Goal: Task Accomplishment & Management: Complete application form

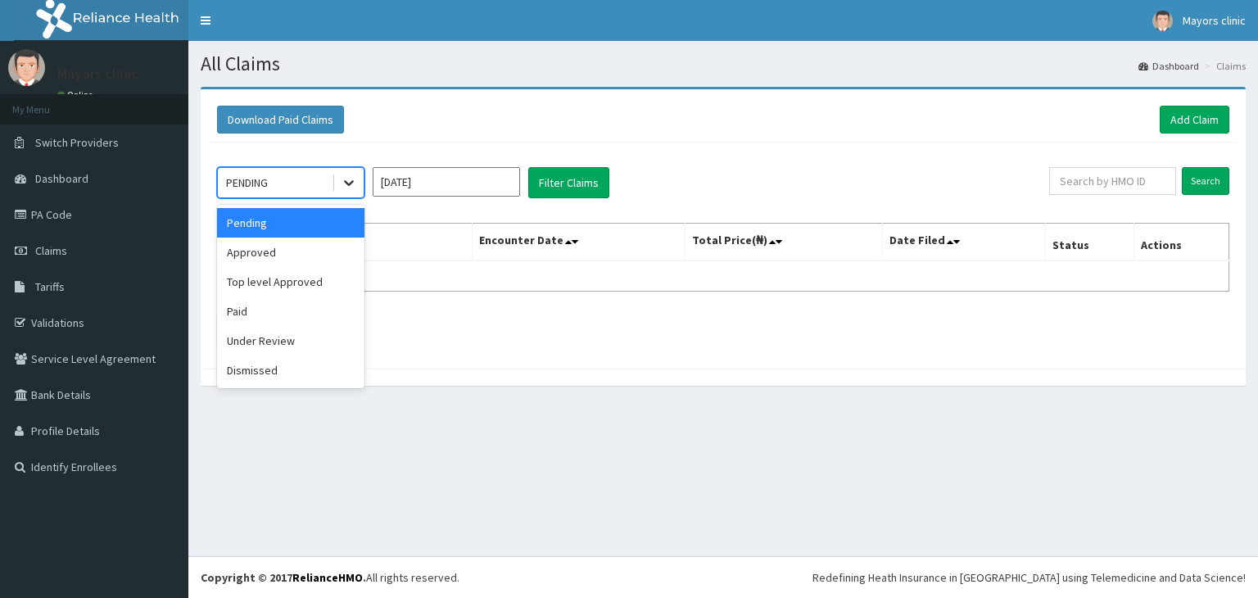
click at [351, 182] on icon at bounding box center [349, 184] width 10 height 6
click at [268, 246] on div "Approved" at bounding box center [290, 251] width 147 height 29
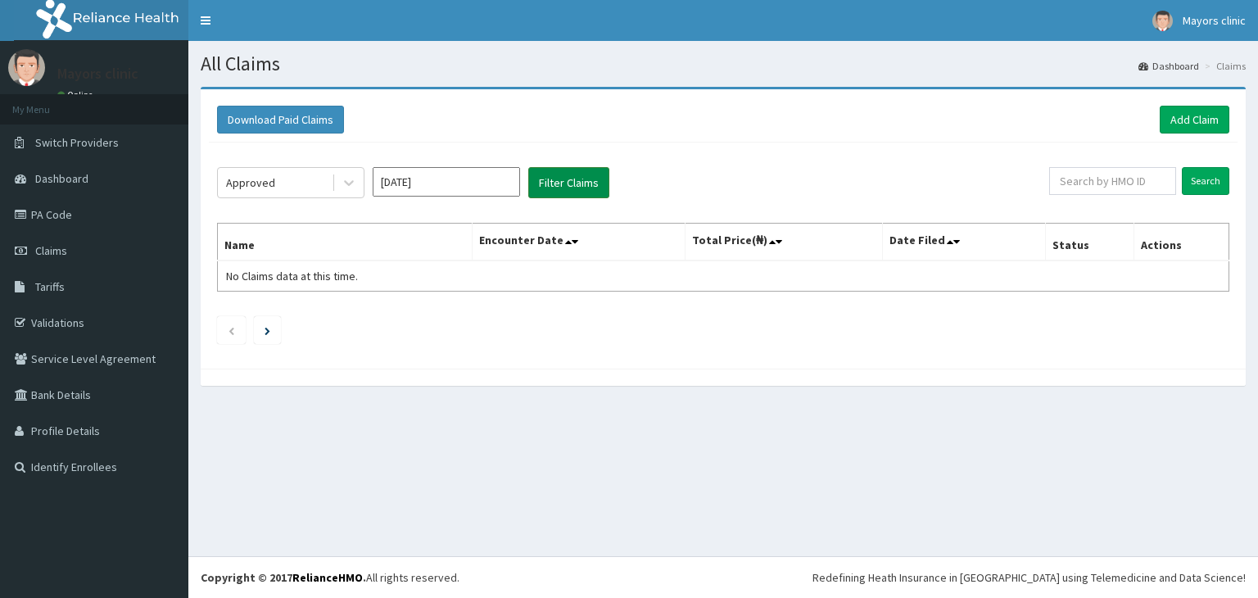
click at [557, 178] on button "Filter Claims" at bounding box center [568, 182] width 81 height 31
click at [560, 181] on button "Filter Claims" at bounding box center [568, 182] width 81 height 31
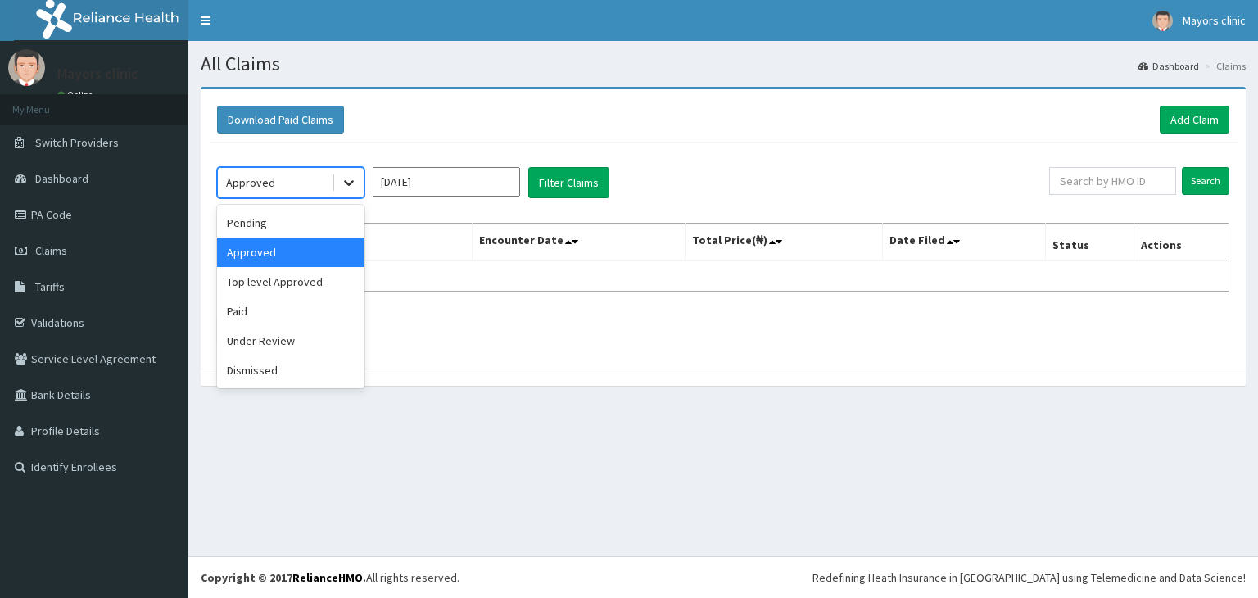
click at [347, 184] on icon at bounding box center [349, 182] width 16 height 16
click at [287, 278] on div "Top level Approved" at bounding box center [290, 281] width 147 height 29
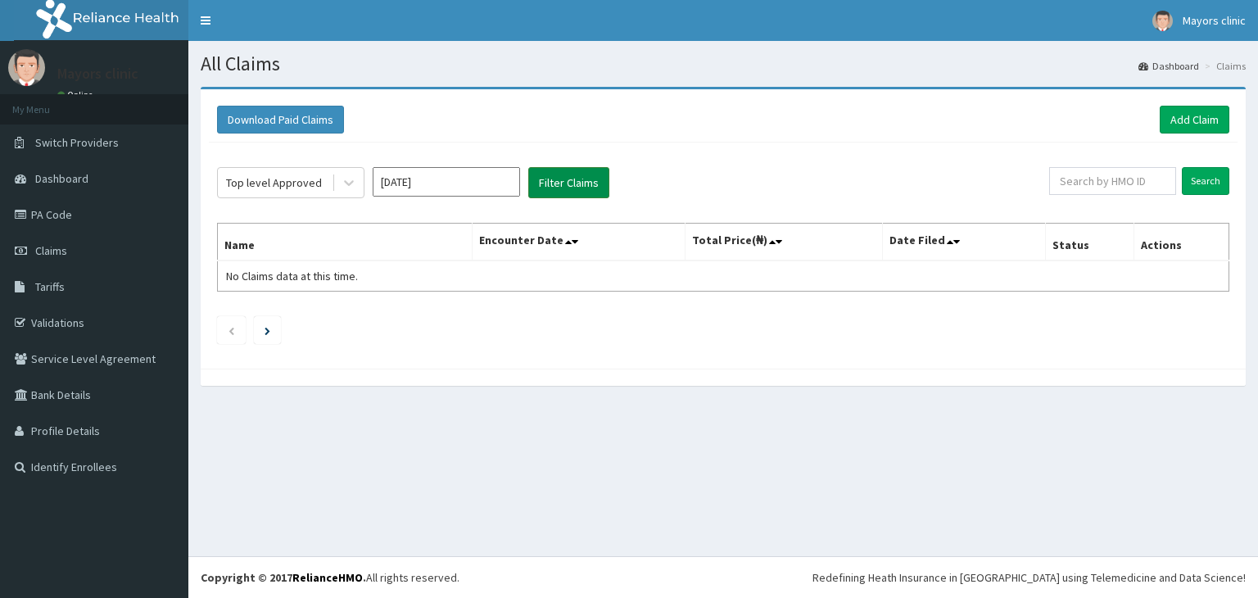
click at [559, 187] on button "Filter Claims" at bounding box center [568, 182] width 81 height 31
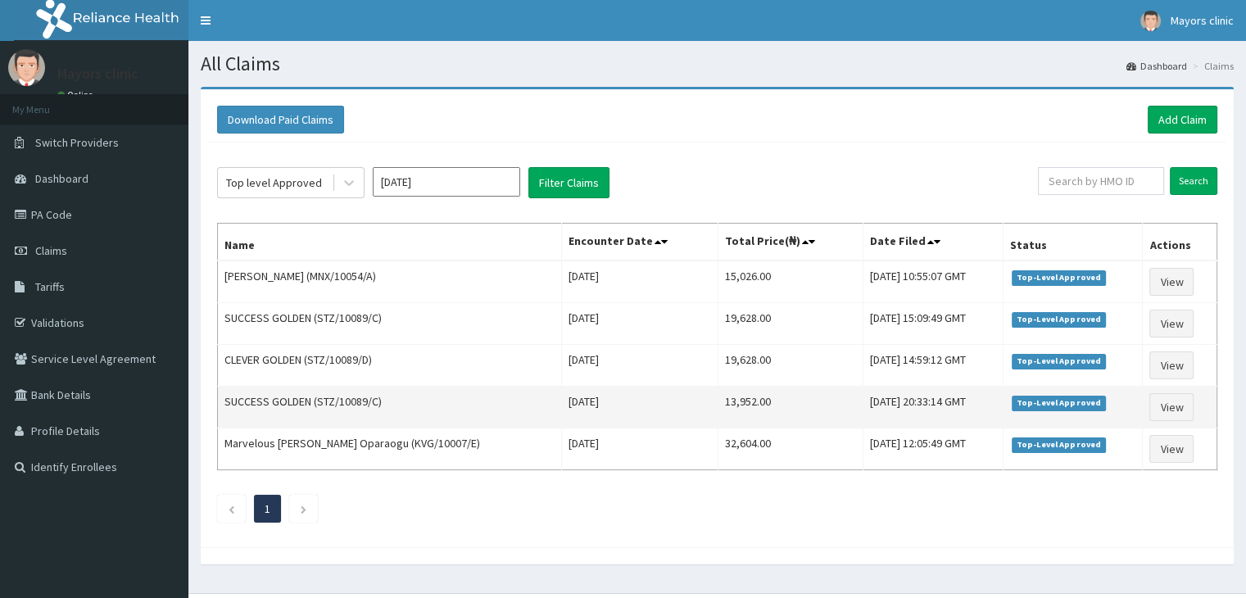
click at [717, 397] on td "13,952.00" at bounding box center [789, 408] width 145 height 42
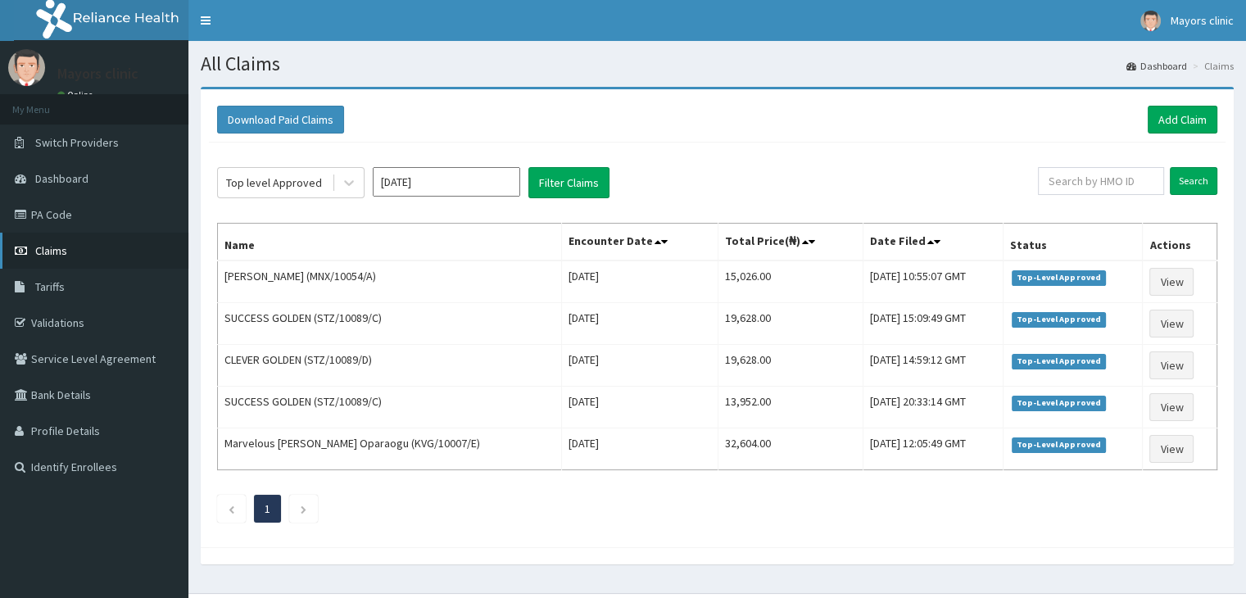
click at [43, 252] on span "Claims" at bounding box center [51, 250] width 32 height 15
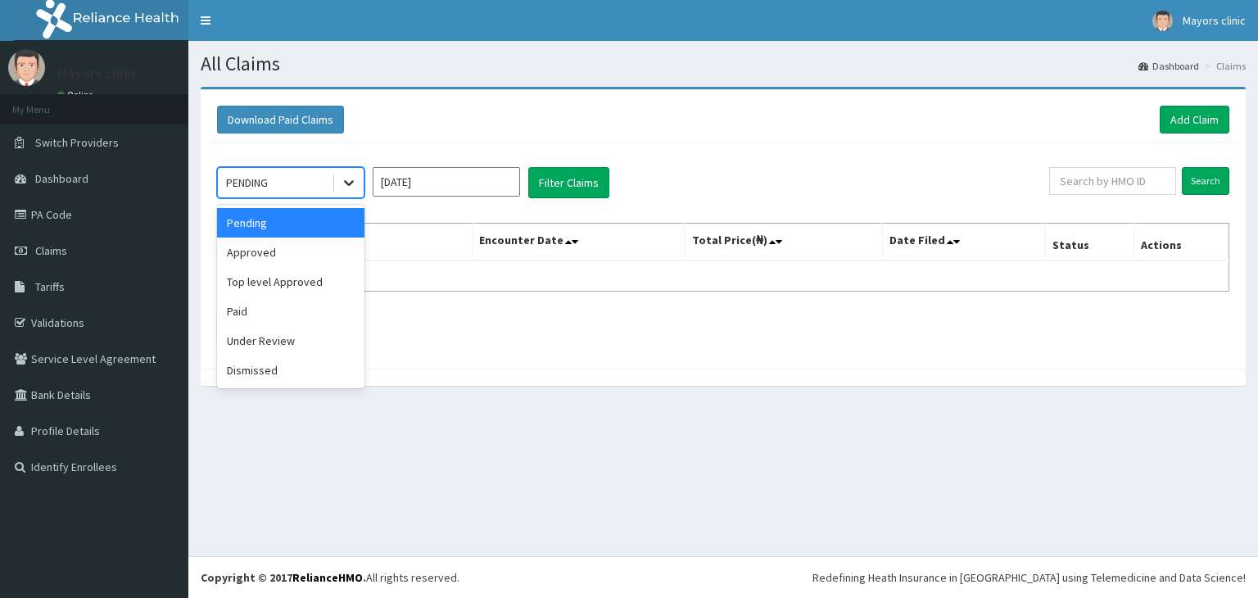
click at [350, 183] on icon at bounding box center [349, 184] width 10 height 6
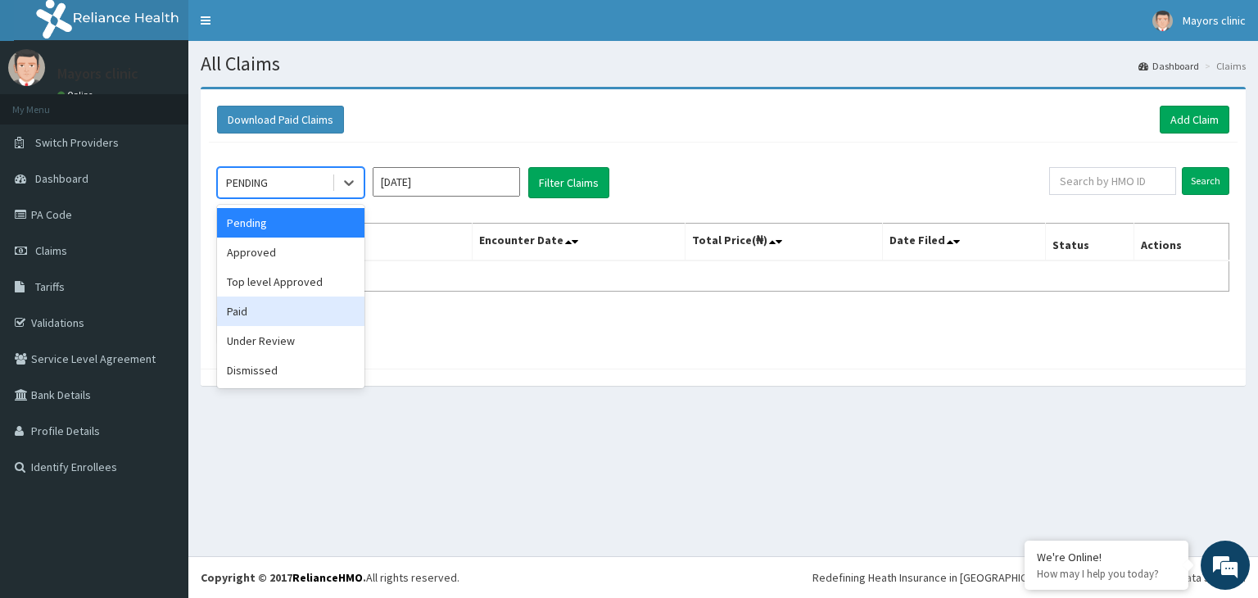
click at [232, 312] on div "Paid" at bounding box center [290, 310] width 147 height 29
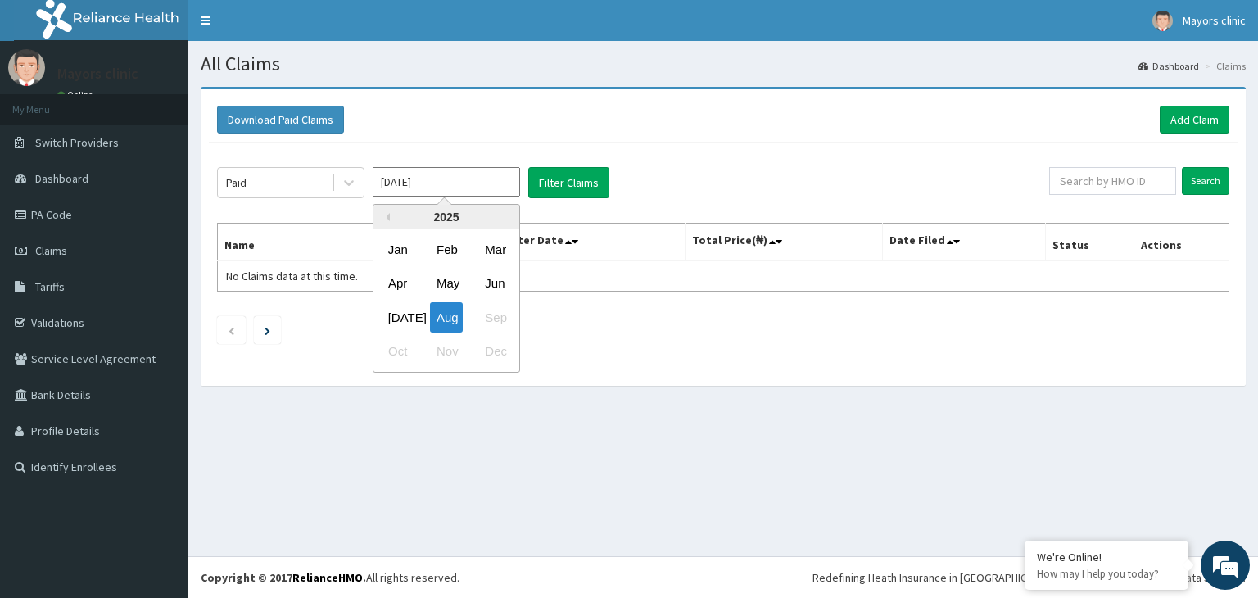
click at [410, 179] on input "[DATE]" at bounding box center [446, 181] width 147 height 29
click at [500, 282] on div "Jun" at bounding box center [494, 284] width 33 height 30
type input "Jun 2025"
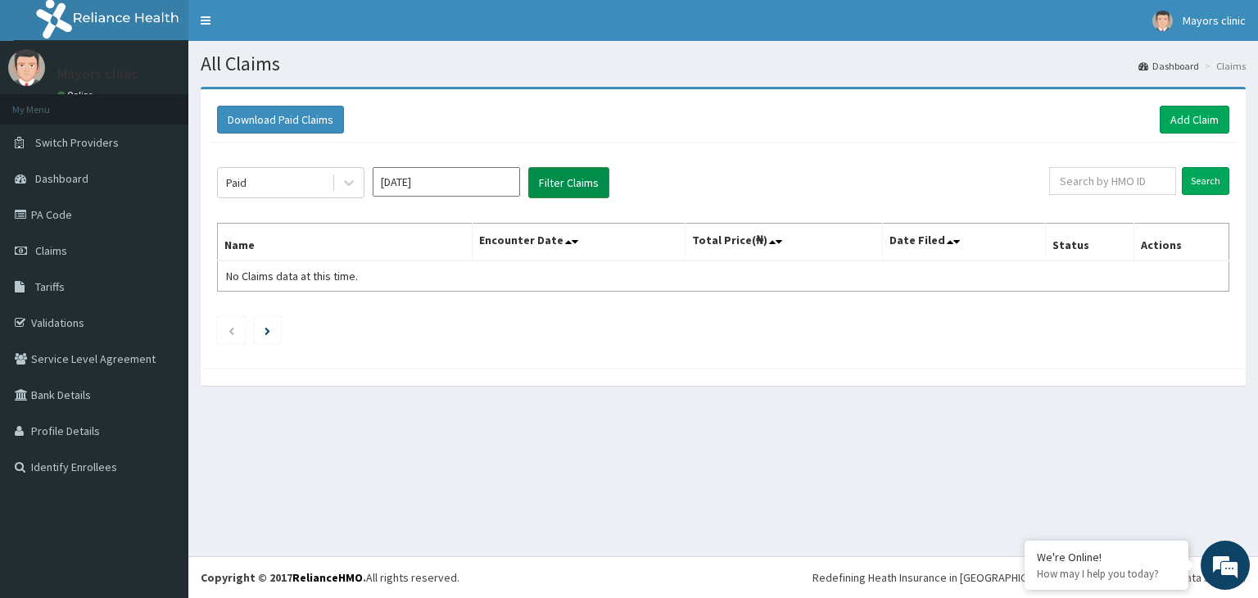
click at [577, 179] on button "Filter Claims" at bounding box center [568, 182] width 81 height 31
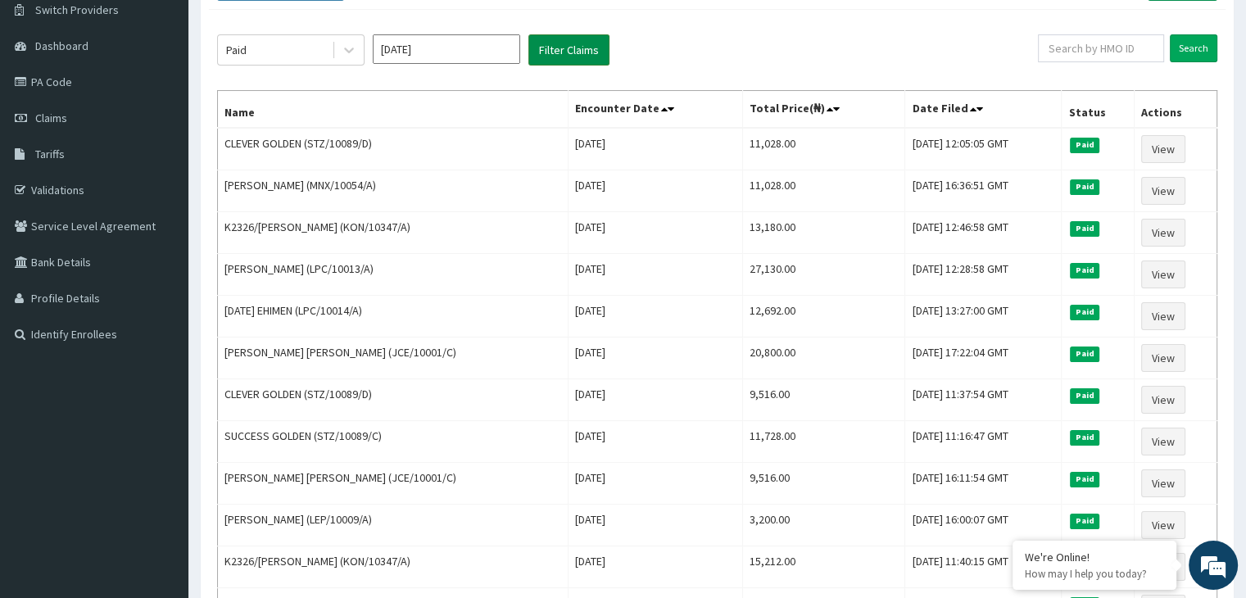
scroll to position [131, 0]
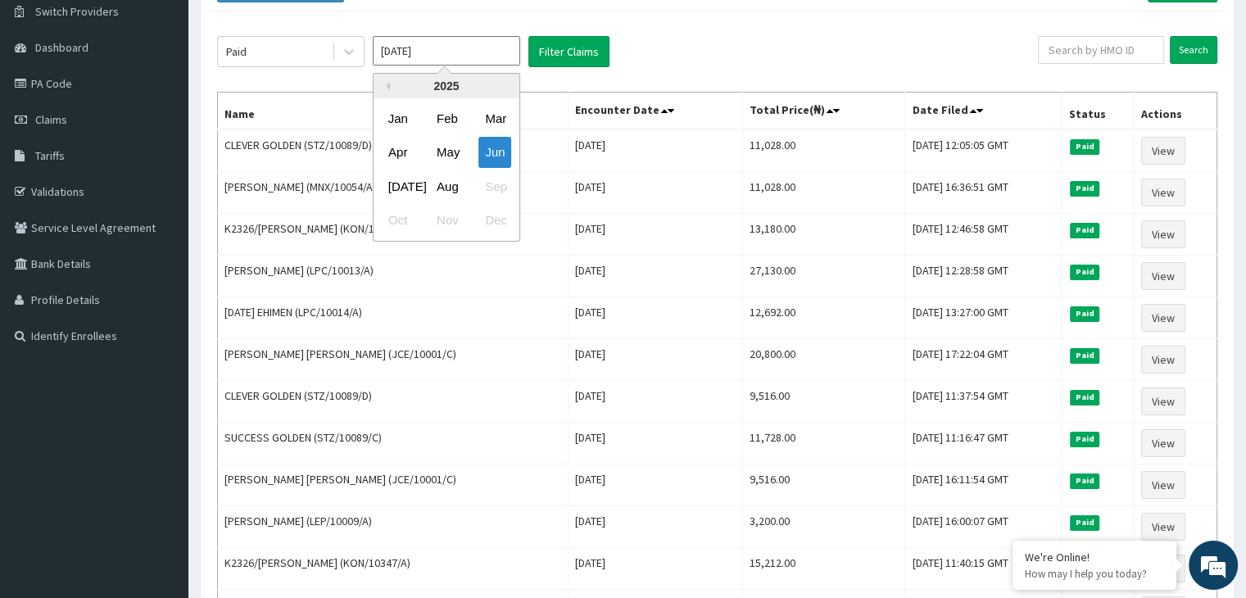
click at [414, 52] on input "Jun 2025" at bounding box center [446, 50] width 147 height 29
click at [413, 183] on div "[DATE]" at bounding box center [398, 186] width 33 height 30
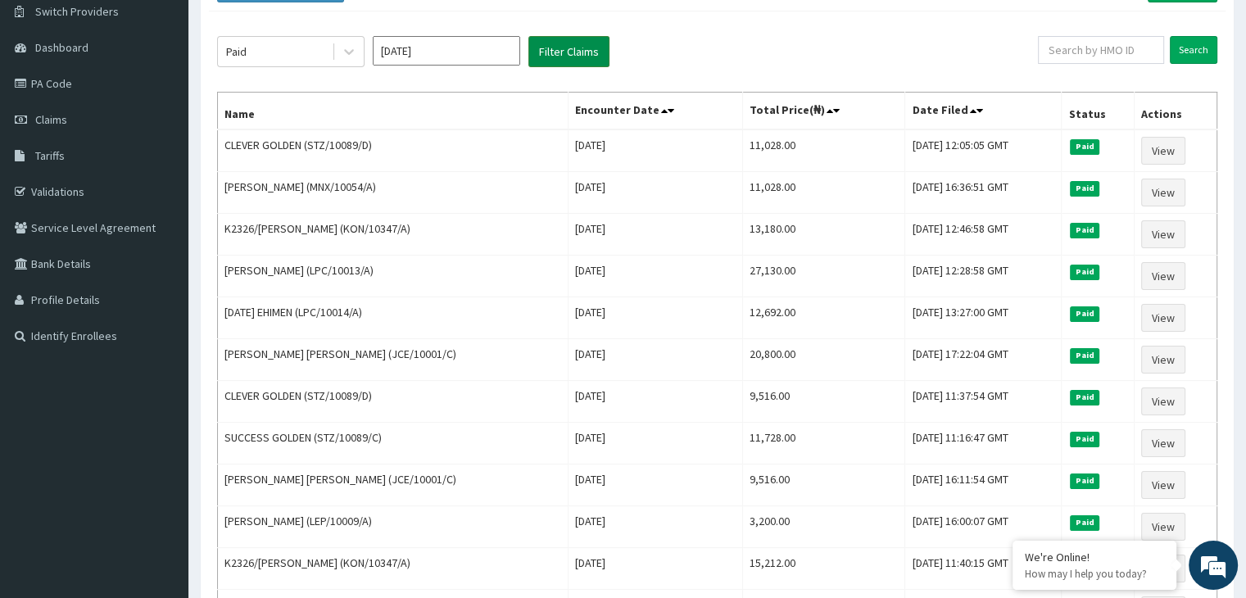
click at [576, 47] on button "Filter Claims" at bounding box center [568, 51] width 81 height 31
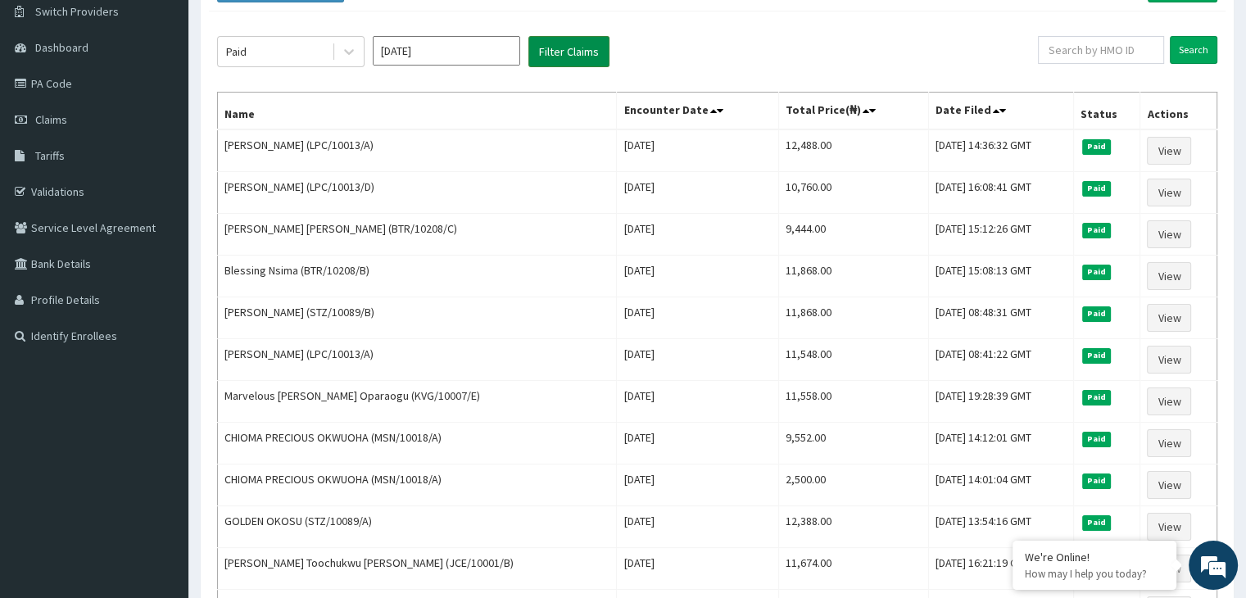
click at [576, 47] on button "Filter Claims" at bounding box center [568, 51] width 81 height 31
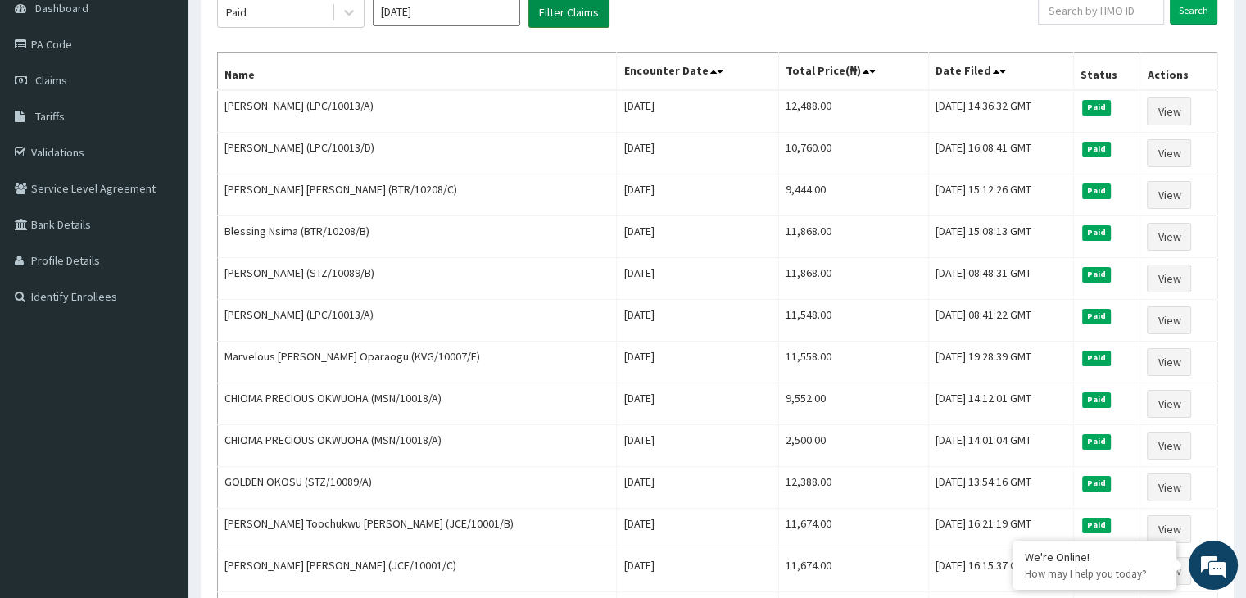
scroll to position [164, 0]
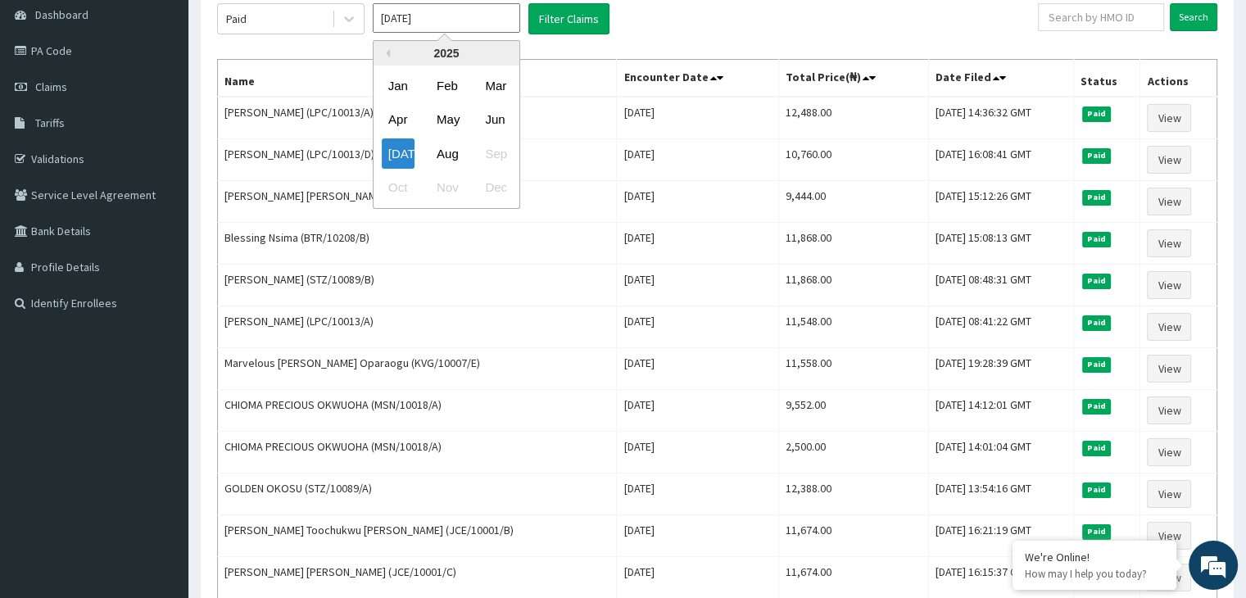
click at [410, 27] on input "Jul 2025" at bounding box center [446, 17] width 147 height 29
click at [492, 120] on div "Jun" at bounding box center [494, 120] width 33 height 30
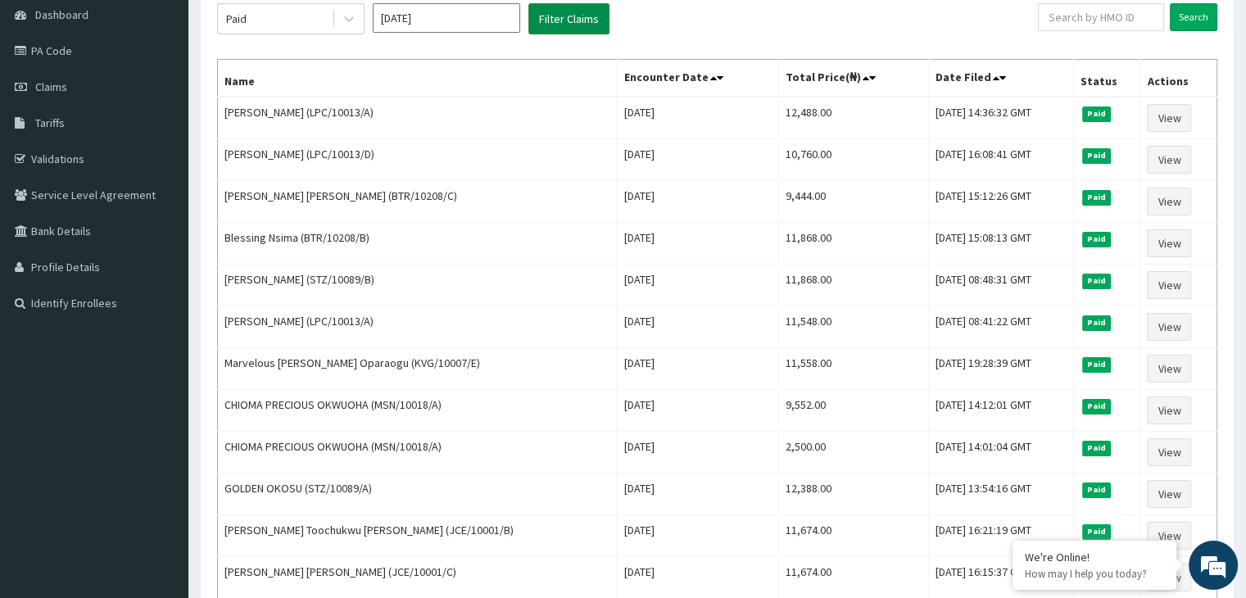
click at [576, 20] on button "Filter Claims" at bounding box center [568, 18] width 81 height 31
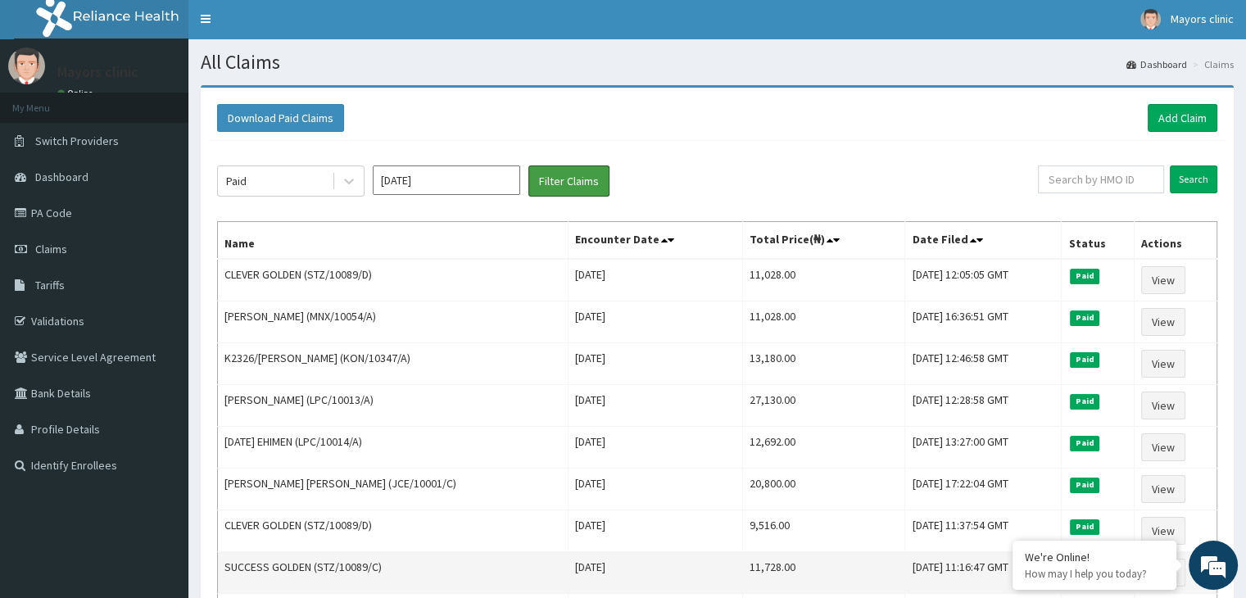
scroll to position [0, 0]
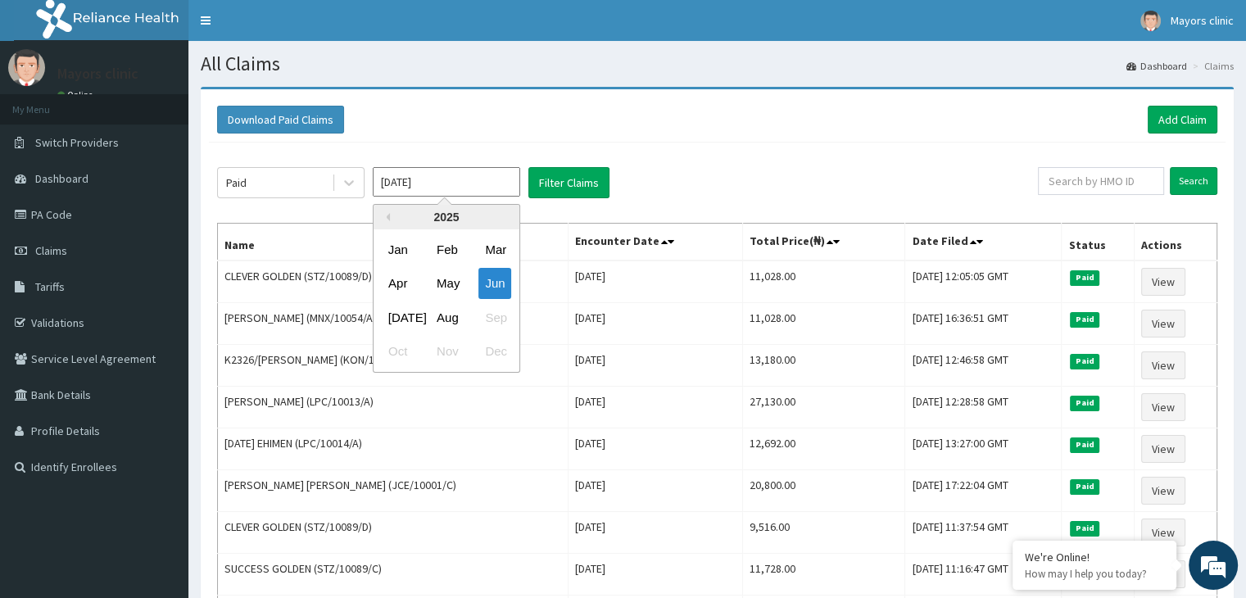
click at [420, 178] on input "Jun 2025" at bounding box center [446, 181] width 147 height 29
click at [453, 280] on div "May" at bounding box center [446, 284] width 33 height 30
type input "May 2025"
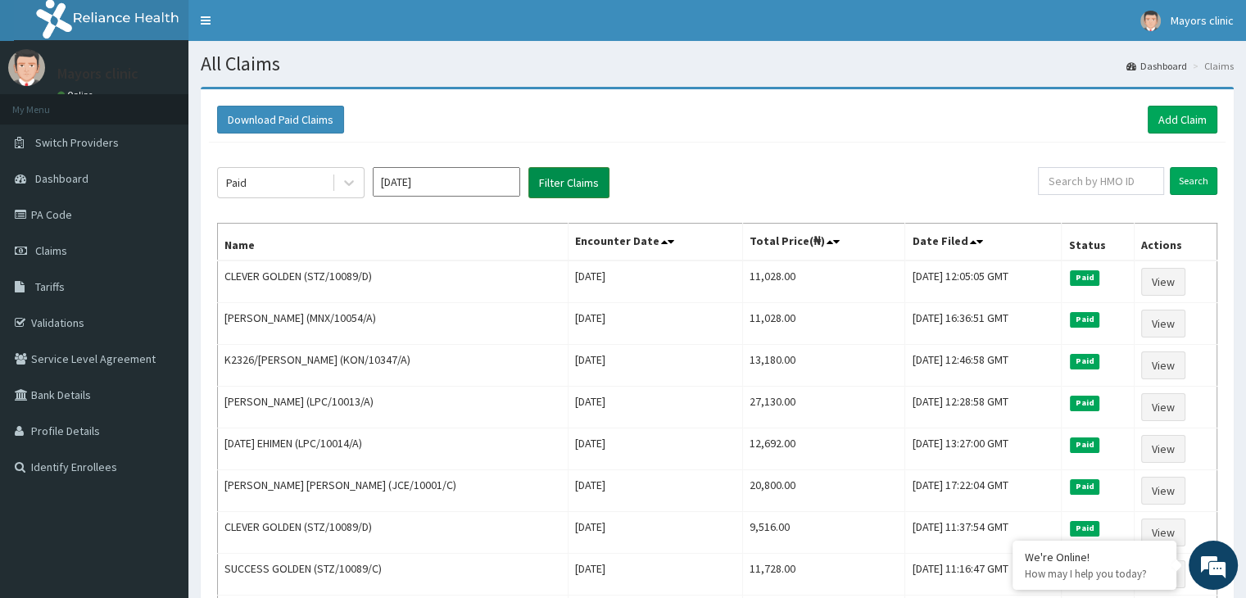
click at [566, 187] on button "Filter Claims" at bounding box center [568, 182] width 81 height 31
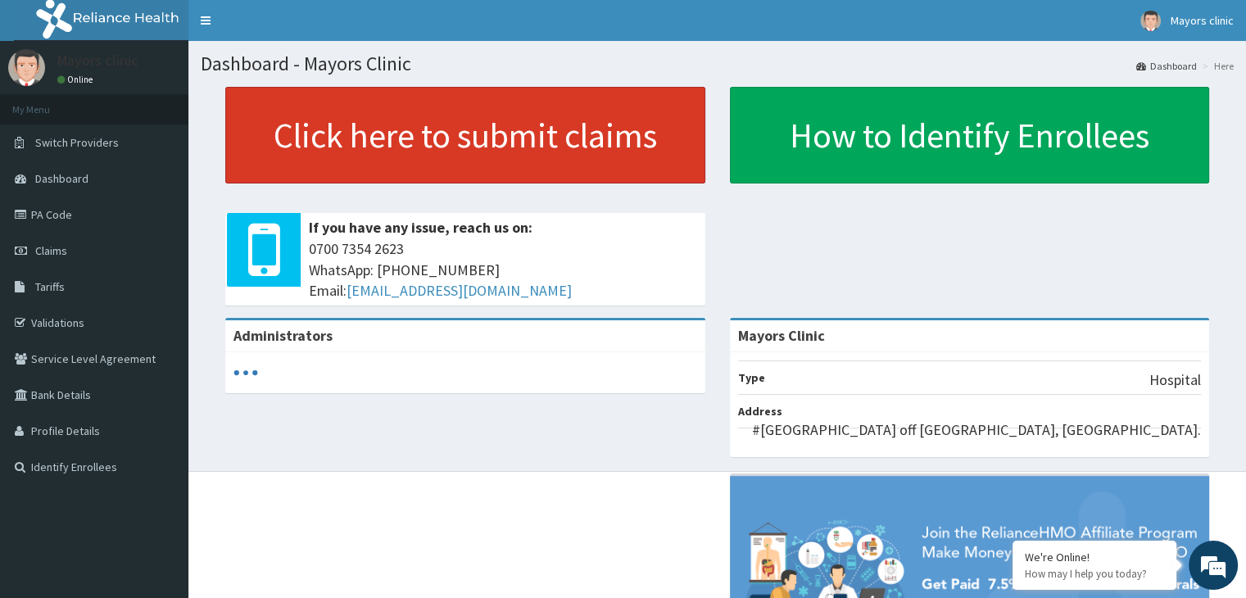
click at [403, 147] on link "Click here to submit claims" at bounding box center [465, 135] width 480 height 97
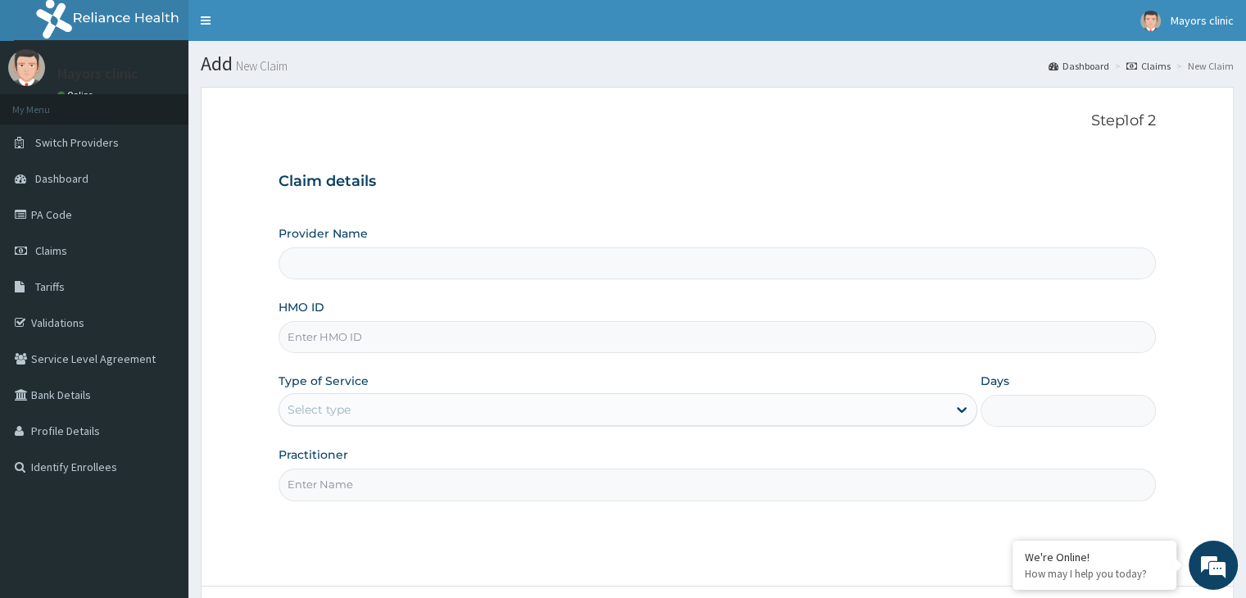
type input "Mayors Clinic"
click at [361, 338] on input "HMO ID" at bounding box center [716, 337] width 876 height 32
type input "STZ/10089/A"
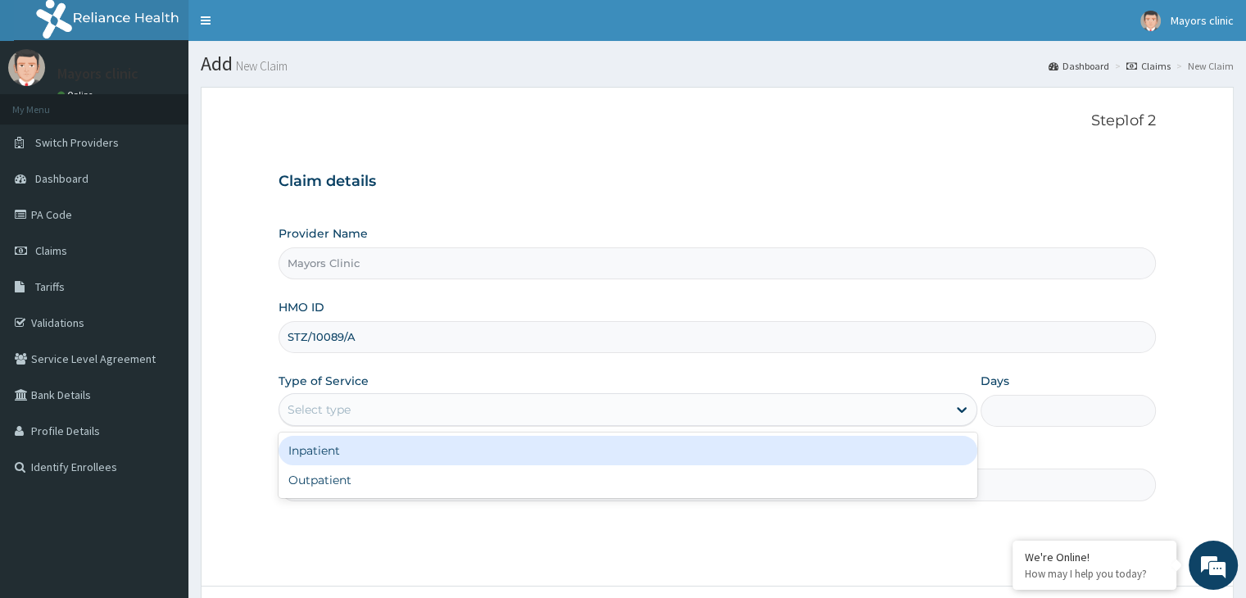
click at [365, 400] on div "Select type" at bounding box center [612, 409] width 667 height 26
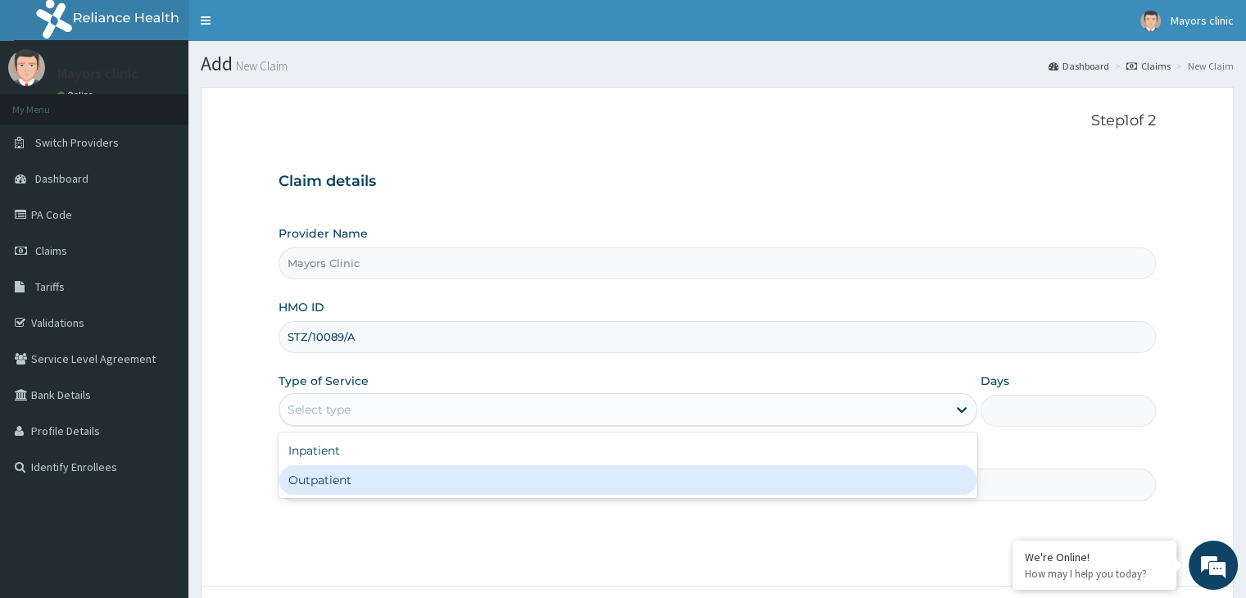
click at [321, 478] on div "Outpatient" at bounding box center [627, 479] width 699 height 29
type input "1"
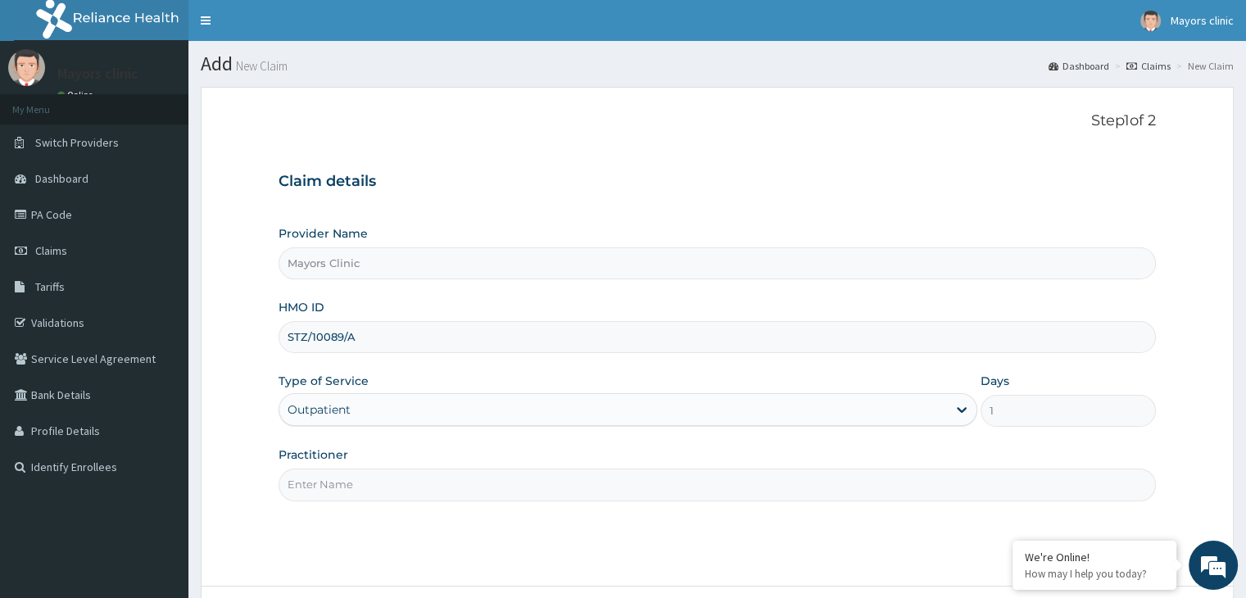
click at [377, 490] on input "Practitioner" at bounding box center [716, 484] width 876 height 32
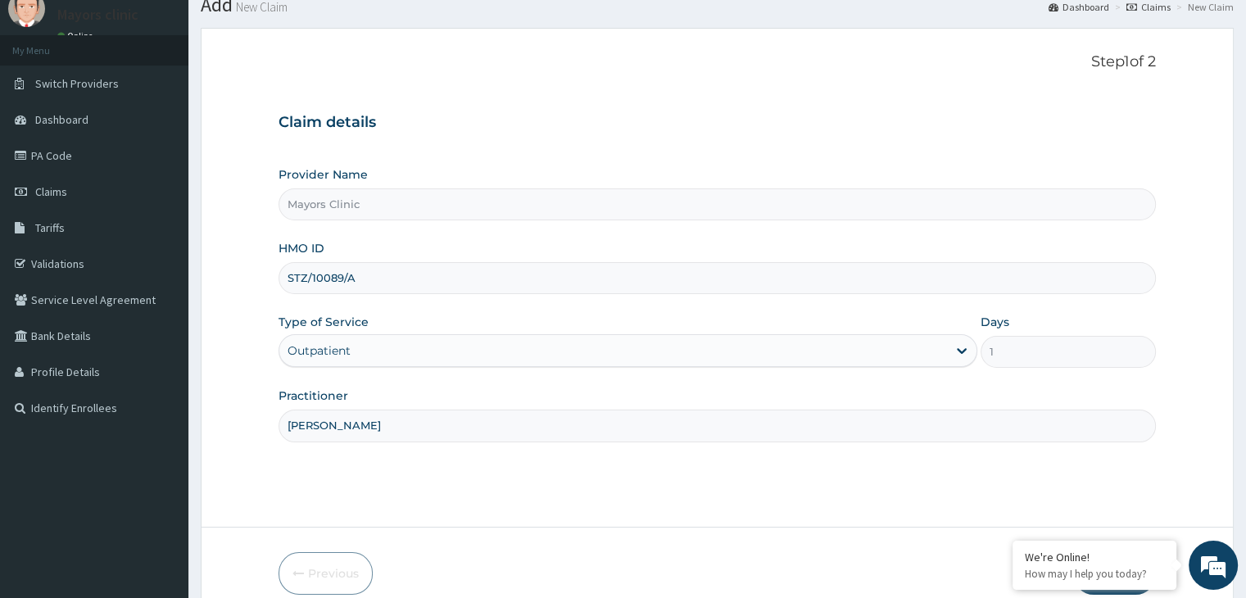
scroll to position [134, 0]
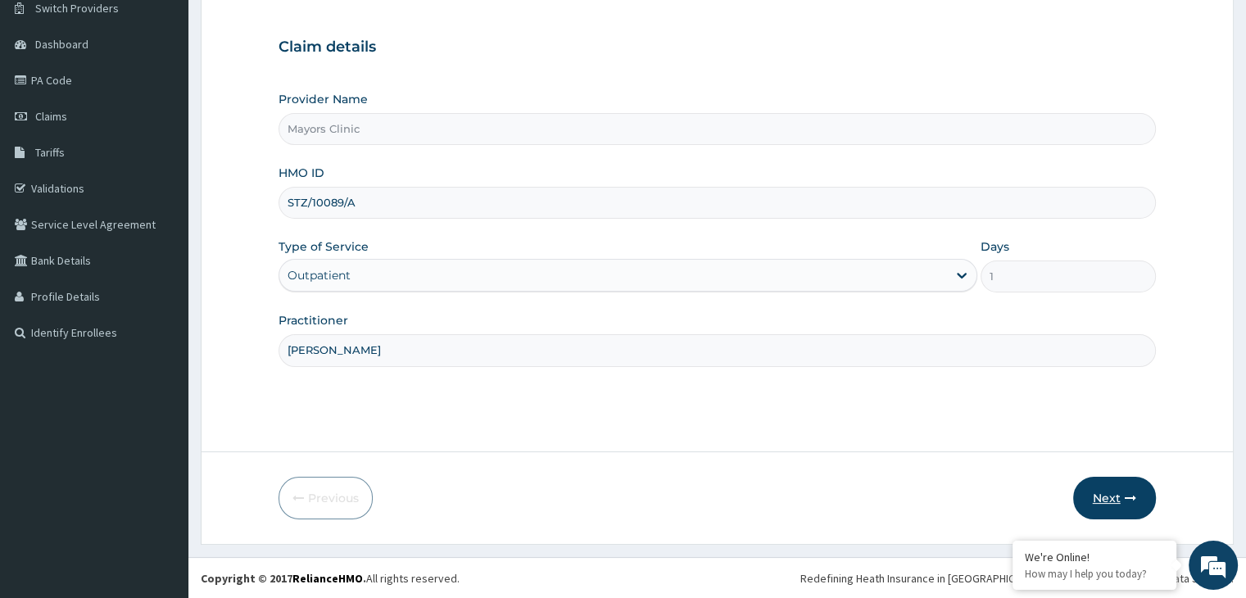
type input "DR ONUORAH REMIGIUS TOCHUKWU"
click at [1115, 491] on button "Next" at bounding box center [1114, 498] width 83 height 43
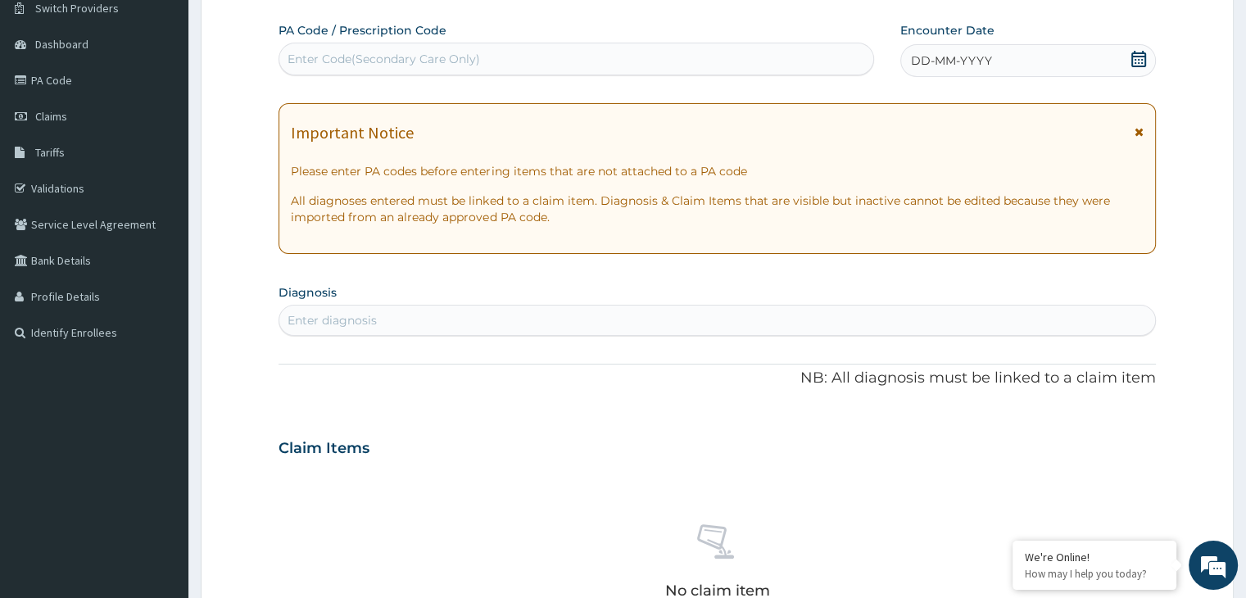
click at [993, 70] on div "DD-MM-YYYY" at bounding box center [1027, 60] width 255 height 33
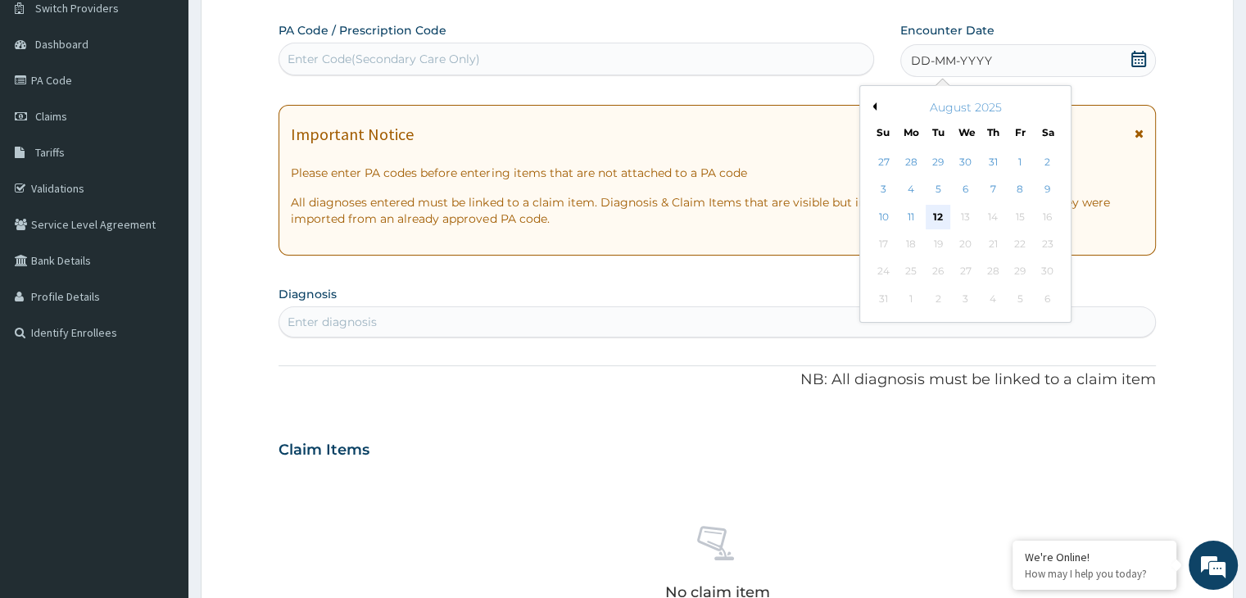
click at [943, 215] on div "12" at bounding box center [937, 217] width 25 height 25
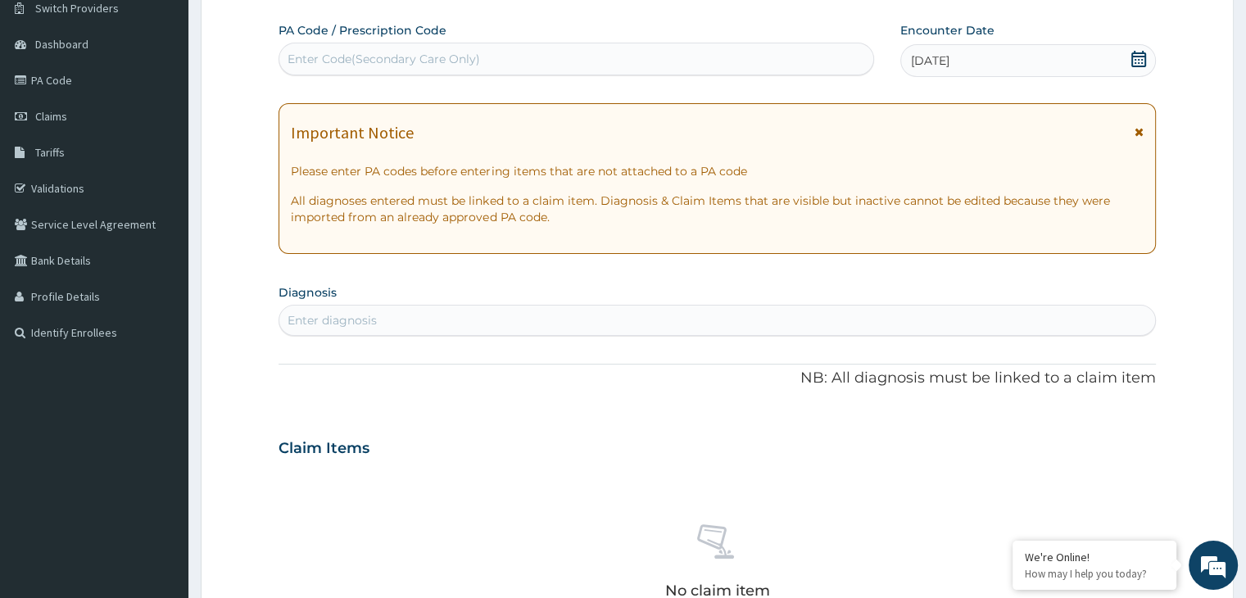
click at [427, 326] on div "Enter diagnosis" at bounding box center [716, 320] width 875 height 26
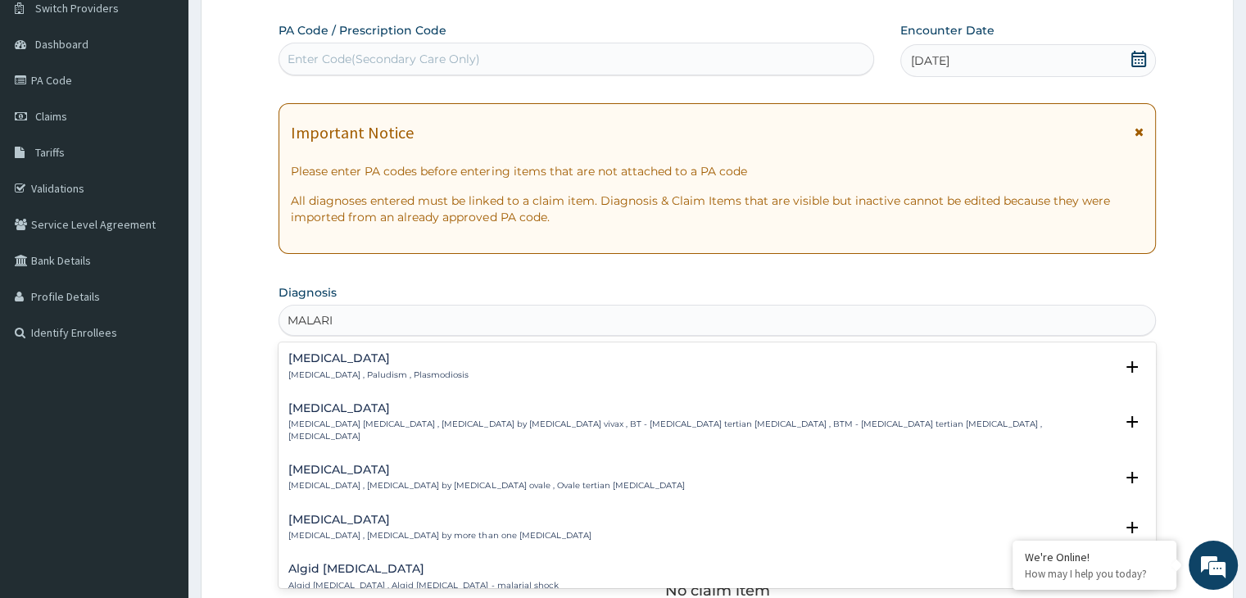
type input "MALARIA"
click at [341, 358] on h4 "Malaria" at bounding box center [378, 358] width 180 height 12
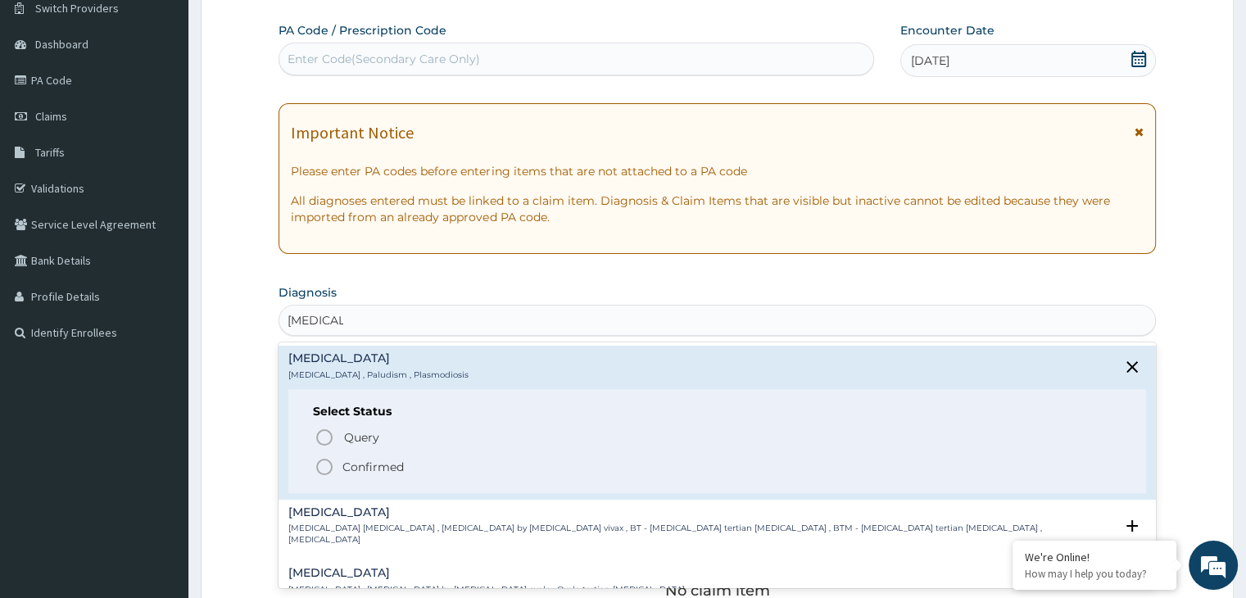
click at [323, 467] on icon "status option filled" at bounding box center [324, 467] width 20 height 20
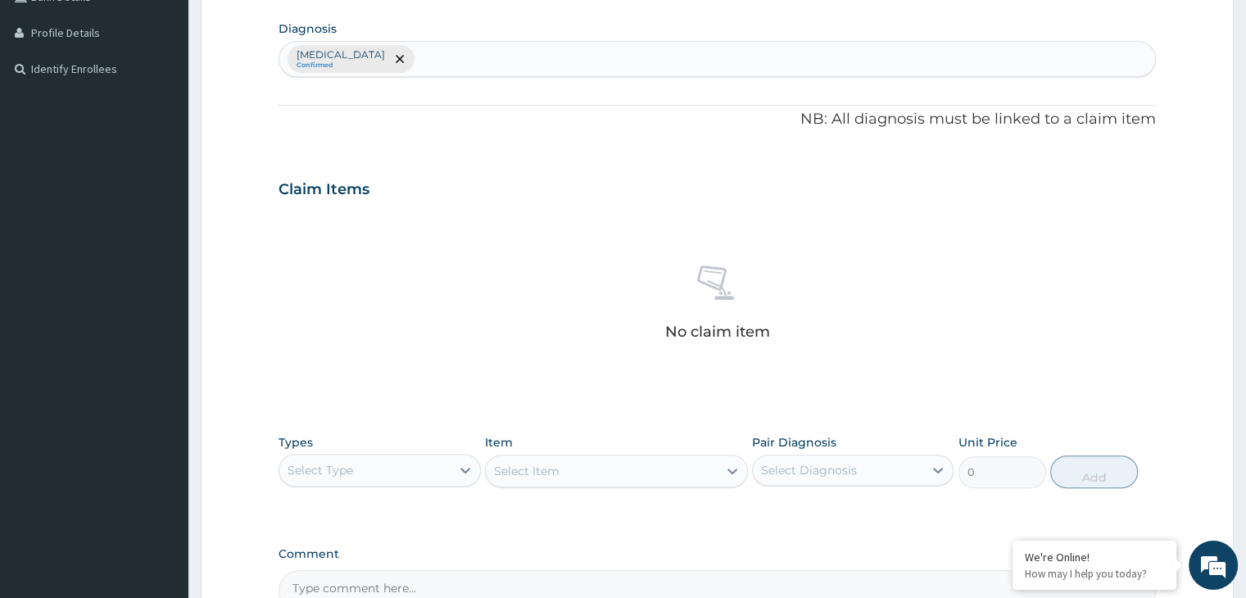
scroll to position [285, 0]
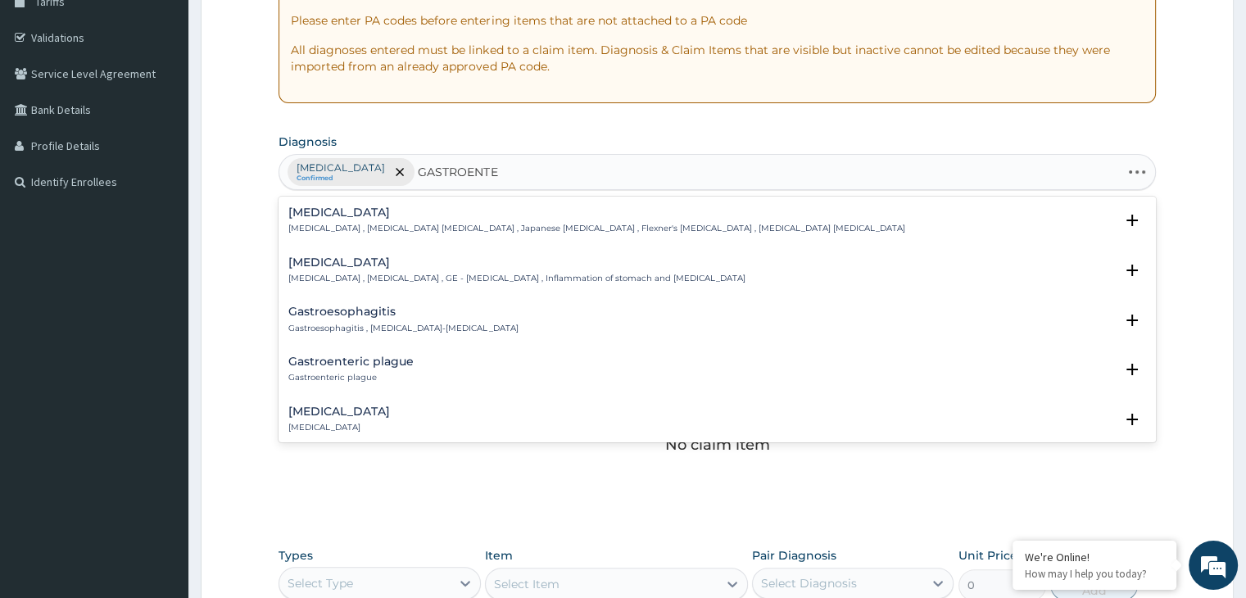
type input "GASTROENTER"
click at [355, 259] on h4 "Gastroenteritis" at bounding box center [516, 262] width 456 height 12
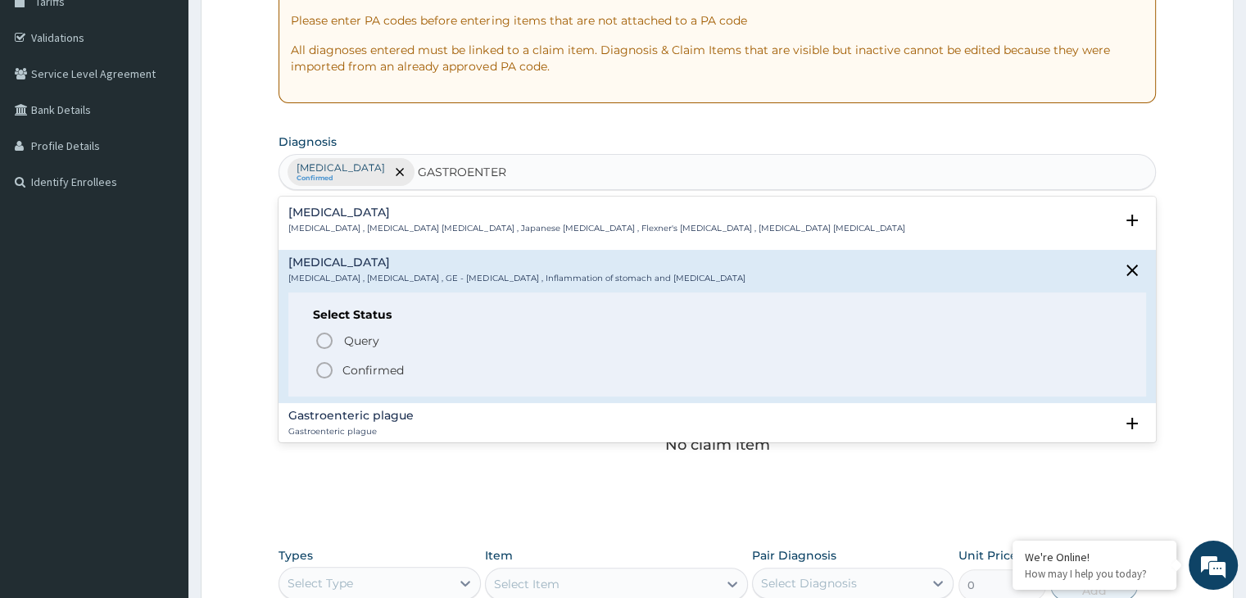
click at [321, 369] on icon "status option filled" at bounding box center [324, 370] width 20 height 20
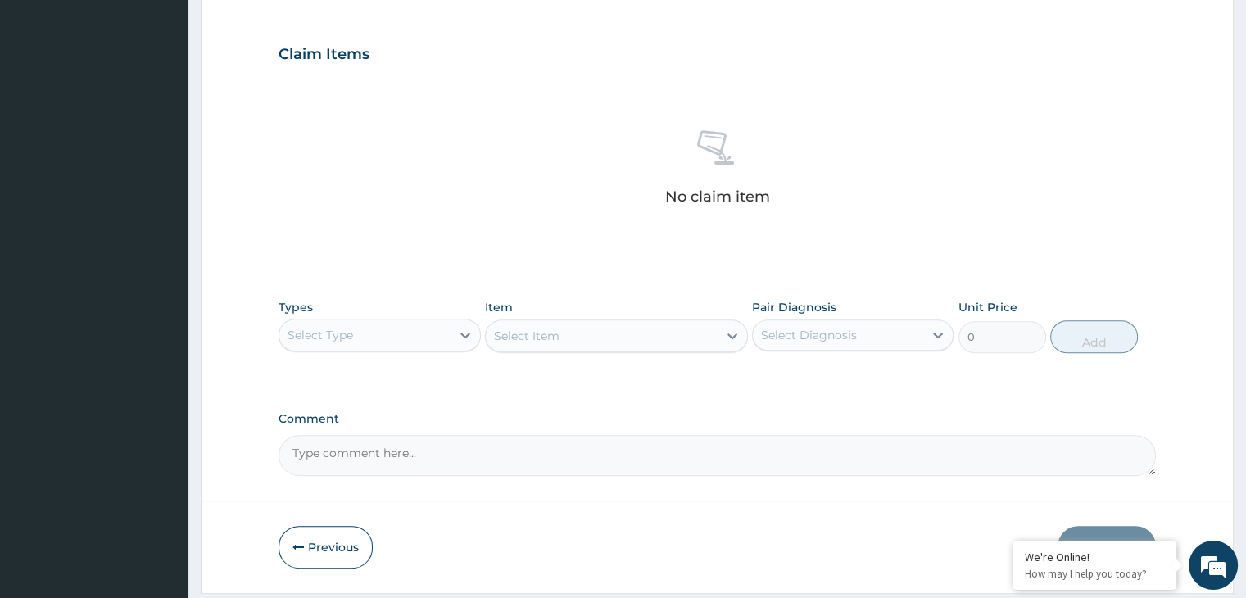
scroll to position [544, 0]
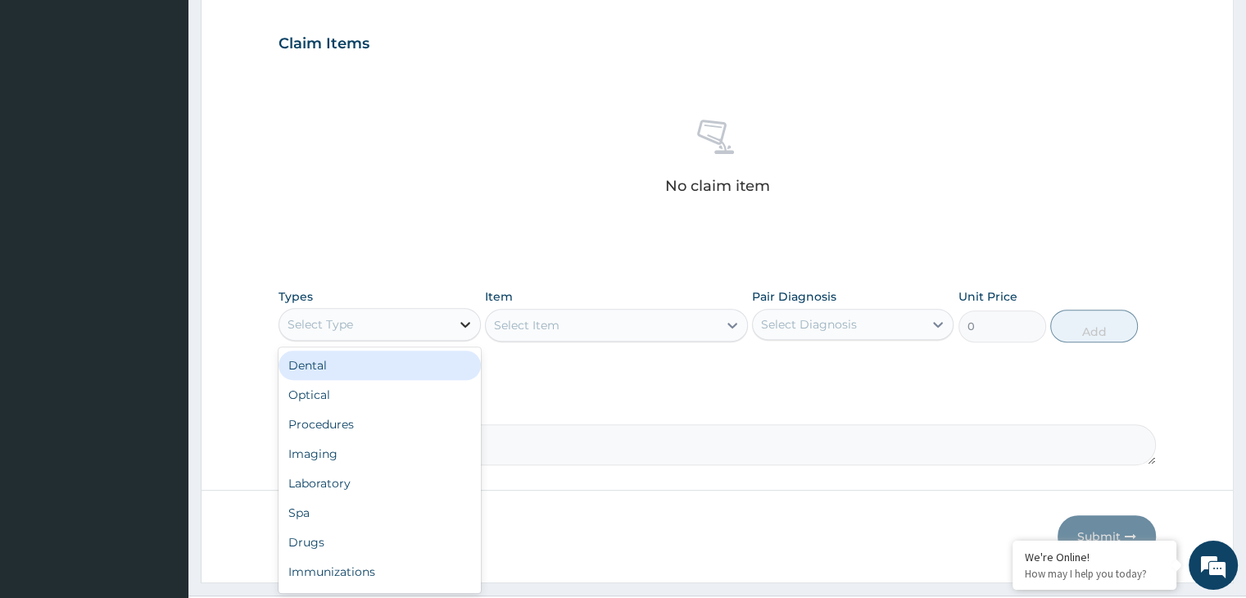
click at [452, 321] on div at bounding box center [464, 324] width 29 height 29
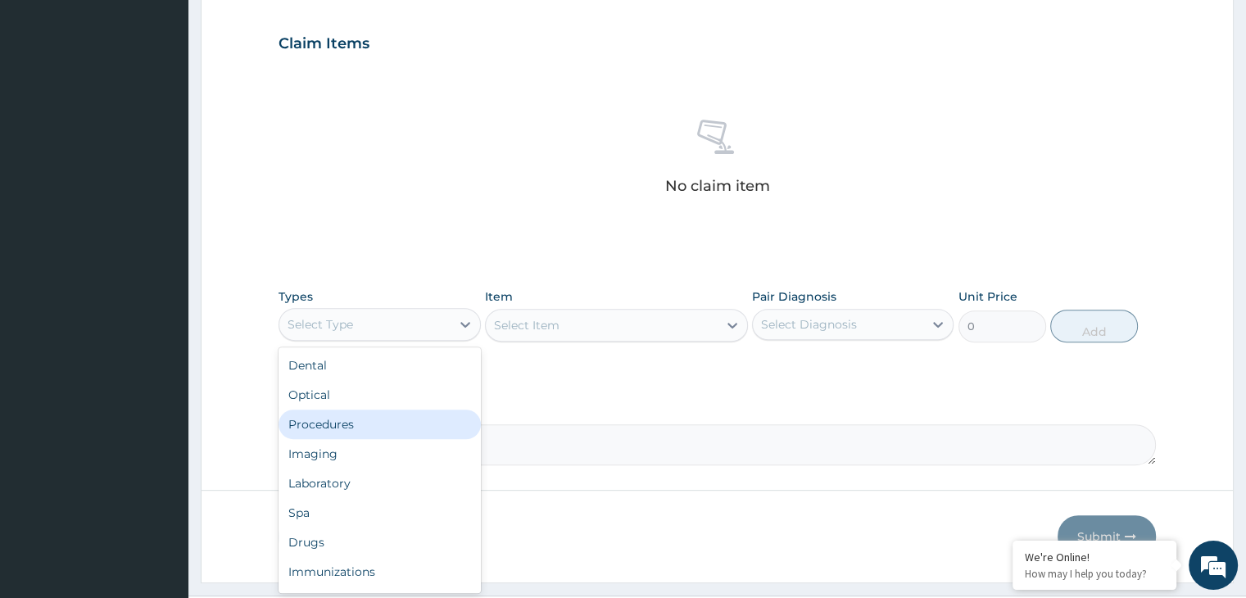
click at [360, 416] on div "Procedures" at bounding box center [378, 423] width 201 height 29
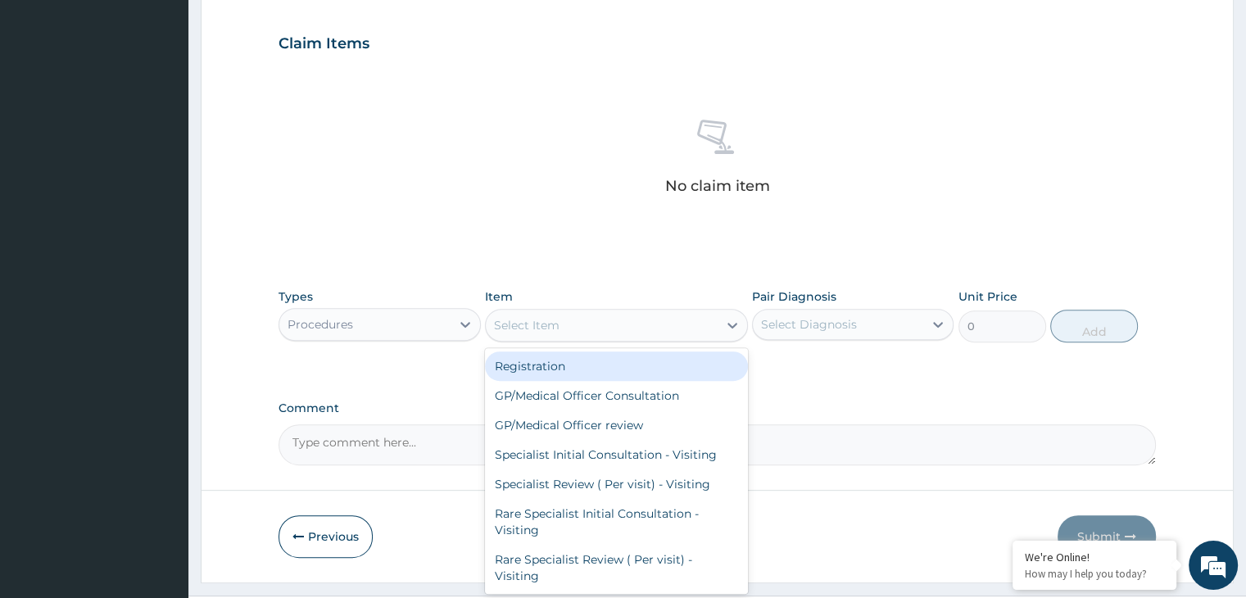
click at [599, 332] on div "Select Item" at bounding box center [602, 325] width 232 height 26
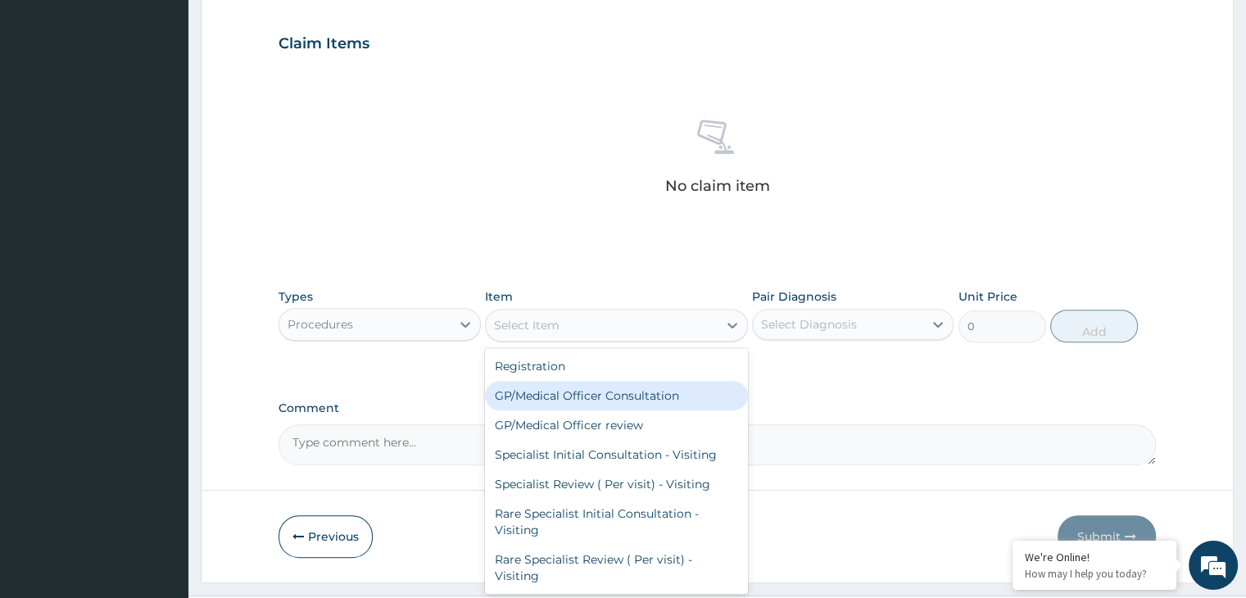
click at [581, 396] on div "GP/Medical Officer Consultation" at bounding box center [616, 395] width 263 height 29
type input "2000"
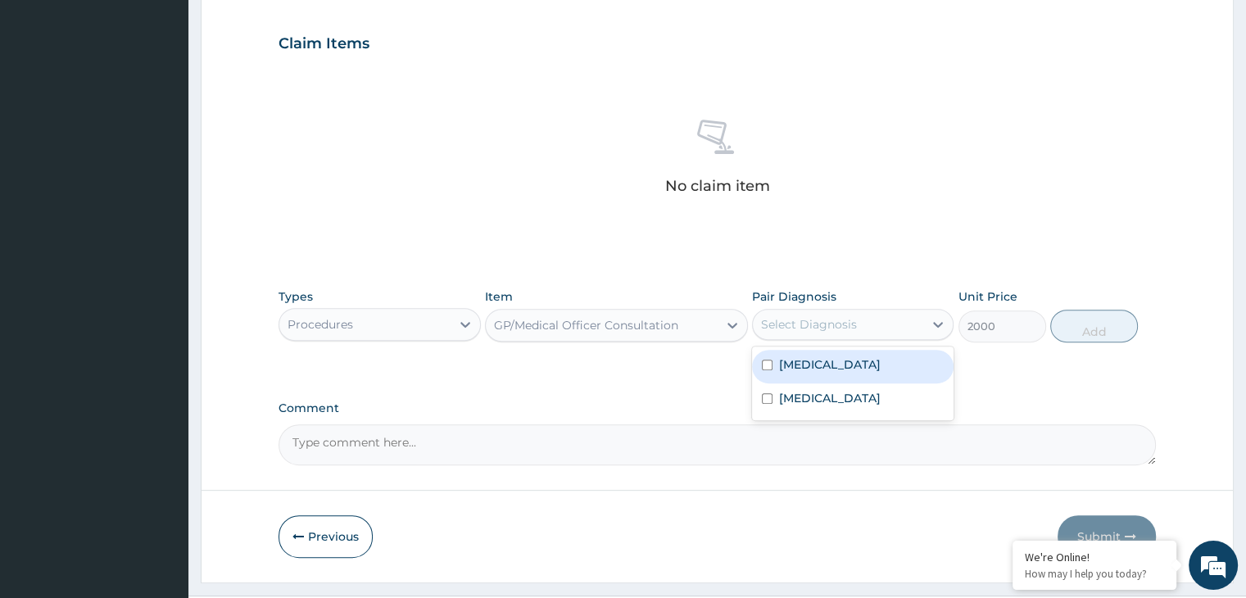
click at [835, 322] on div "Select Diagnosis" at bounding box center [809, 324] width 96 height 16
click at [812, 359] on label "Malaria" at bounding box center [830, 364] width 102 height 16
checkbox input "true"
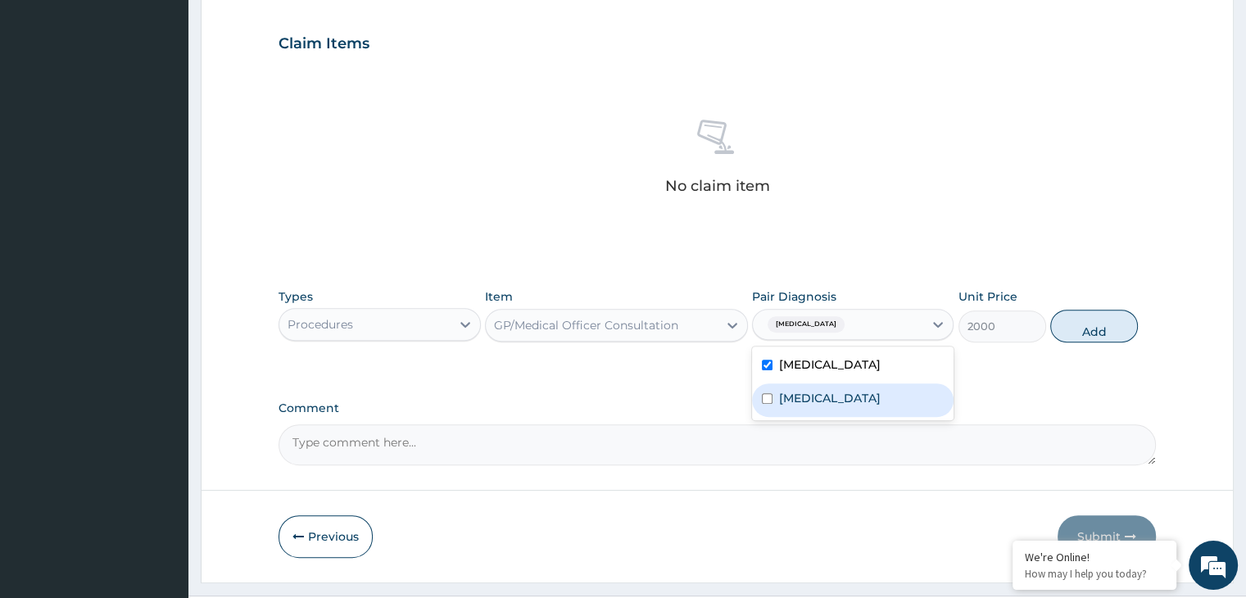
click at [806, 396] on label "[MEDICAL_DATA]" at bounding box center [830, 398] width 102 height 16
checkbox input "true"
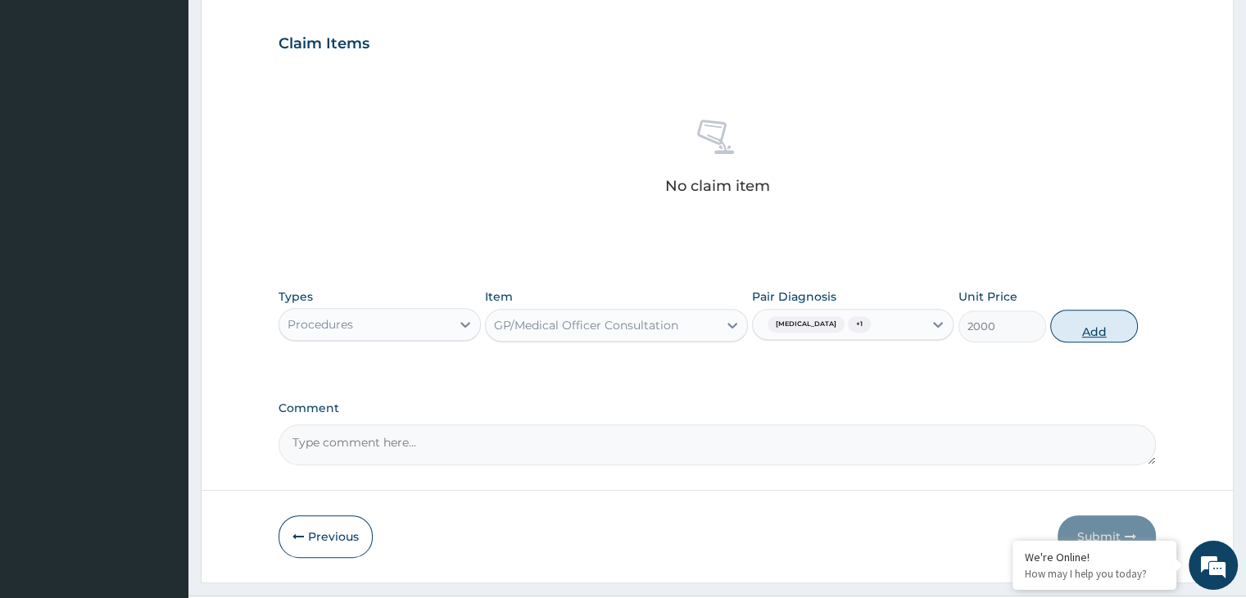
click at [1074, 323] on button "Add" at bounding box center [1094, 326] width 88 height 33
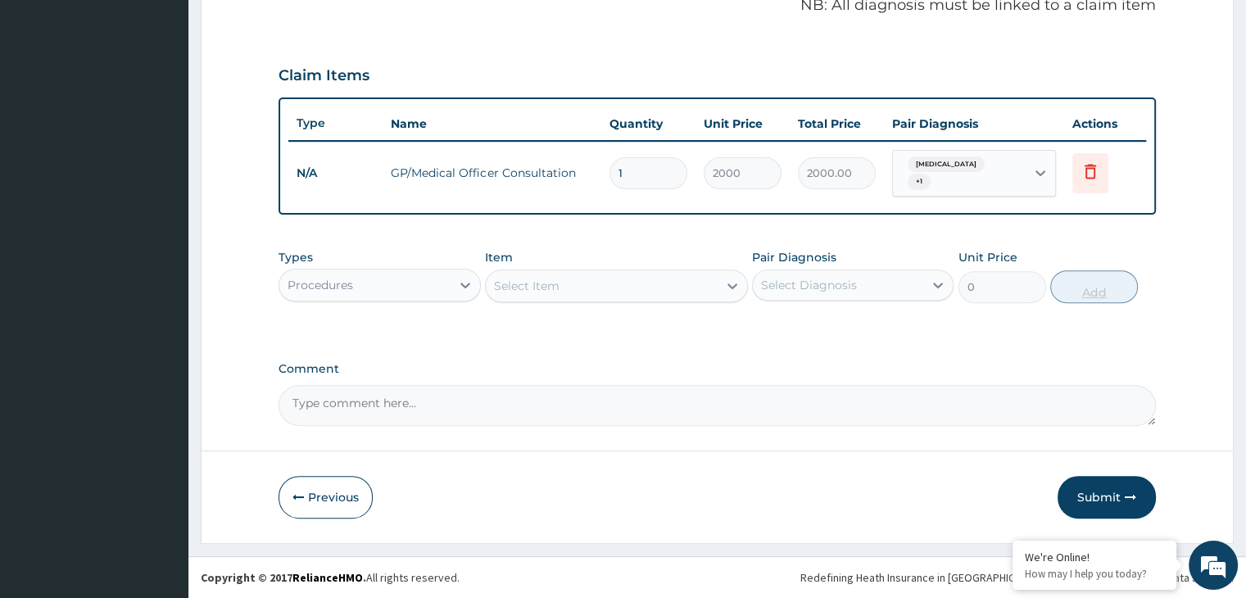
scroll to position [503, 0]
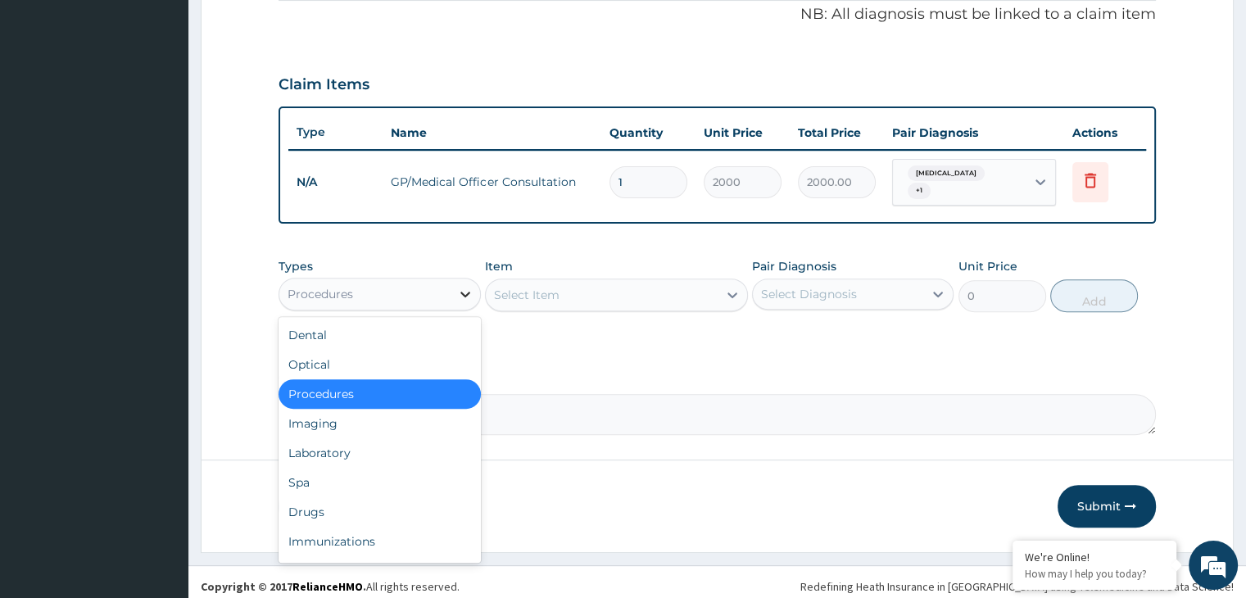
click at [451, 283] on div at bounding box center [464, 293] width 29 height 29
click at [337, 438] on div "Laboratory" at bounding box center [378, 452] width 201 height 29
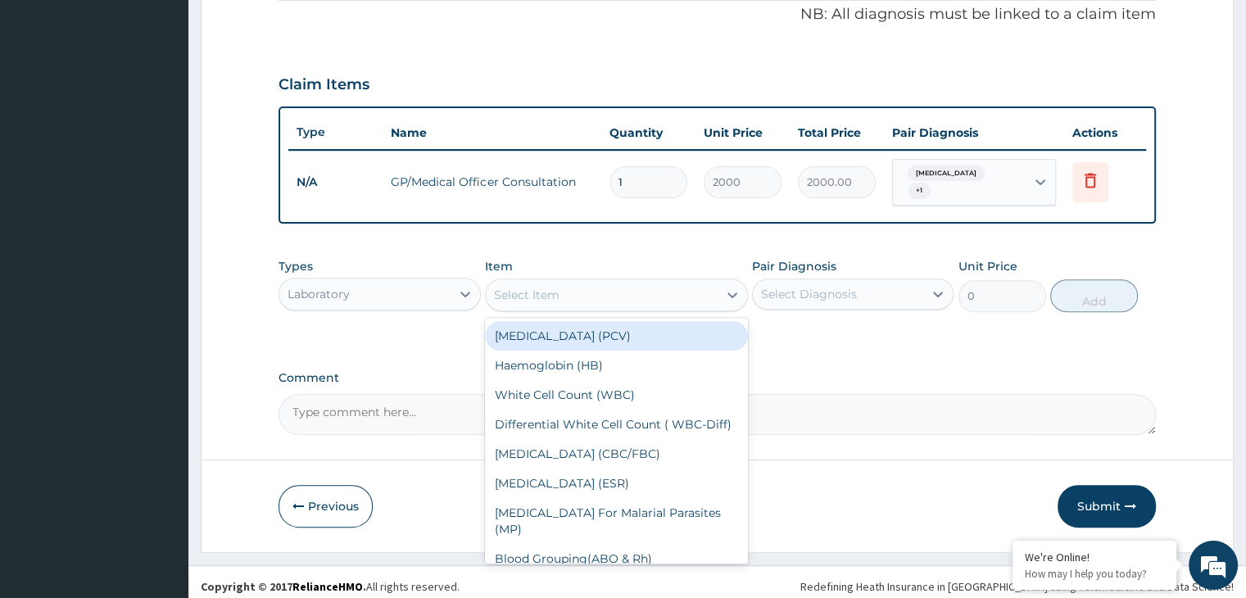
click at [591, 291] on div "Select Item" at bounding box center [602, 295] width 232 height 26
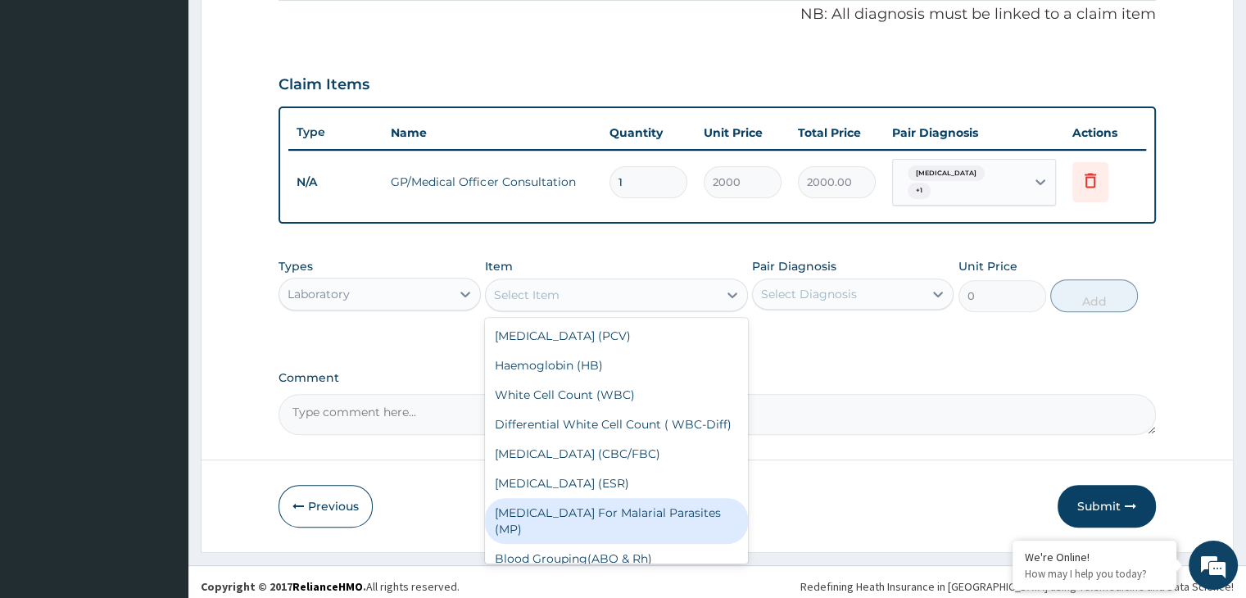
click at [569, 518] on div "Blood Film For Malarial Parasites (MP)" at bounding box center [616, 521] width 263 height 46
type input "1000"
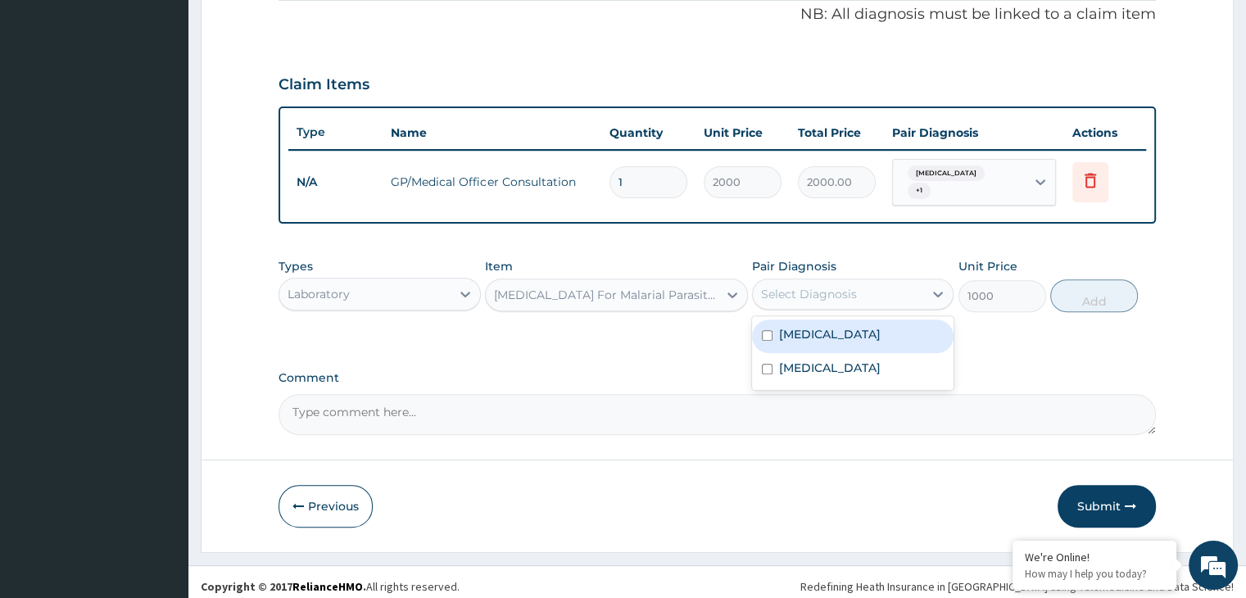
click at [856, 286] on div "Select Diagnosis" at bounding box center [838, 294] width 170 height 26
click at [787, 326] on label "Malaria" at bounding box center [830, 334] width 102 height 16
checkbox input "true"
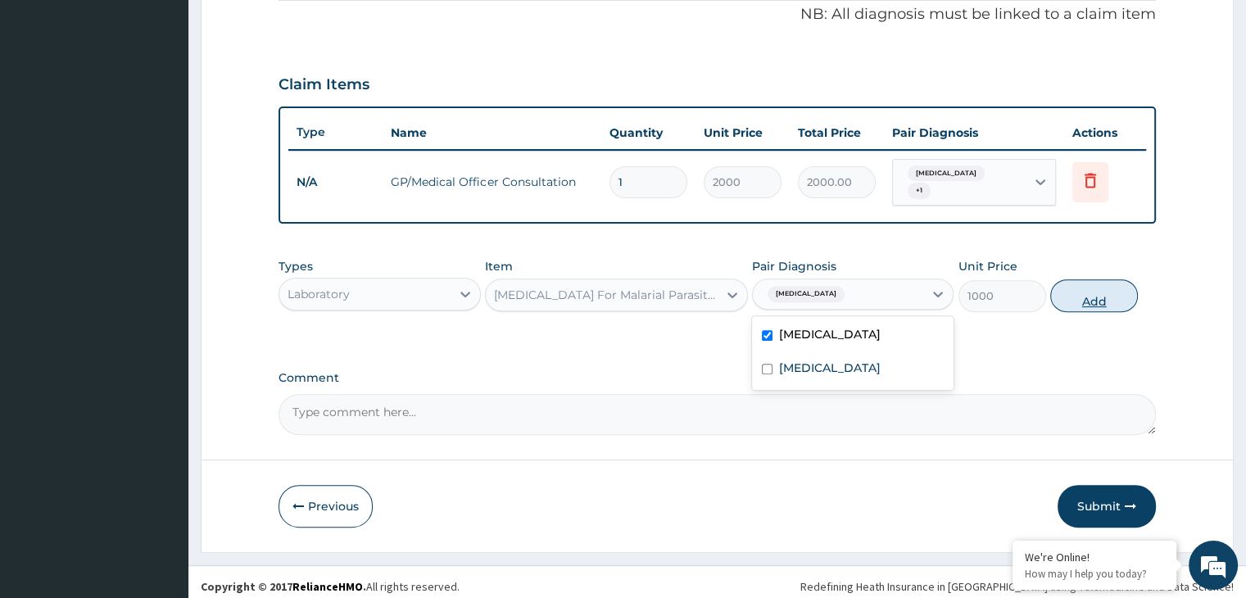
click at [1088, 283] on button "Add" at bounding box center [1094, 295] width 88 height 33
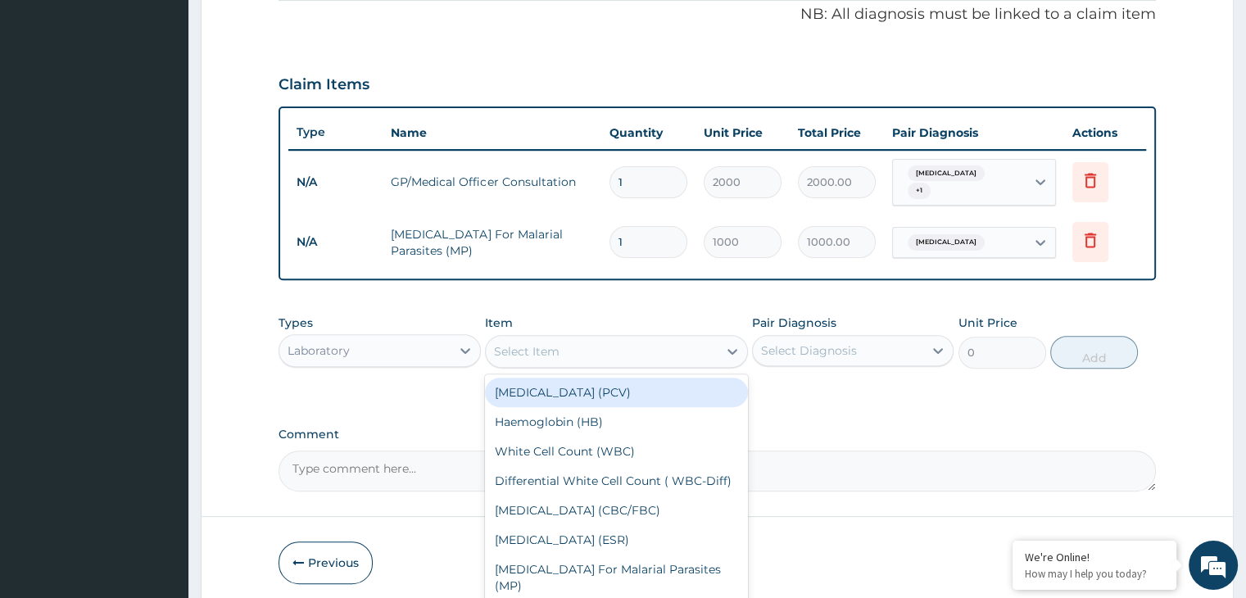
click at [617, 346] on div "Select Item" at bounding box center [602, 351] width 232 height 26
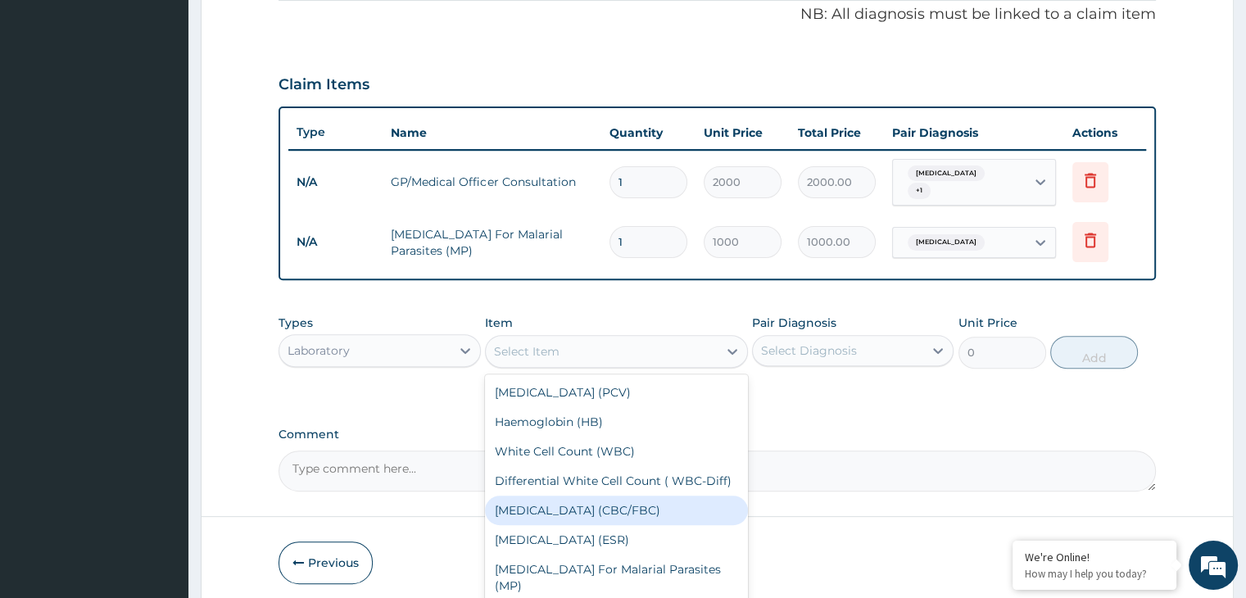
click at [602, 522] on div "Complete Blood Count (CBC/FBC)" at bounding box center [616, 509] width 263 height 29
type input "2000"
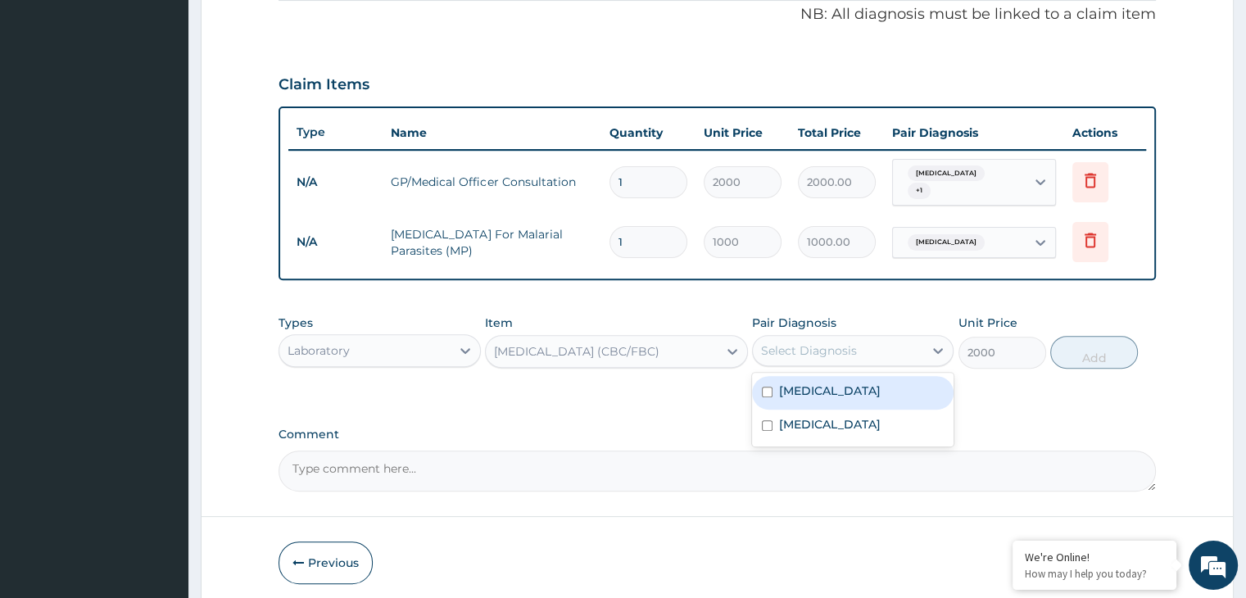
click at [829, 343] on div "Select Diagnosis" at bounding box center [809, 350] width 96 height 16
click at [823, 420] on label "Gastroenteritis" at bounding box center [830, 424] width 102 height 16
checkbox input "true"
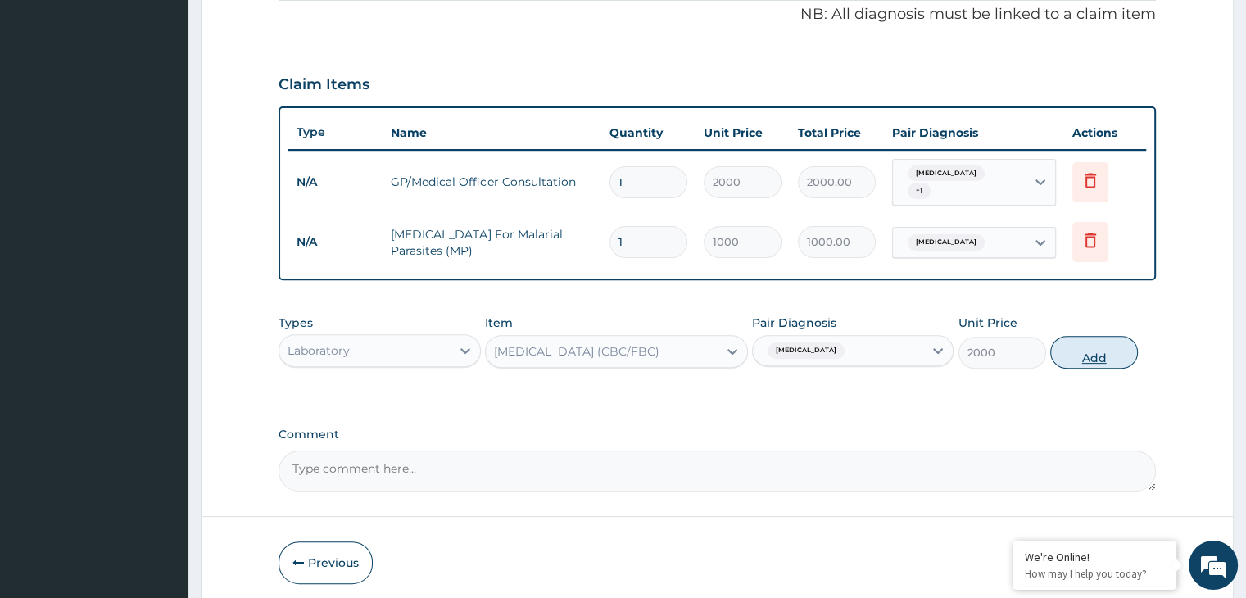
click at [1100, 340] on button "Add" at bounding box center [1094, 352] width 88 height 33
type input "0"
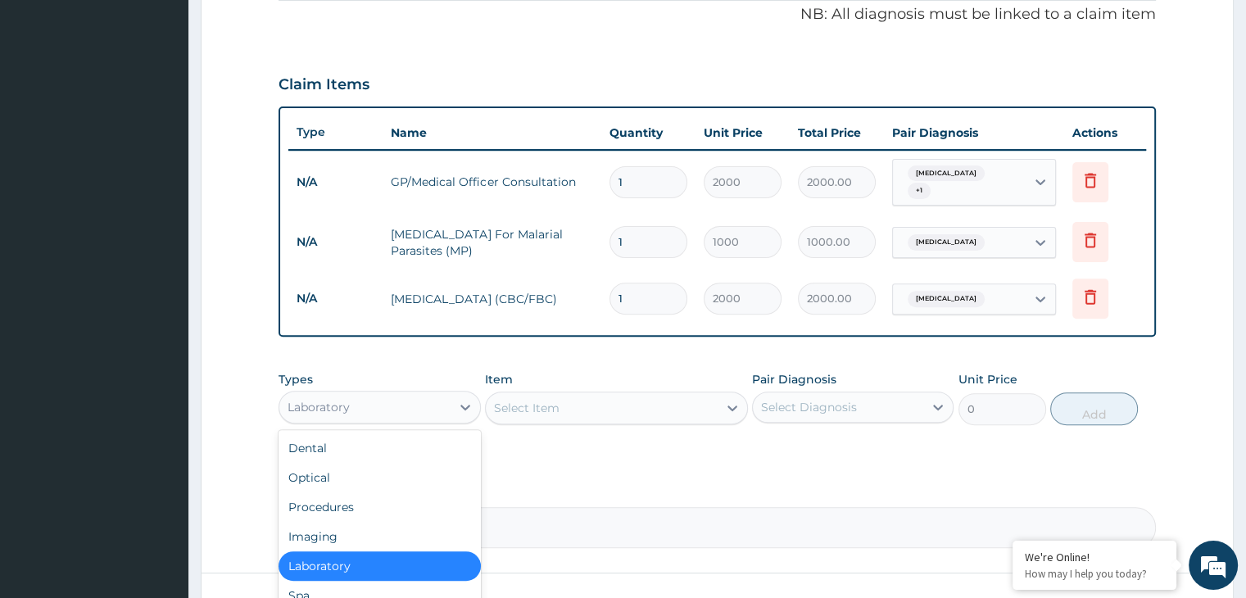
click at [445, 394] on div "Laboratory" at bounding box center [364, 407] width 170 height 26
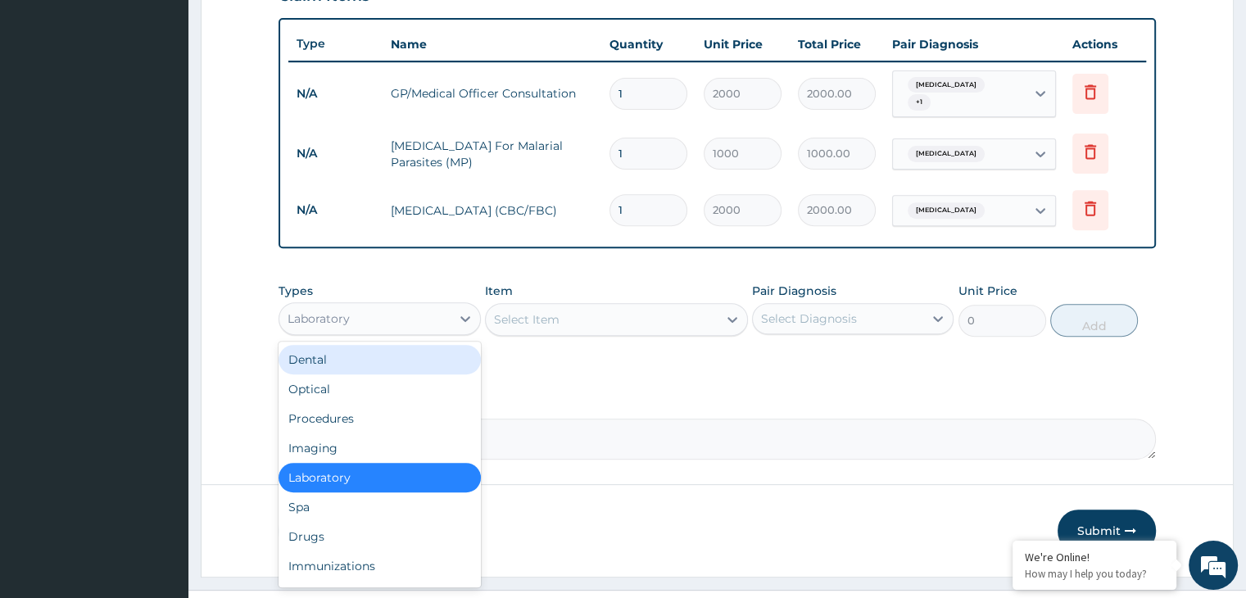
scroll to position [616, 0]
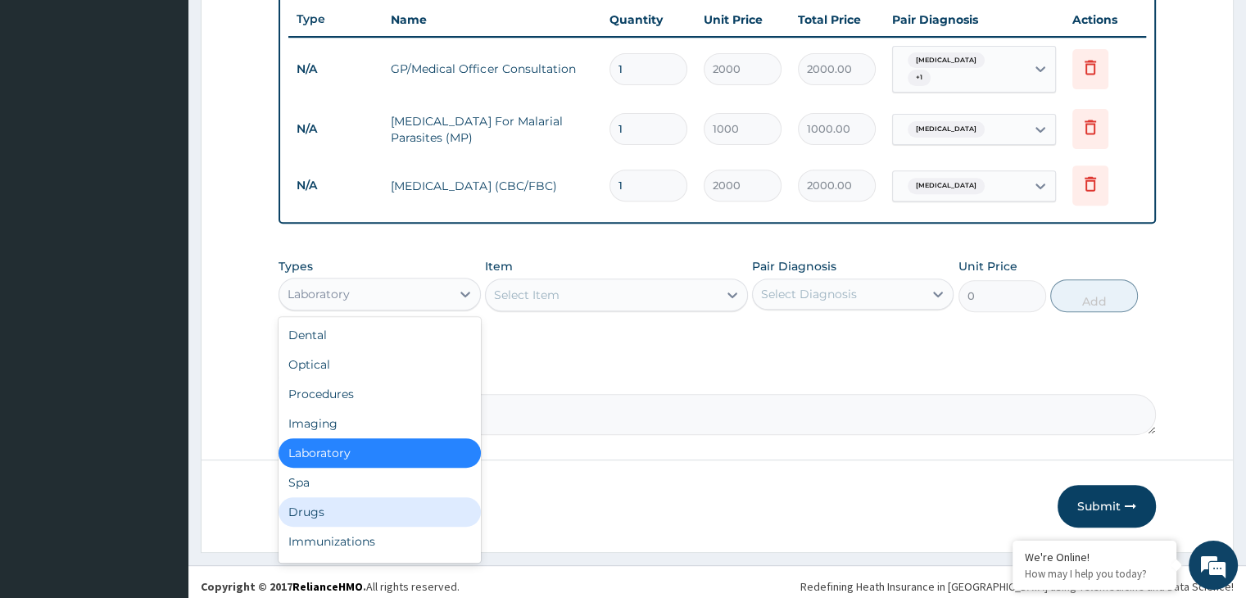
click at [324, 504] on div "Drugs" at bounding box center [378, 511] width 201 height 29
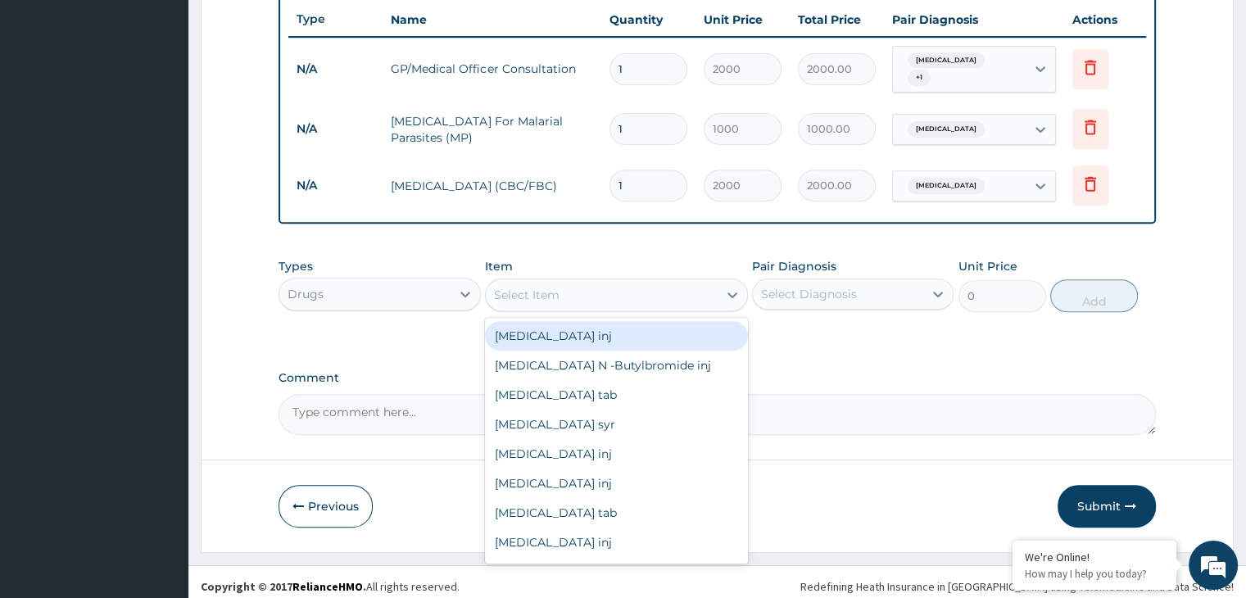
click at [623, 291] on div "Select Item" at bounding box center [602, 295] width 232 height 26
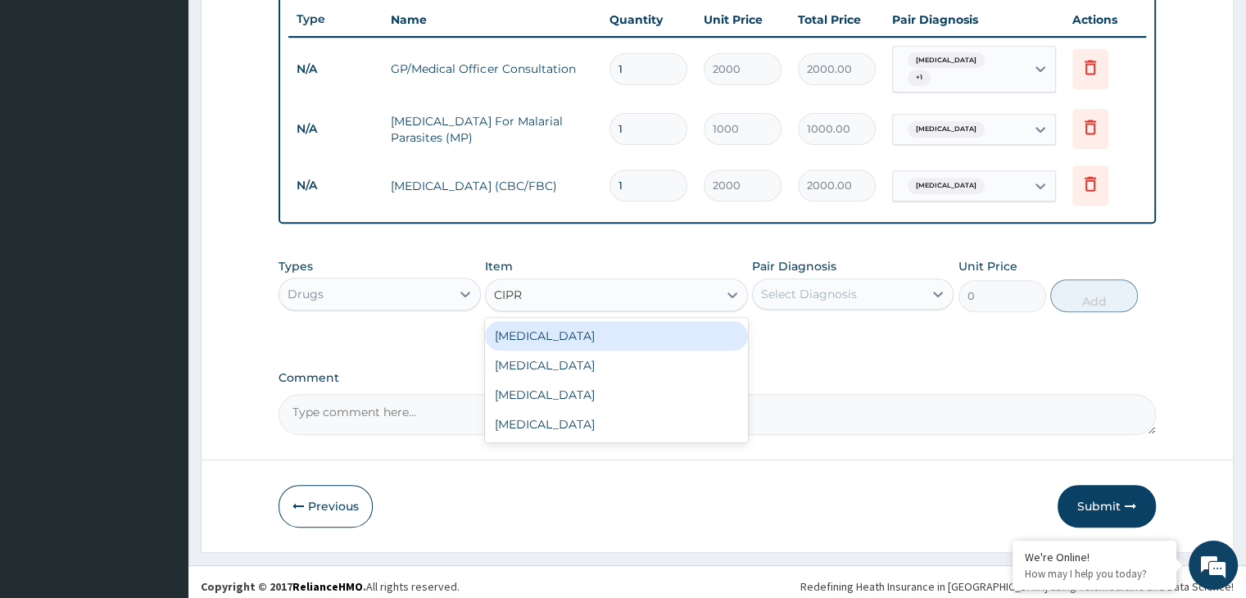
type input "CIPRO"
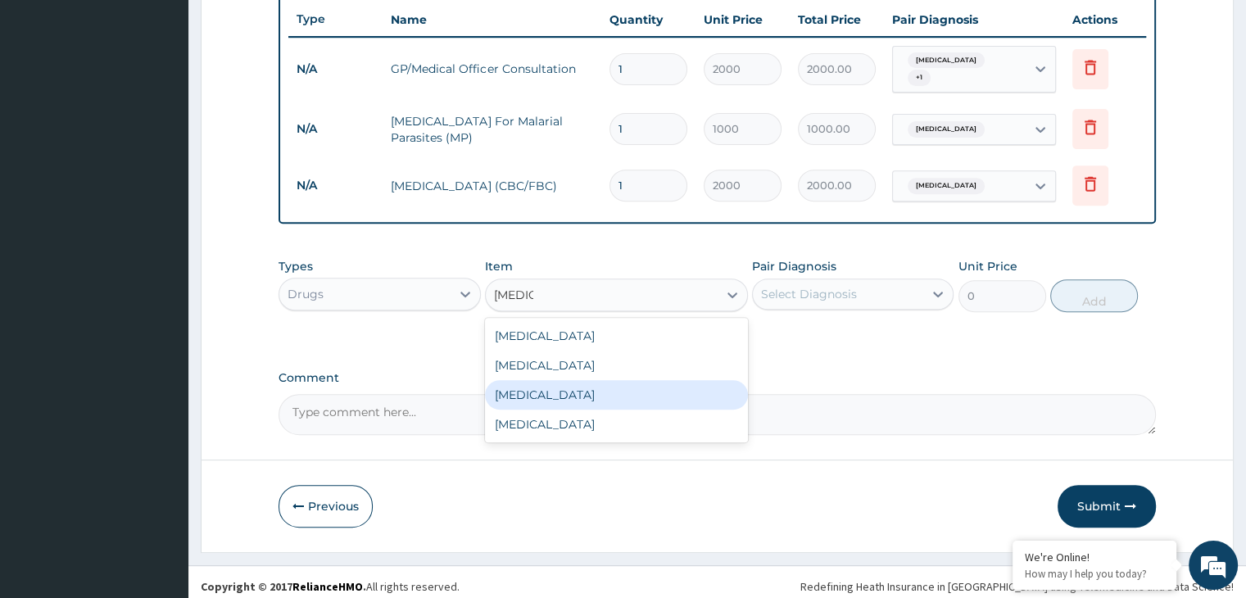
click at [551, 384] on div "Ciprofloxacin" at bounding box center [616, 394] width 263 height 29
type input "288"
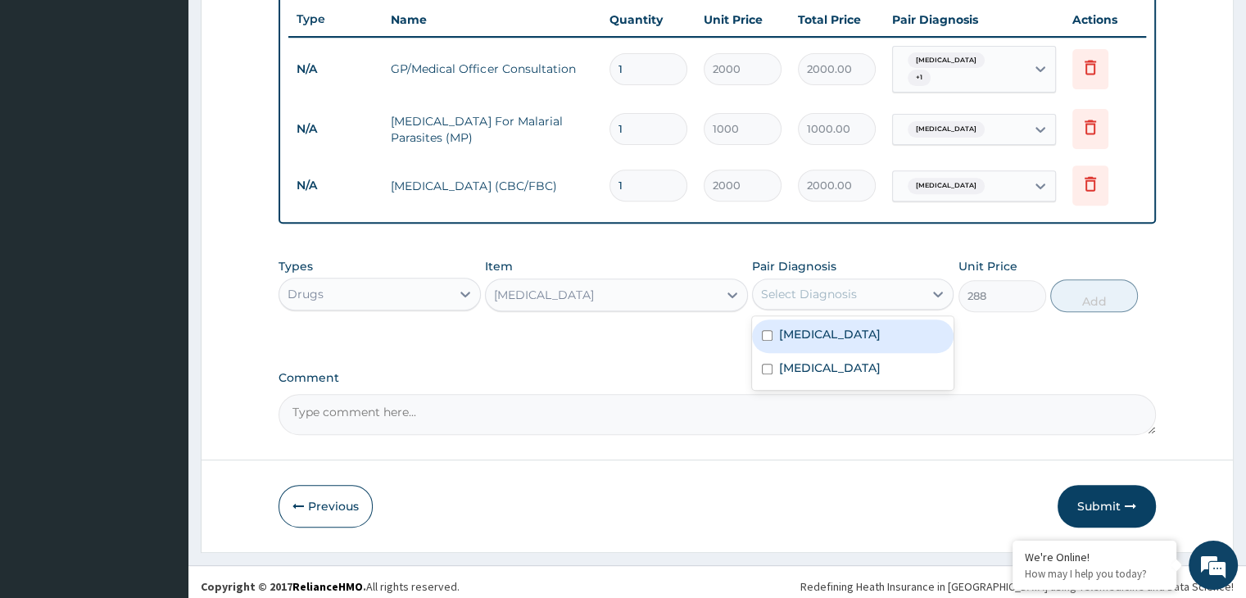
click at [805, 287] on div "Select Diagnosis" at bounding box center [809, 294] width 96 height 16
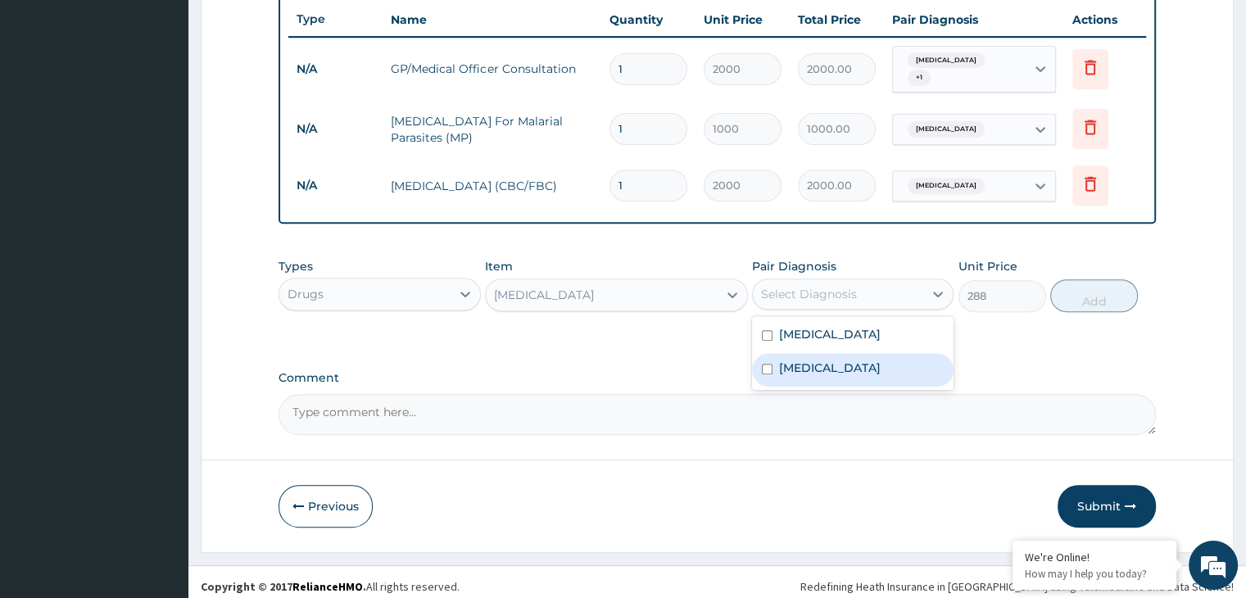
click at [785, 353] on div "Gastroenteritis" at bounding box center [852, 370] width 201 height 34
checkbox input "true"
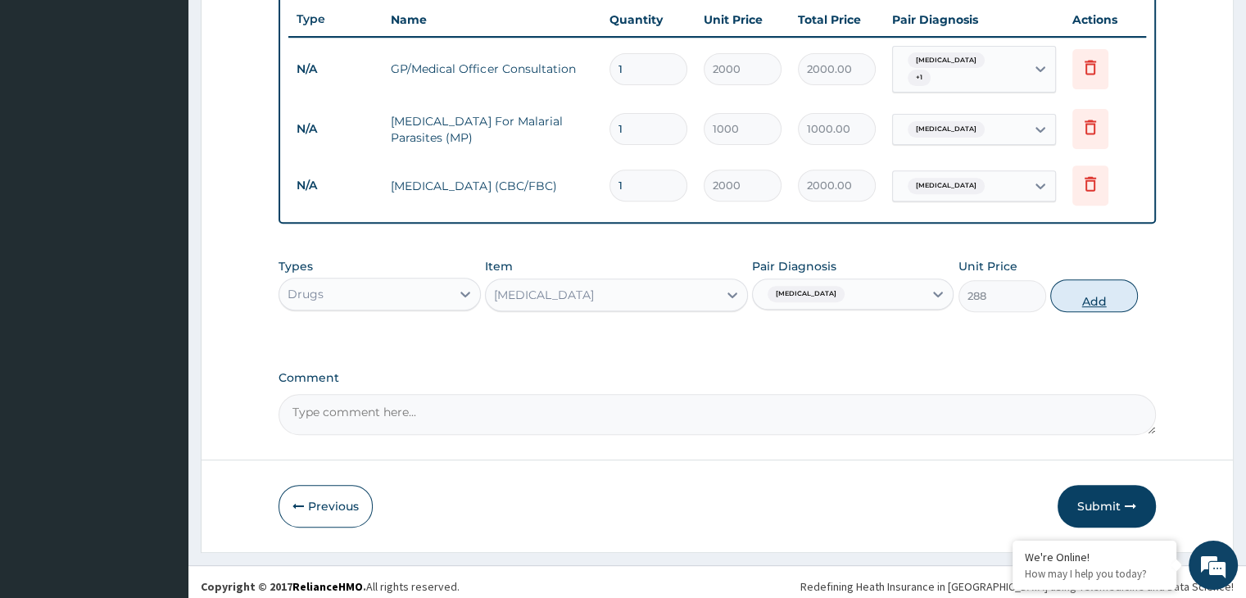
click at [1088, 289] on button "Add" at bounding box center [1094, 295] width 88 height 33
type input "0"
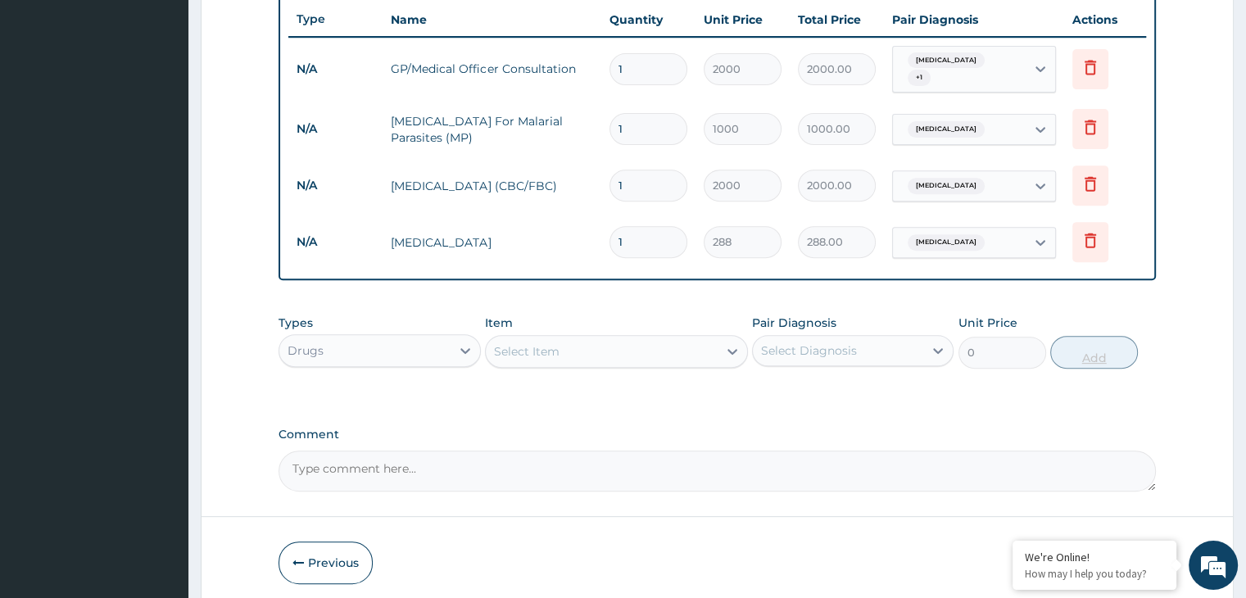
type input "0.00"
type input "2"
type input "576.00"
type input "20"
type input "5760.00"
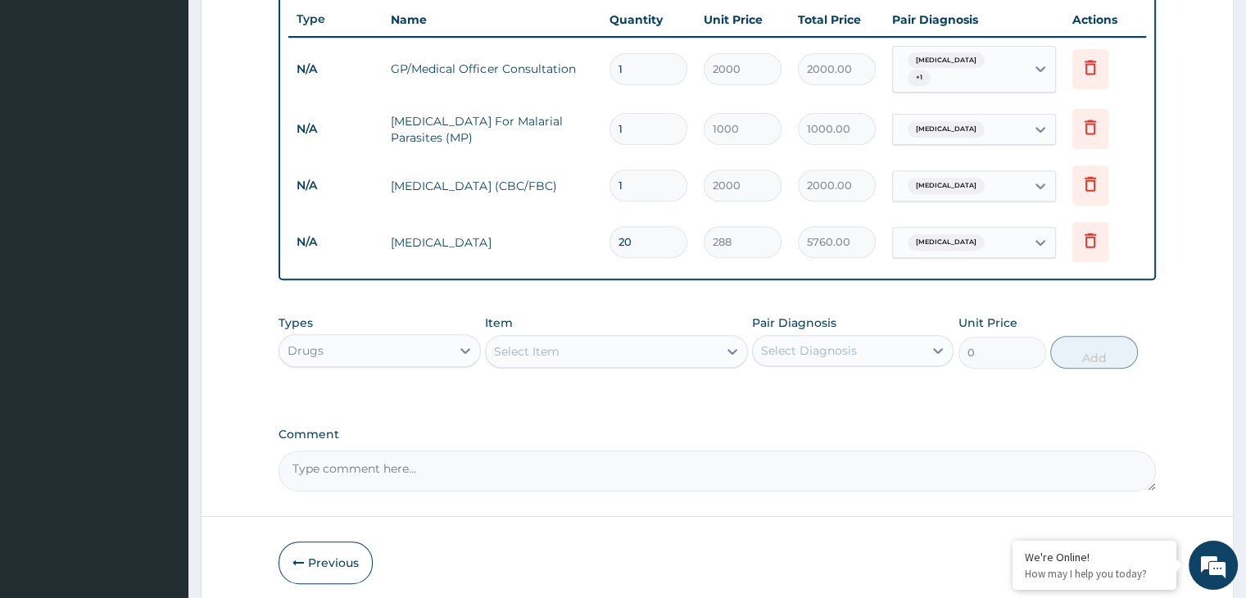
type input "20"
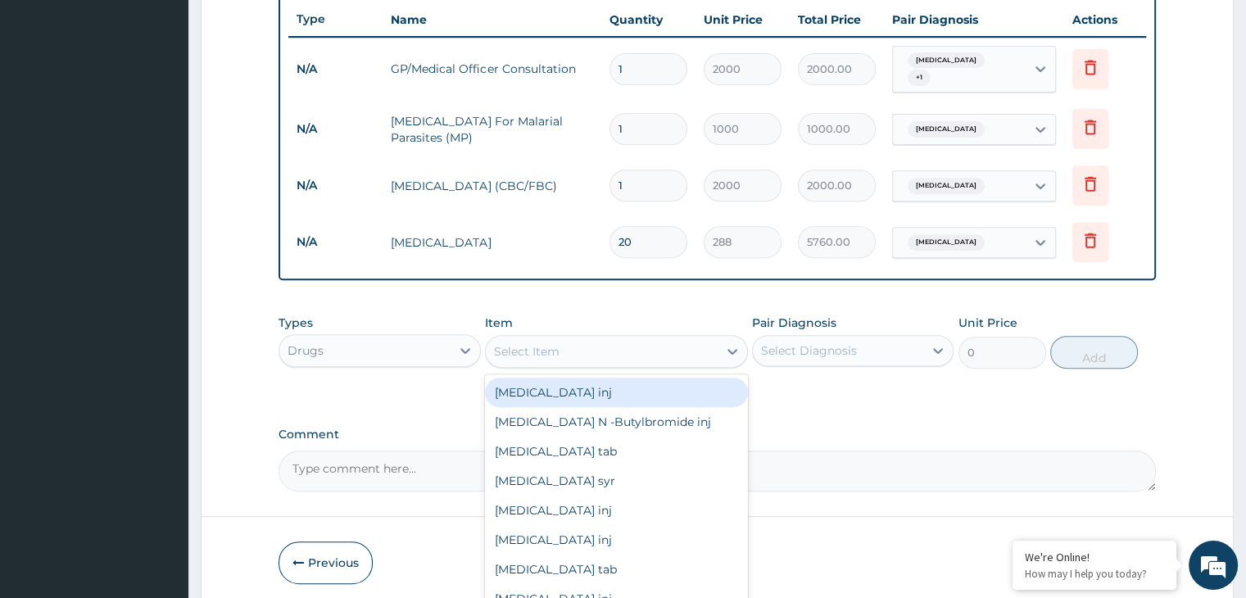
click at [660, 347] on div "Select Item" at bounding box center [602, 351] width 232 height 26
type input "METRO"
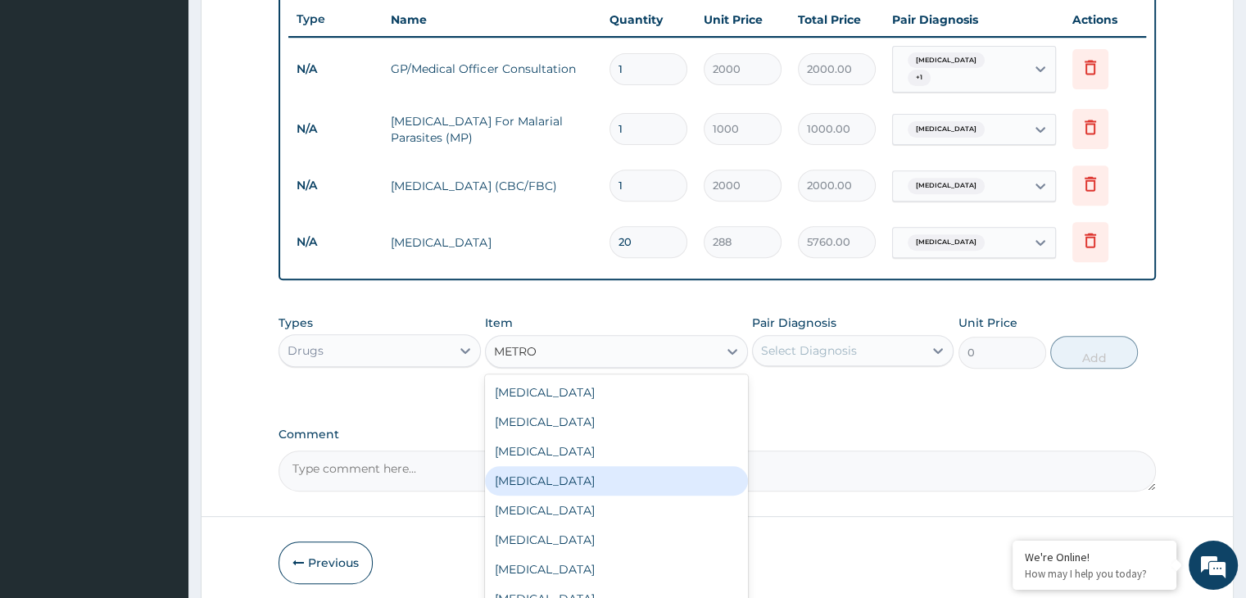
click at [562, 474] on div "Metronidazole" at bounding box center [616, 480] width 263 height 29
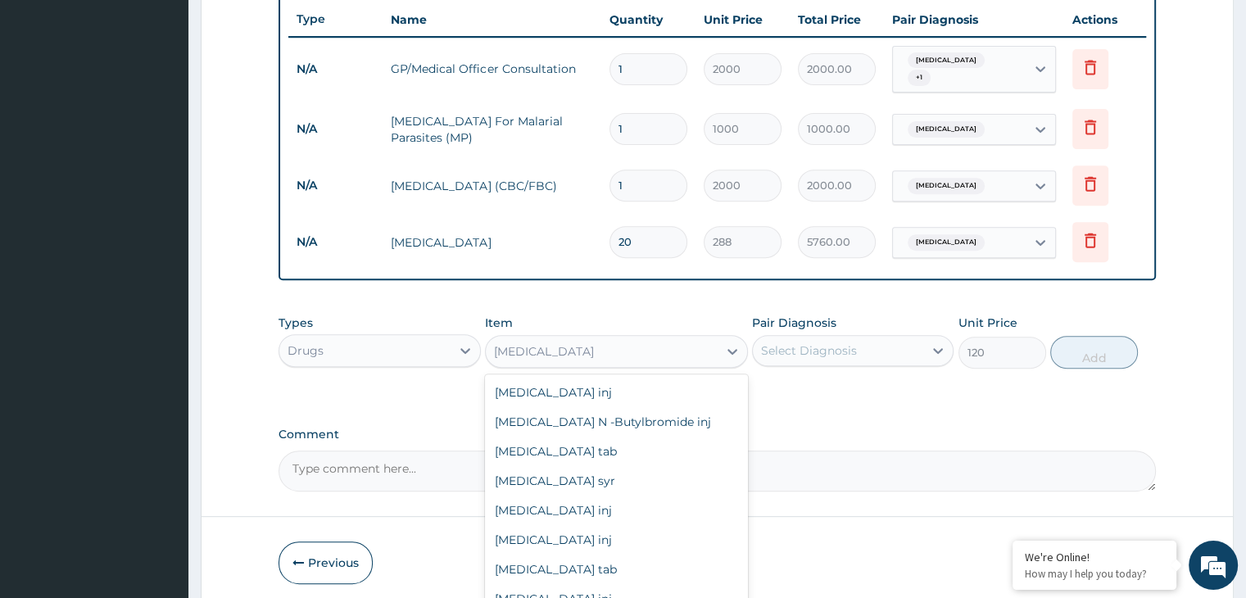
click at [580, 344] on div "[MEDICAL_DATA]" at bounding box center [602, 351] width 232 height 26
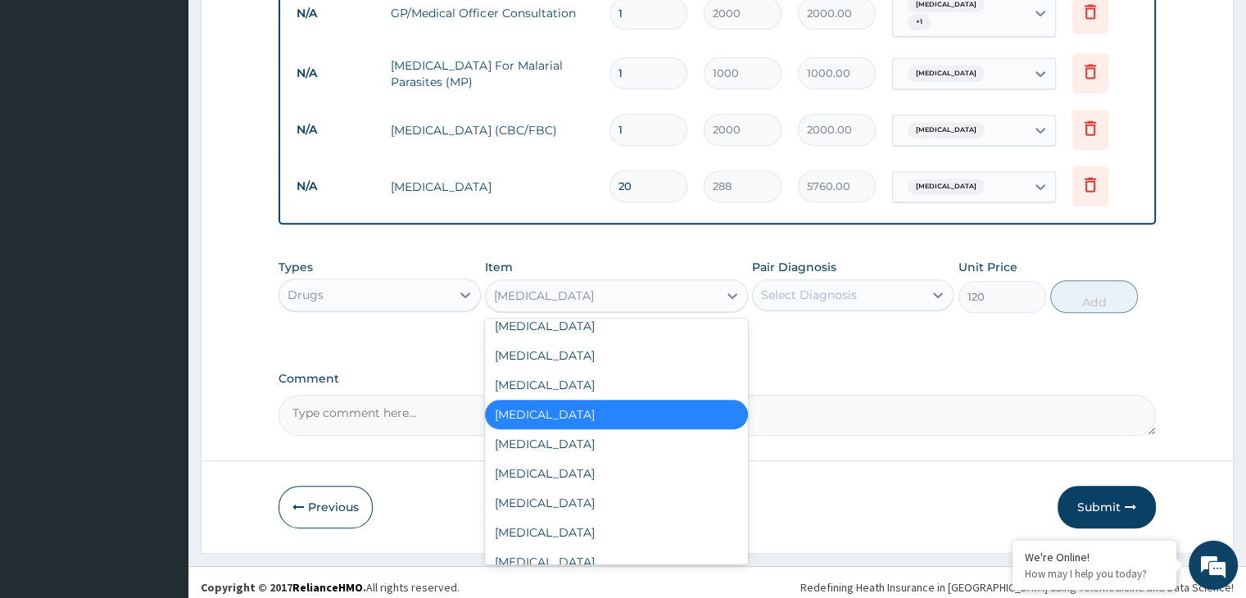
scroll to position [2388, 0]
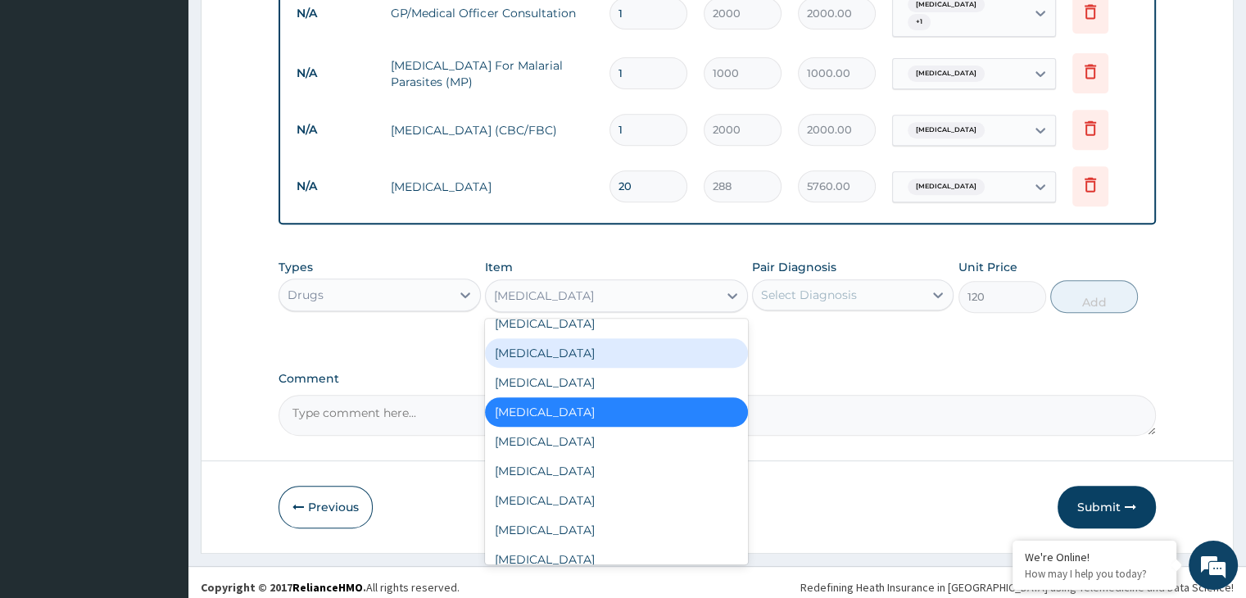
click at [561, 350] on div "[MEDICAL_DATA]" at bounding box center [616, 352] width 263 height 29
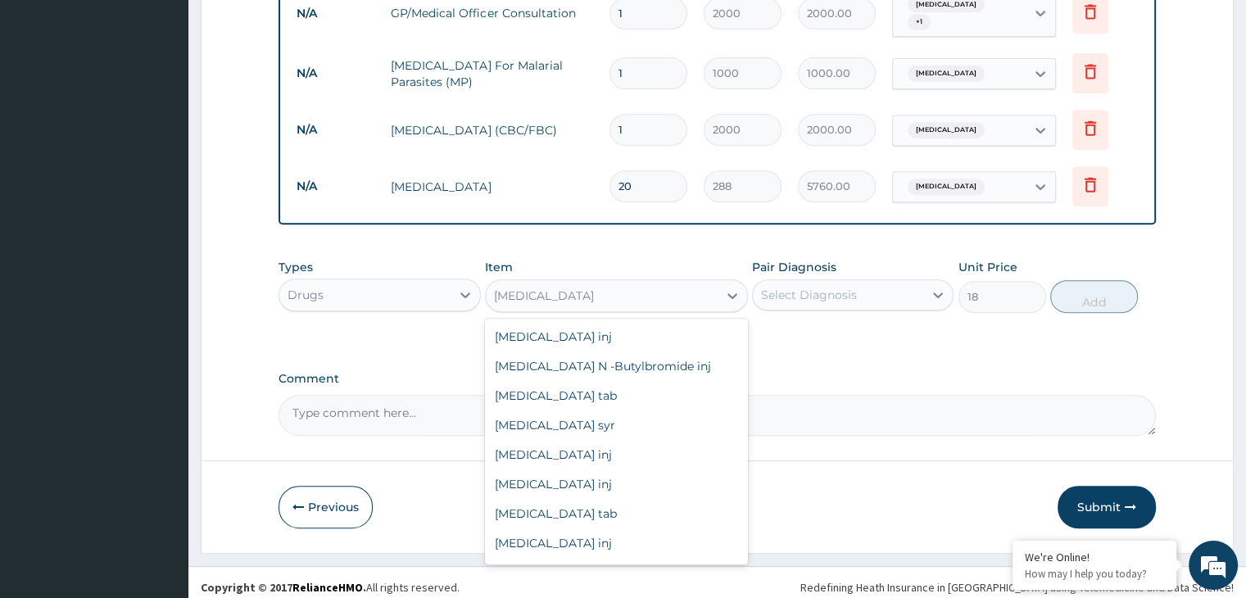
click at [566, 291] on div "Metronidazole" at bounding box center [544, 295] width 100 height 16
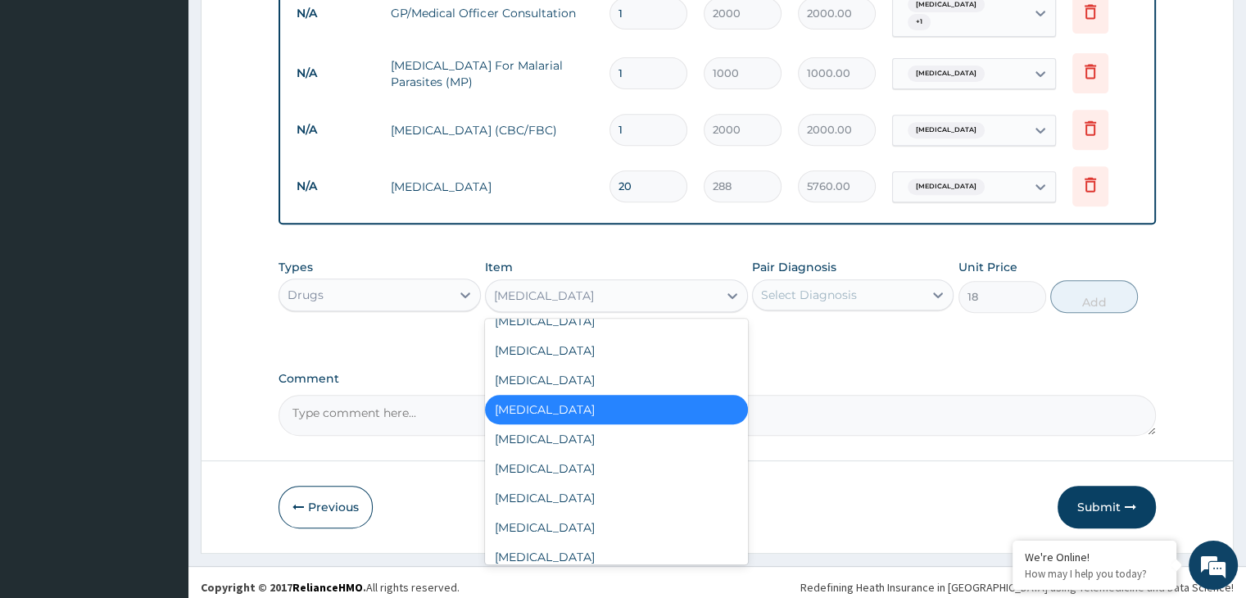
scroll to position [2349, 0]
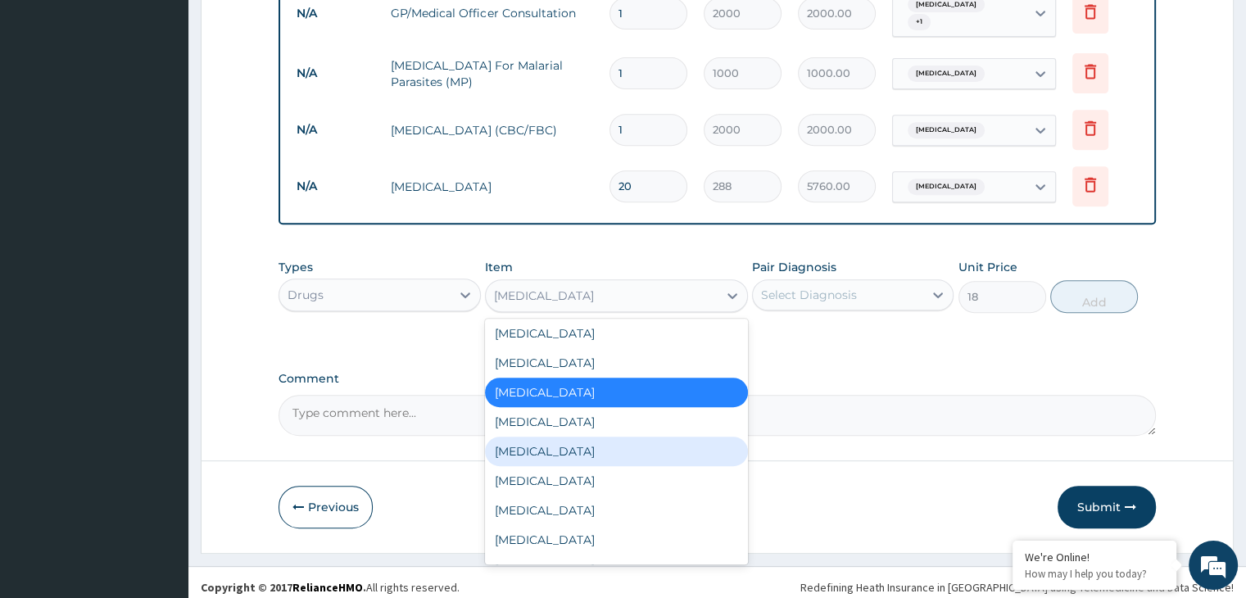
click at [554, 446] on div "Metronidazole" at bounding box center [616, 450] width 263 height 29
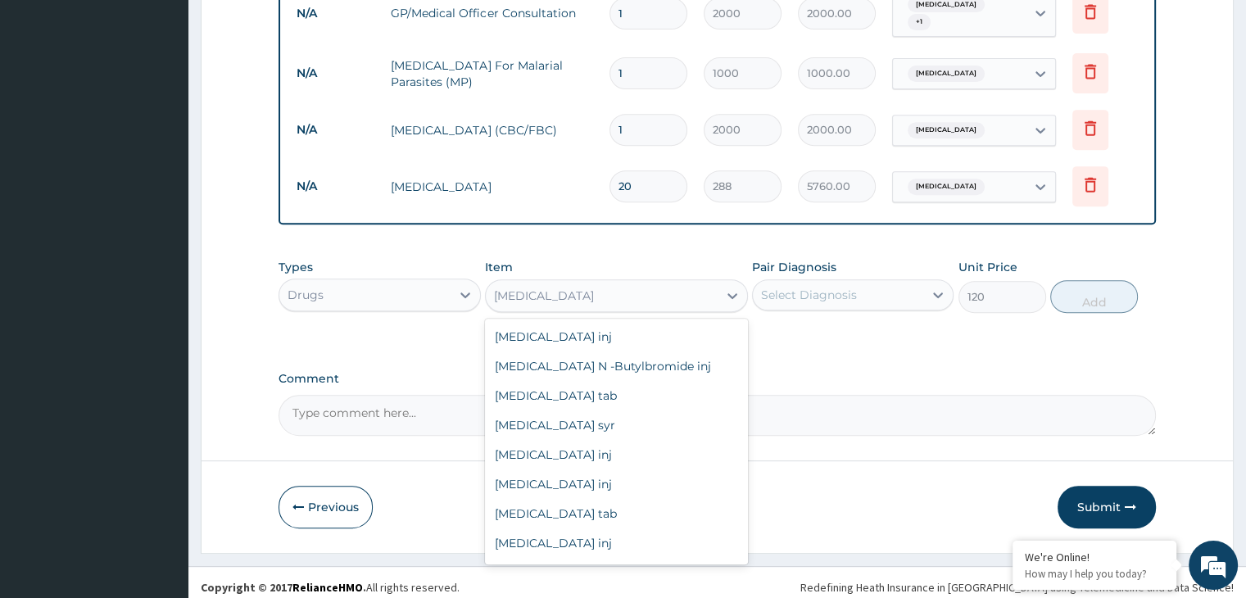
click at [590, 296] on div "Metronidazole" at bounding box center [602, 296] width 232 height 26
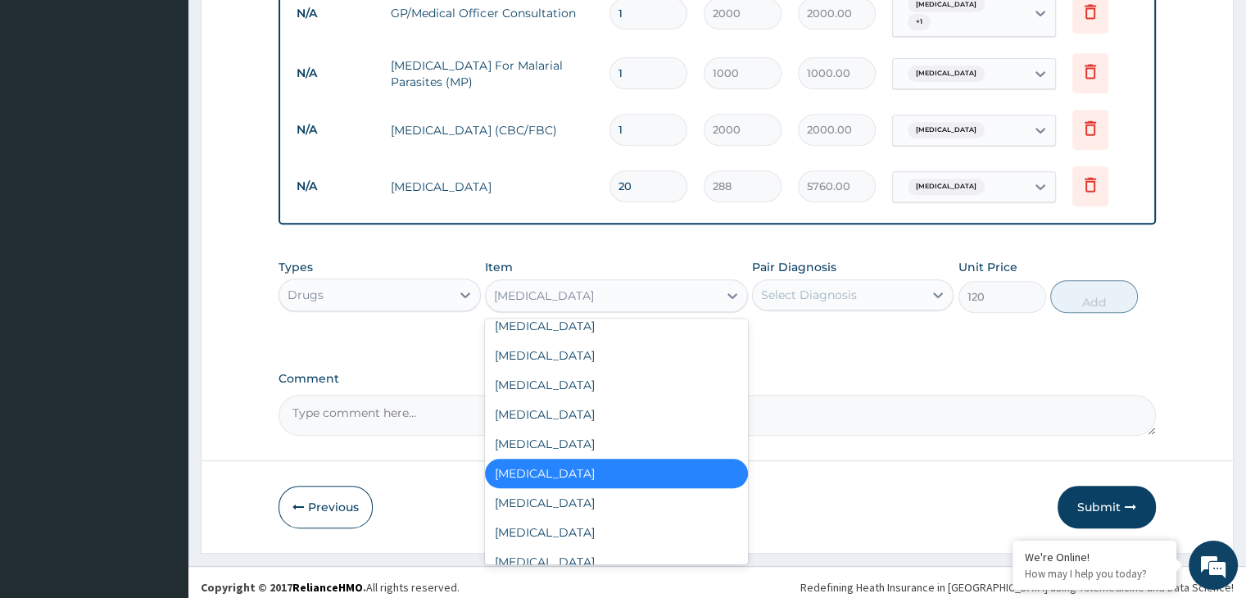
scroll to position [2336, 0]
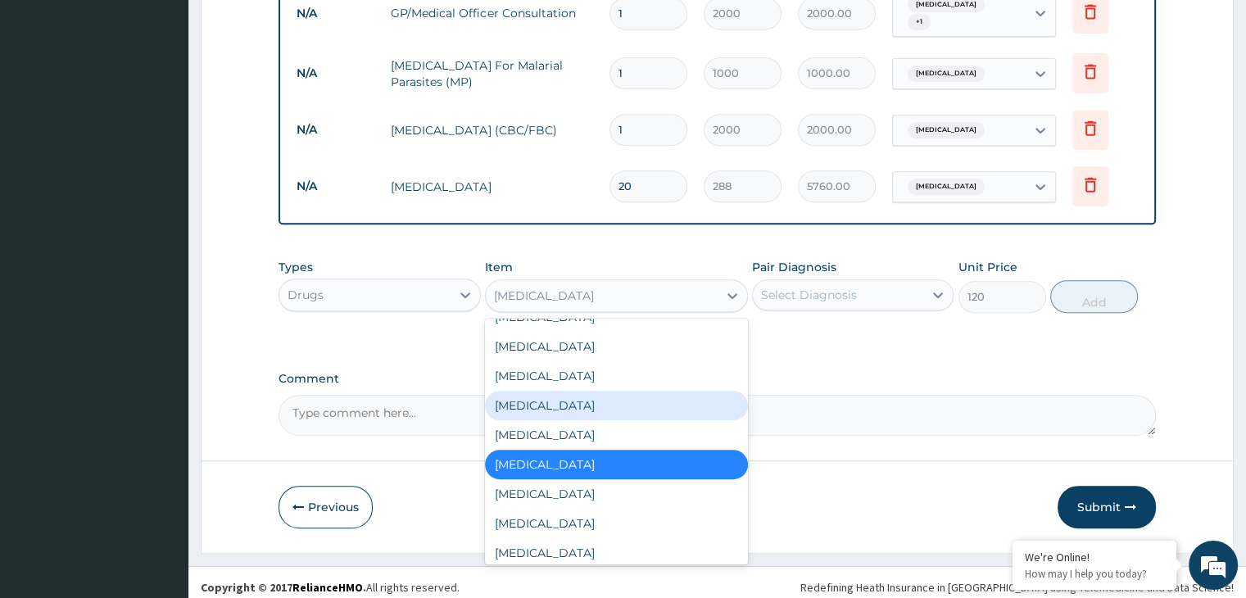
click at [544, 391] on div "Metronidazole" at bounding box center [616, 405] width 263 height 29
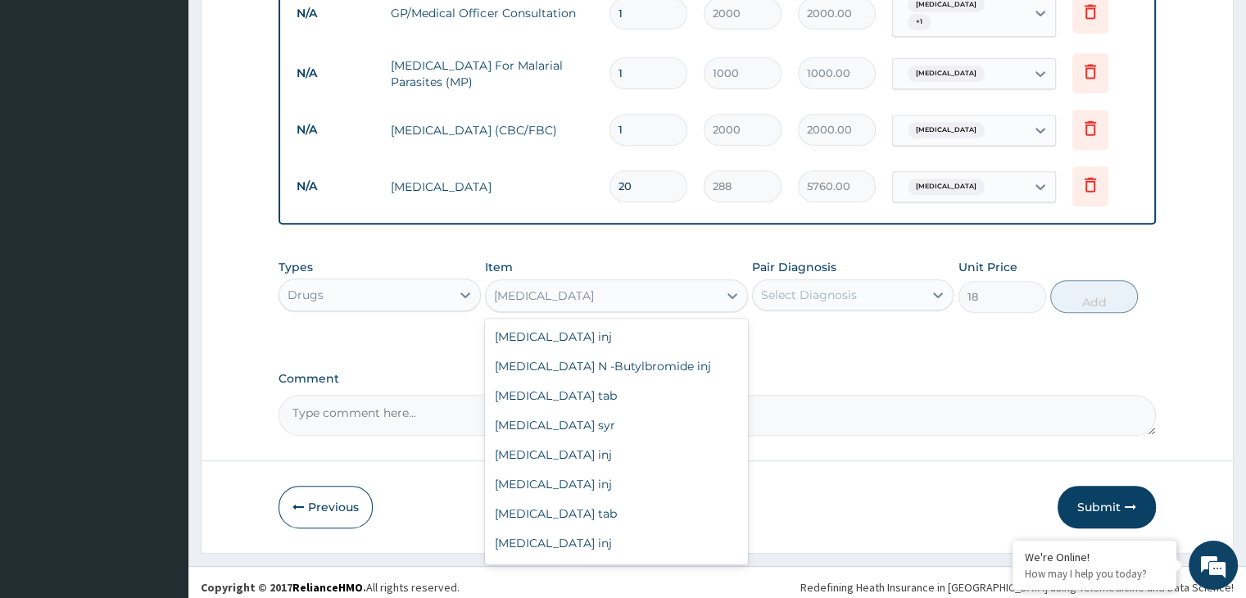
click at [590, 293] on div "Metronidazole" at bounding box center [602, 296] width 232 height 26
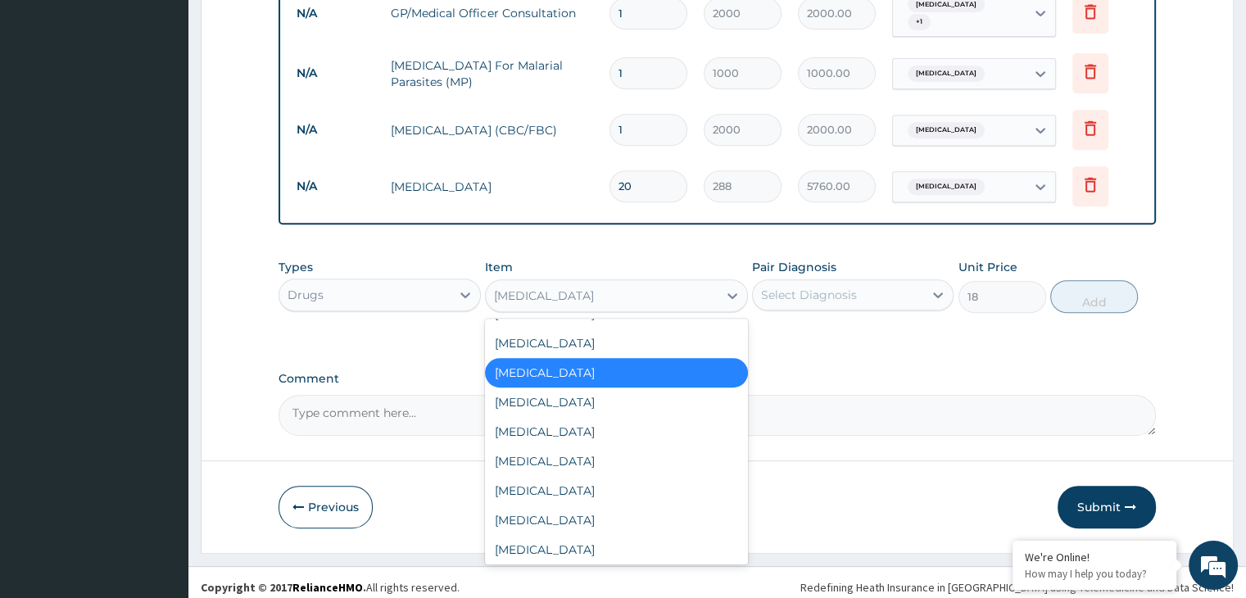
scroll to position [2370, 0]
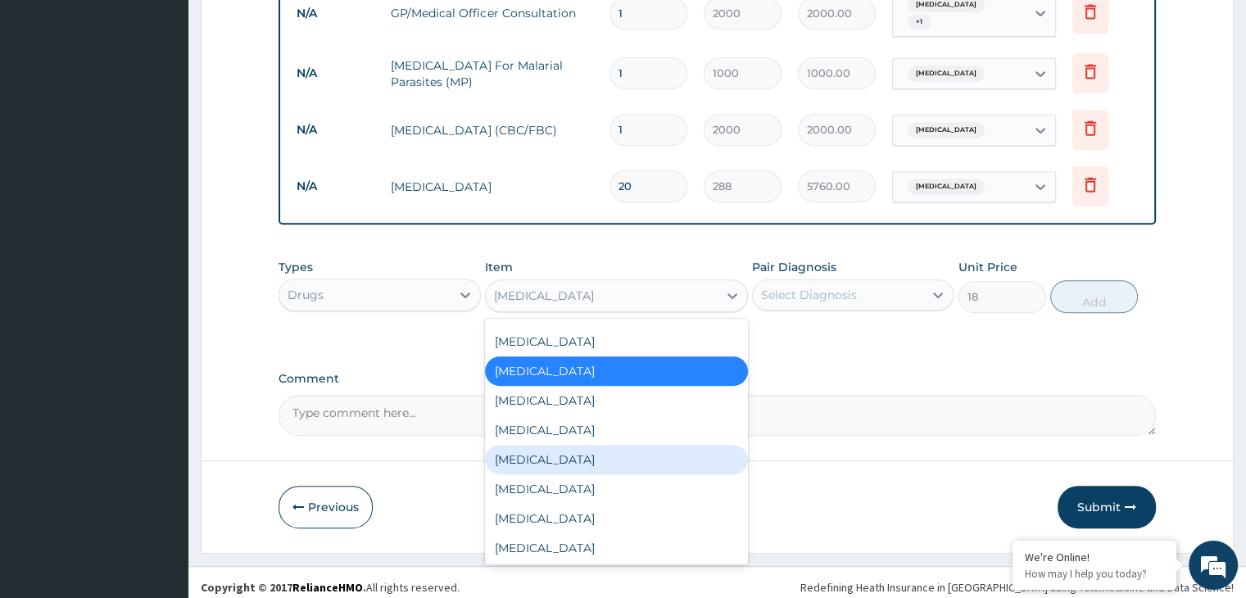
click at [546, 446] on div "Metronidazole" at bounding box center [616, 459] width 263 height 29
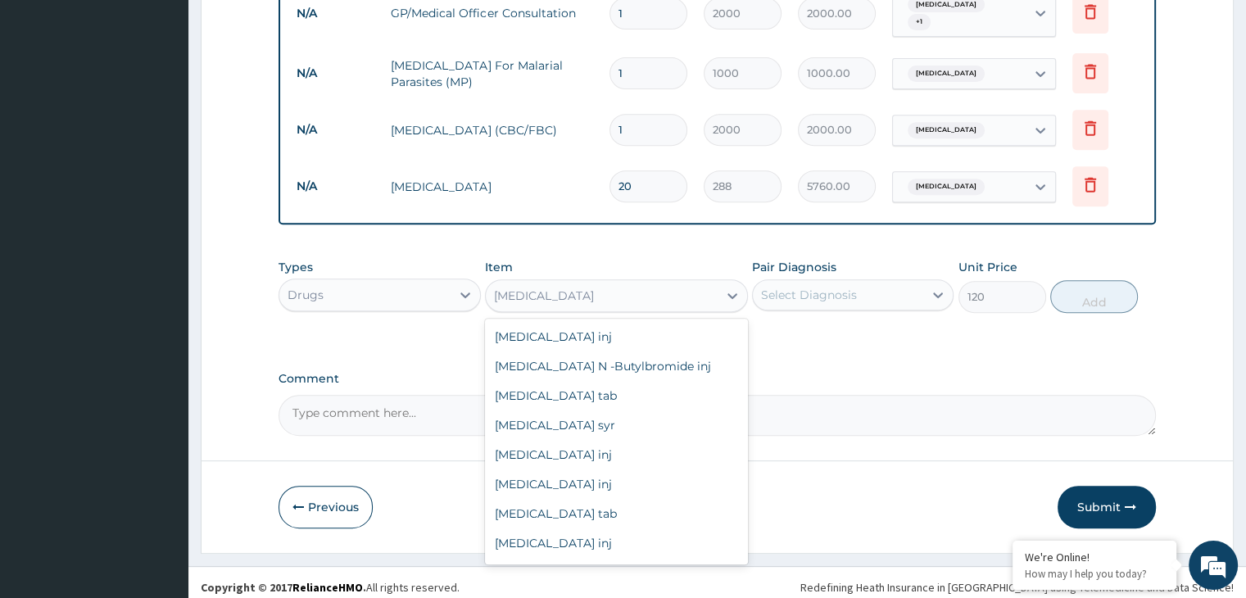
click at [577, 286] on div "Metronidazole" at bounding box center [602, 296] width 232 height 26
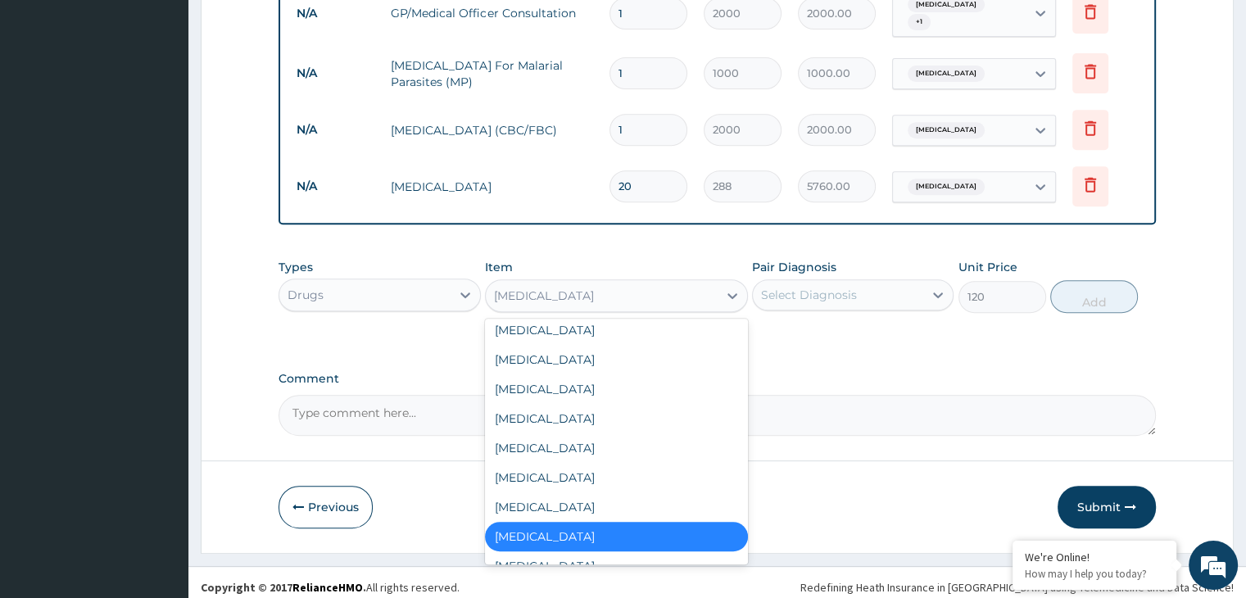
scroll to position [2292, 0]
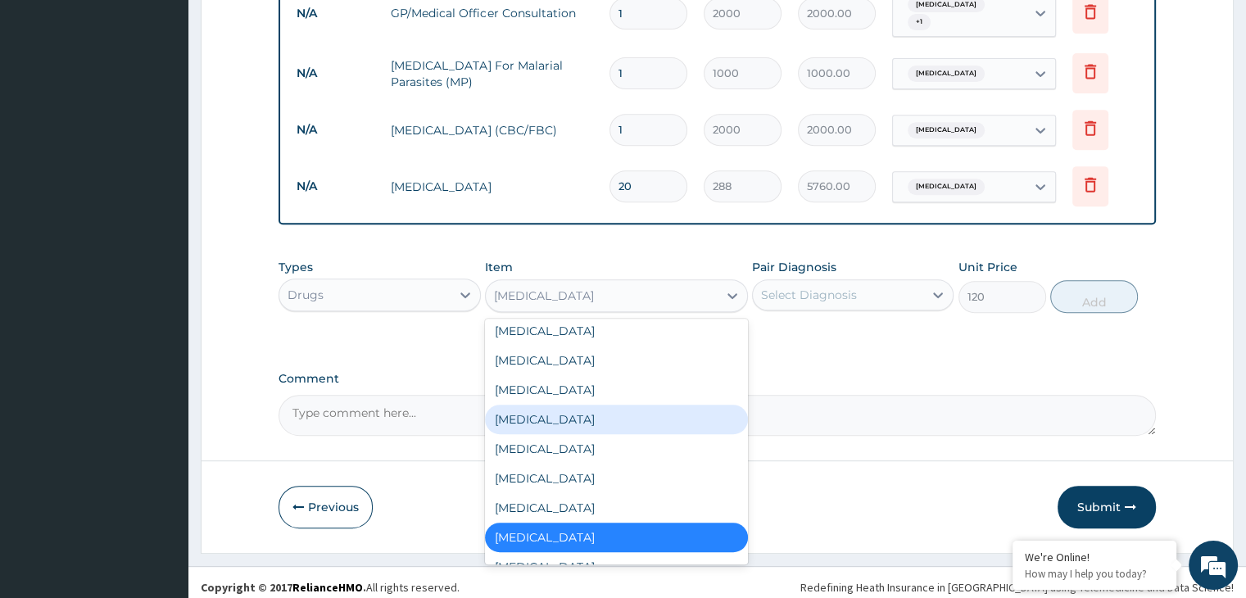
click at [544, 410] on div "Metronidazole" at bounding box center [616, 419] width 263 height 29
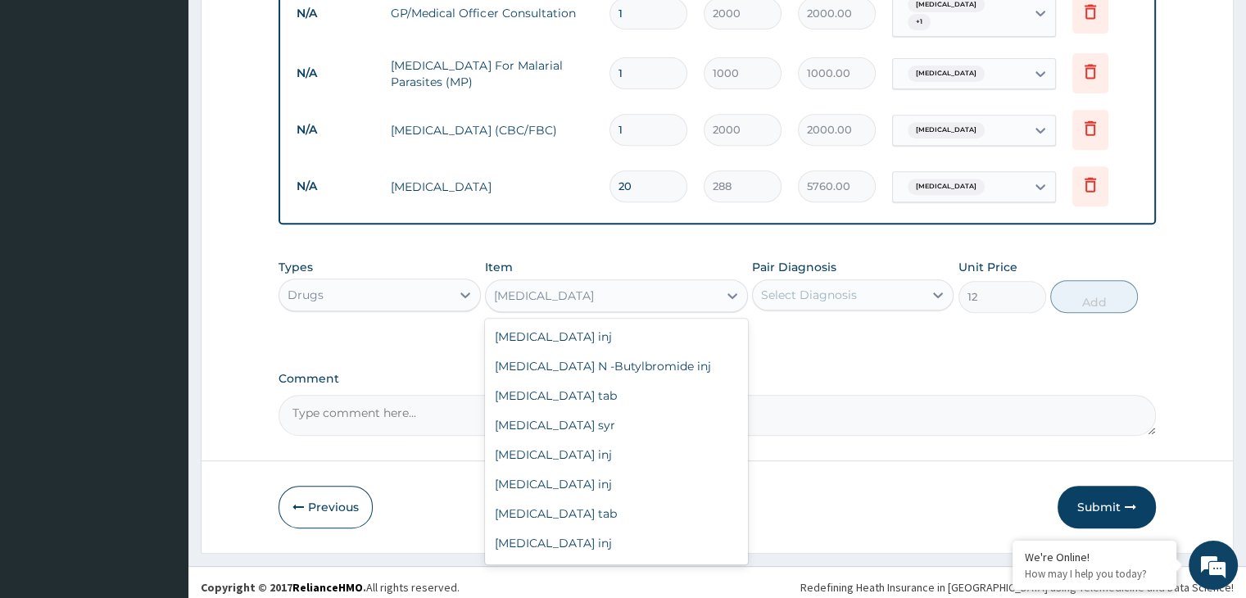
click at [606, 283] on div "Metronidazole" at bounding box center [602, 296] width 232 height 26
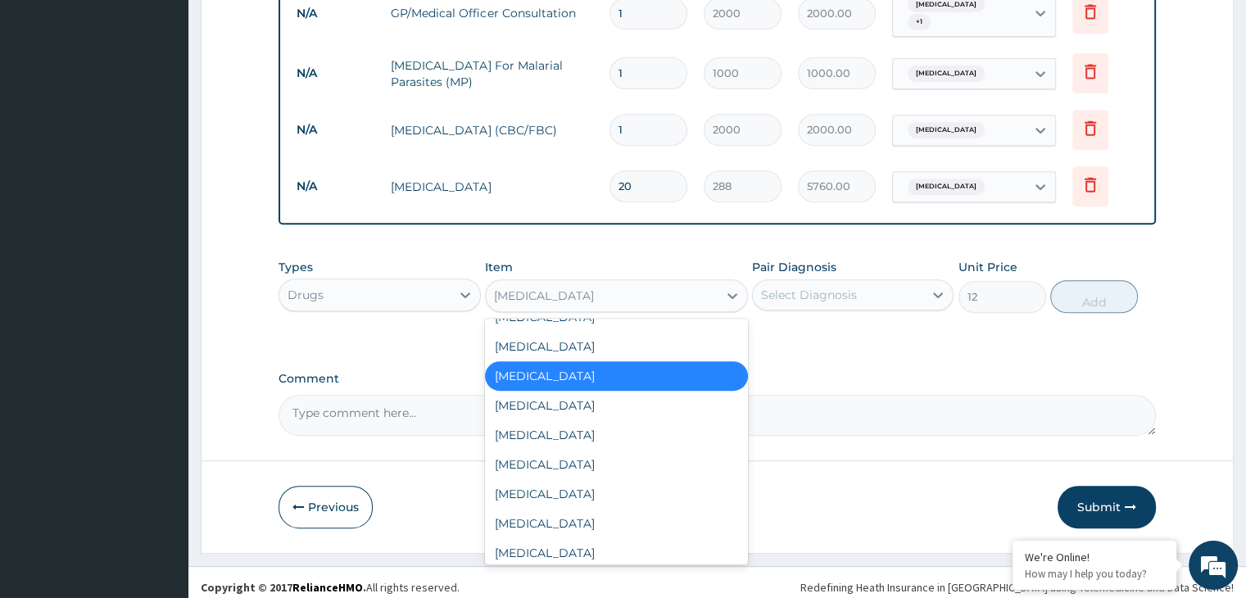
scroll to position [2339, 0]
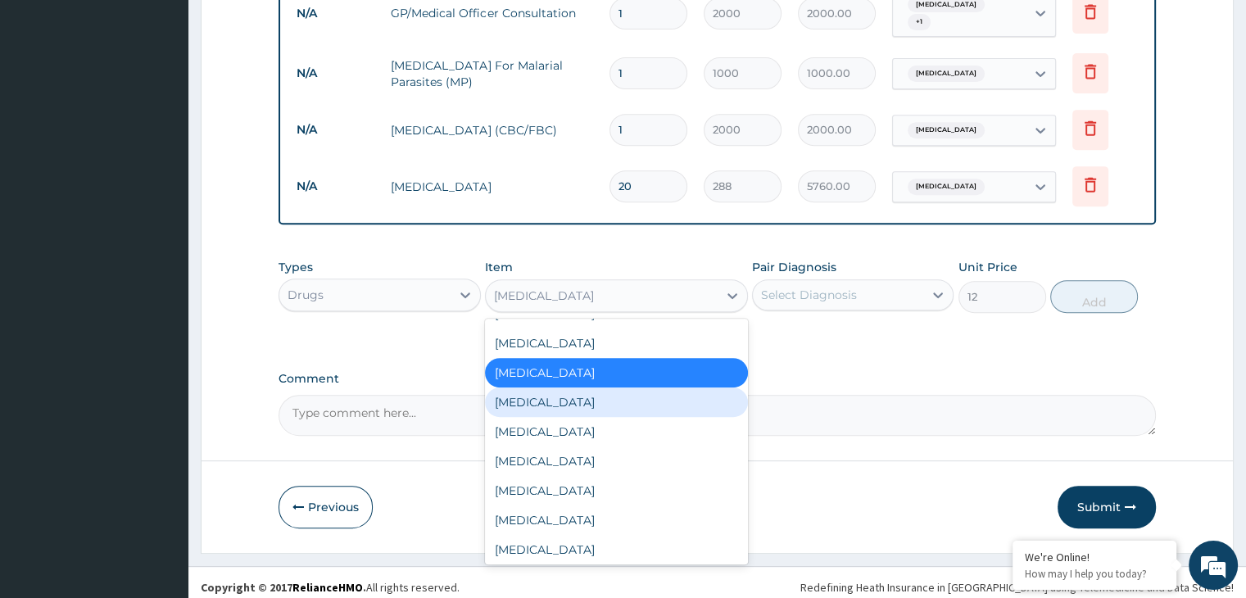
click at [572, 387] on div "Metronidazole" at bounding box center [616, 401] width 263 height 29
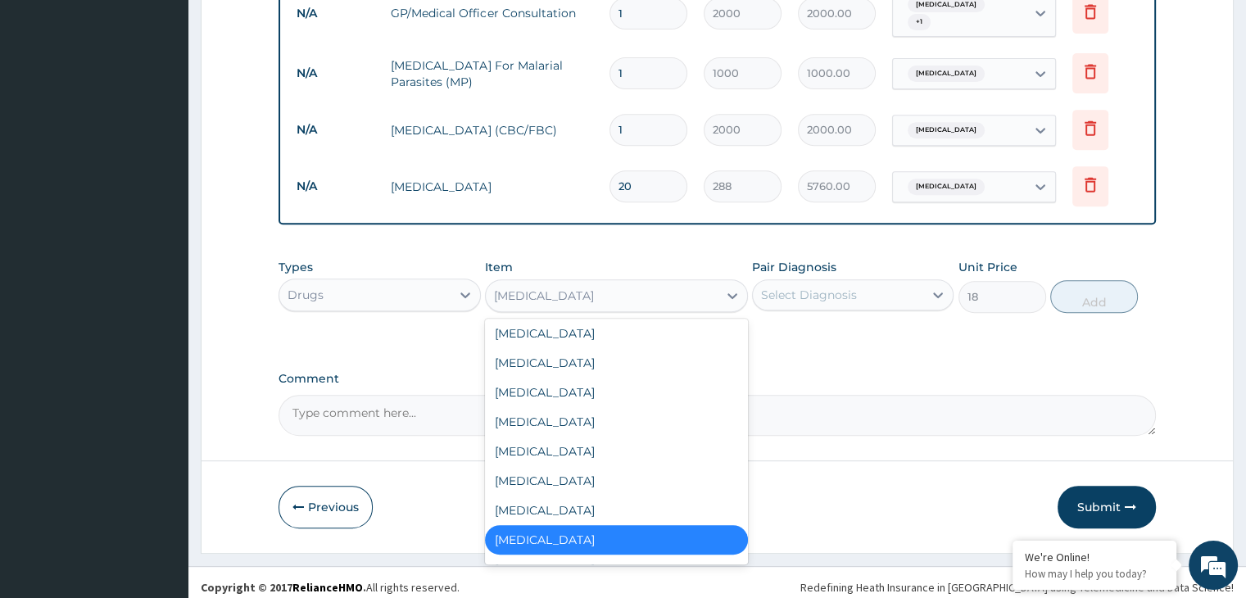
click at [580, 287] on div "Metronidazole" at bounding box center [602, 296] width 232 height 26
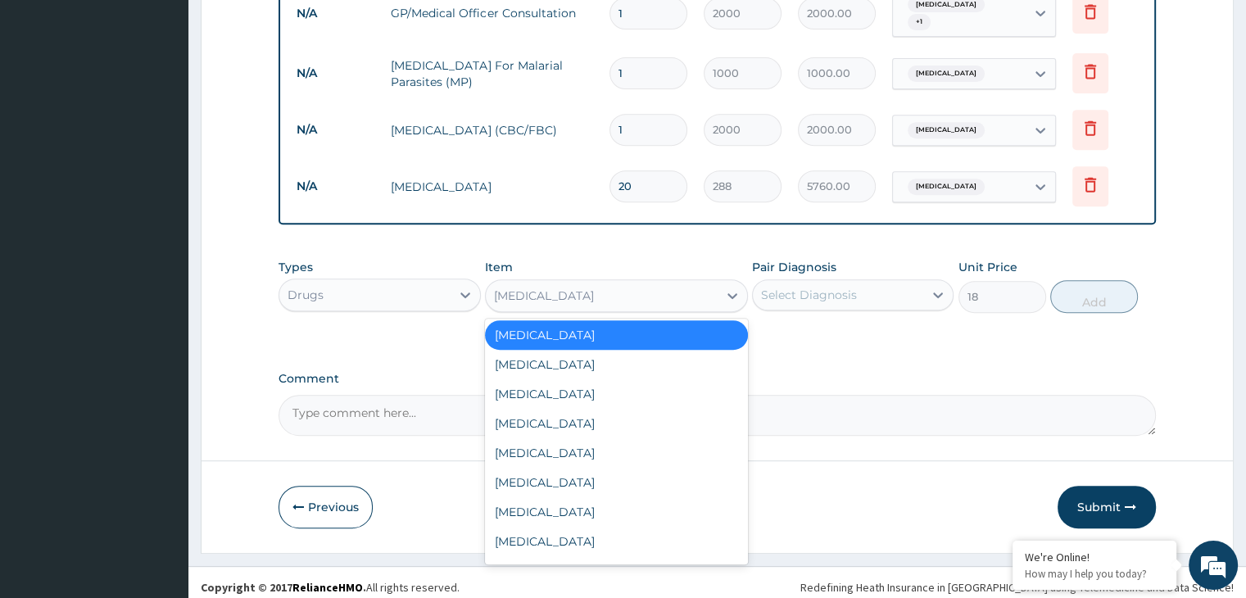
scroll to position [2409, 0]
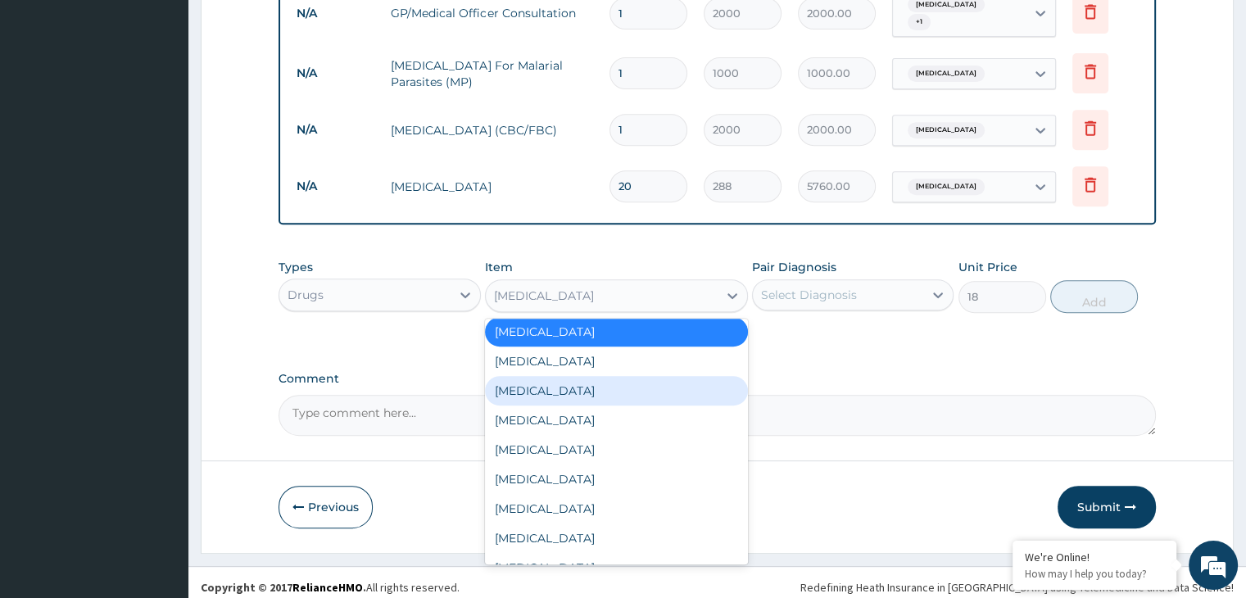
click at [540, 381] on div "Metronidazole" at bounding box center [616, 390] width 263 height 29
type input "120"
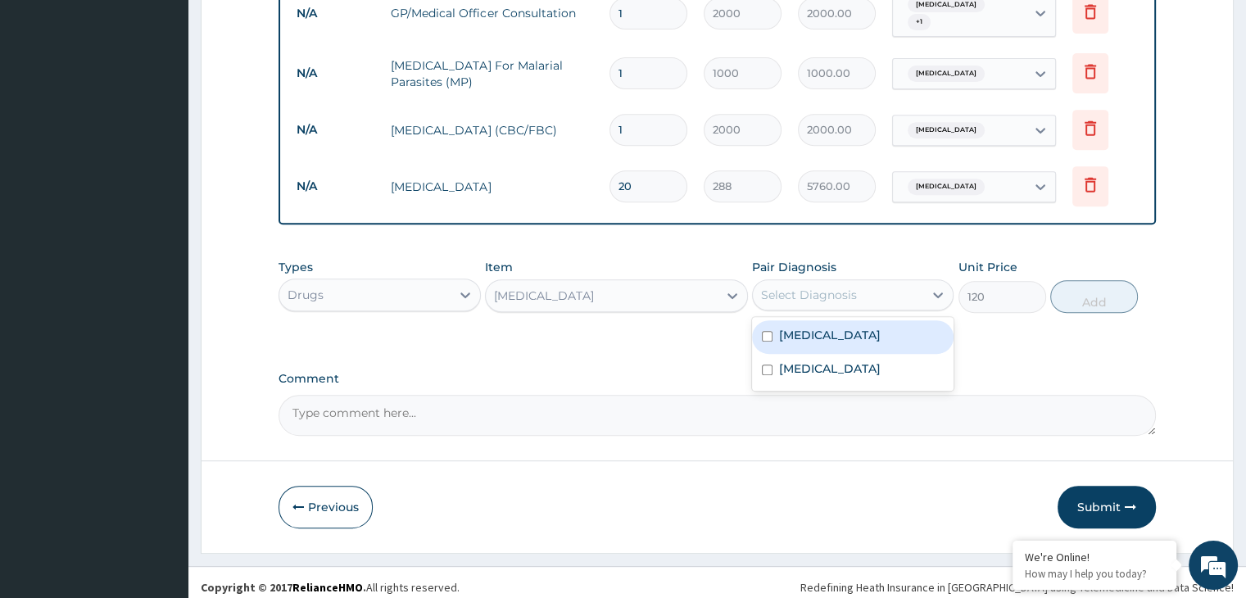
click at [803, 292] on div "Select Diagnosis" at bounding box center [809, 295] width 96 height 16
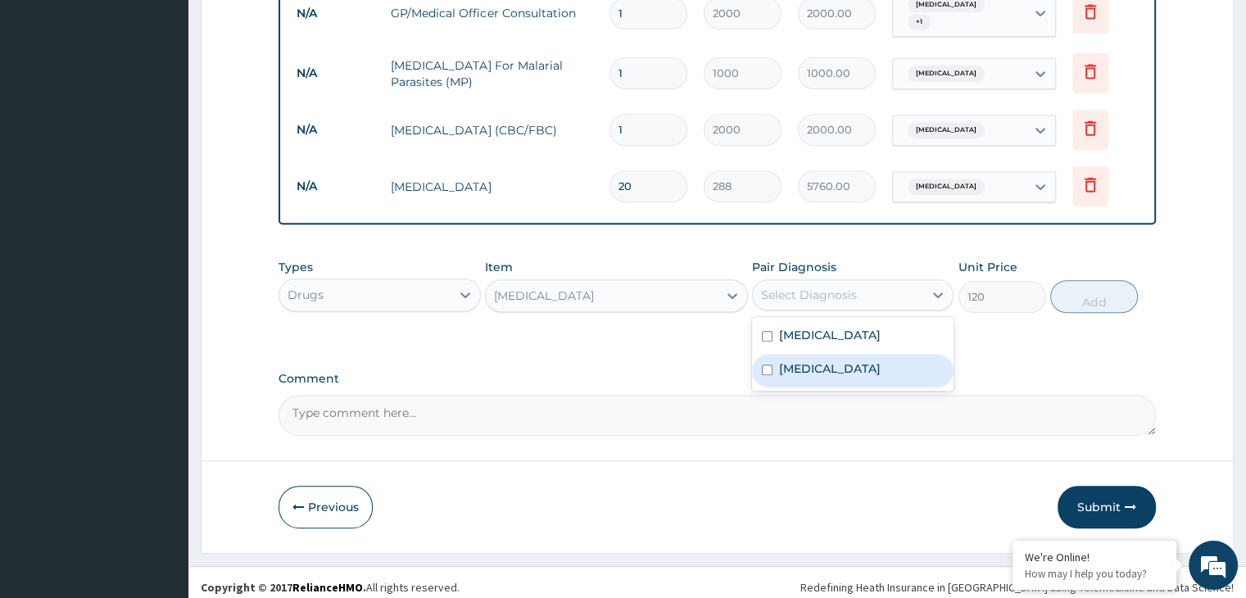
click at [781, 360] on label "Gastroenteritis" at bounding box center [830, 368] width 102 height 16
checkbox input "true"
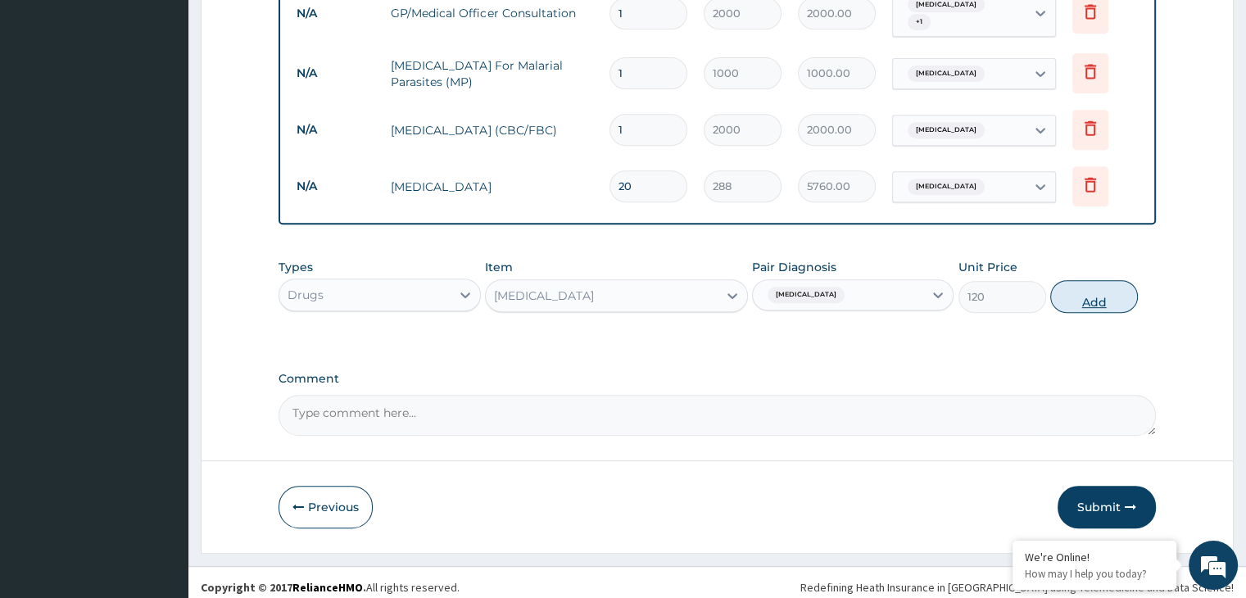
click at [1092, 283] on button "Add" at bounding box center [1094, 296] width 88 height 33
type input "0"
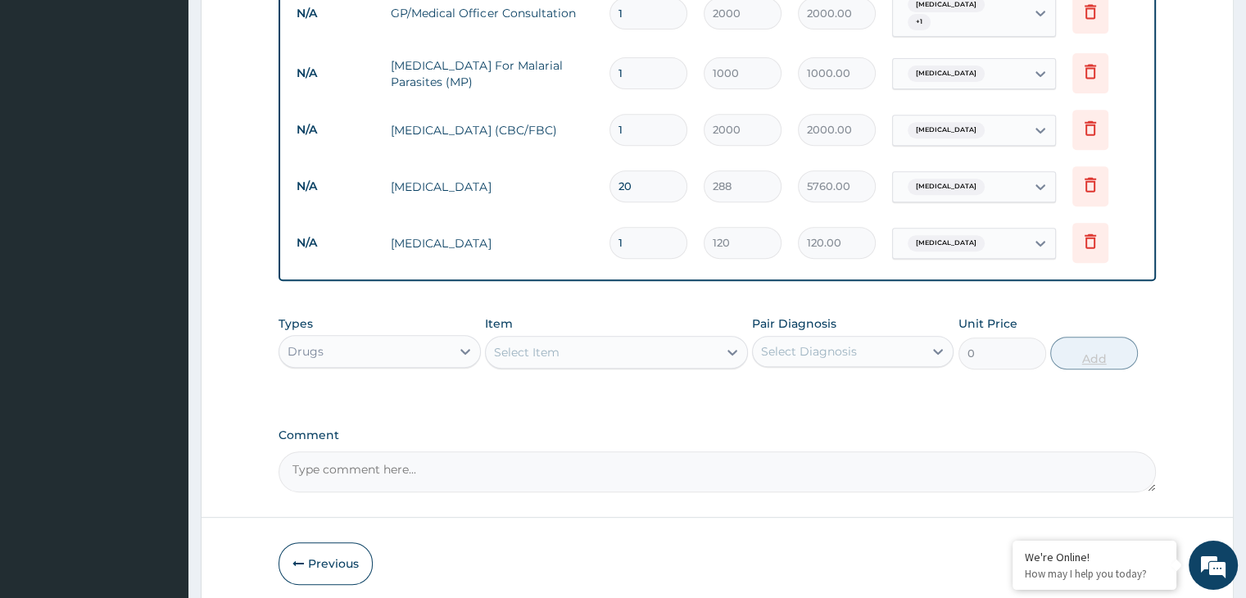
type input "14"
type input "1680.00"
type input "14"
click at [1092, 234] on icon at bounding box center [1089, 241] width 11 height 15
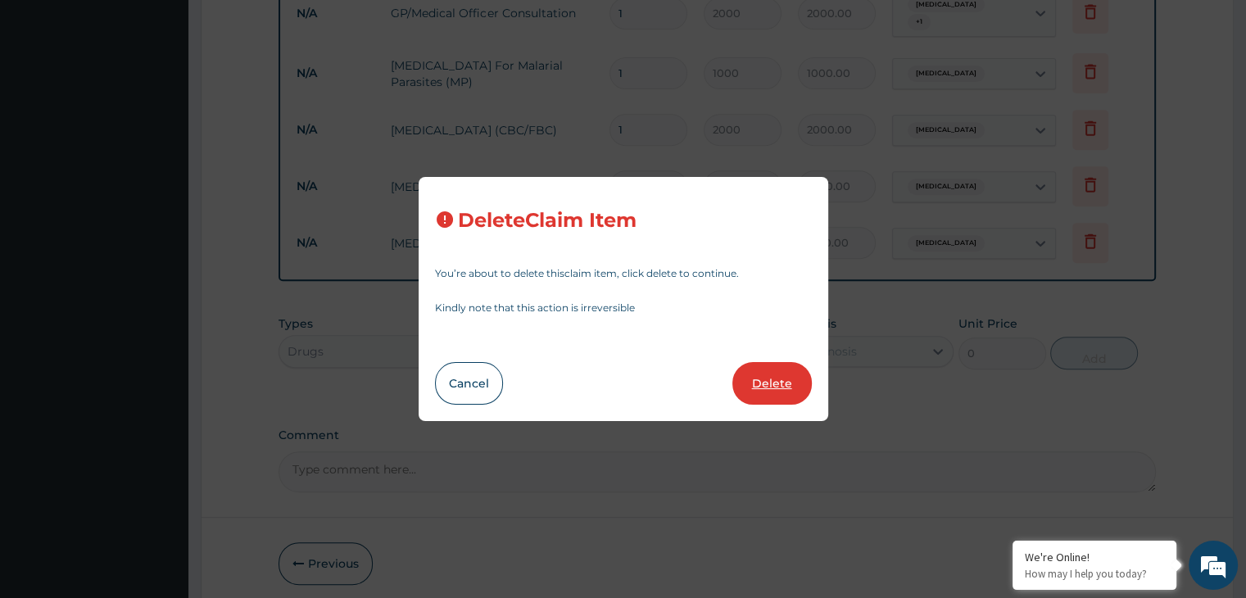
click at [776, 374] on button "Delete" at bounding box center [771, 383] width 79 height 43
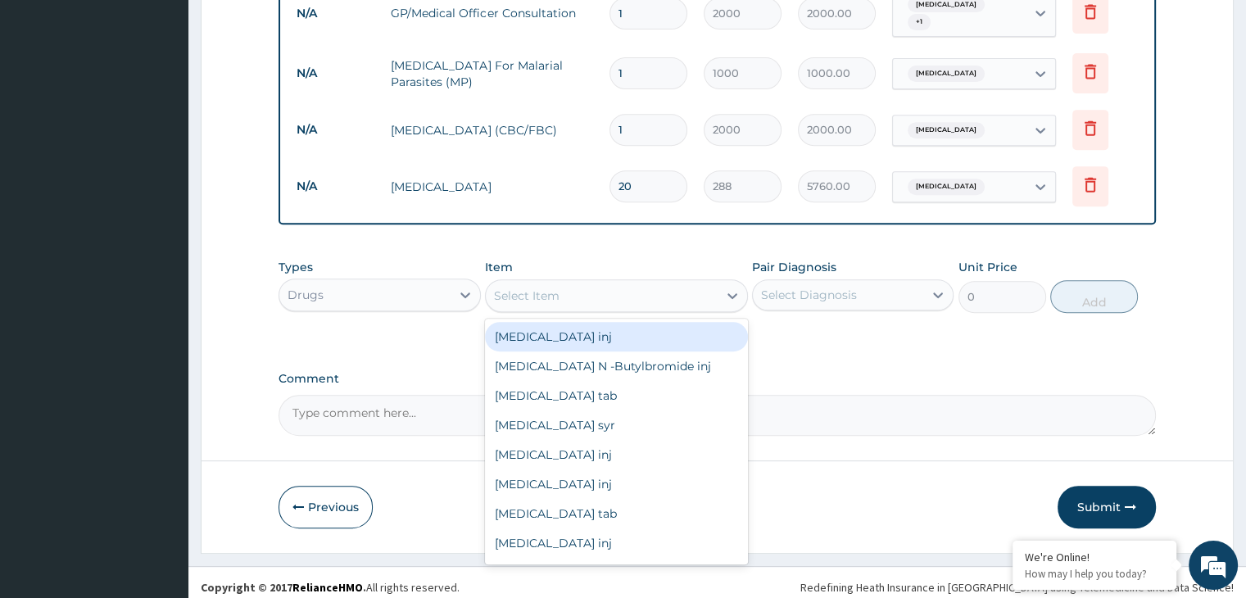
click at [645, 286] on div "Select Item" at bounding box center [602, 296] width 232 height 26
type input "METR"
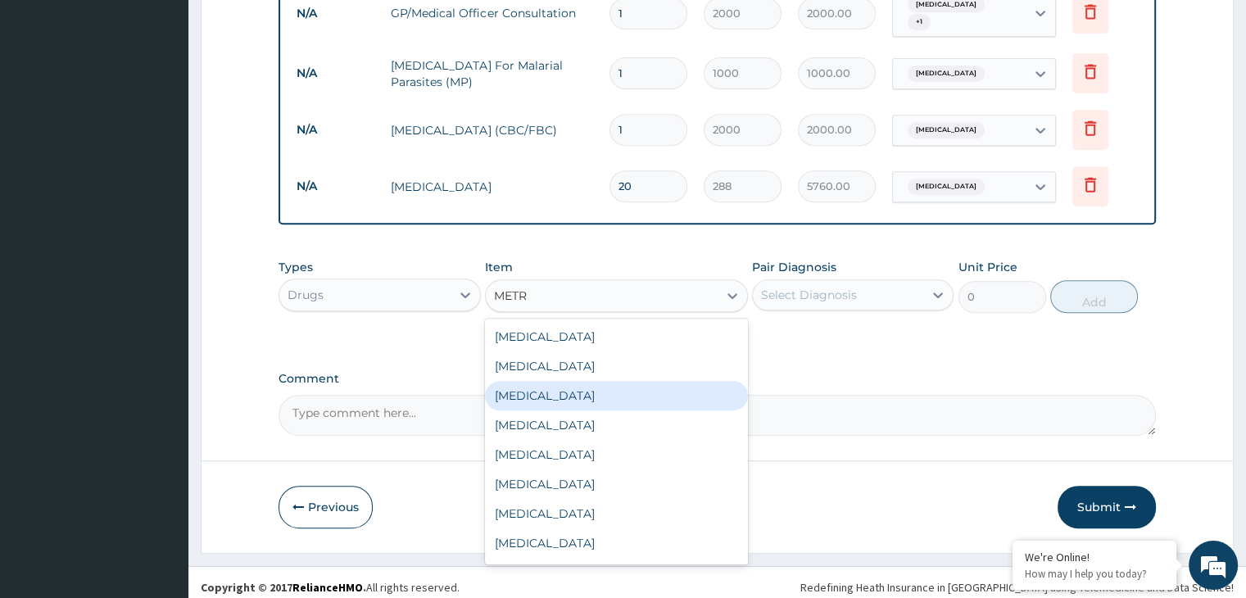
click at [562, 383] on div "Metronidazole" at bounding box center [616, 395] width 263 height 29
type input "240"
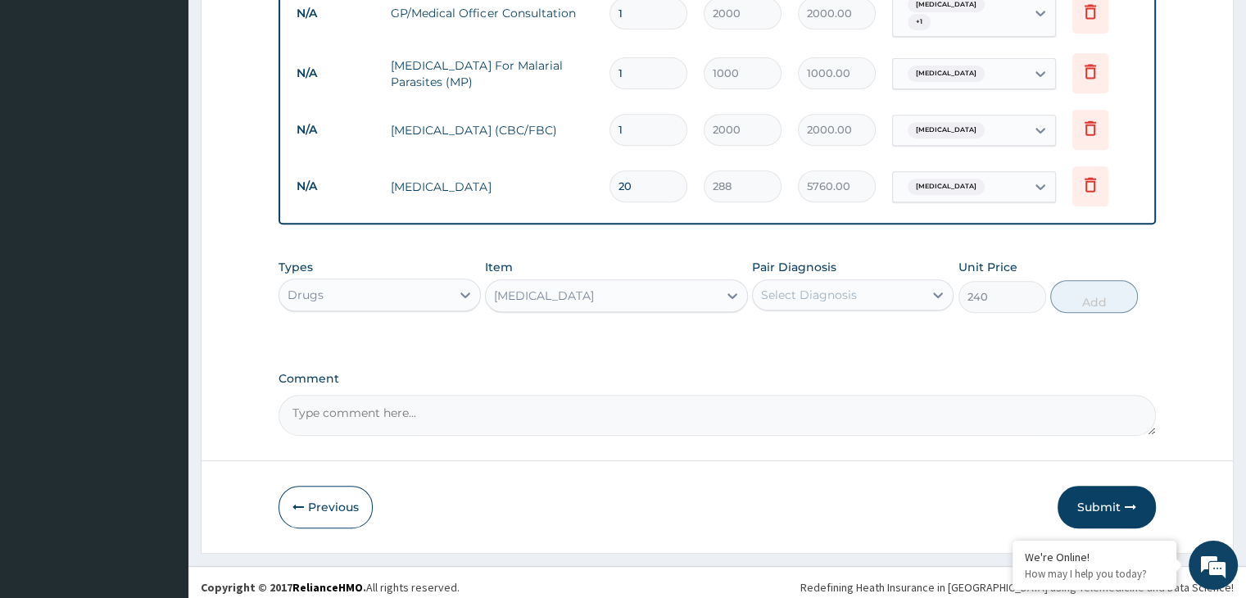
click at [819, 287] on div "Select Diagnosis" at bounding box center [809, 295] width 96 height 16
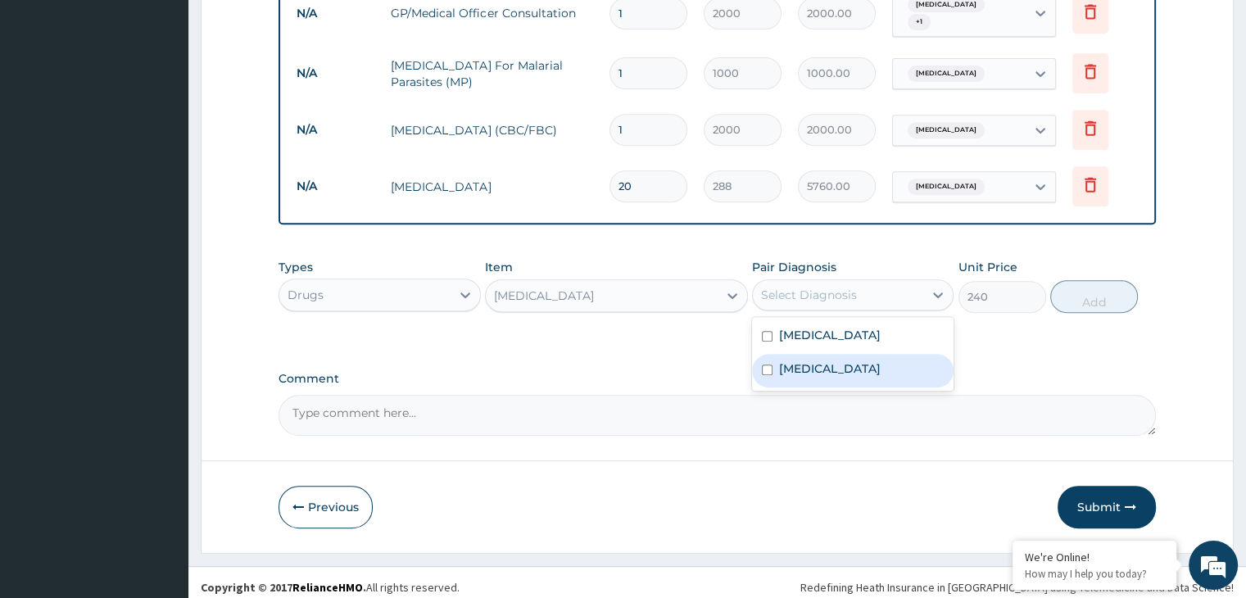
click at [800, 360] on label "Gastroenteritis" at bounding box center [830, 368] width 102 height 16
checkbox input "true"
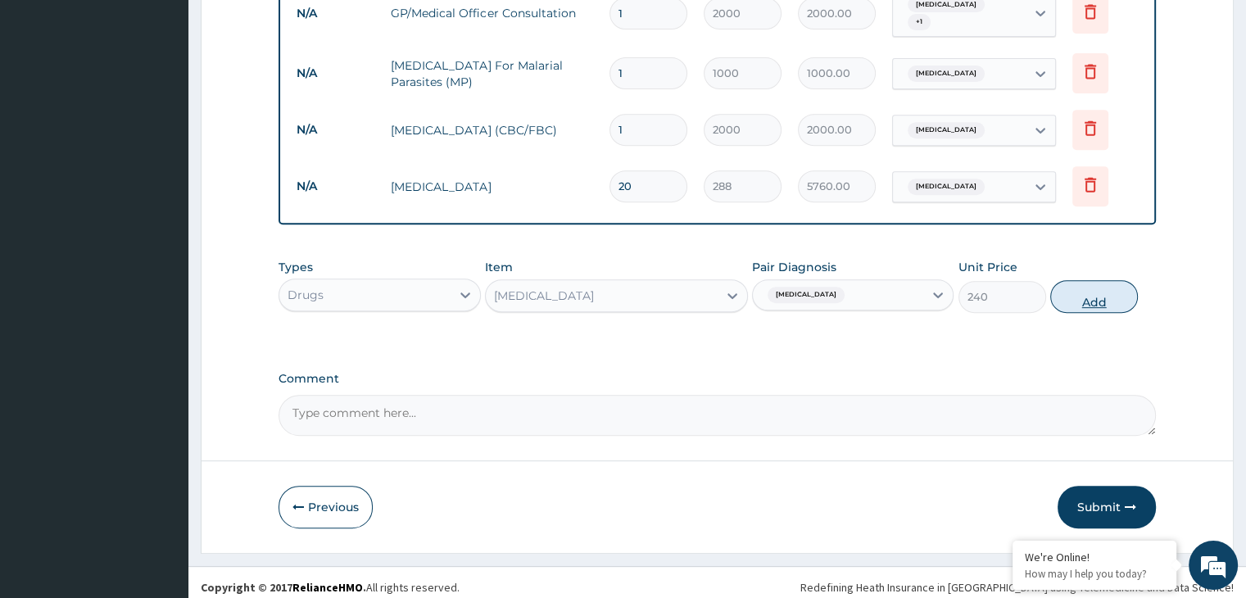
click at [1104, 287] on button "Add" at bounding box center [1094, 296] width 88 height 33
type input "0"
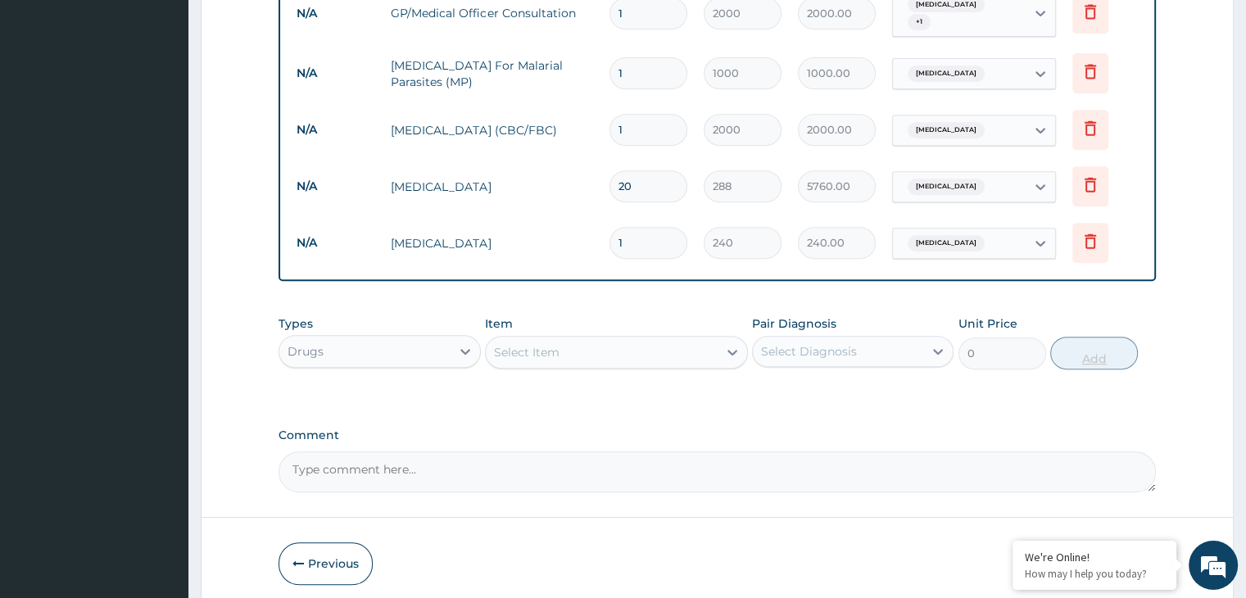
type input "14"
type input "3360.00"
type input "14"
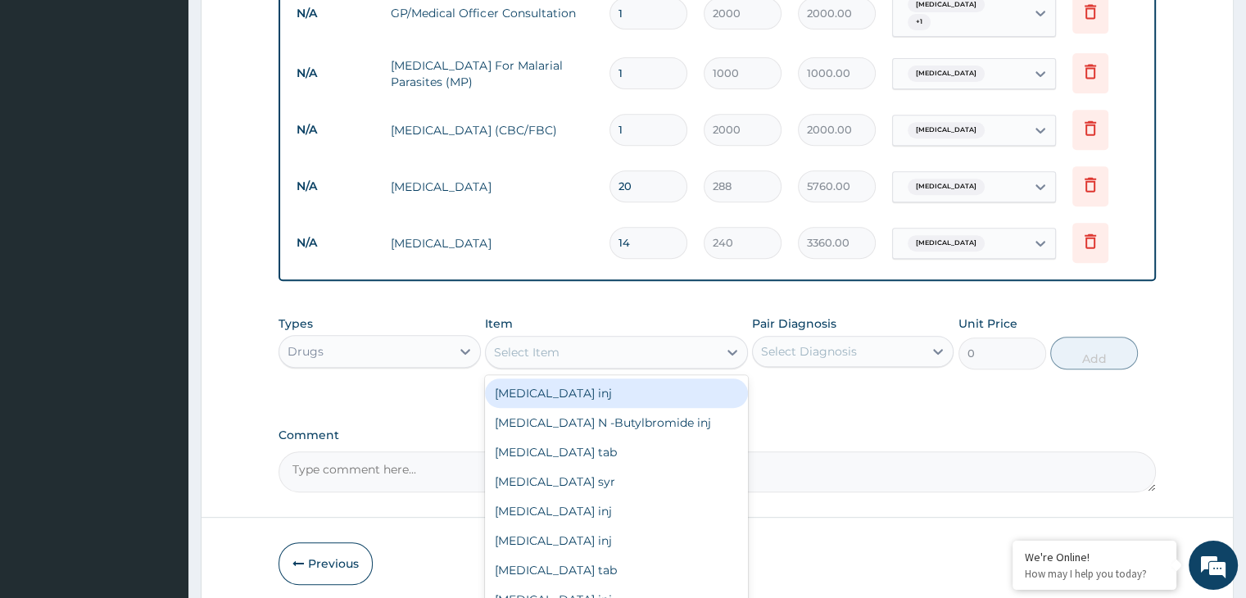
click at [567, 346] on div "Select Item" at bounding box center [602, 352] width 232 height 26
type input "ART"
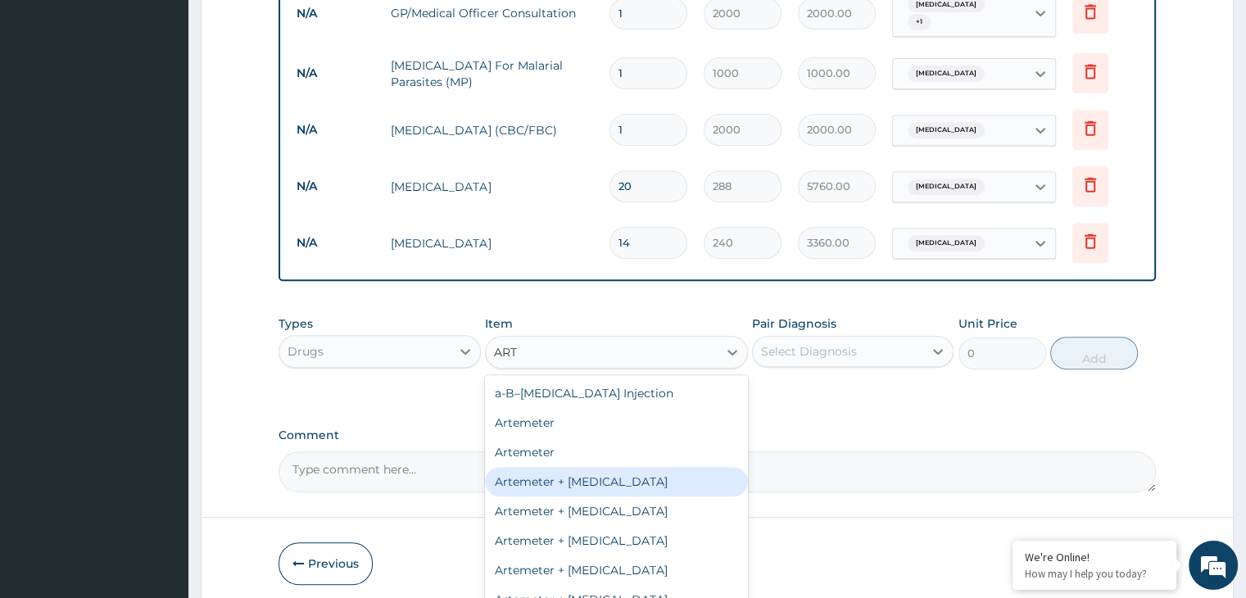
click at [583, 467] on div "Artemeter + [MEDICAL_DATA]" at bounding box center [616, 481] width 263 height 29
type input "900"
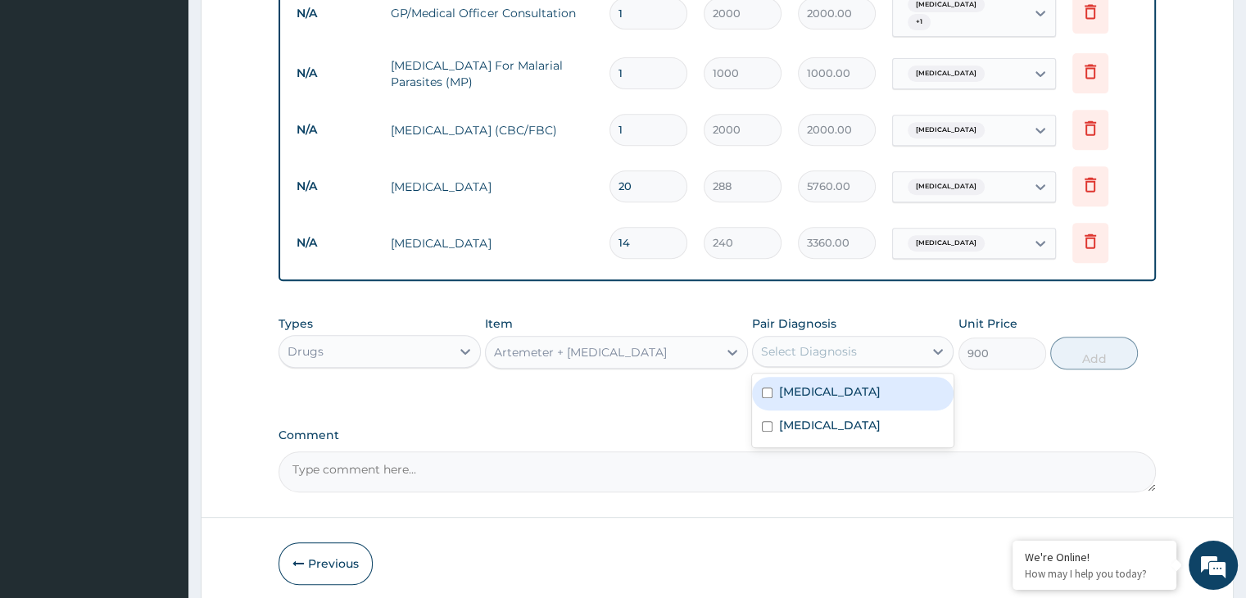
click at [852, 346] on div "Select Diagnosis" at bounding box center [809, 351] width 96 height 16
click at [789, 383] on label "Malaria" at bounding box center [830, 391] width 102 height 16
checkbox input "true"
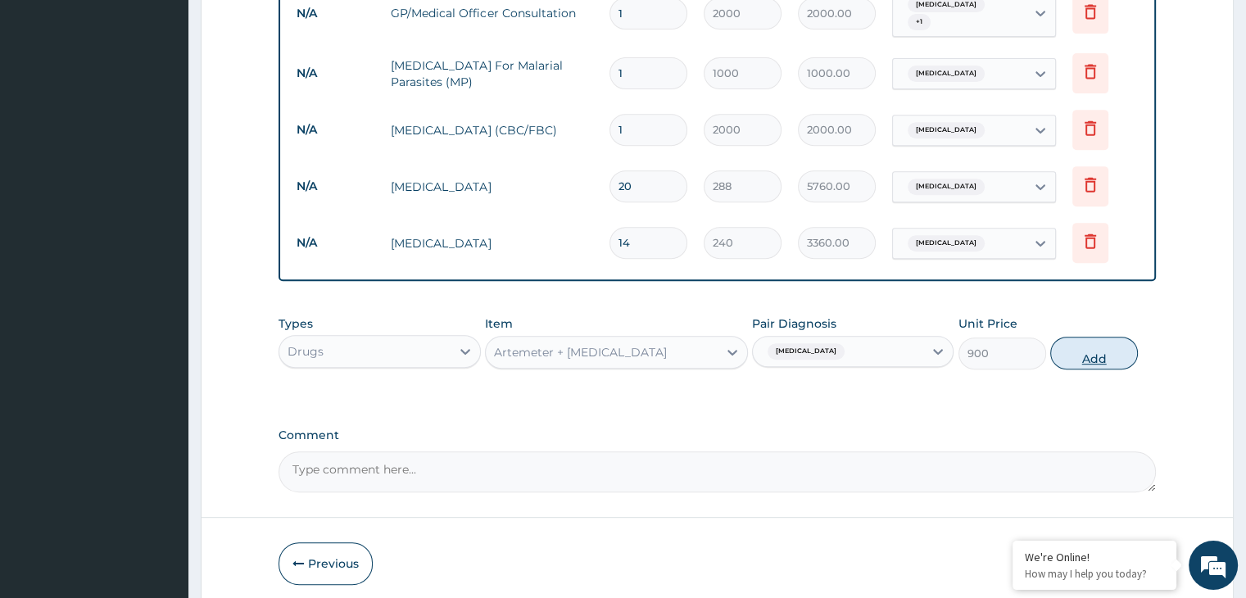
click at [1088, 348] on button "Add" at bounding box center [1094, 353] width 88 height 33
type input "0"
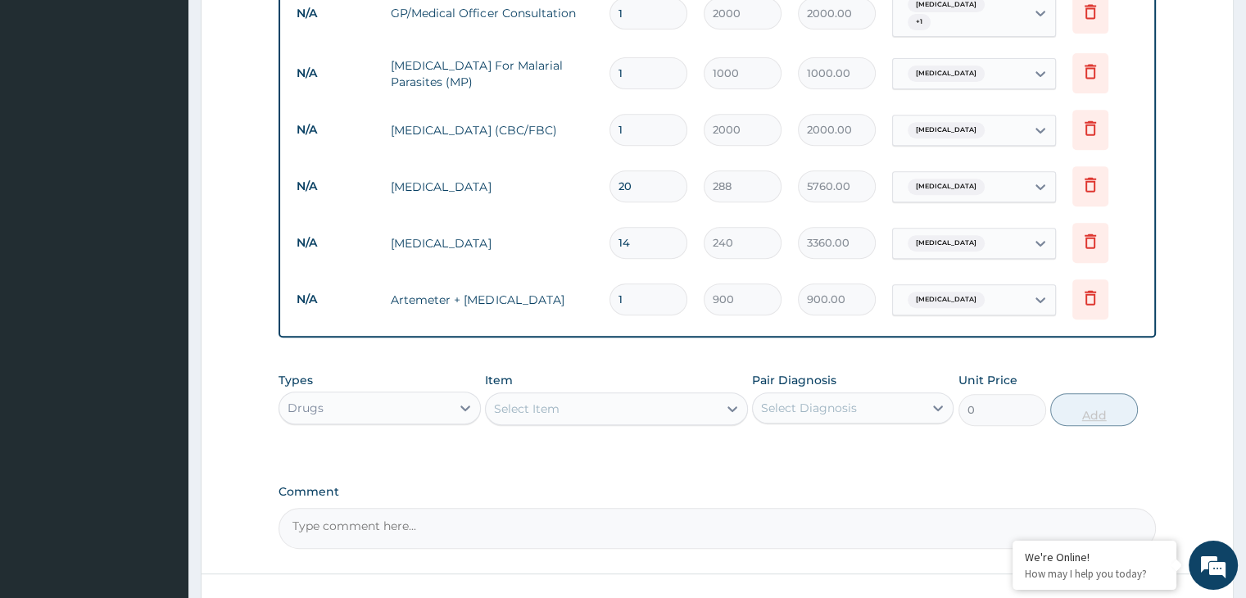
type input "0.00"
type input "6"
type input "5400.00"
type input "6"
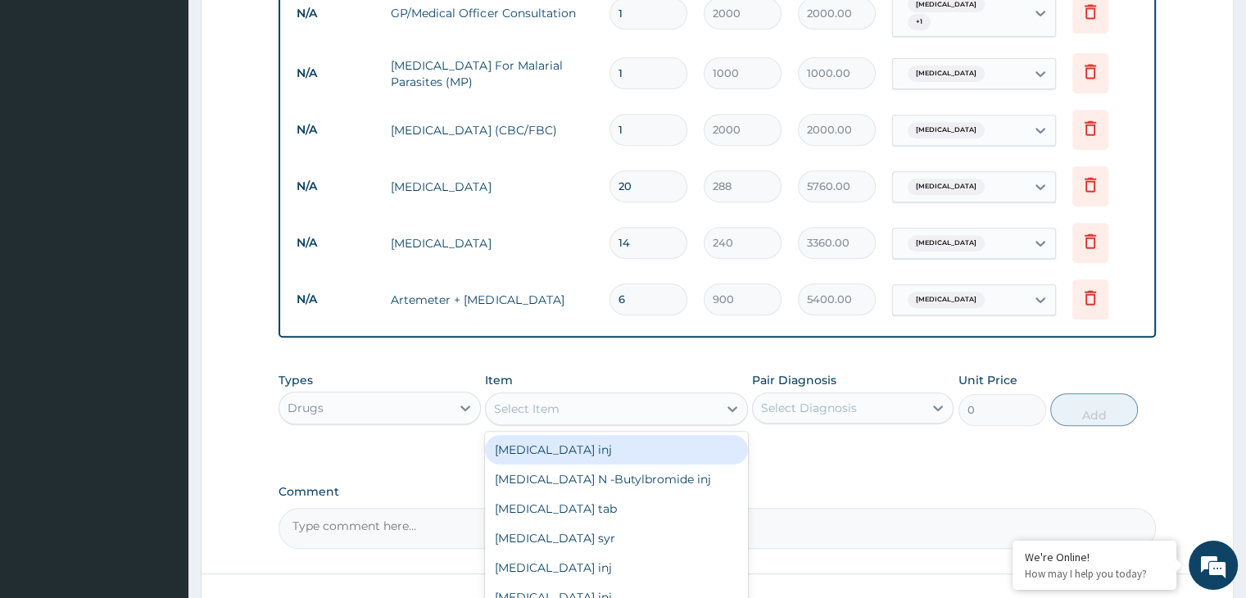
click at [553, 400] on div "Select Item" at bounding box center [527, 408] width 66 height 16
type input "PARA"
click at [591, 446] on div "Paracetamol tab" at bounding box center [616, 449] width 263 height 29
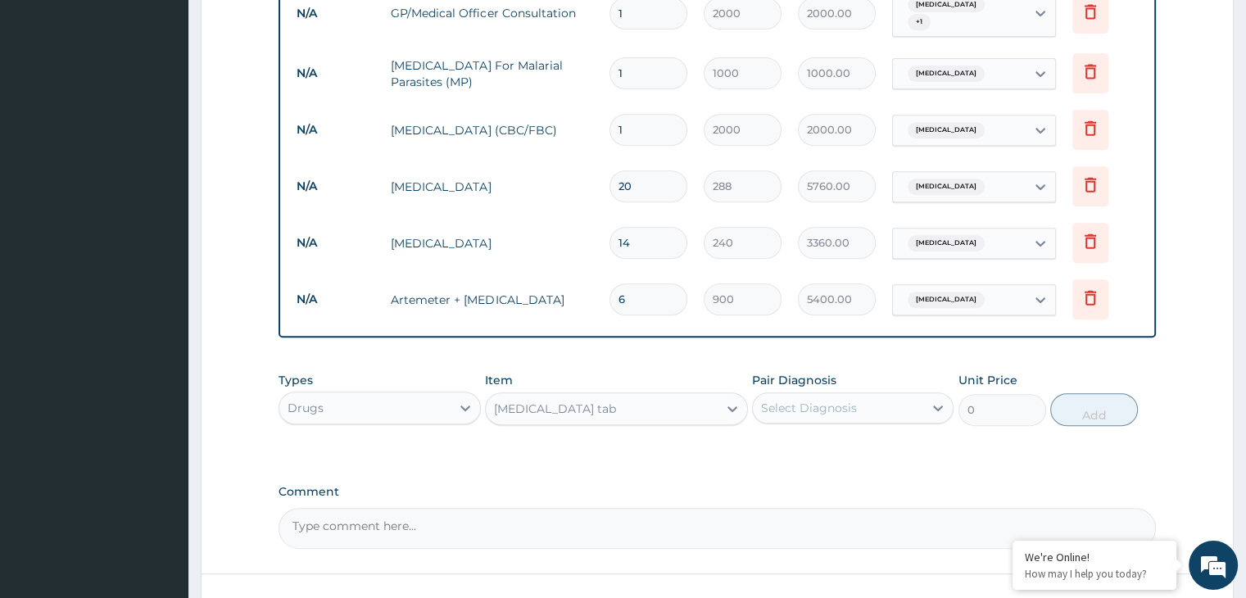
type input "6"
click at [812, 401] on div "Select Diagnosis" at bounding box center [809, 408] width 96 height 16
click at [794, 440] on label "Malaria" at bounding box center [830, 448] width 102 height 16
checkbox input "true"
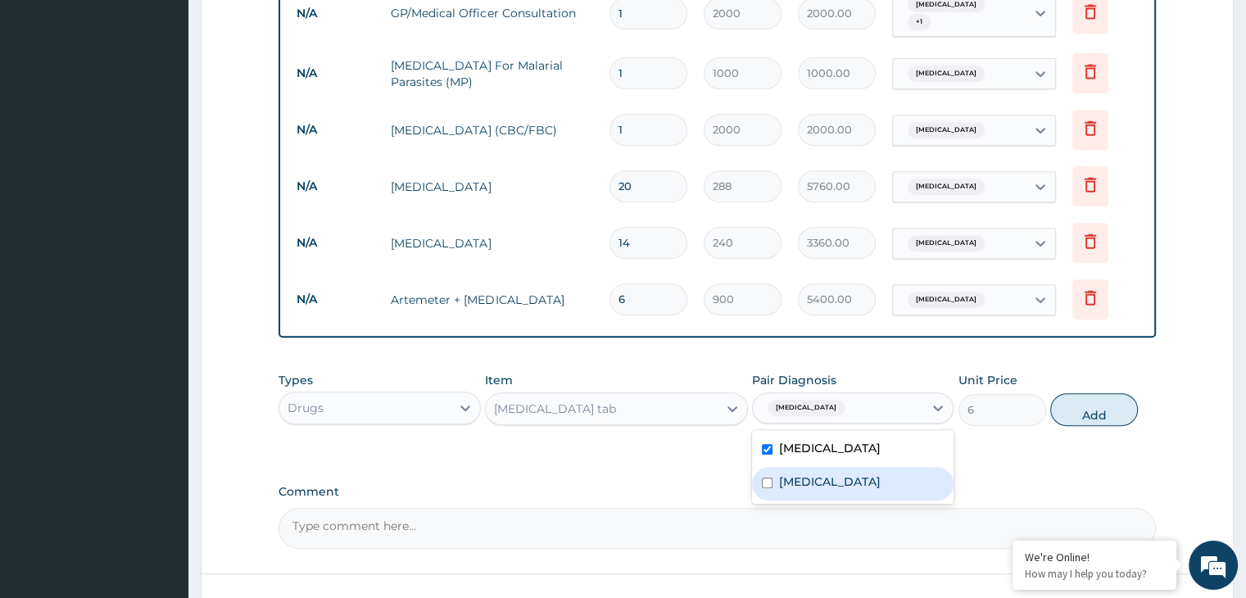
click at [789, 473] on label "Gastroenteritis" at bounding box center [830, 481] width 102 height 16
checkbox input "true"
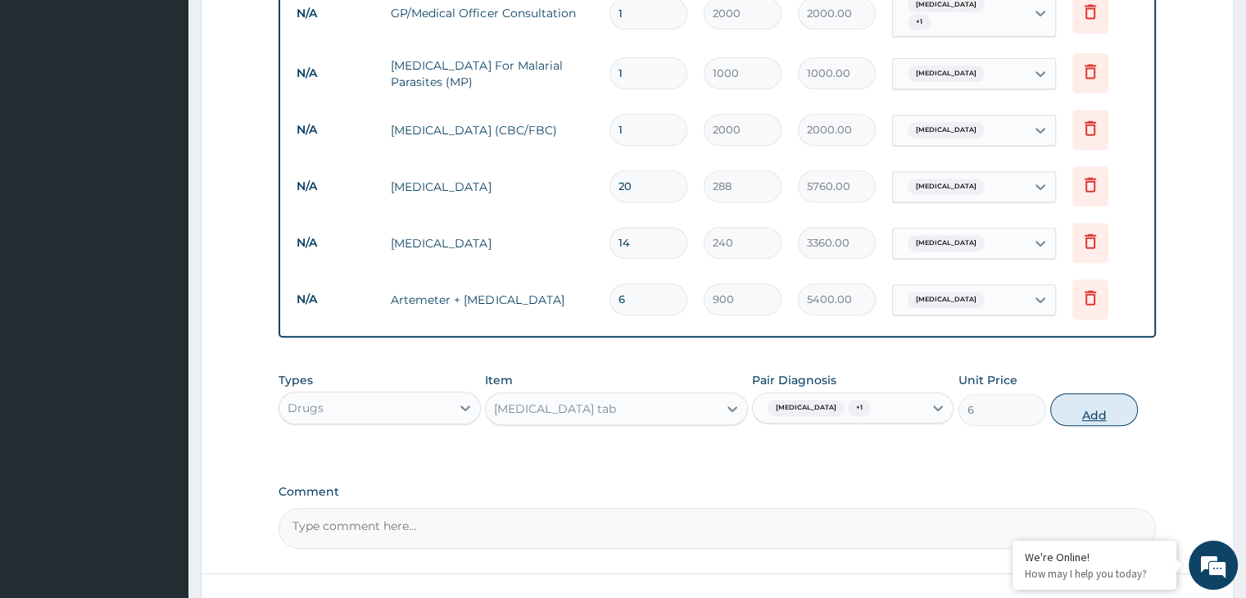
click at [1088, 398] on button "Add" at bounding box center [1094, 409] width 88 height 33
type input "0"
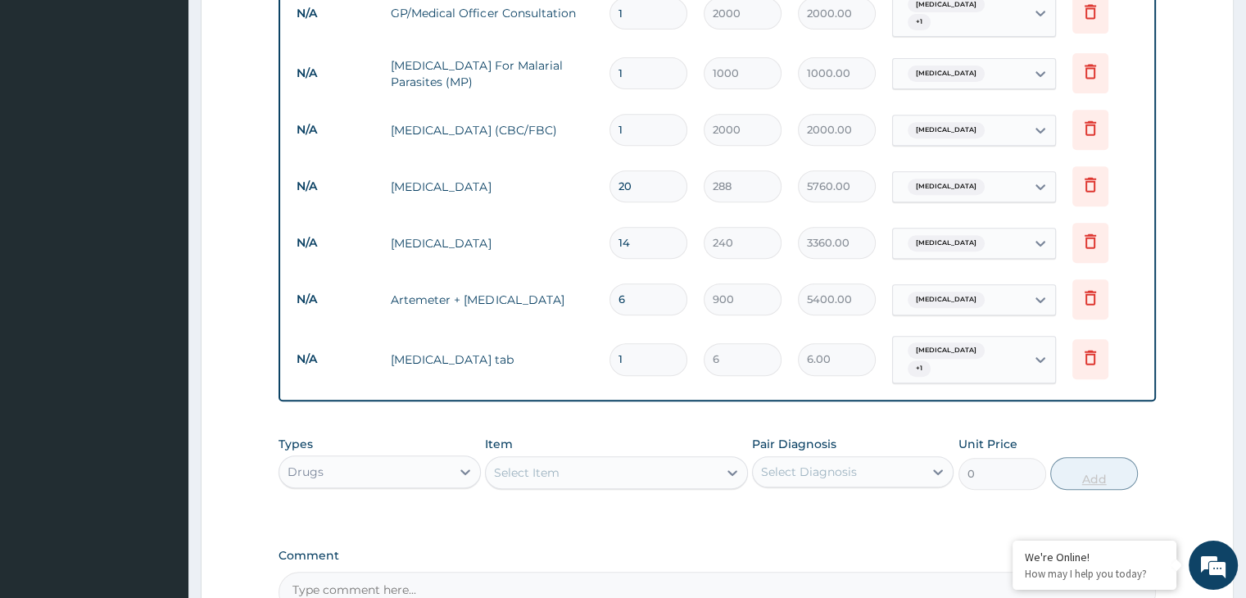
type input "18"
type input "108.00"
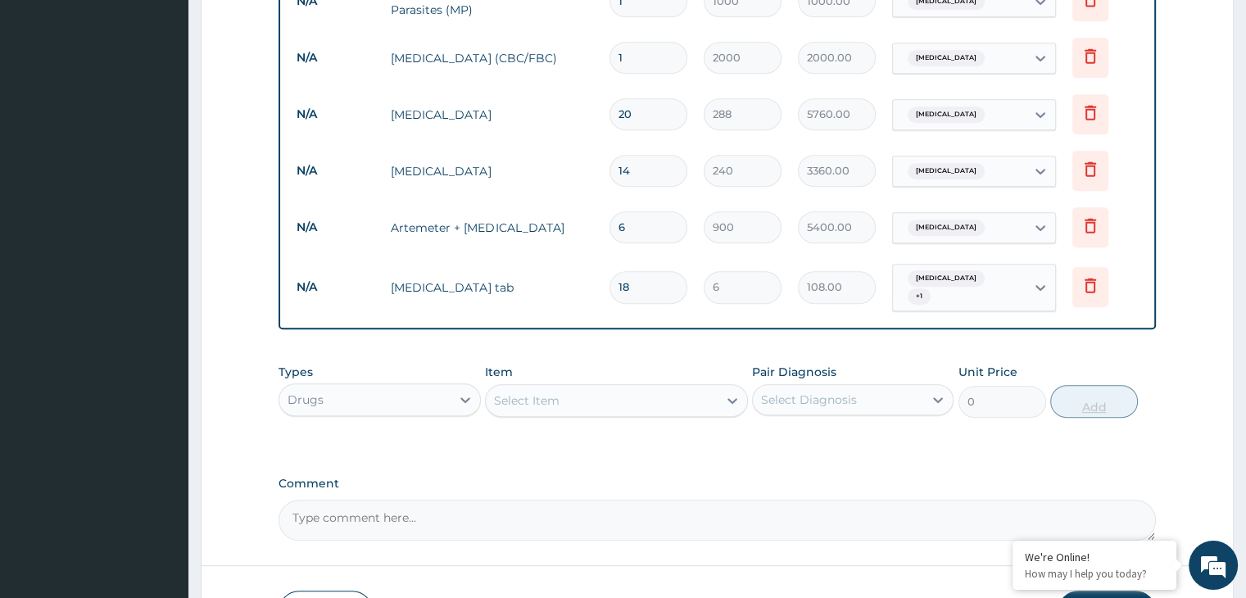
scroll to position [841, 0]
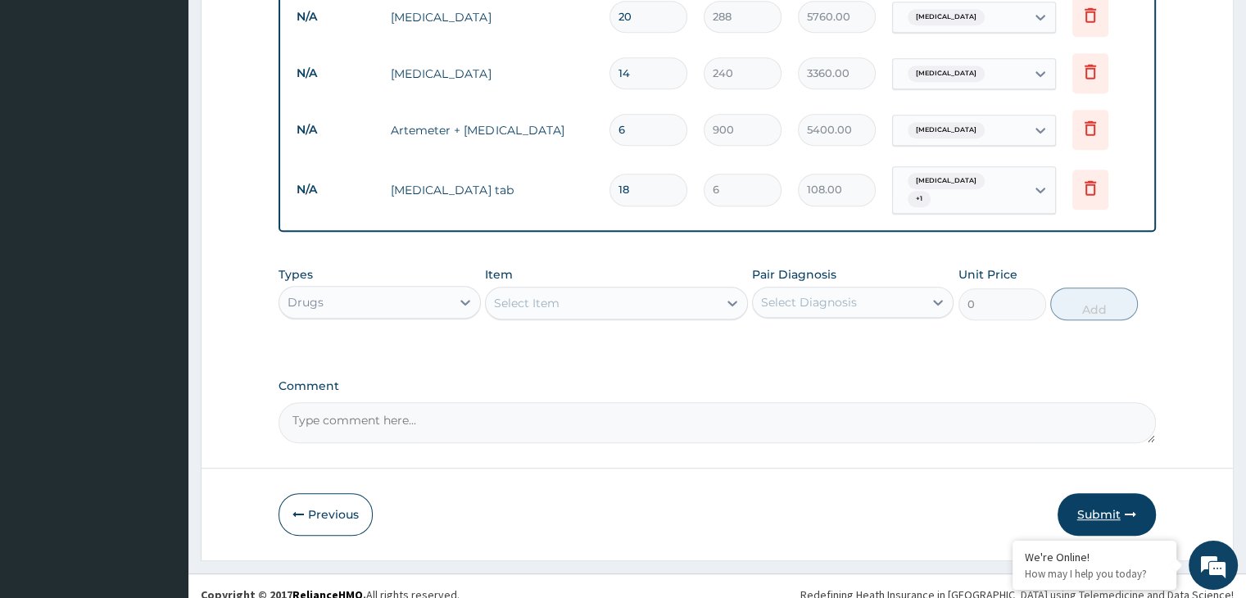
type input "18"
click at [1099, 497] on button "Submit" at bounding box center [1106, 514] width 98 height 43
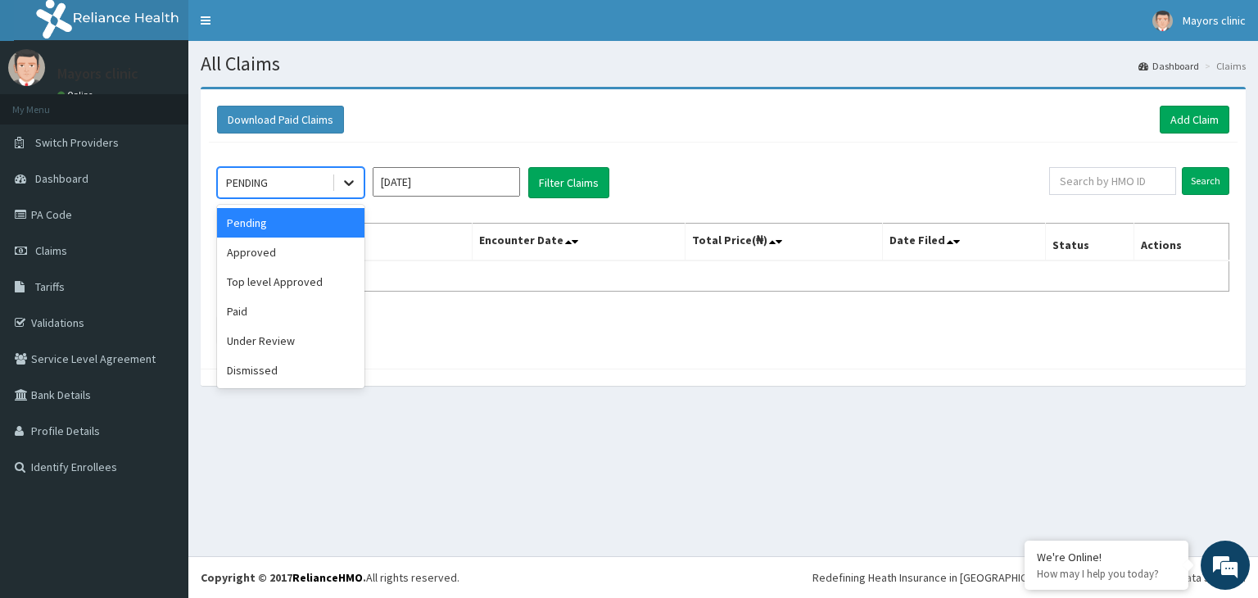
click at [350, 184] on icon at bounding box center [349, 182] width 16 height 16
click at [271, 250] on div "Approved" at bounding box center [290, 251] width 147 height 29
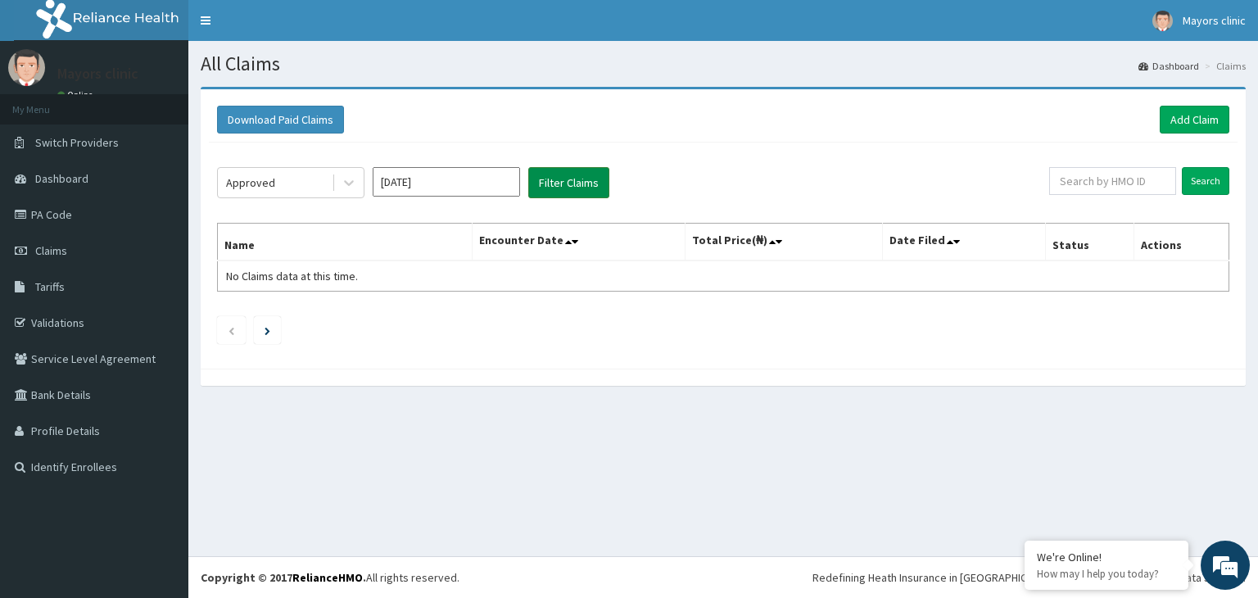
click at [558, 181] on button "Filter Claims" at bounding box center [568, 182] width 81 height 31
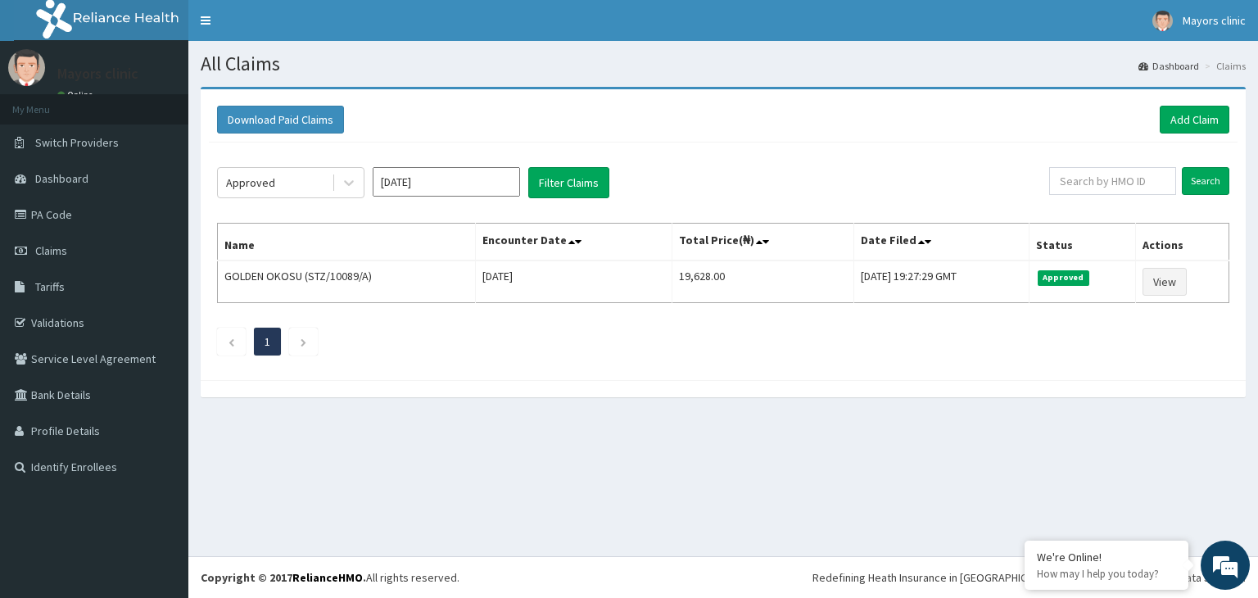
click at [1012, 470] on div "All Claims Dashboard Claims Download Paid Claims Add Claim × Note you can only …" at bounding box center [722, 298] width 1069 height 515
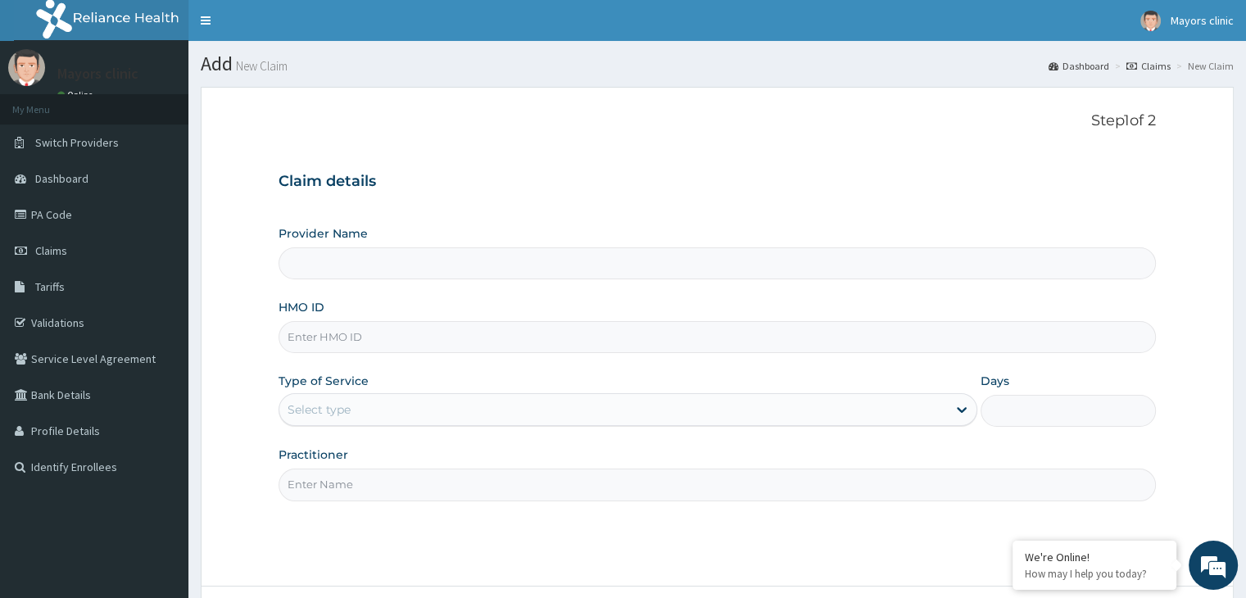
scroll to position [134, 0]
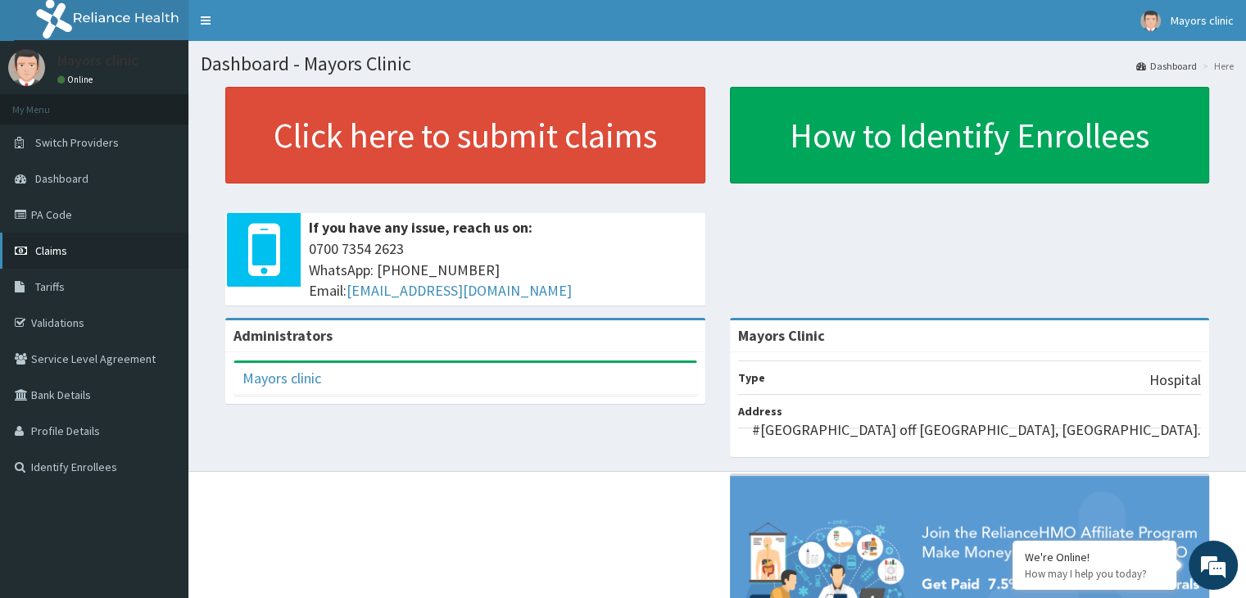
click at [60, 251] on span "Claims" at bounding box center [51, 250] width 32 height 15
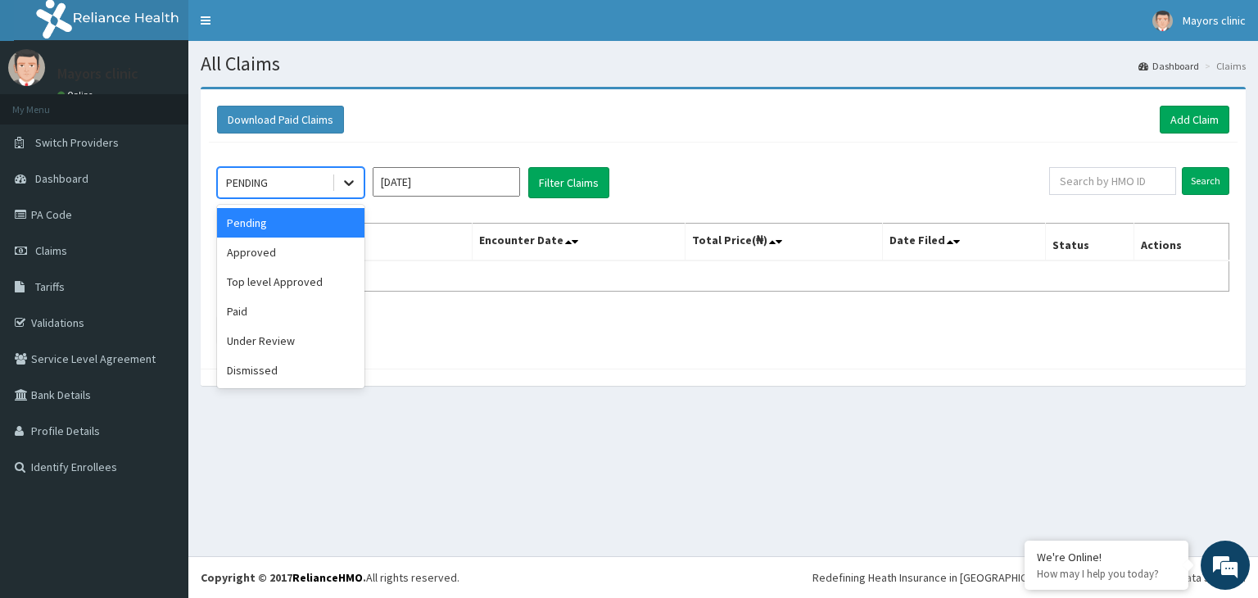
click at [344, 181] on icon at bounding box center [349, 184] width 10 height 6
click at [249, 307] on div "Paid" at bounding box center [290, 310] width 147 height 29
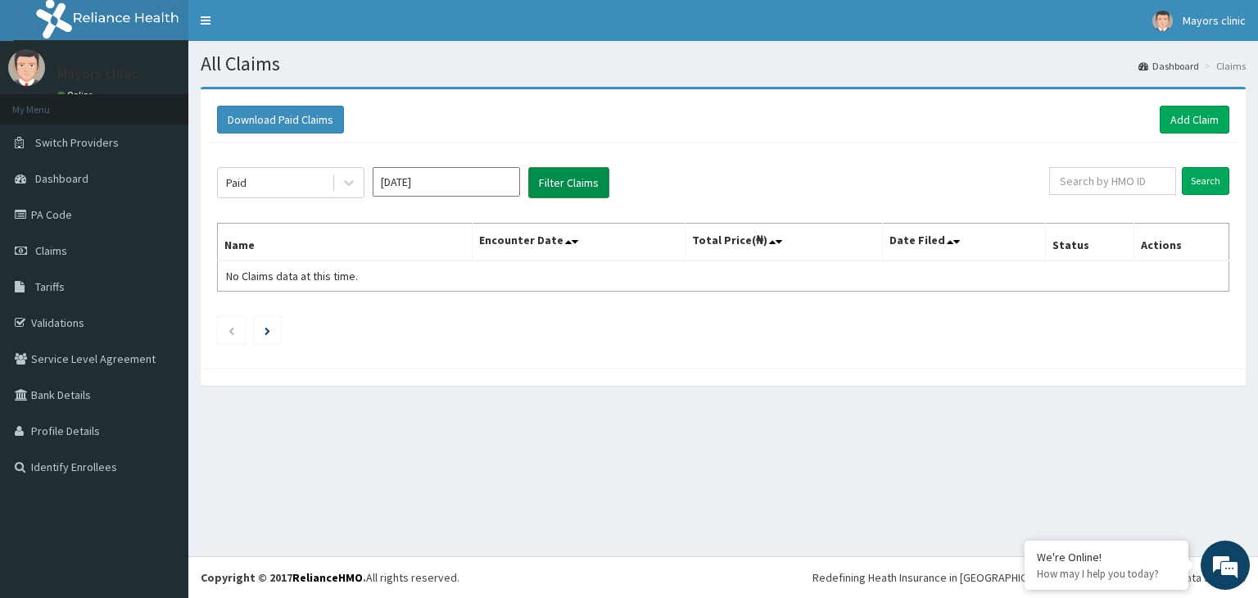
click at [563, 180] on button "Filter Claims" at bounding box center [568, 182] width 81 height 31
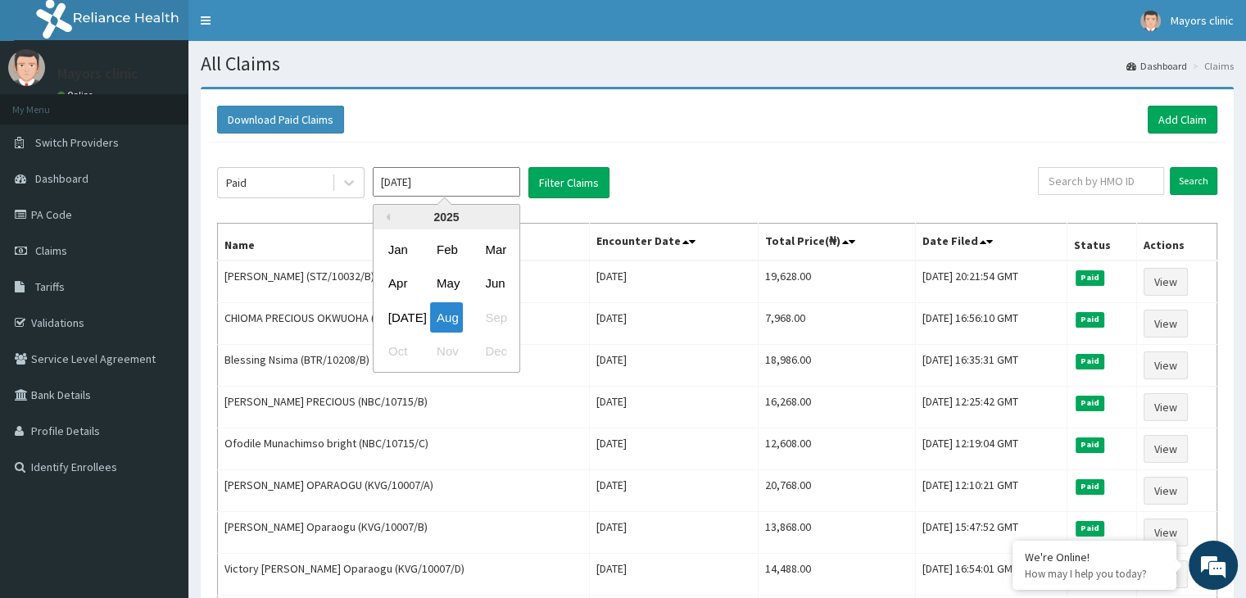
click at [445, 186] on input "Aug 2025" at bounding box center [446, 181] width 147 height 29
click at [386, 318] on div "Jul" at bounding box center [398, 317] width 33 height 30
type input "Jul 2025"
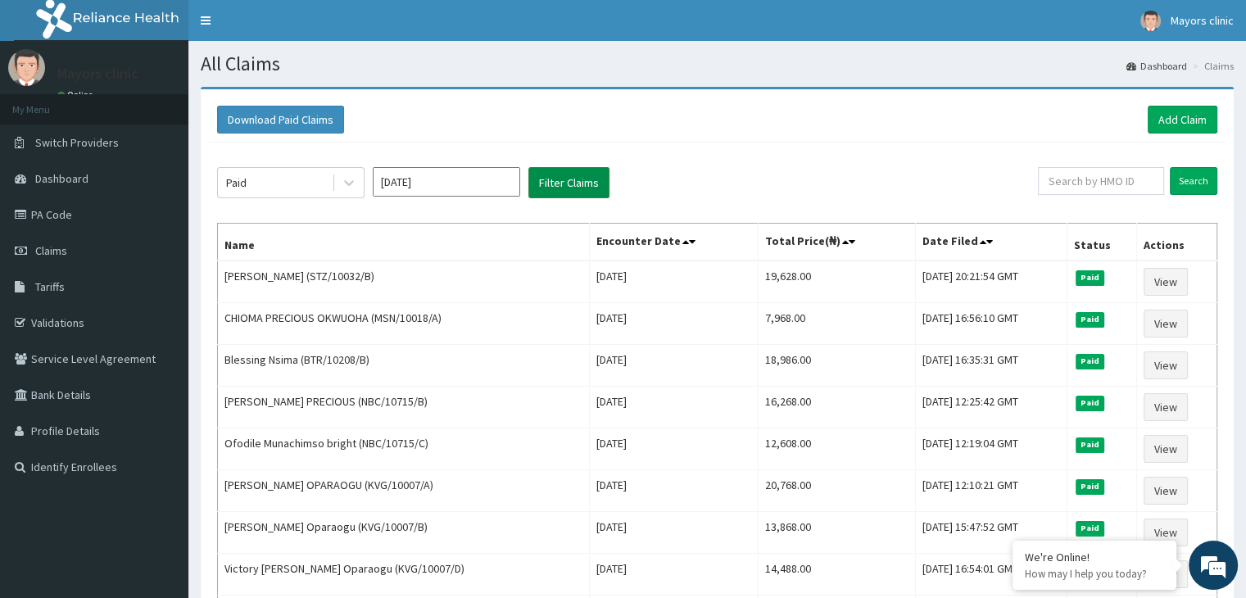
click at [570, 180] on button "Filter Claims" at bounding box center [568, 182] width 81 height 31
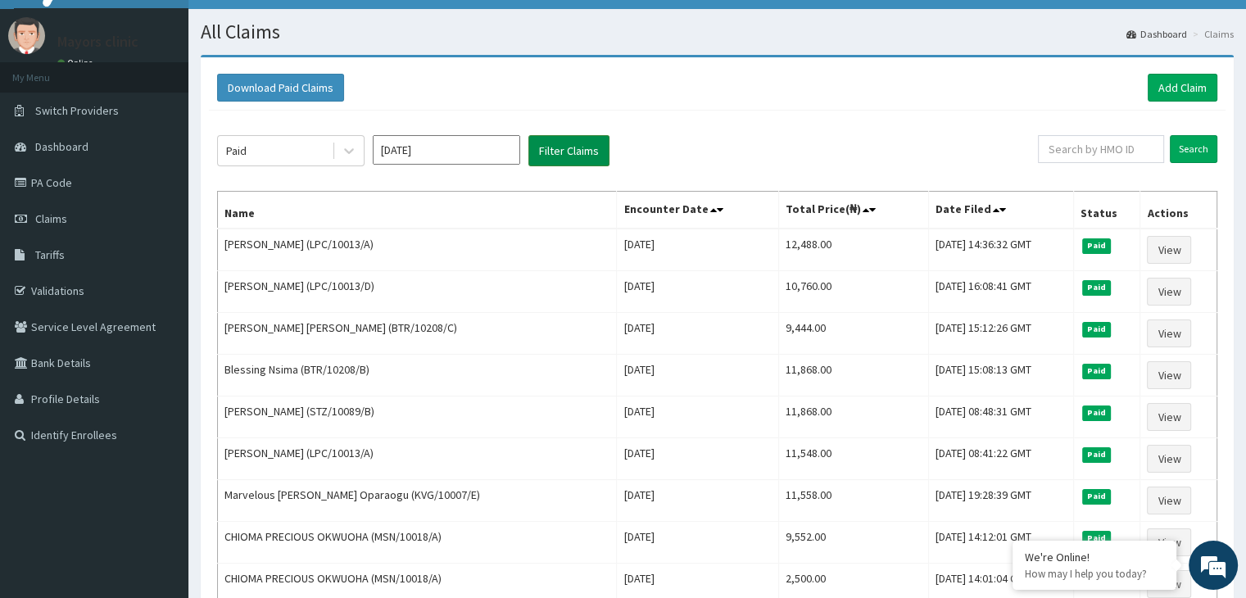
scroll to position [66, 0]
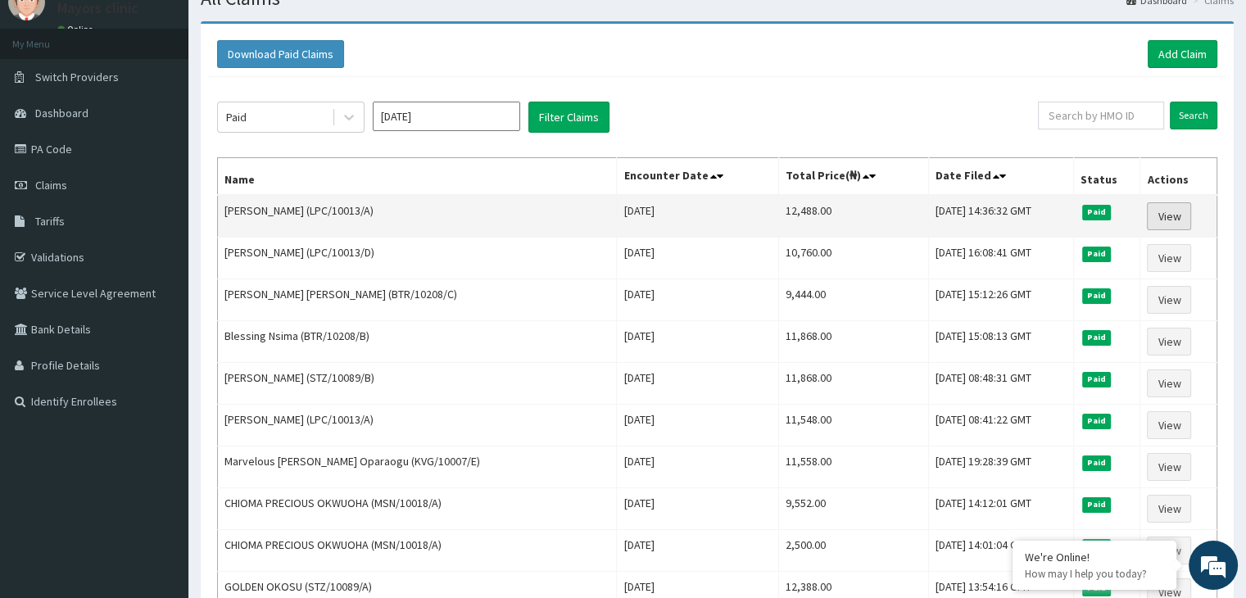
click at [1166, 212] on link "View" at bounding box center [1168, 216] width 44 height 28
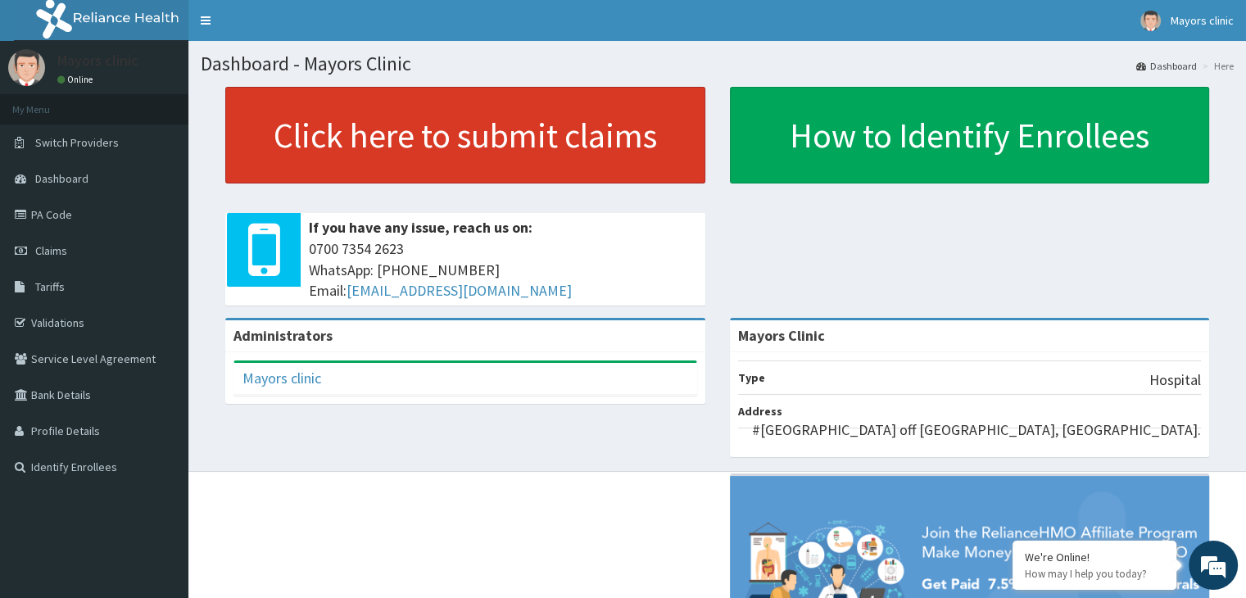
click at [357, 140] on link "Click here to submit claims" at bounding box center [465, 135] width 480 height 97
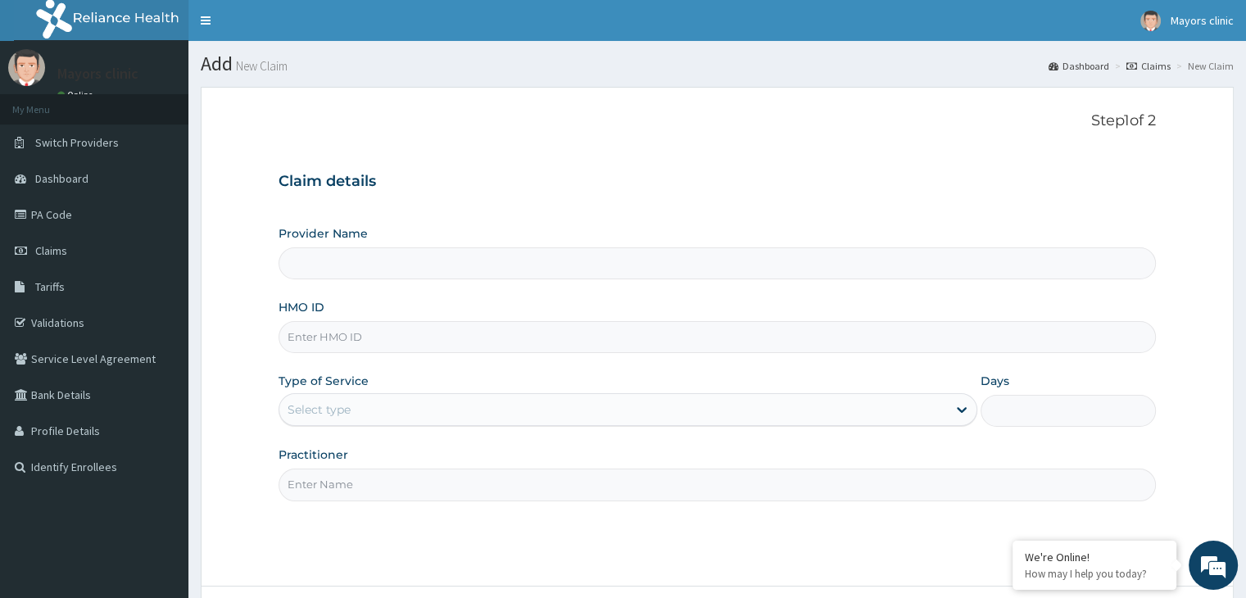
type input "Mayors Clinic"
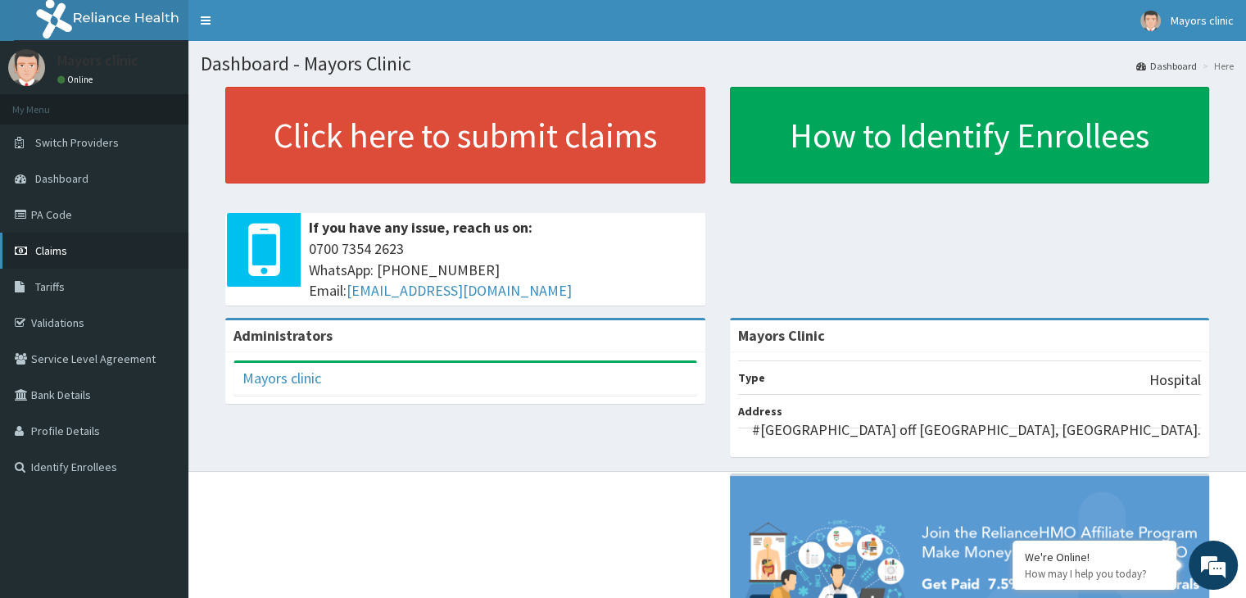
click at [57, 239] on link "Claims" at bounding box center [94, 251] width 188 height 36
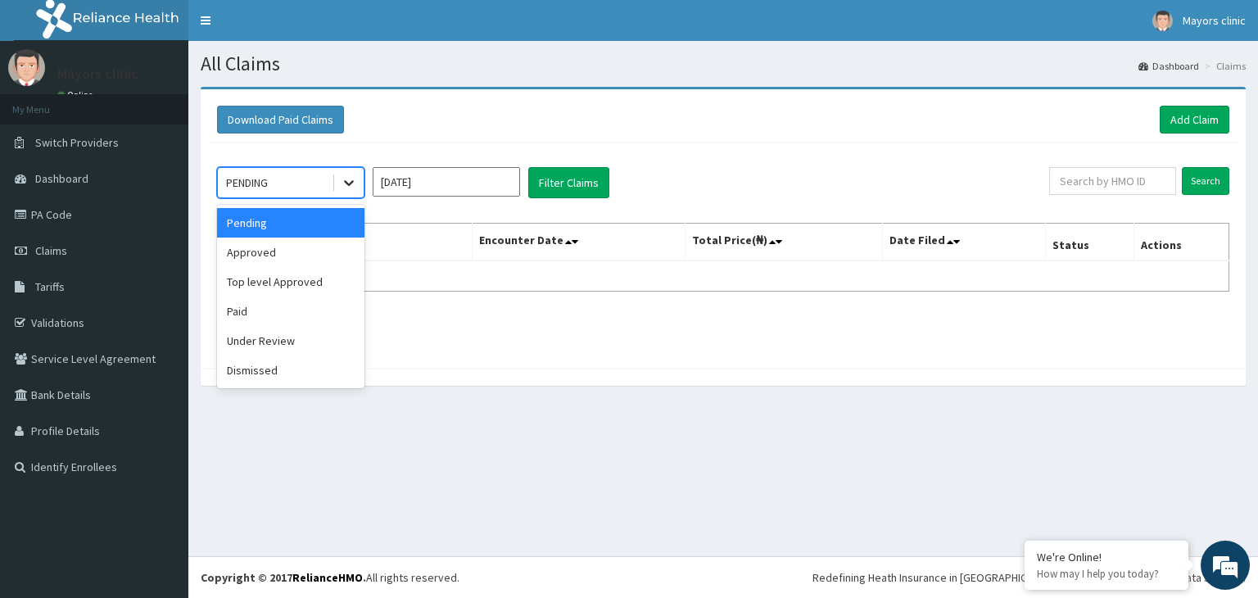
click at [350, 181] on icon at bounding box center [349, 182] width 16 height 16
click at [250, 314] on div "Paid" at bounding box center [290, 310] width 147 height 29
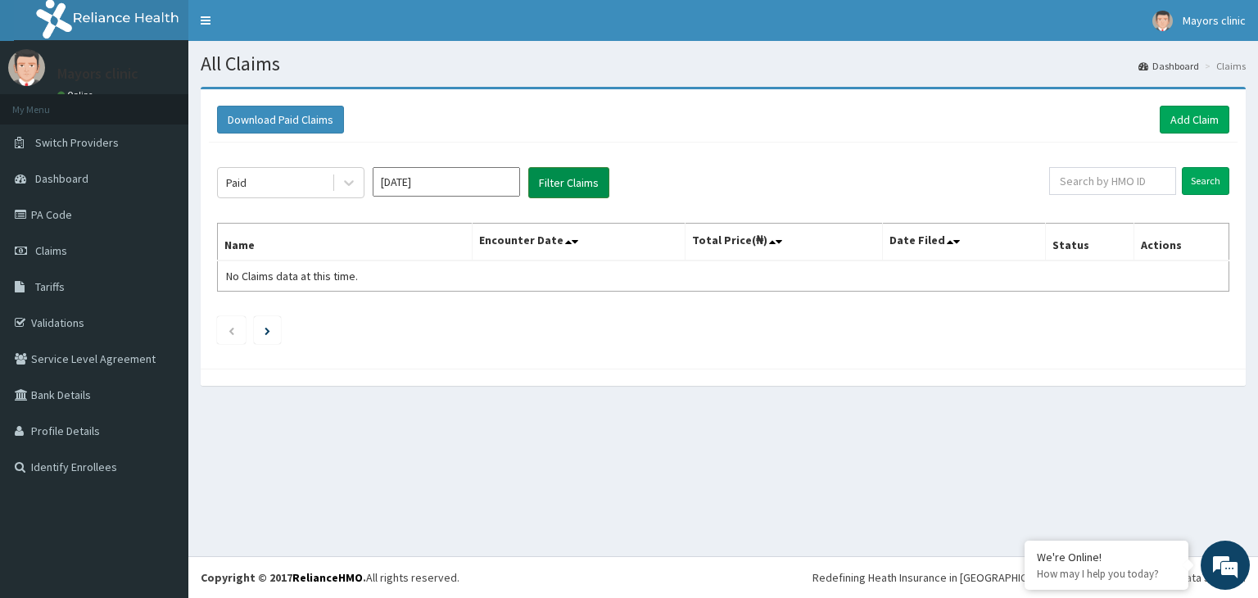
click at [563, 173] on button "Filter Claims" at bounding box center [568, 182] width 81 height 31
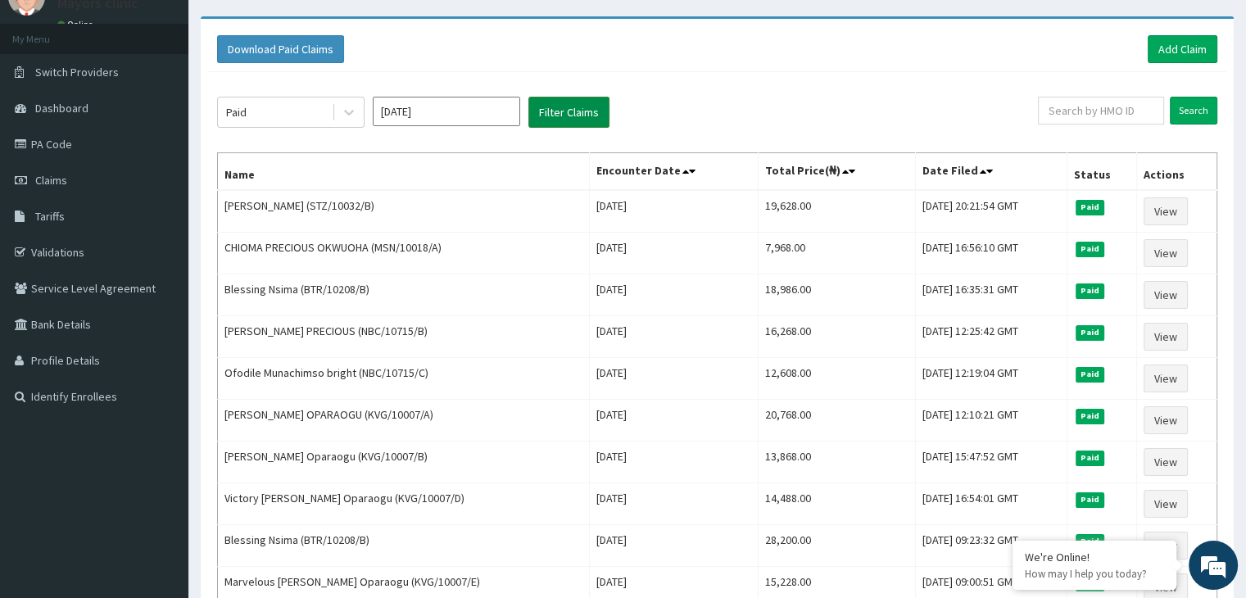
scroll to position [71, 0]
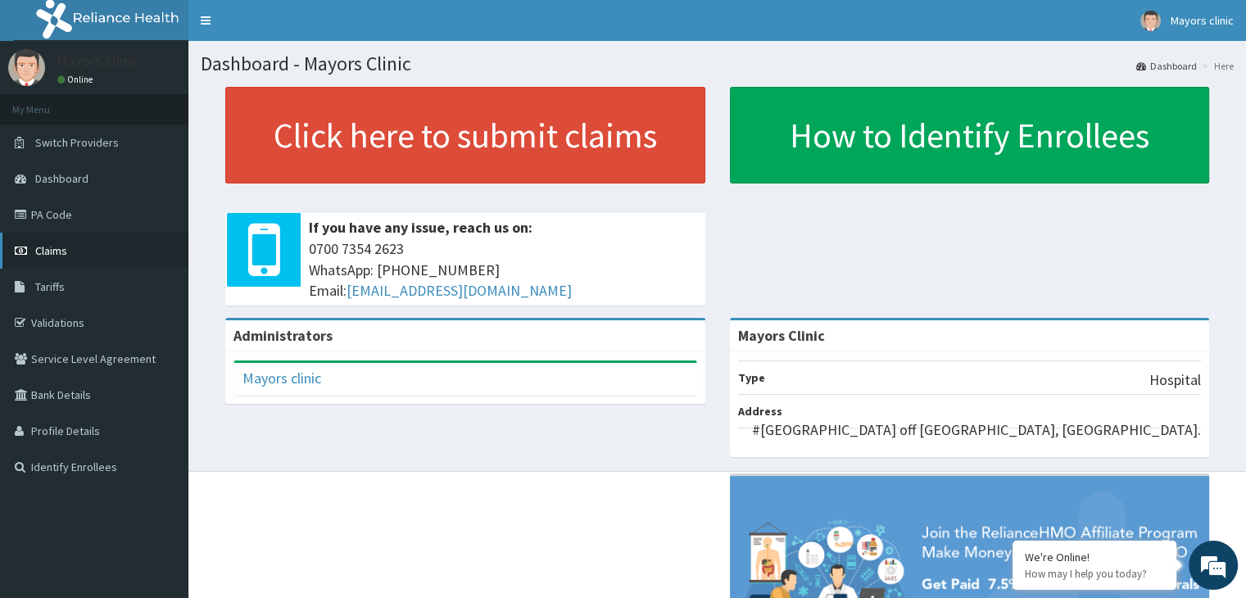
click at [74, 248] on link "Claims" at bounding box center [94, 251] width 188 height 36
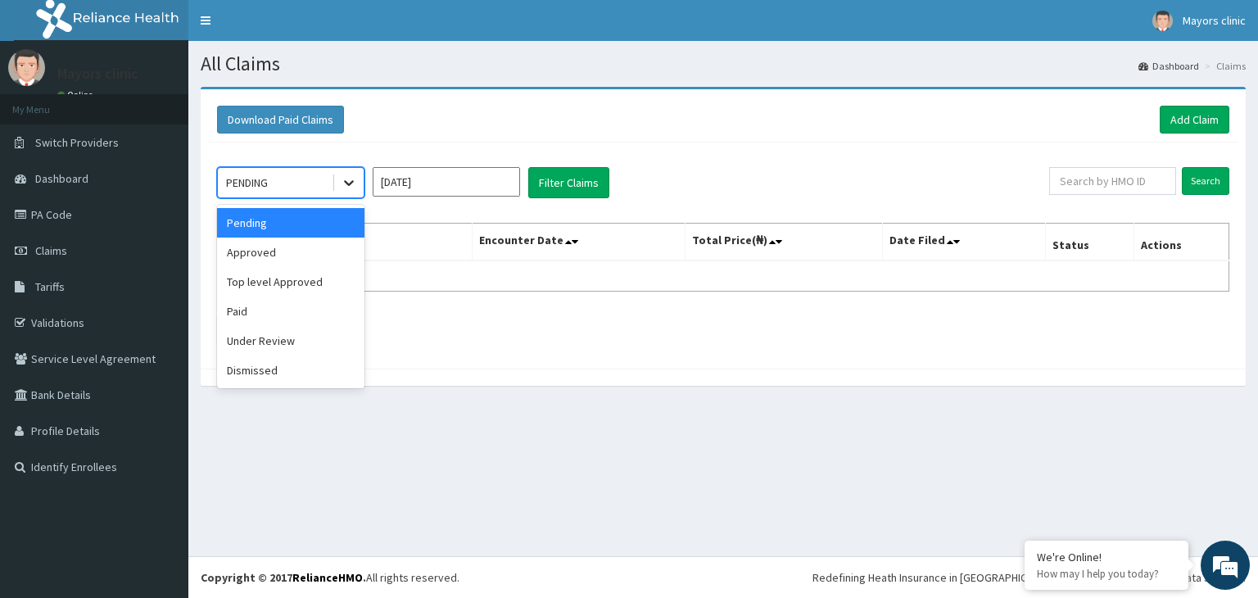
click at [354, 185] on icon at bounding box center [349, 182] width 16 height 16
click at [273, 303] on div "Paid" at bounding box center [290, 310] width 147 height 29
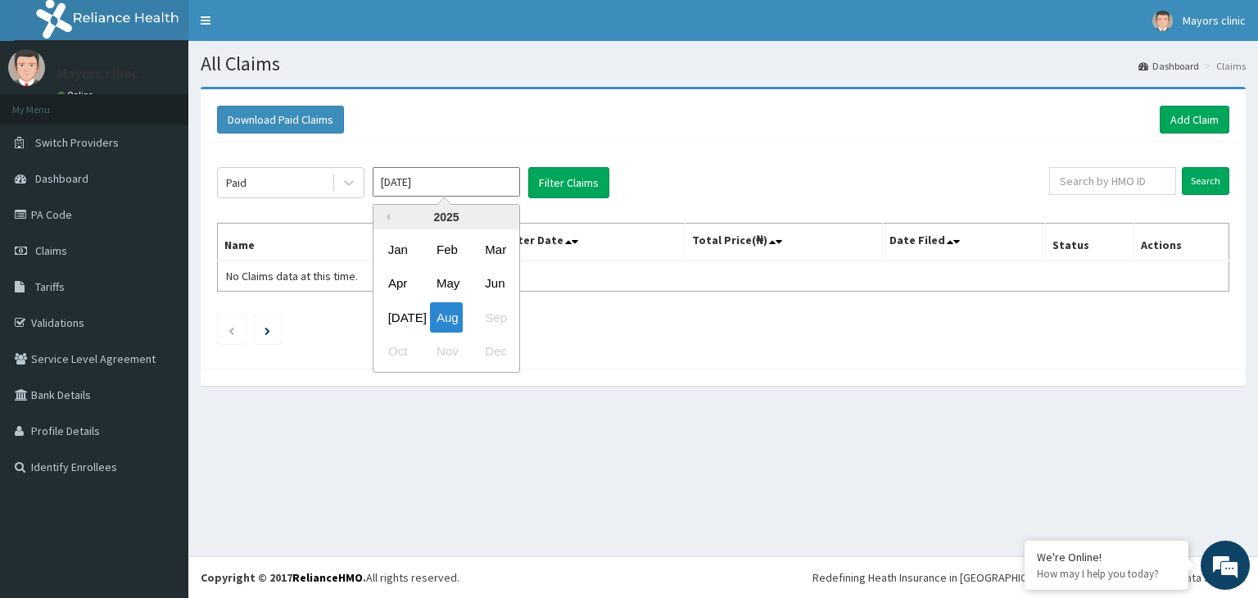
click at [421, 178] on input "[DATE]" at bounding box center [446, 181] width 147 height 29
click at [402, 315] on div "Jul" at bounding box center [398, 317] width 33 height 30
type input "Jul 2025"
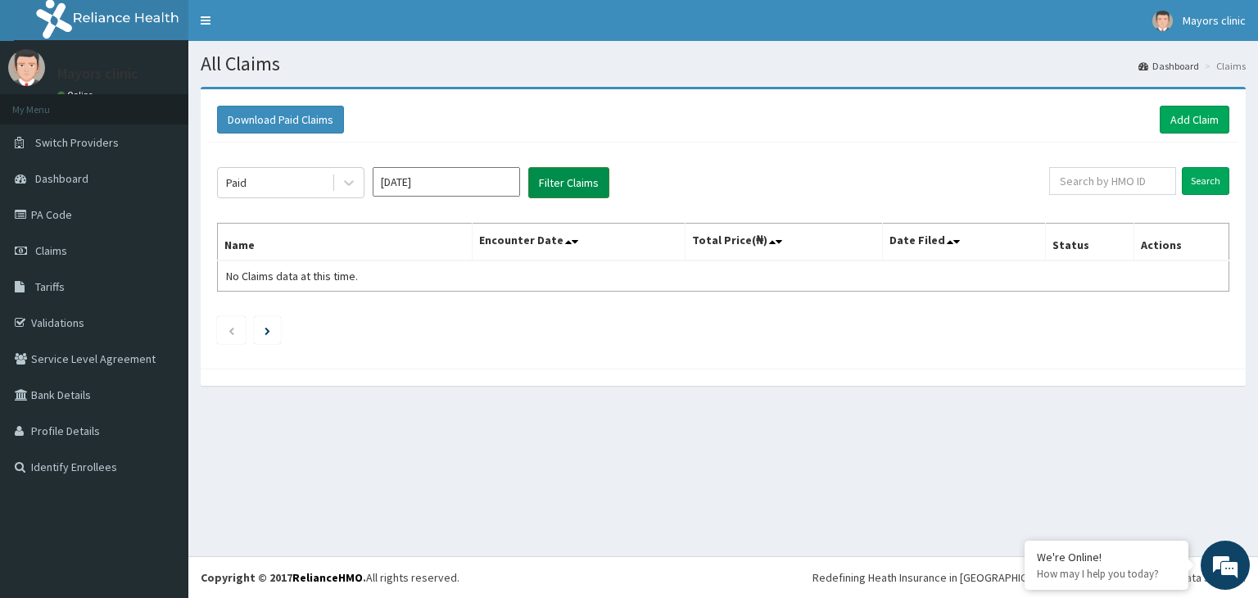
click at [554, 184] on button "Filter Claims" at bounding box center [568, 182] width 81 height 31
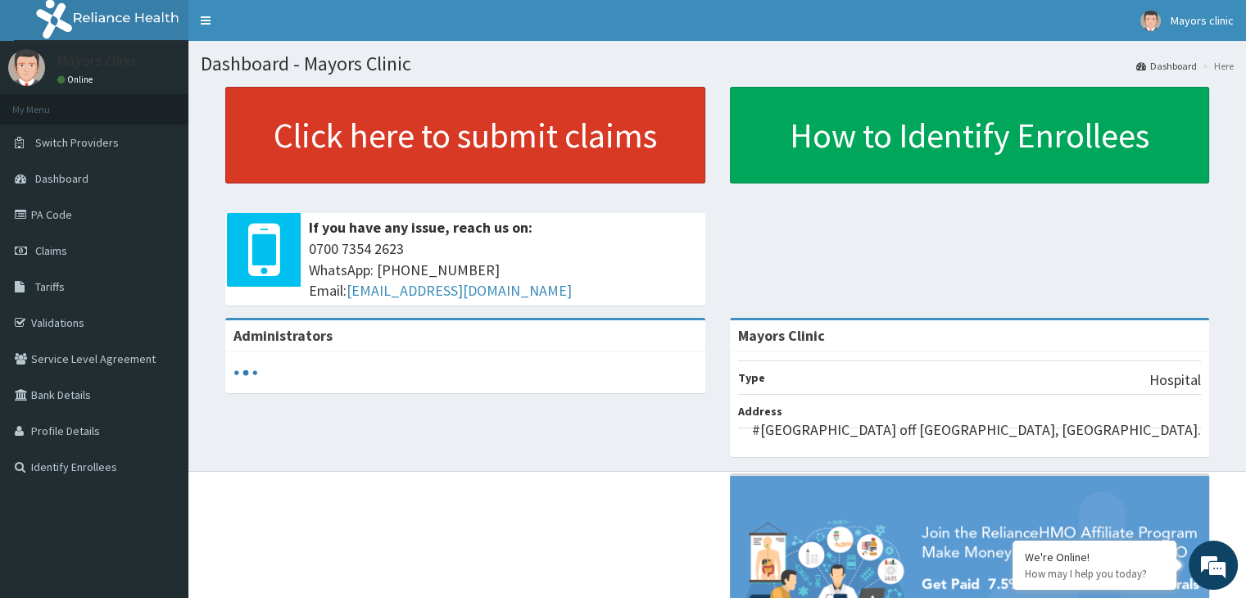
click at [308, 138] on link "Click here to submit claims" at bounding box center [465, 135] width 480 height 97
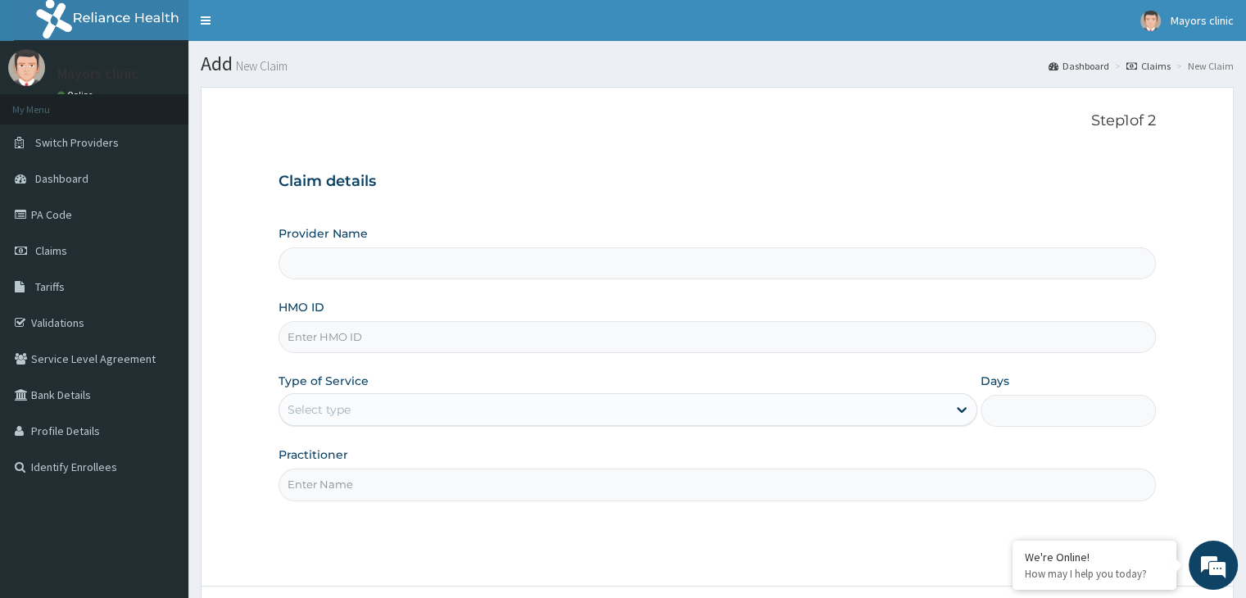
type input "Mayors Clinic"
click at [348, 341] on input "HMO ID" at bounding box center [716, 337] width 876 height 32
type input "LPC/10013/A"
click at [416, 406] on div "Select type" at bounding box center [612, 409] width 667 height 26
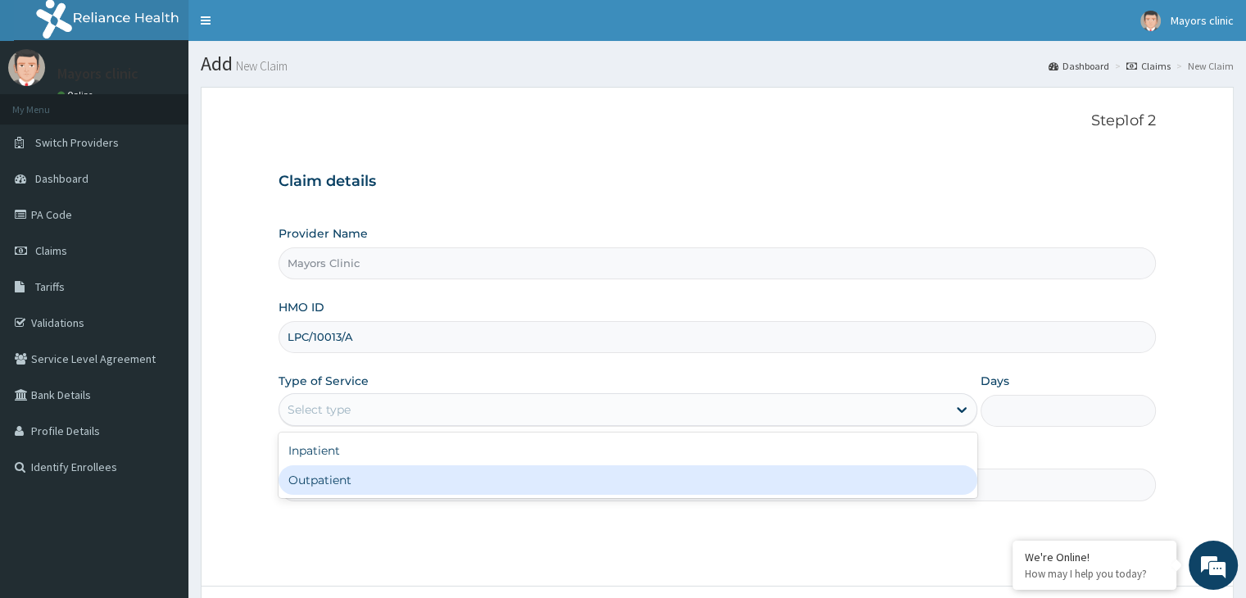
click at [305, 477] on div "Outpatient" at bounding box center [627, 479] width 699 height 29
type input "1"
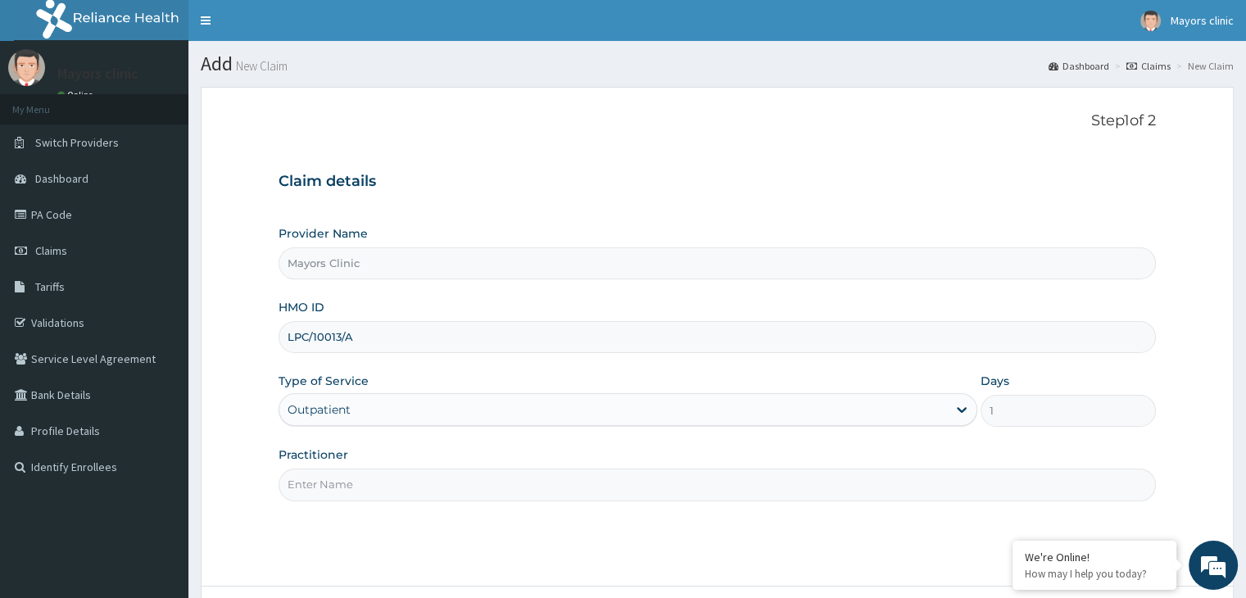
click at [336, 483] on input "Practitioner" at bounding box center [716, 484] width 876 height 32
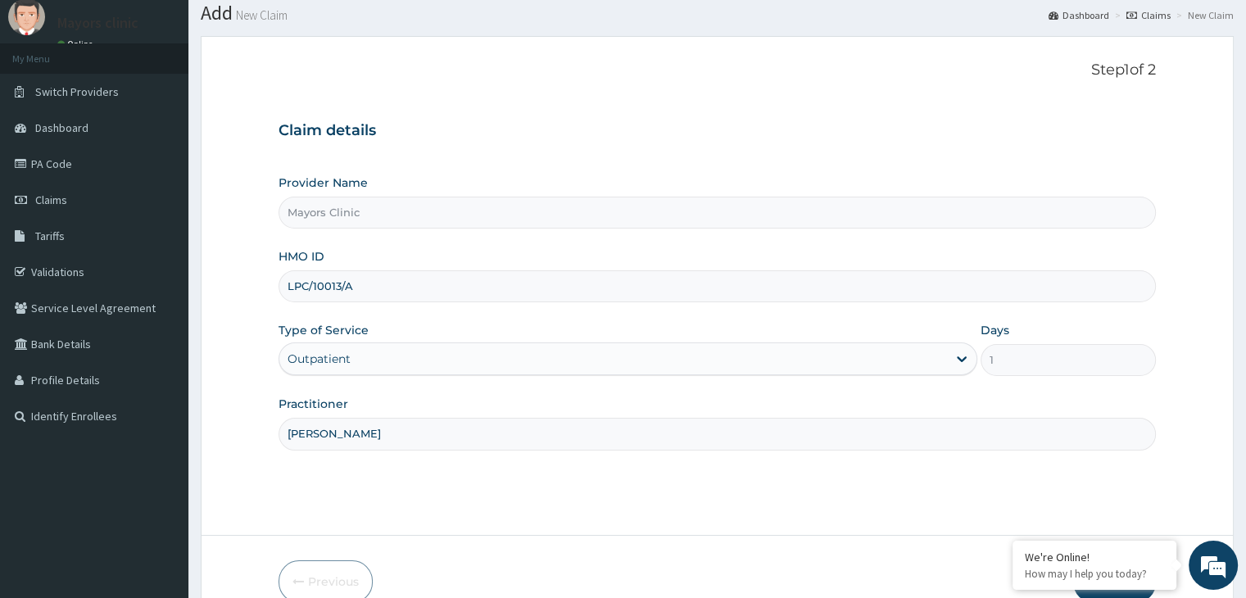
scroll to position [134, 0]
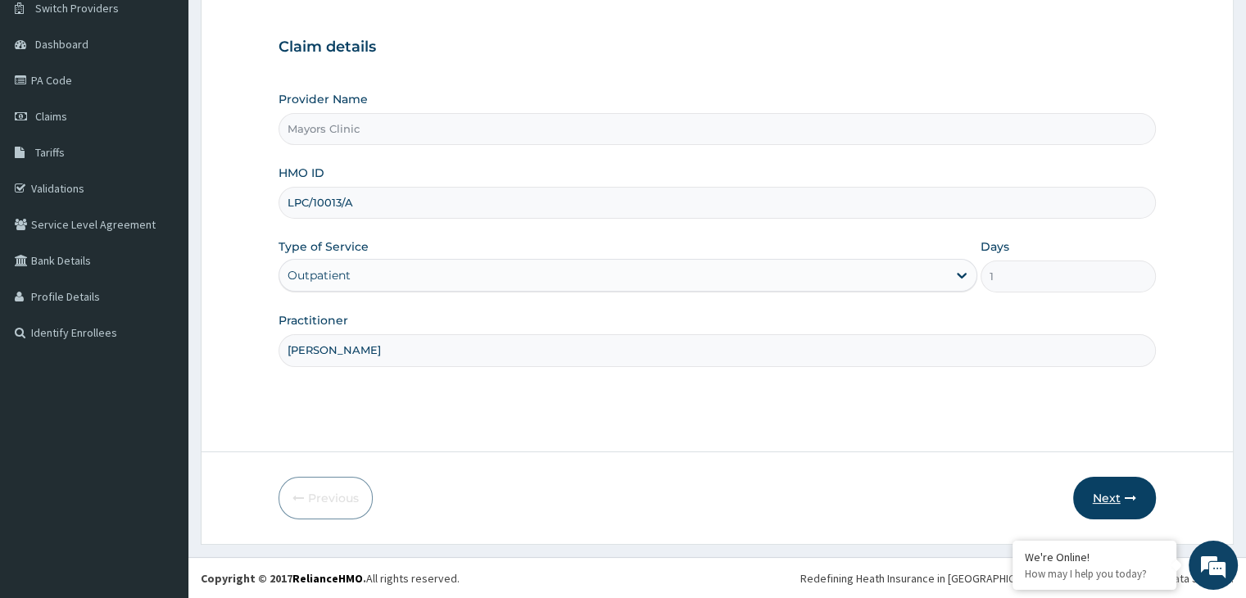
type input "DR ONUORAH REMIGIUS TOCHUKWU"
click at [1105, 494] on button "Next" at bounding box center [1114, 498] width 83 height 43
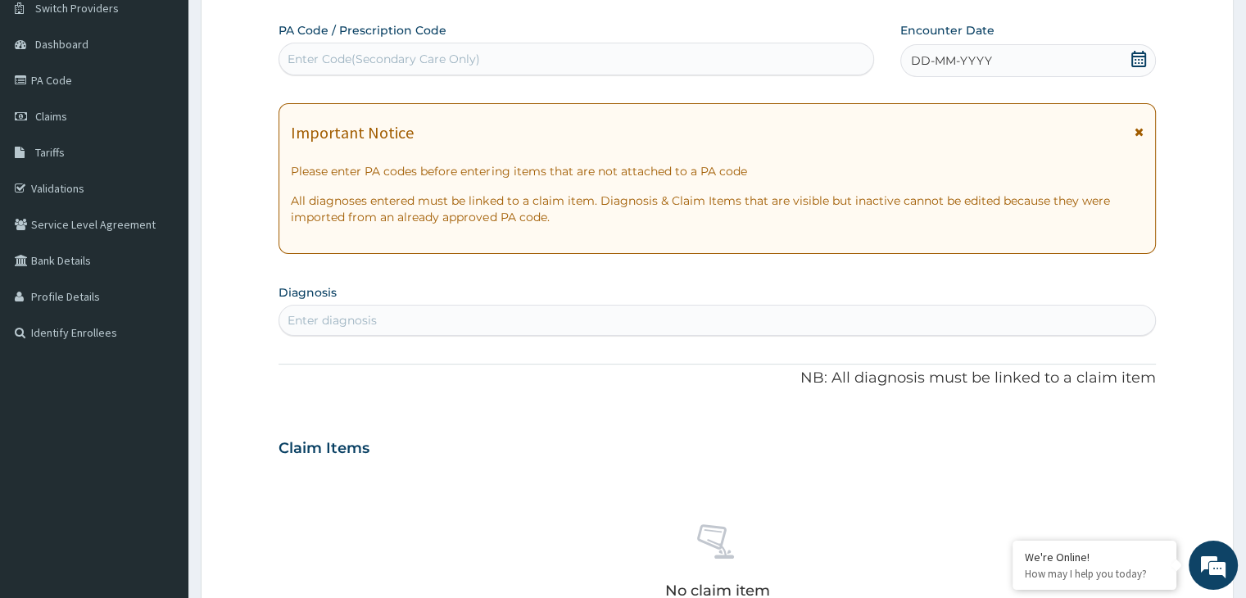
click at [987, 60] on span "DD-MM-YYYY" at bounding box center [951, 60] width 81 height 16
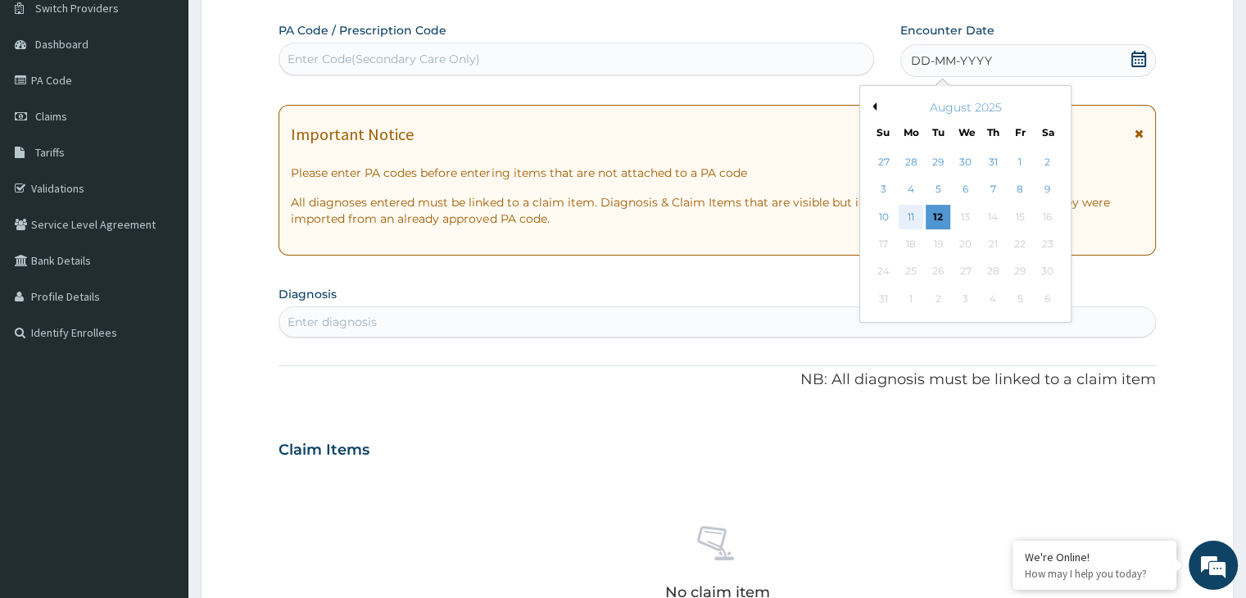
click at [913, 210] on div "11" at bounding box center [910, 217] width 25 height 25
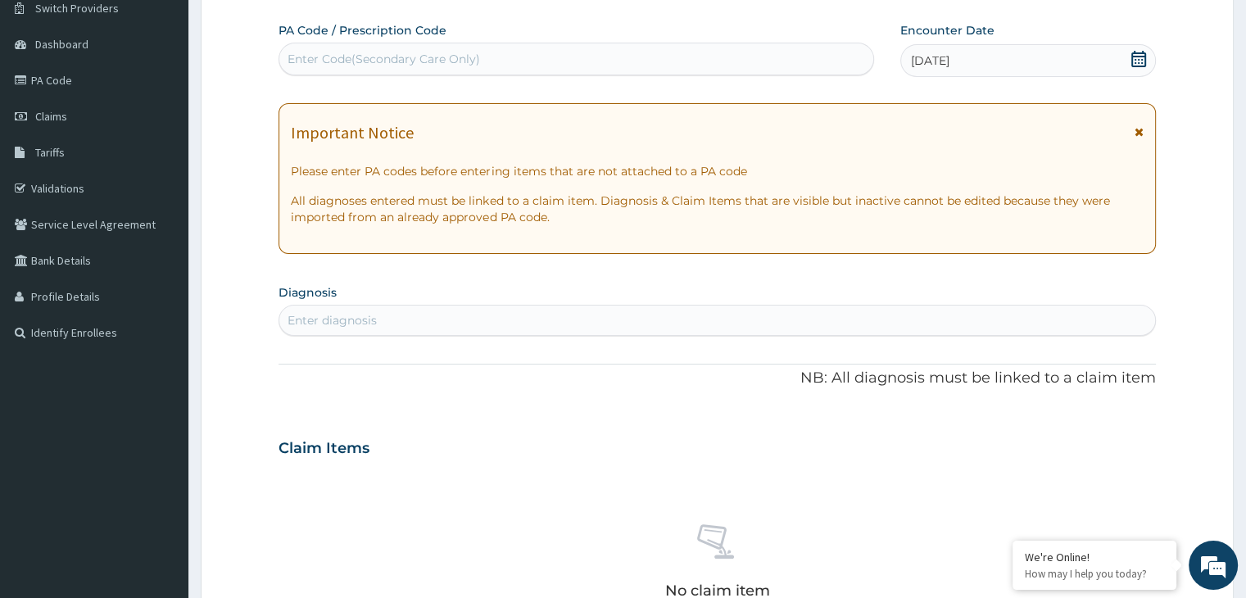
click at [373, 319] on div "Enter diagnosis" at bounding box center [331, 320] width 89 height 16
click at [372, 324] on div "Enter diagnosis" at bounding box center [331, 320] width 89 height 16
type input "PNEUMONIA"
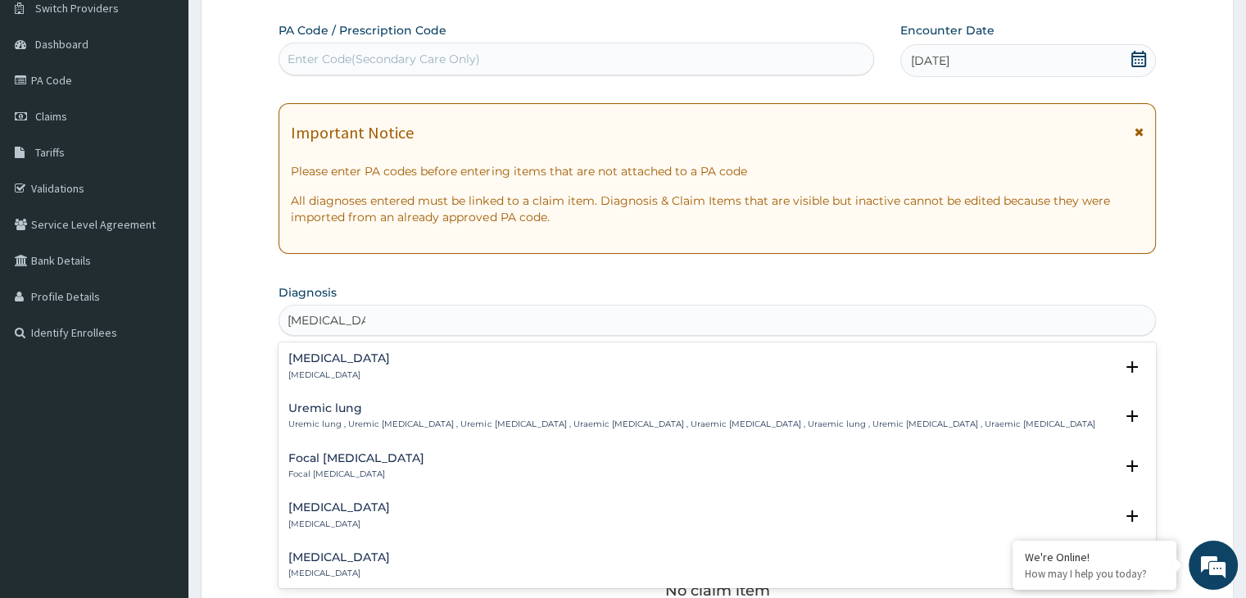
click at [319, 369] on p "Pneumonia" at bounding box center [339, 374] width 102 height 11
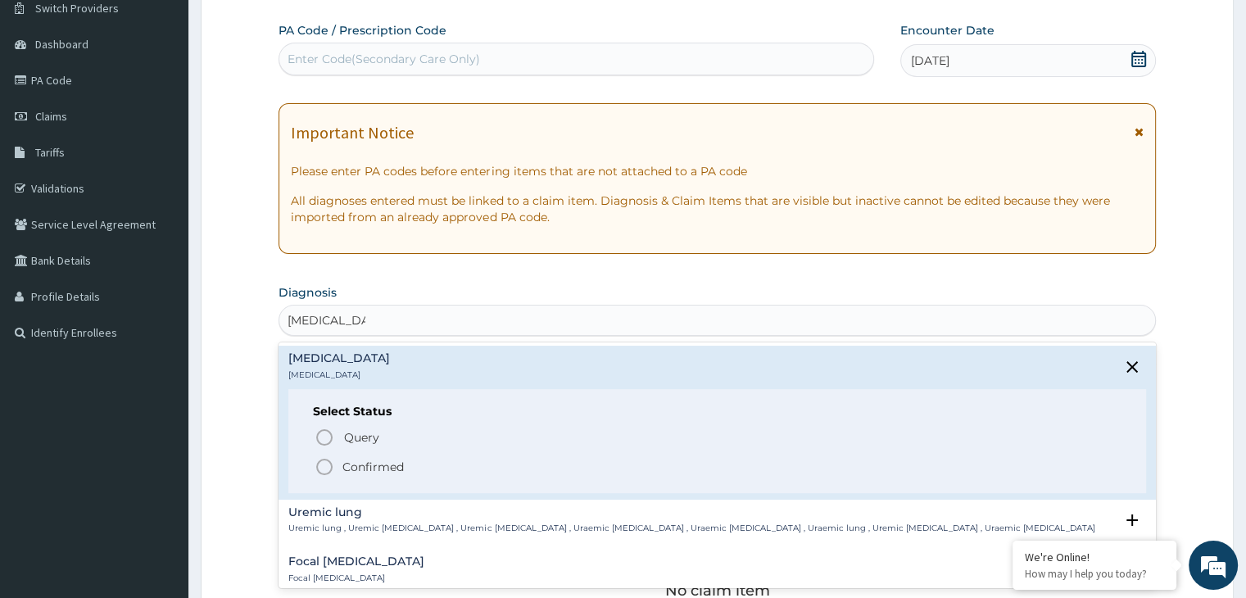
click at [330, 466] on icon "status option filled" at bounding box center [324, 467] width 20 height 20
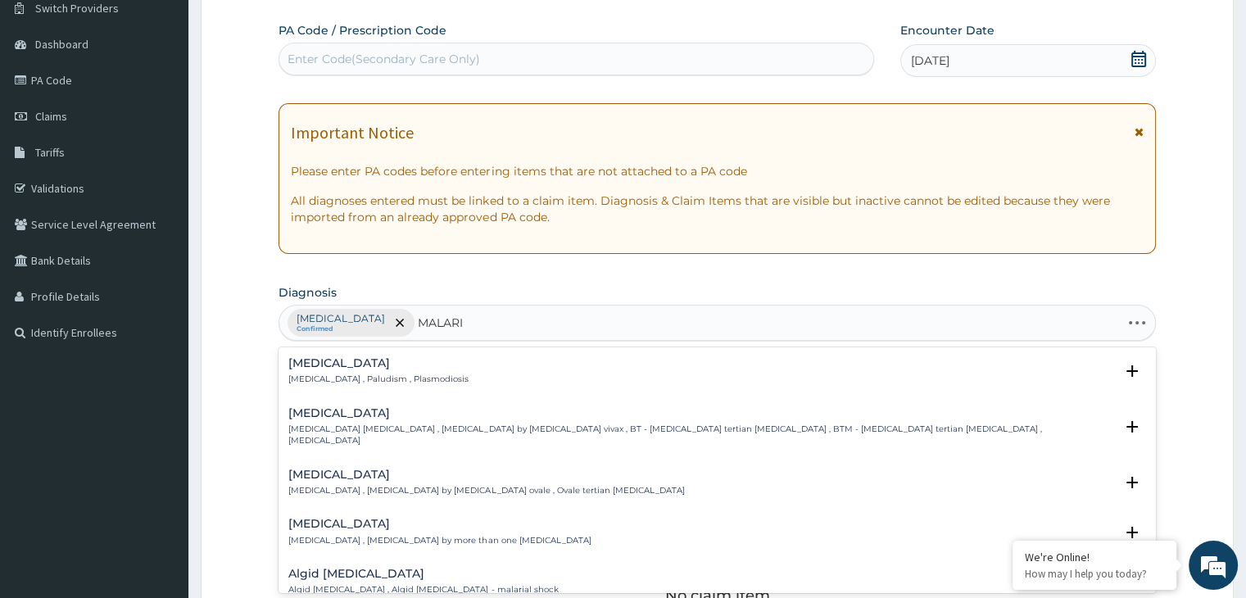
type input "MALARIA"
click at [328, 362] on h4 "Malaria" at bounding box center [378, 363] width 180 height 12
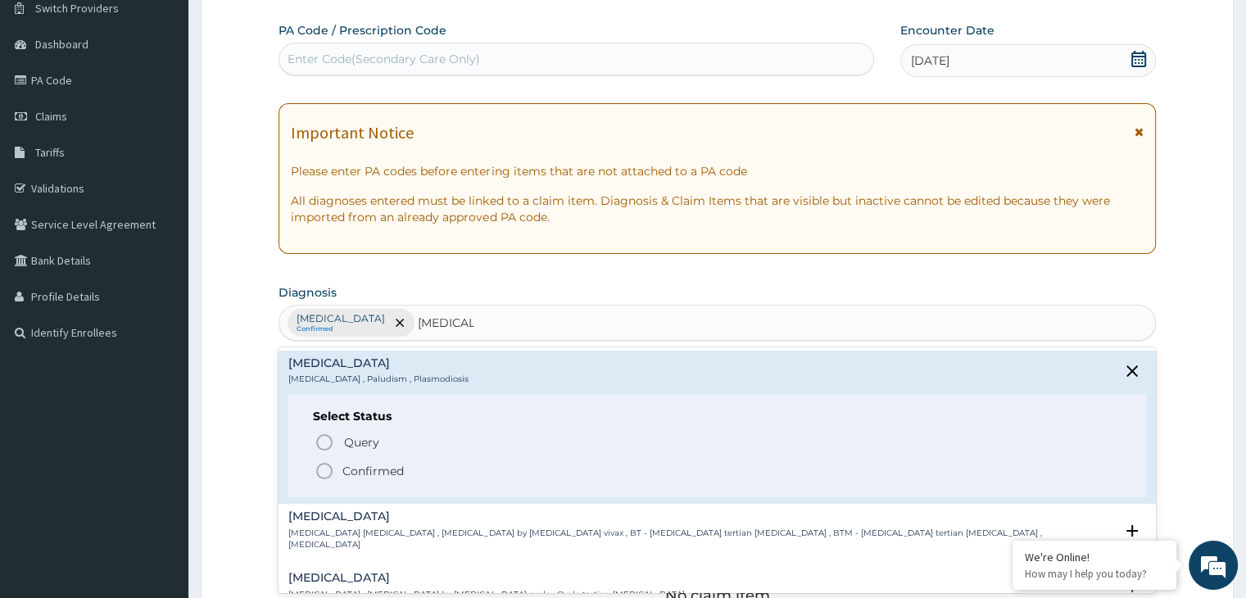
click at [324, 466] on icon "status option filled" at bounding box center [324, 471] width 20 height 20
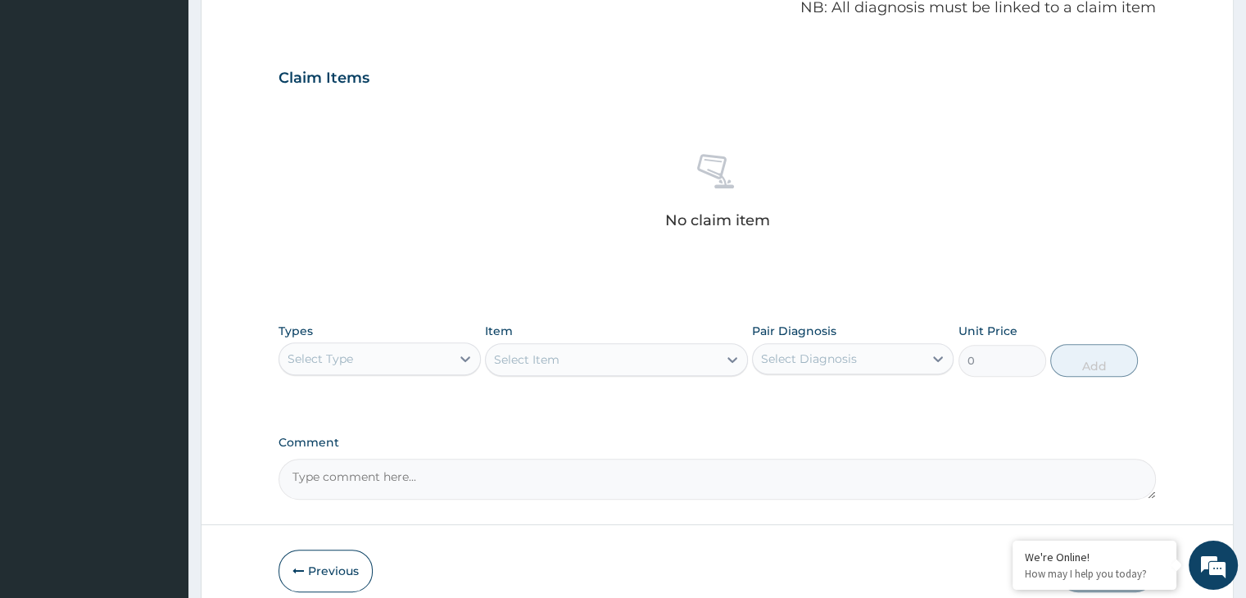
scroll to position [581, 0]
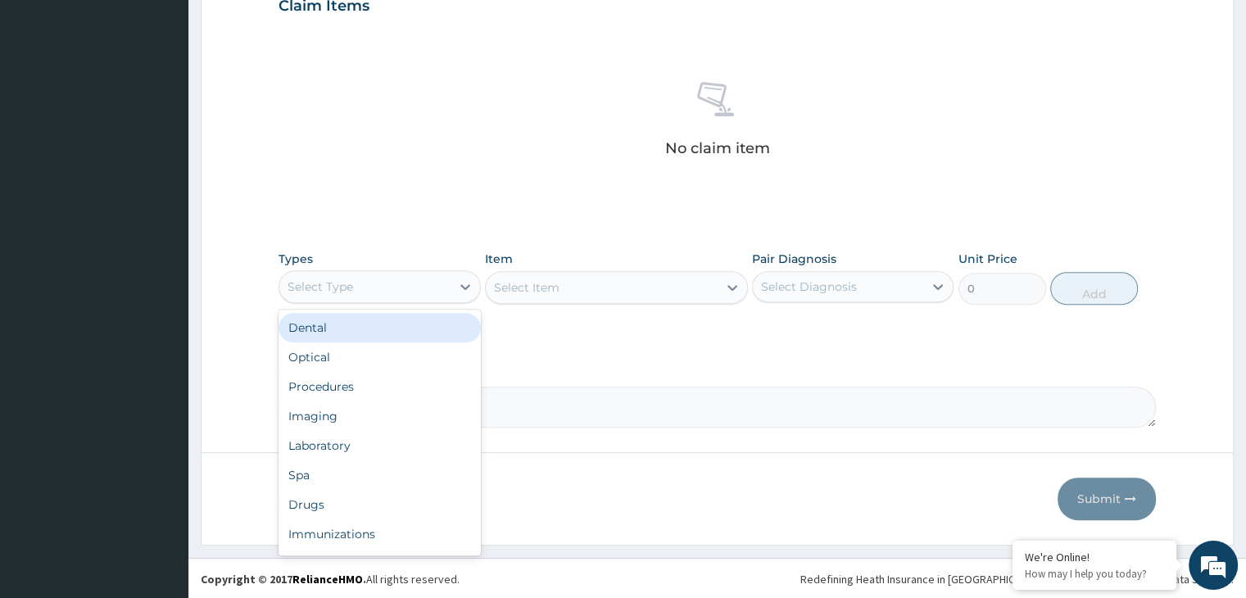
click at [442, 289] on div "Select Type" at bounding box center [364, 287] width 170 height 26
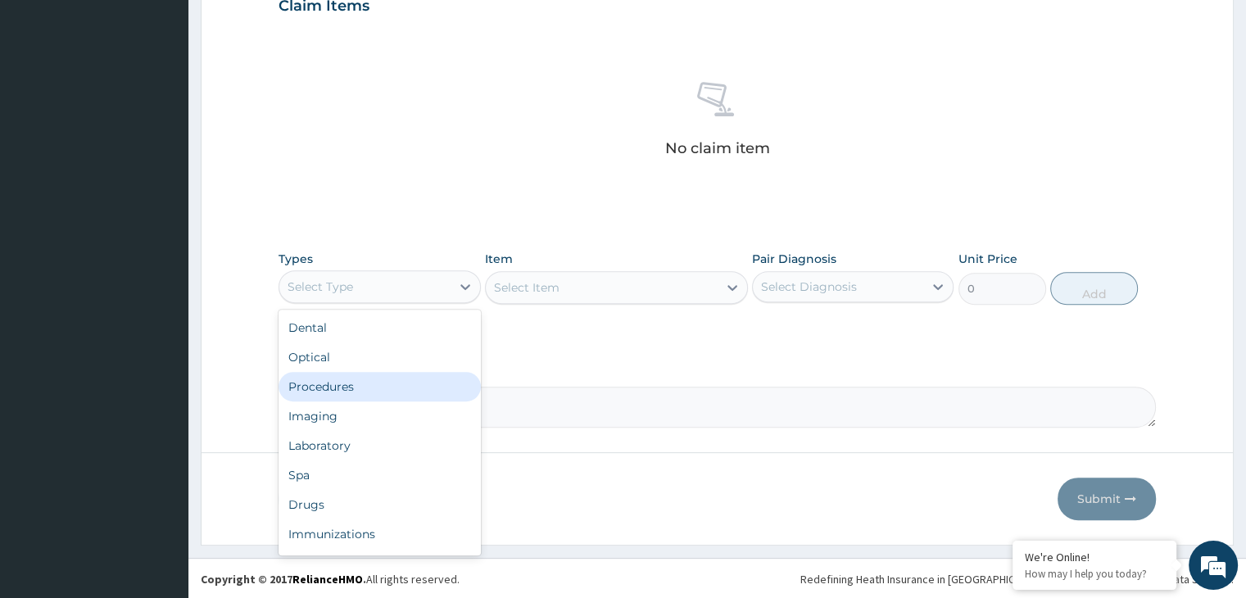
click at [347, 387] on div "Procedures" at bounding box center [378, 386] width 201 height 29
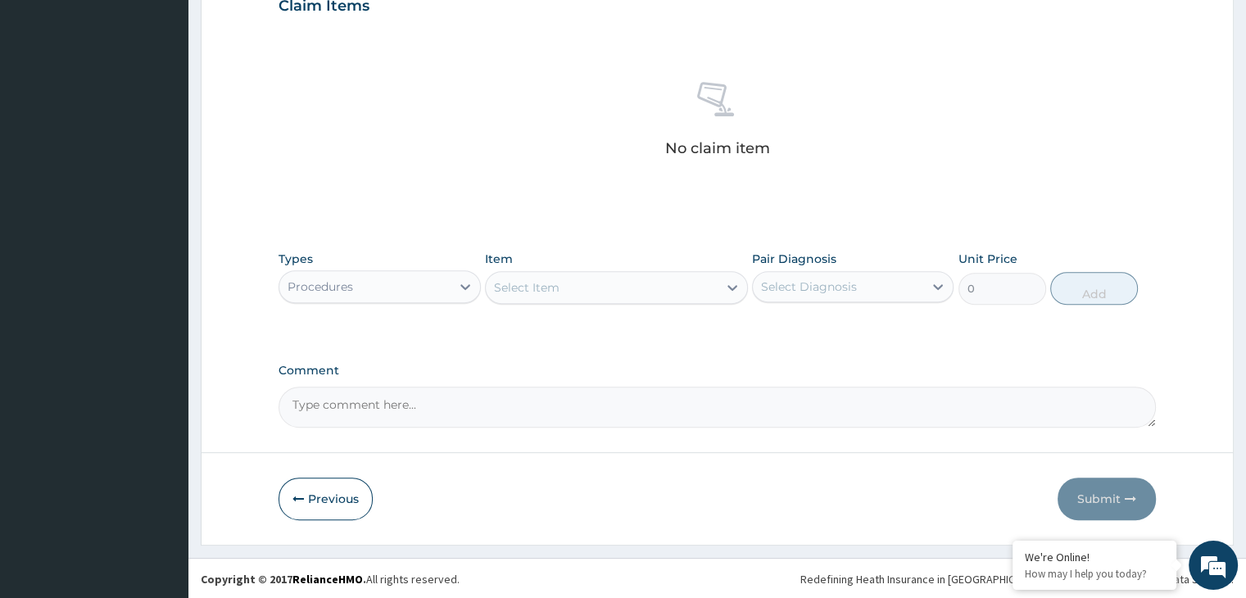
click at [593, 293] on div "Select Item" at bounding box center [602, 287] width 232 height 26
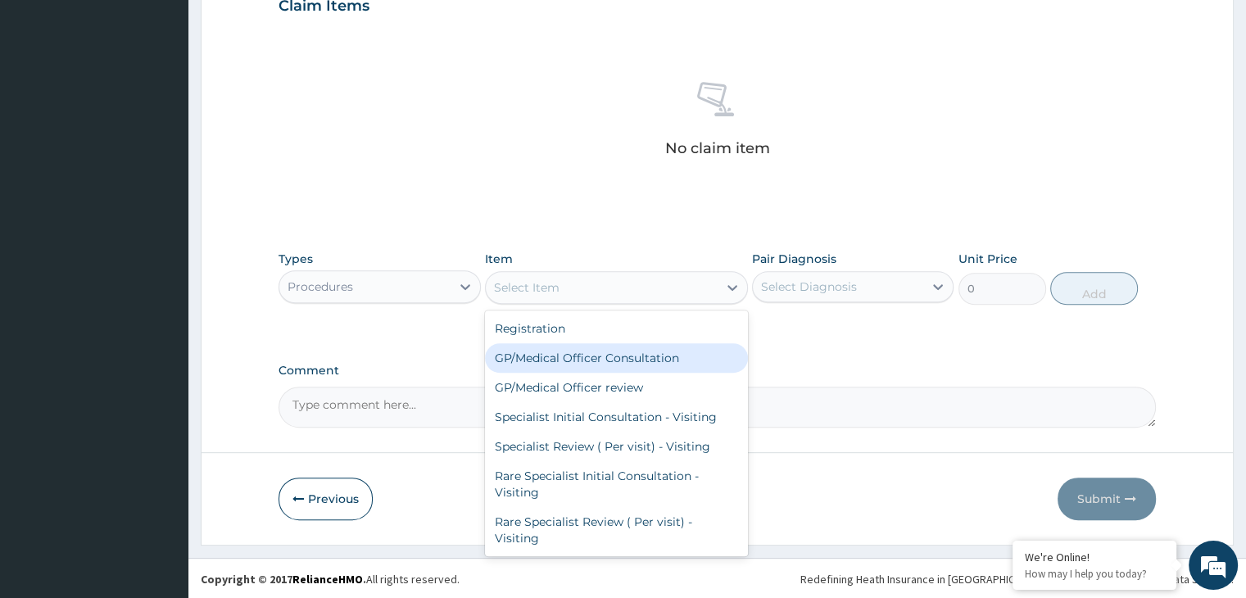
click at [583, 364] on div "GP/Medical Officer Consultation" at bounding box center [616, 357] width 263 height 29
type input "2000"
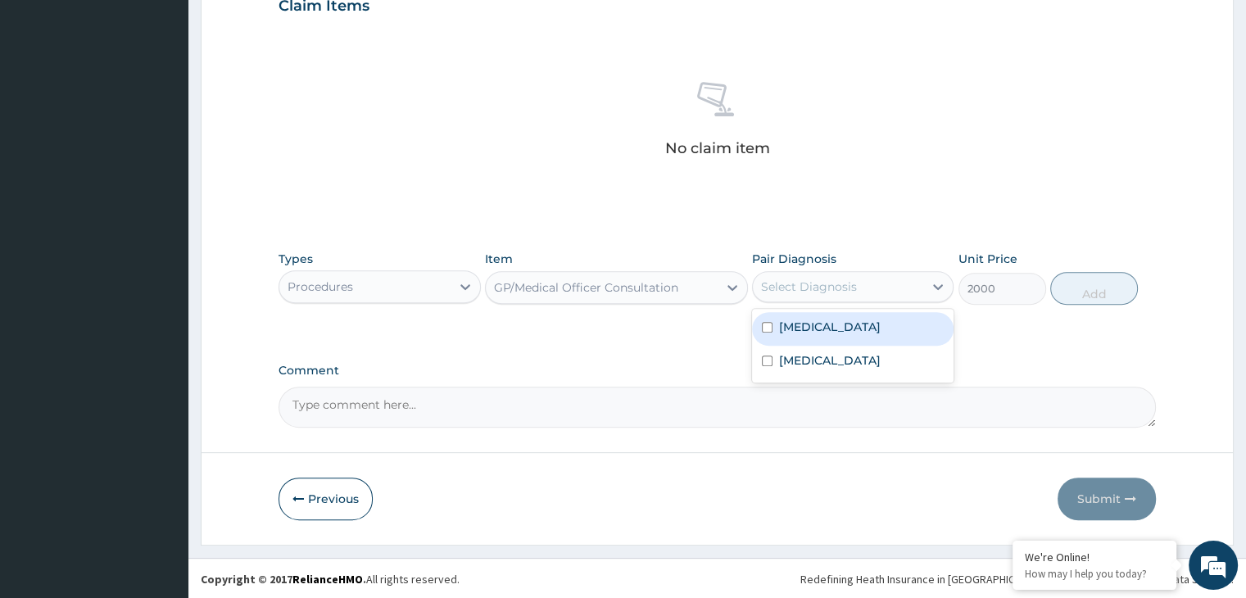
click at [821, 285] on div "Select Diagnosis" at bounding box center [809, 286] width 96 height 16
click at [796, 323] on label "Pneumonia" at bounding box center [830, 327] width 102 height 16
checkbox input "true"
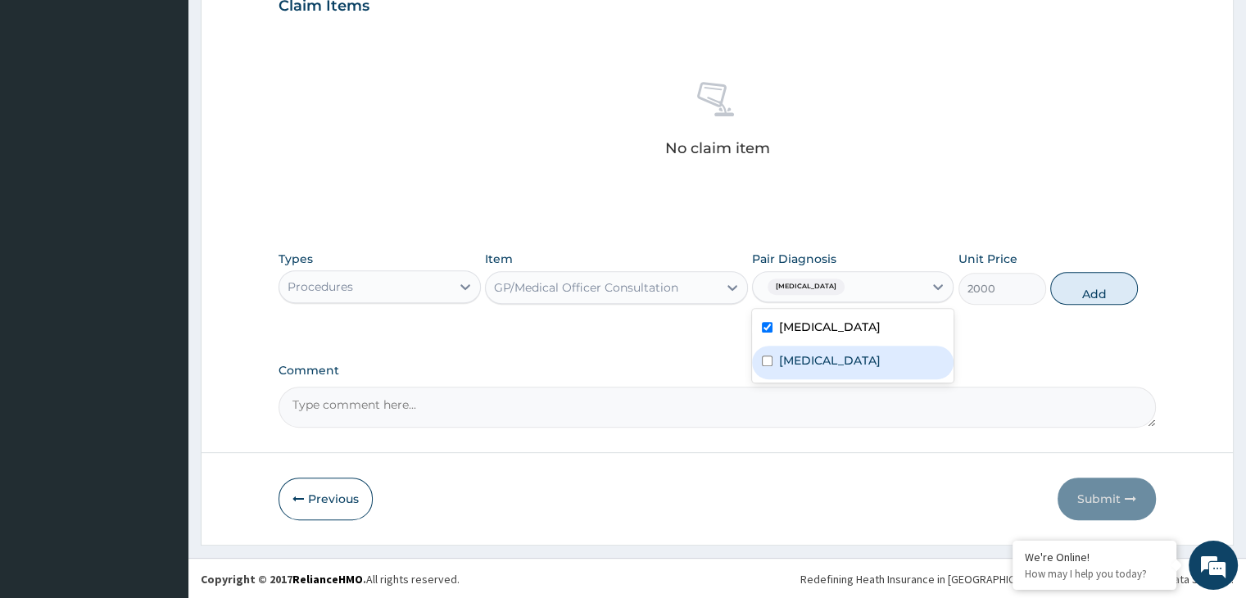
click at [785, 355] on label "Malaria" at bounding box center [830, 360] width 102 height 16
checkbox input "true"
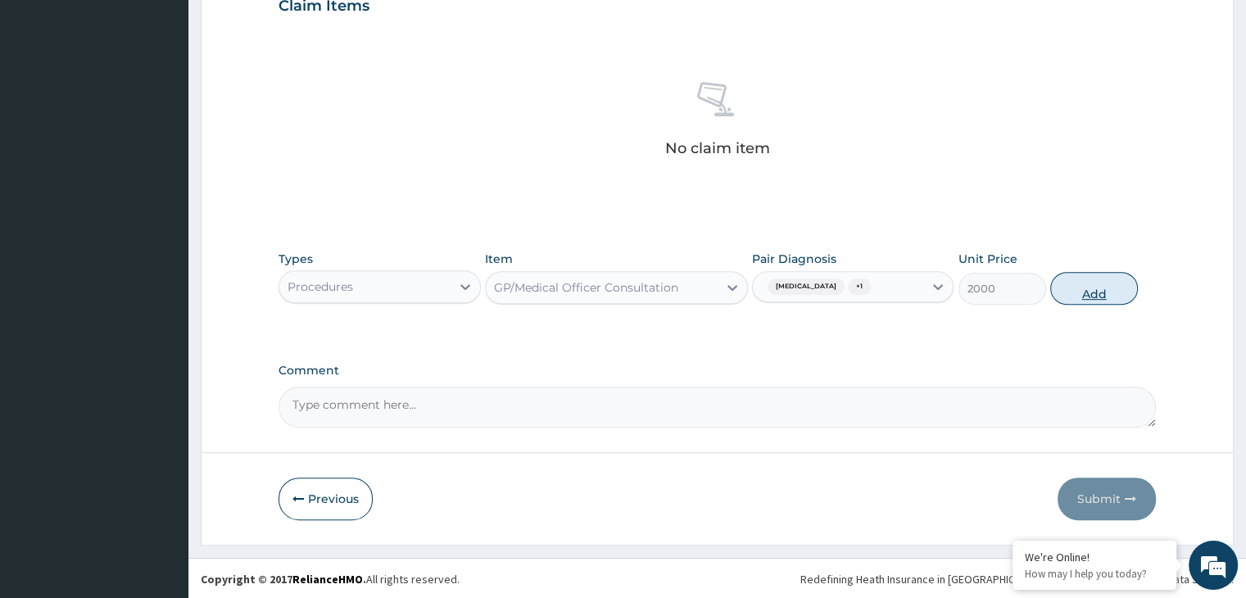
click at [1092, 287] on button "Add" at bounding box center [1094, 288] width 88 height 33
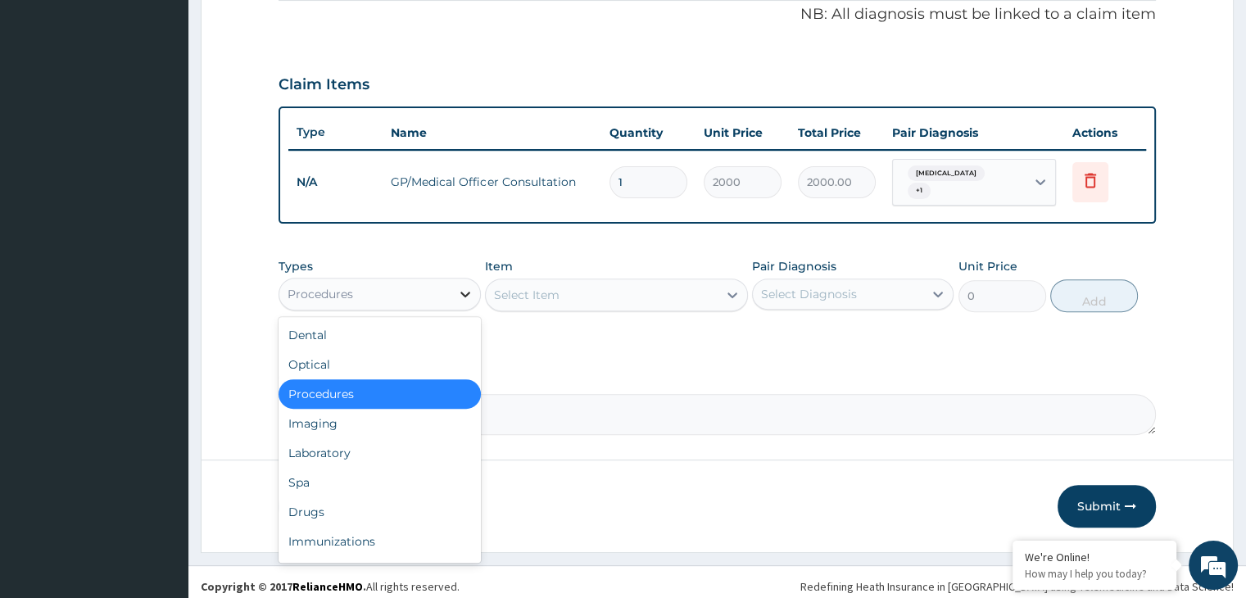
click at [455, 279] on div at bounding box center [464, 293] width 29 height 29
click at [341, 438] on div "Laboratory" at bounding box center [378, 452] width 201 height 29
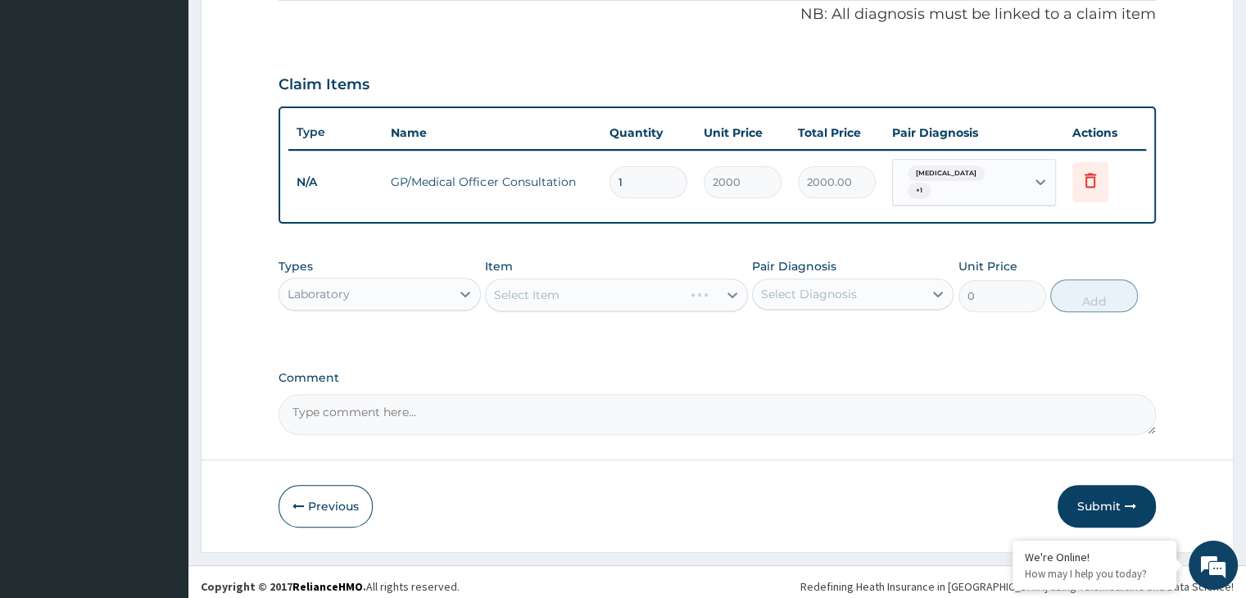
click at [587, 296] on div "Select Item" at bounding box center [616, 294] width 263 height 33
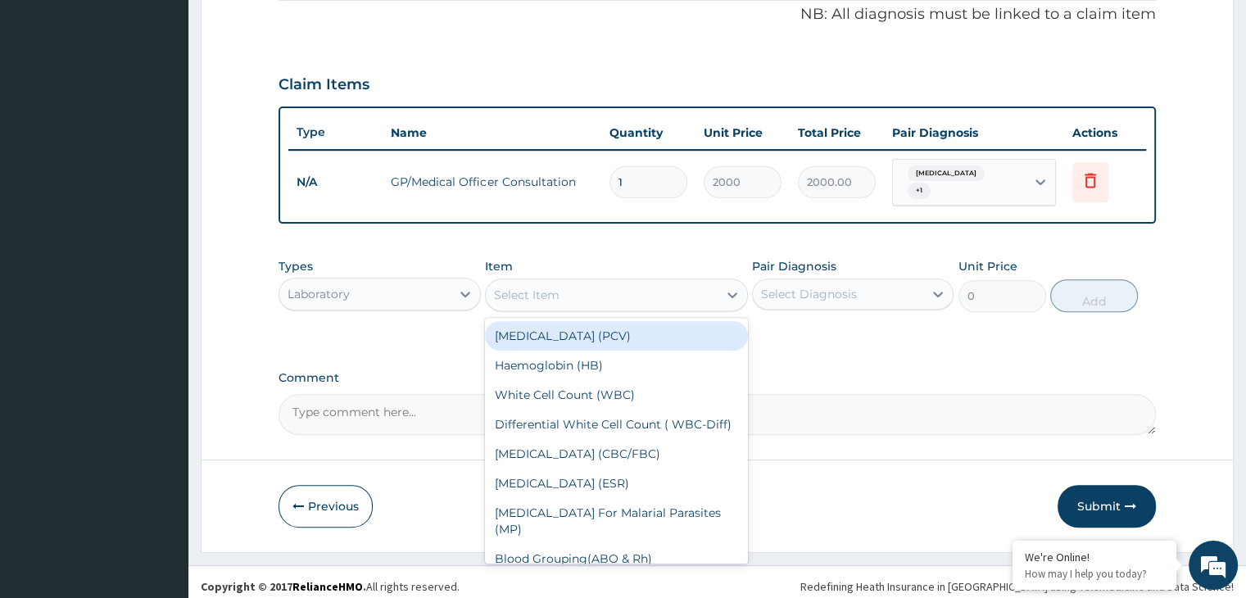
click at [587, 296] on div "Select Item" at bounding box center [602, 295] width 232 height 26
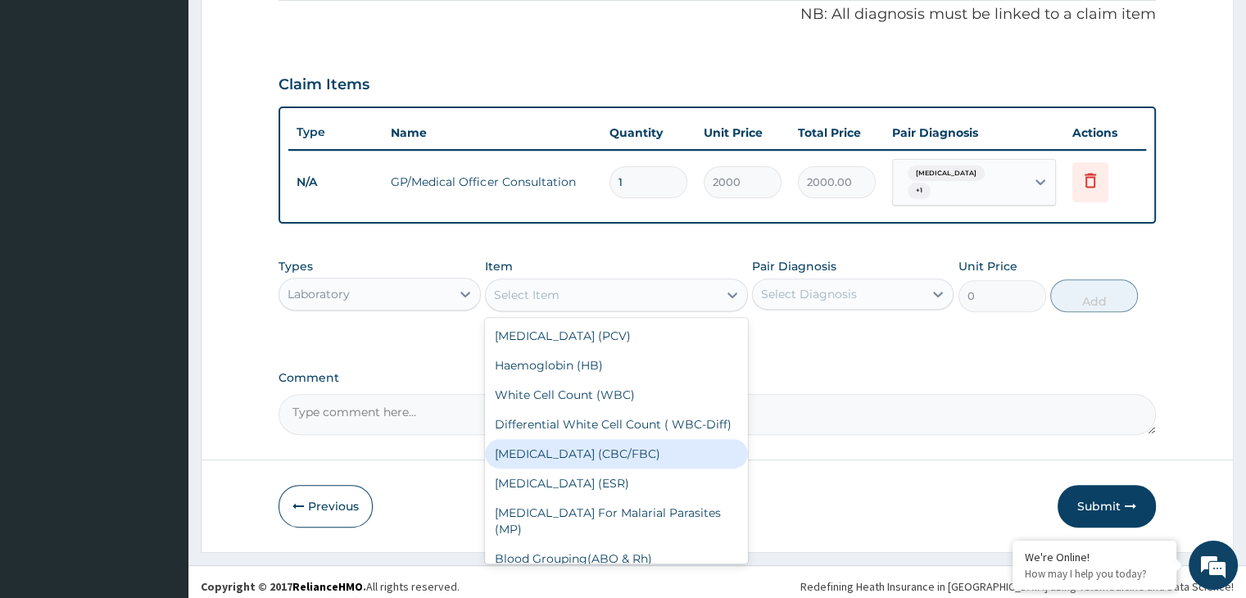
click at [573, 453] on div "[MEDICAL_DATA] (CBC/FBC)" at bounding box center [616, 453] width 263 height 29
type input "2000"
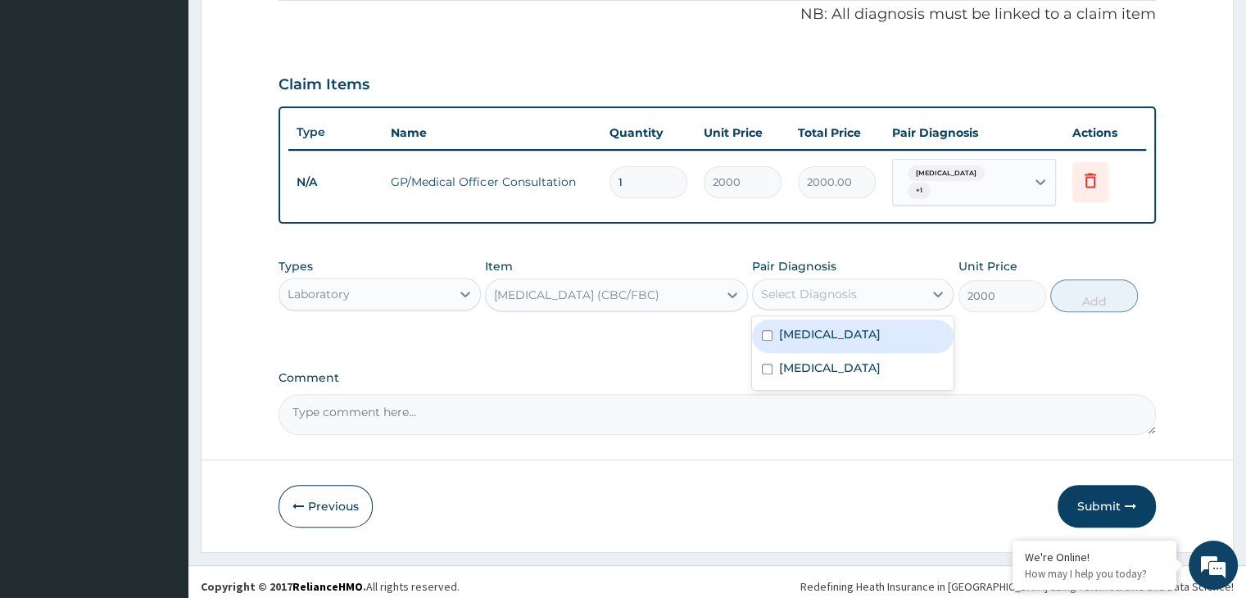
drag, startPoint x: 838, startPoint y: 286, endPoint x: 803, endPoint y: 322, distance: 50.4
click at [803, 310] on div "option Malaria, selected. option Pneumonia focused, 1 of 2. 2 results available…" at bounding box center [852, 293] width 201 height 31
click at [803, 326] on label "Pneumonia" at bounding box center [830, 334] width 102 height 16
checkbox input "true"
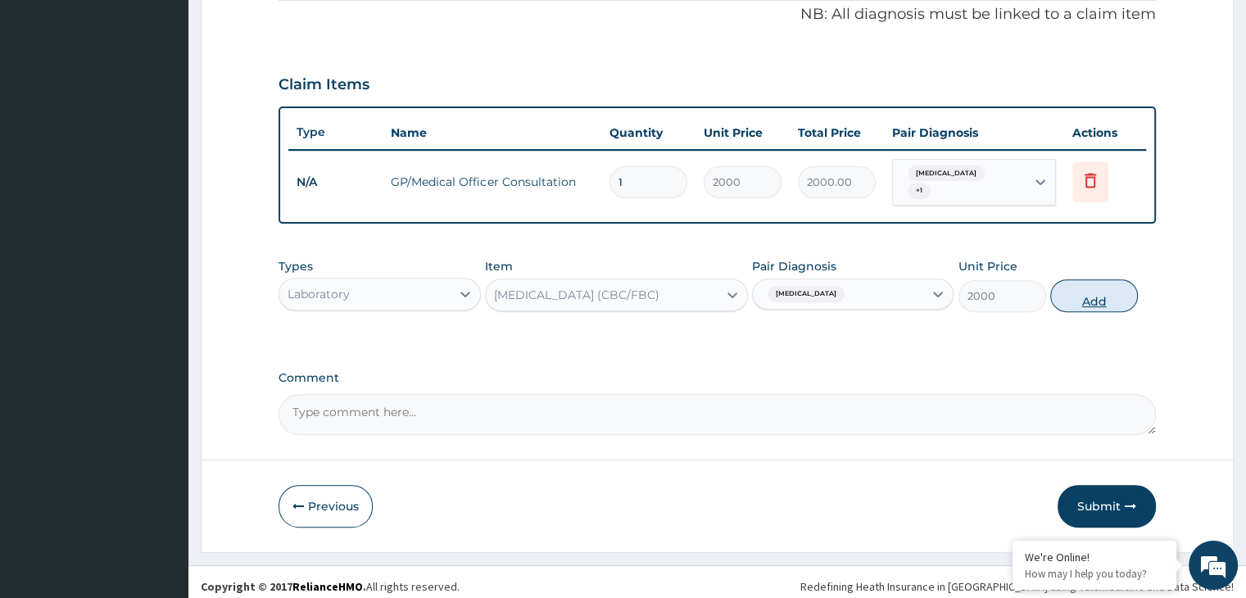
click at [1078, 283] on button "Add" at bounding box center [1094, 295] width 88 height 33
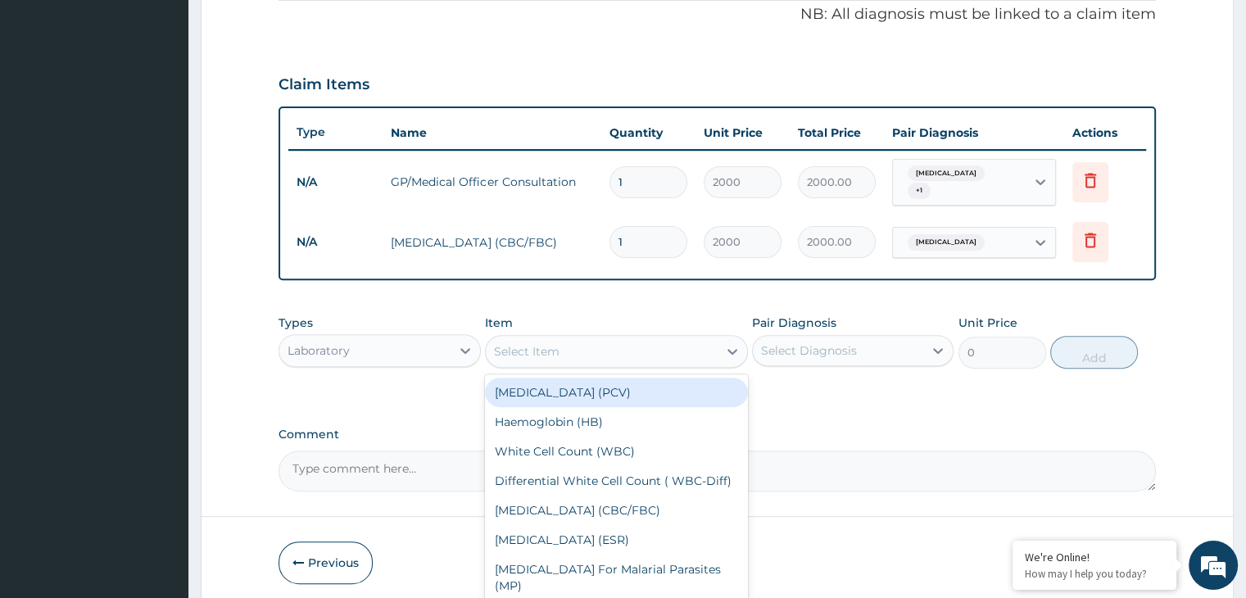
click at [611, 346] on div "Select Item" at bounding box center [602, 351] width 232 height 26
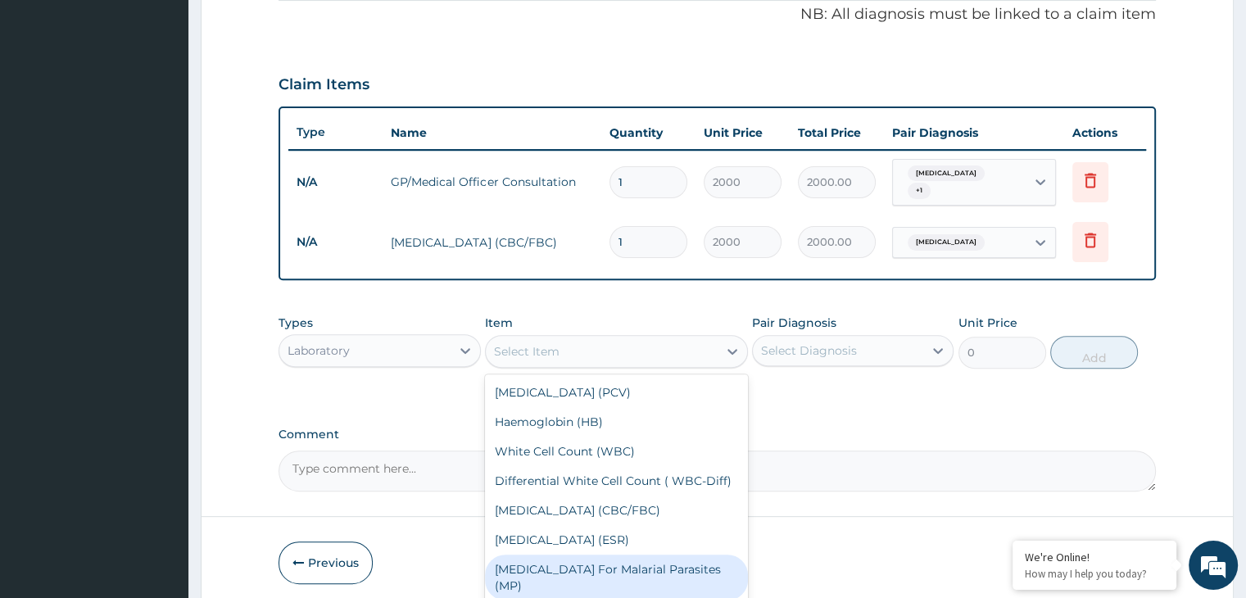
click at [596, 574] on div "Blood Film For Malarial Parasites (MP)" at bounding box center [616, 577] width 263 height 46
type input "1000"
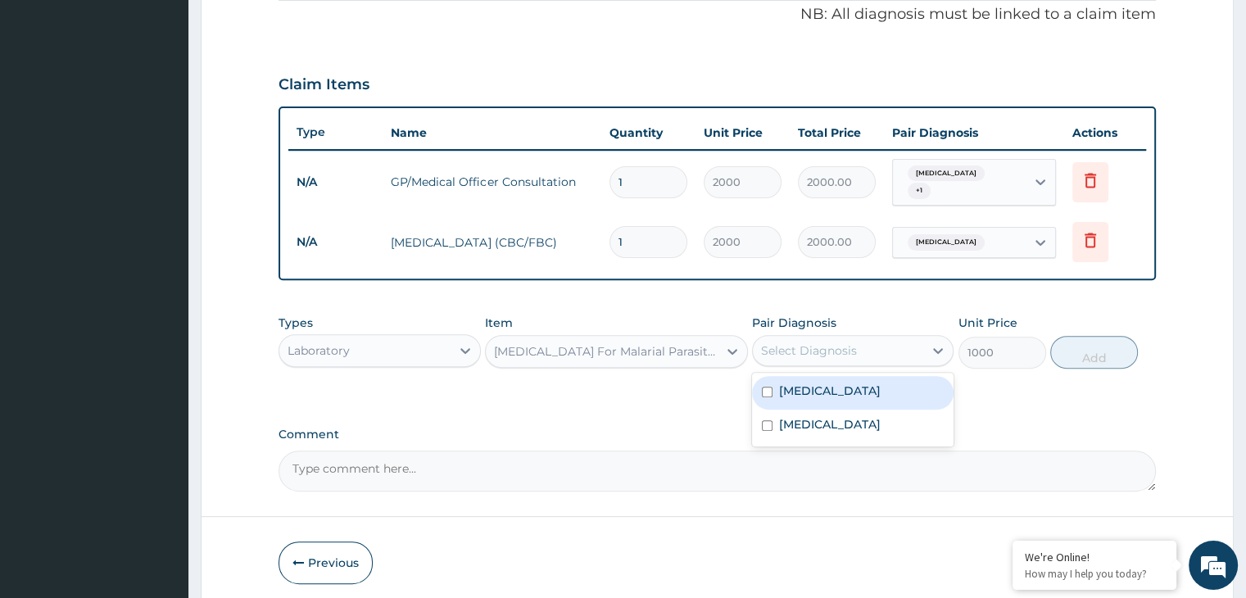
click at [878, 338] on div "Select Diagnosis" at bounding box center [838, 350] width 170 height 26
click at [811, 416] on label "Malaria" at bounding box center [830, 424] width 102 height 16
checkbox input "true"
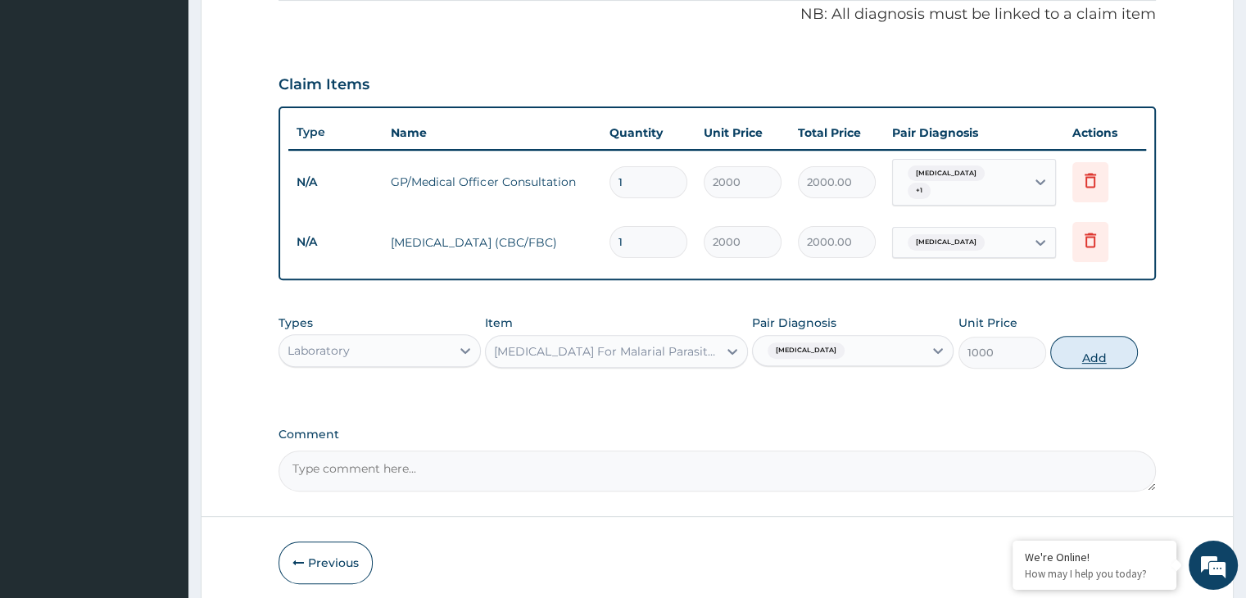
click at [1092, 341] on button "Add" at bounding box center [1094, 352] width 88 height 33
type input "0"
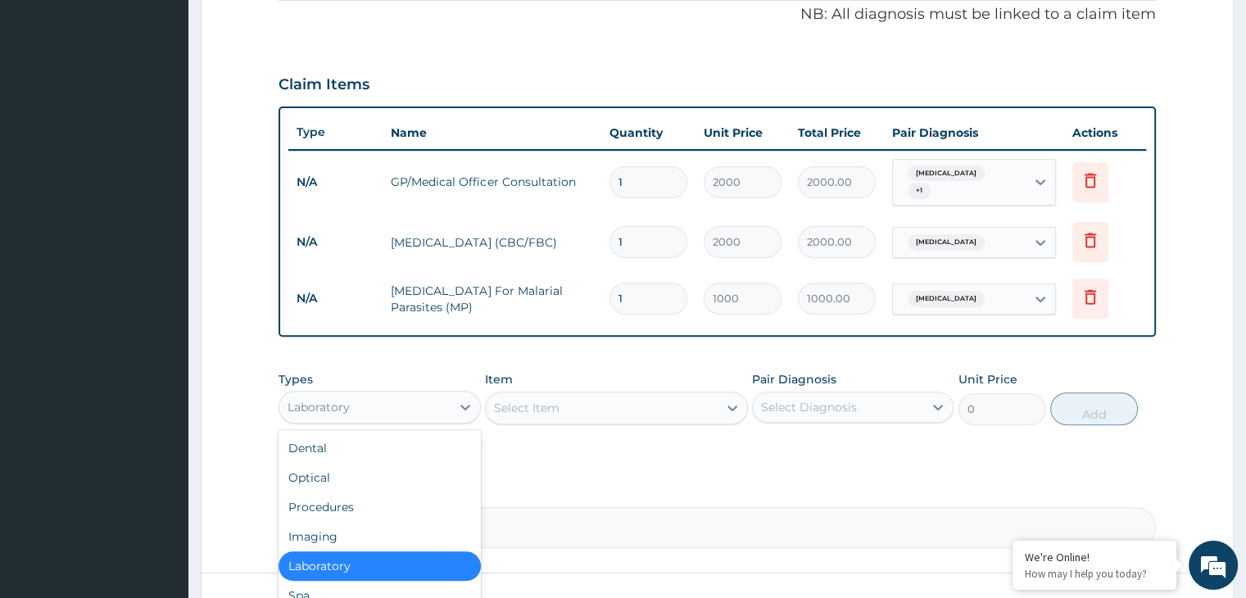
click at [438, 406] on div "Laboratory" at bounding box center [364, 407] width 170 height 26
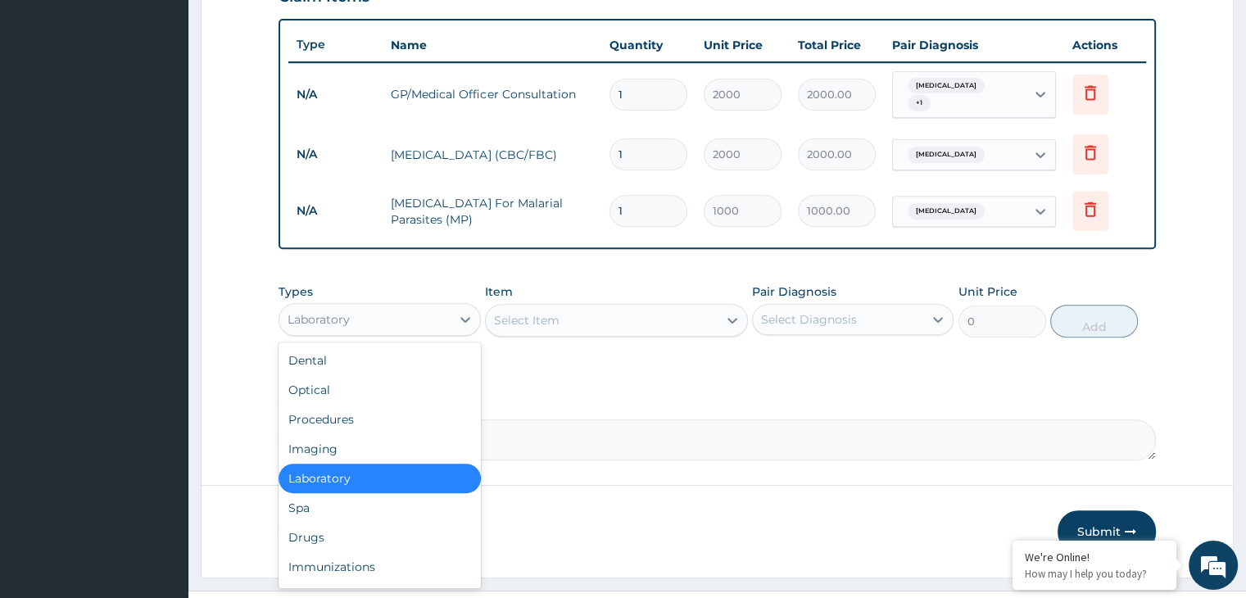
scroll to position [616, 0]
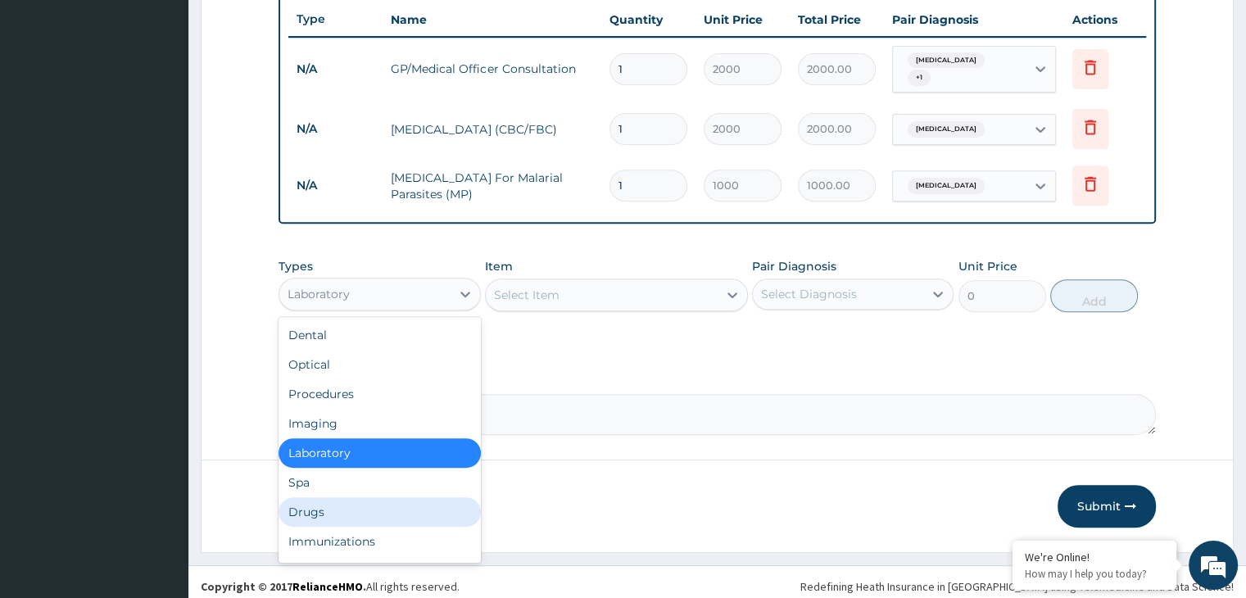
click at [310, 504] on div "Drugs" at bounding box center [378, 511] width 201 height 29
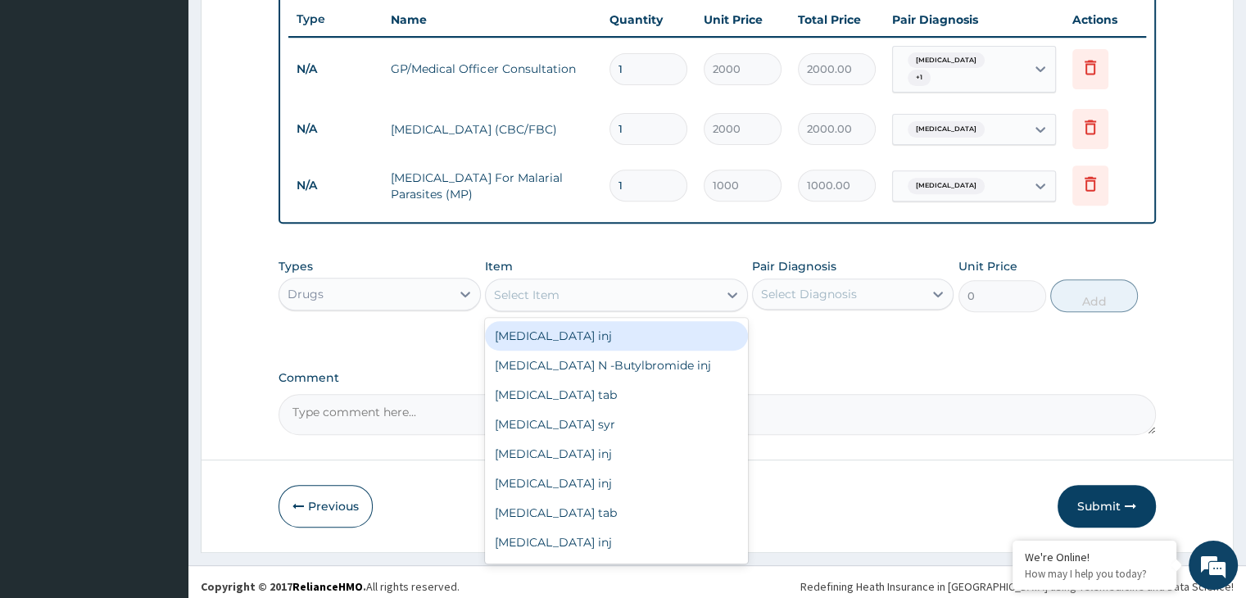
click at [630, 292] on div "Select Item" at bounding box center [602, 295] width 232 height 26
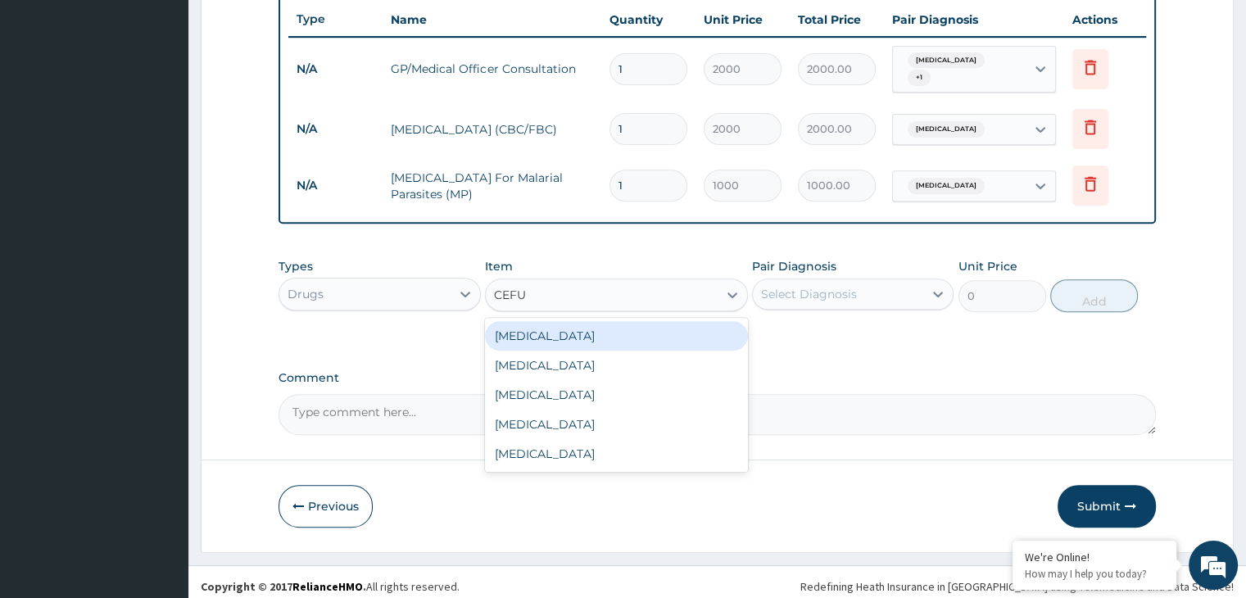
type input "CEFUR"
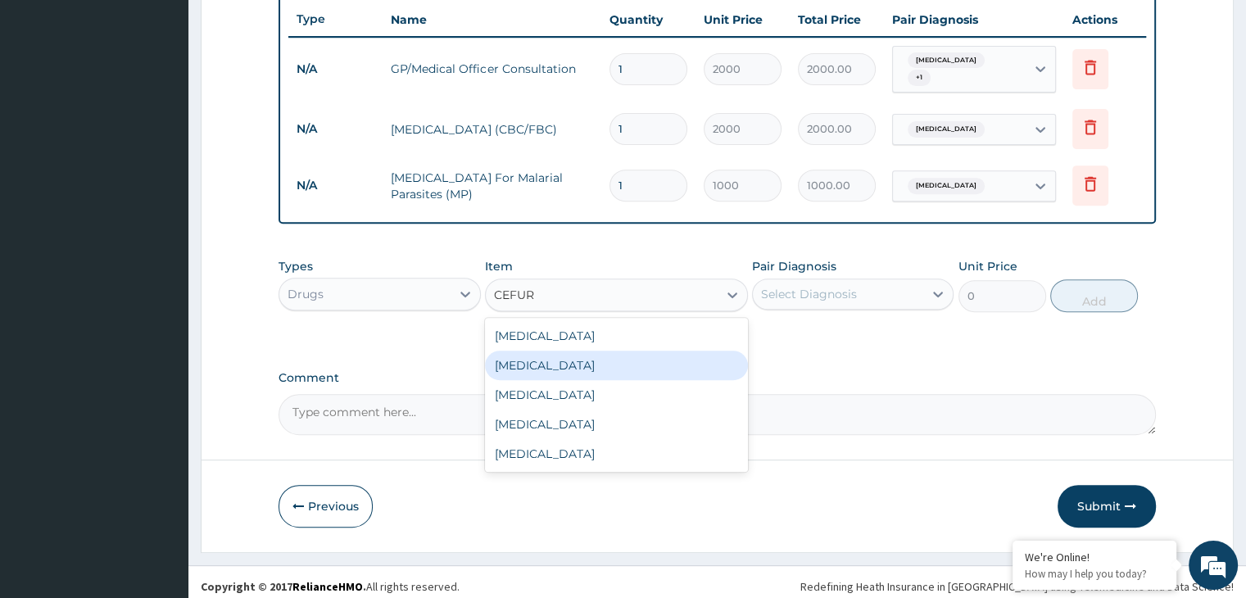
click at [547, 350] on div "Cefuroxime" at bounding box center [616, 364] width 263 height 29
type input "246"
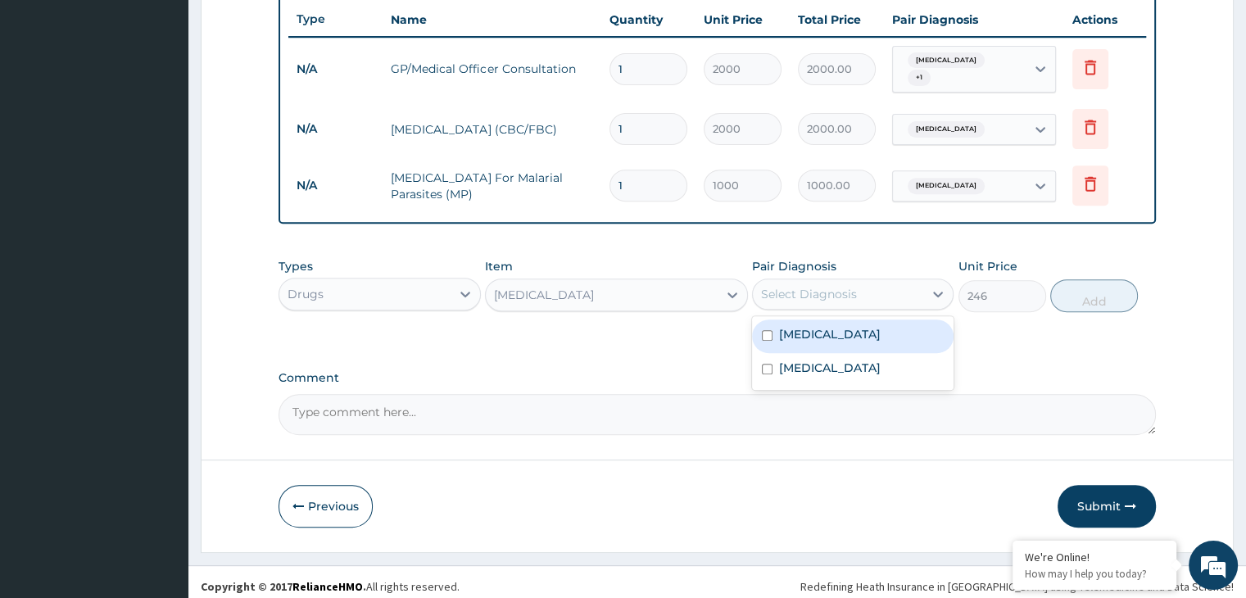
click at [803, 292] on div "Select Diagnosis" at bounding box center [809, 294] width 96 height 16
click at [770, 330] on input "checkbox" at bounding box center [767, 335] width 11 height 11
checkbox input "true"
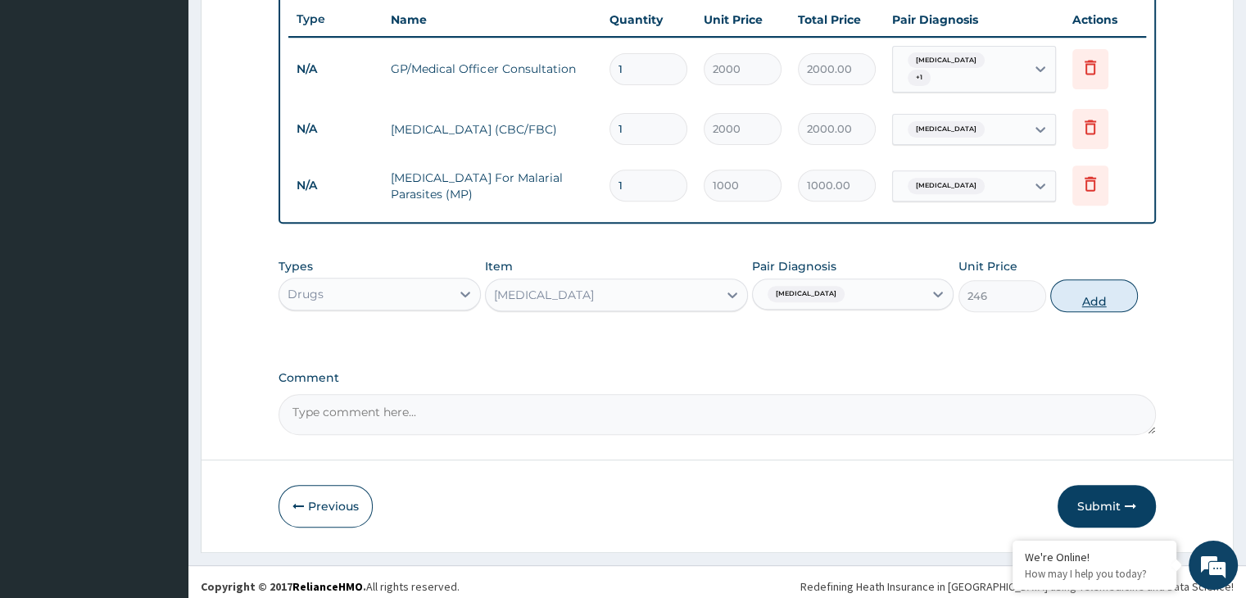
click at [1084, 292] on button "Add" at bounding box center [1094, 295] width 88 height 33
type input "0"
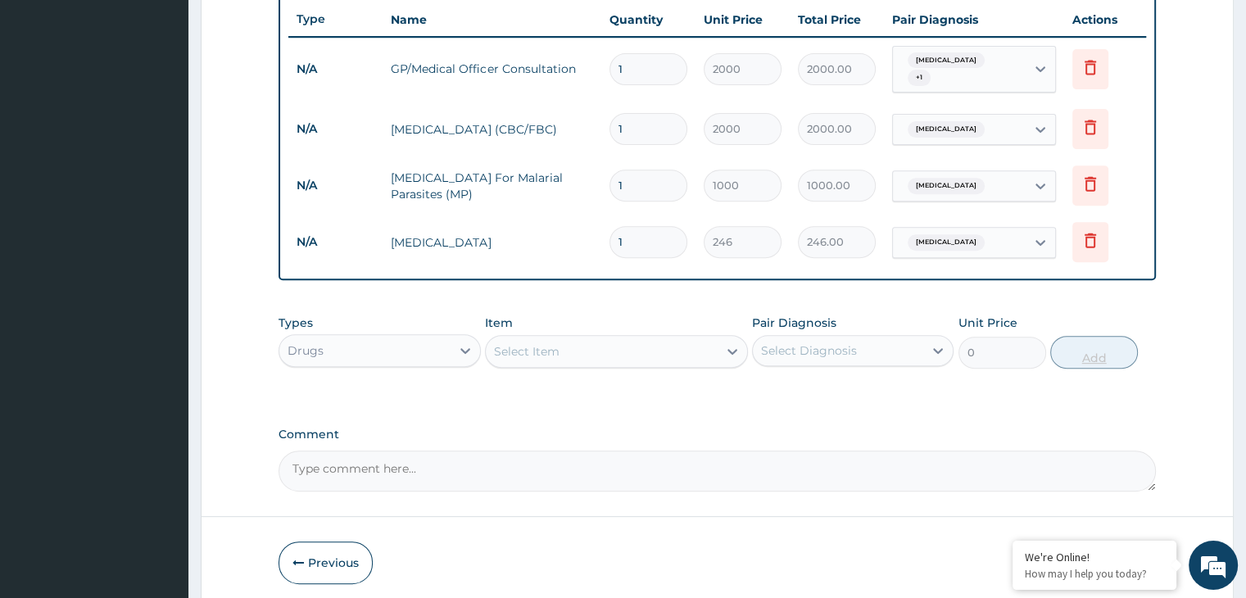
type input "0.00"
type input "2"
type input "492.00"
type input "20"
type input "4920.00"
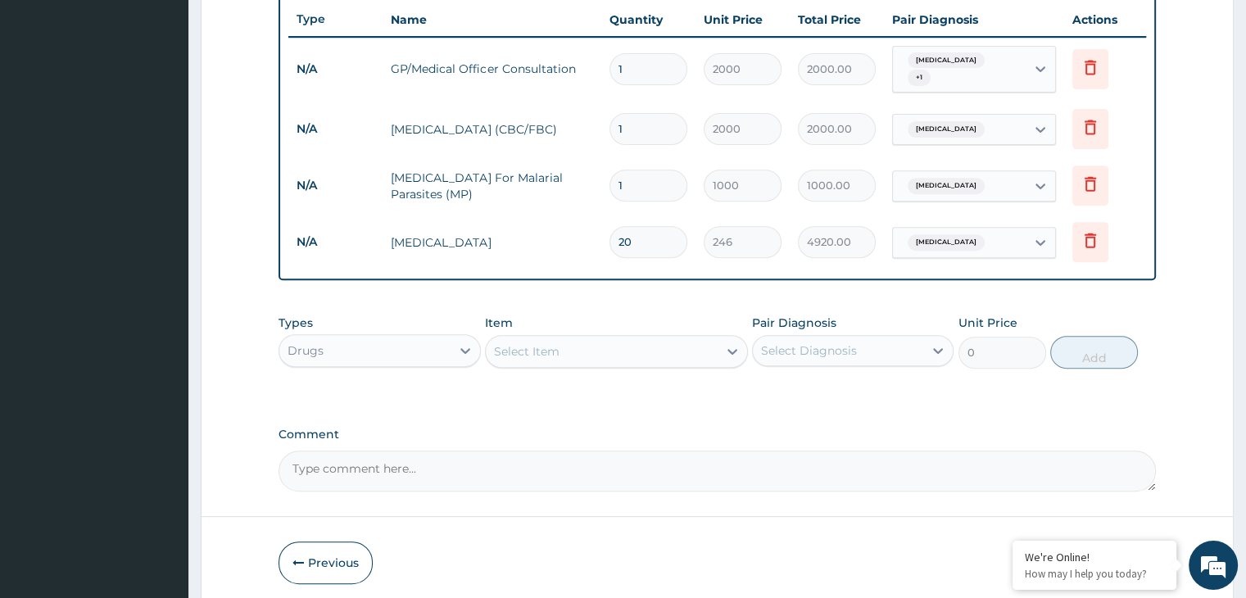
type input "20"
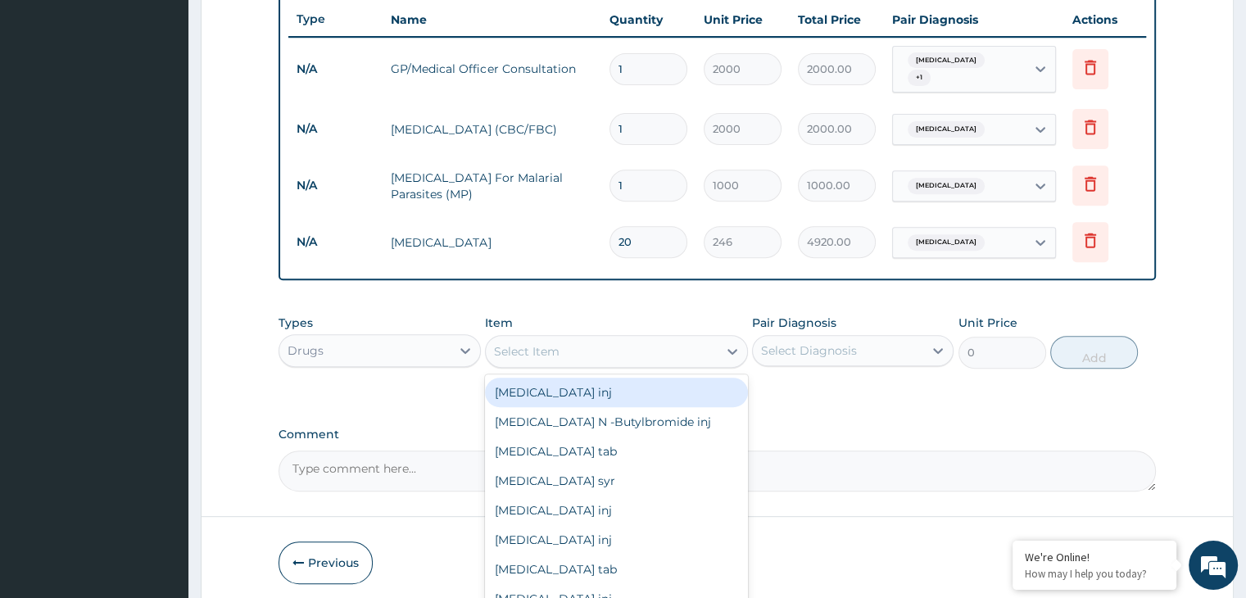
click at [557, 343] on div "Select Item" at bounding box center [527, 351] width 66 height 16
type input "ART"
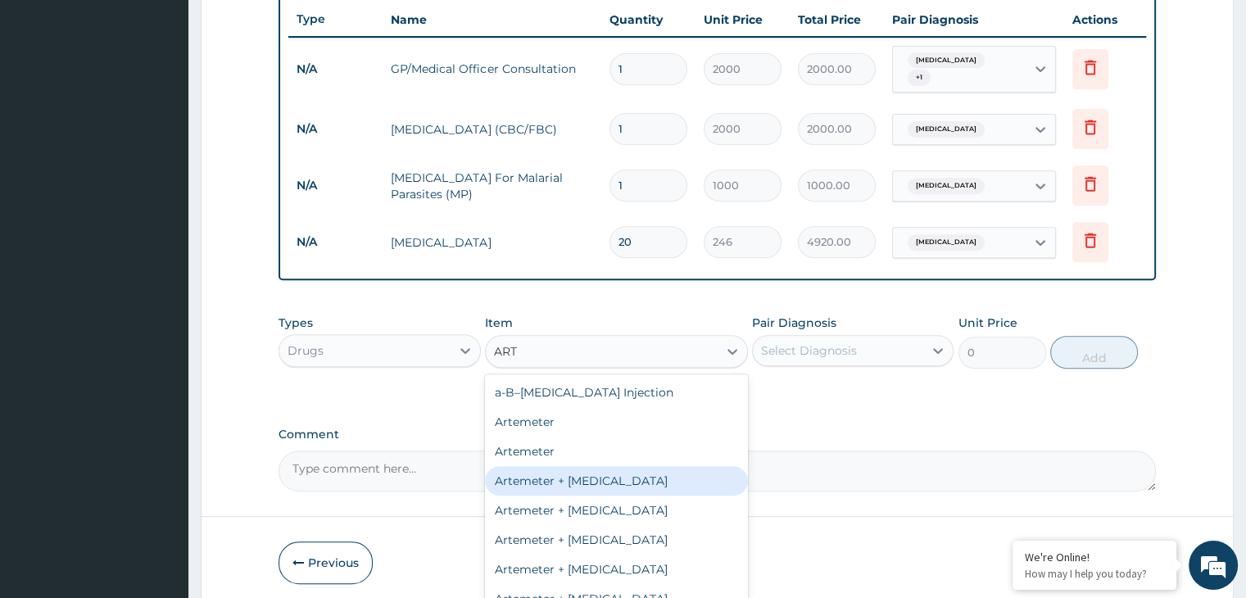
click at [574, 466] on div "Artemeter + Lumefantrine" at bounding box center [616, 480] width 263 height 29
type input "900"
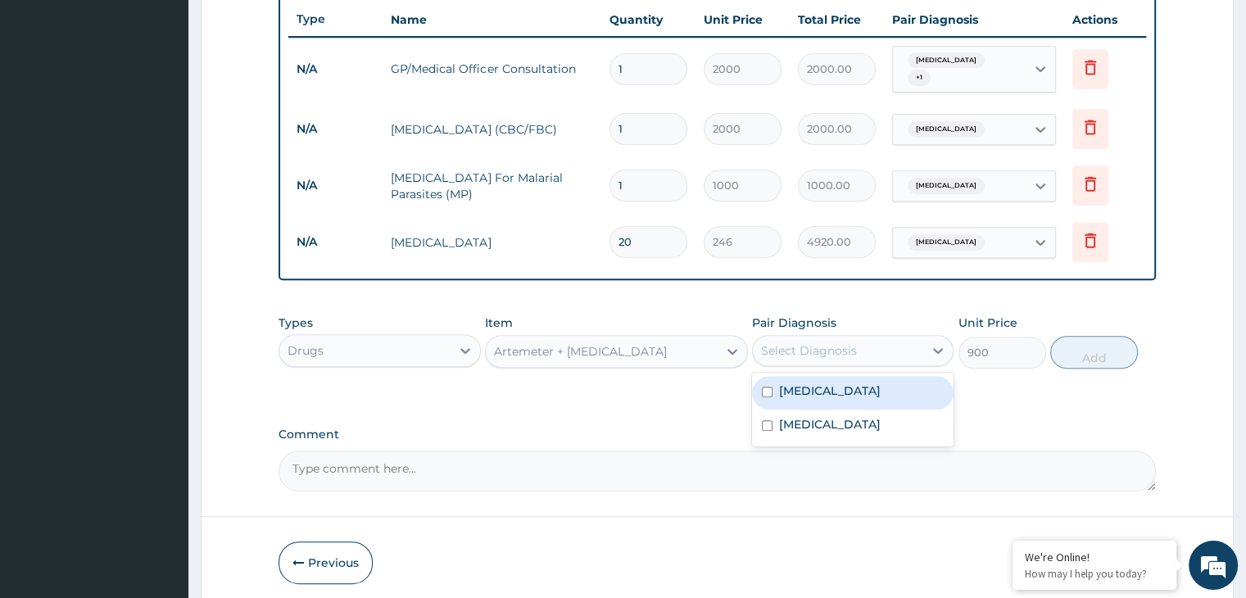
click at [872, 343] on div "Select Diagnosis" at bounding box center [838, 350] width 170 height 26
click at [782, 423] on div "Malaria" at bounding box center [852, 426] width 201 height 34
checkbox input "true"
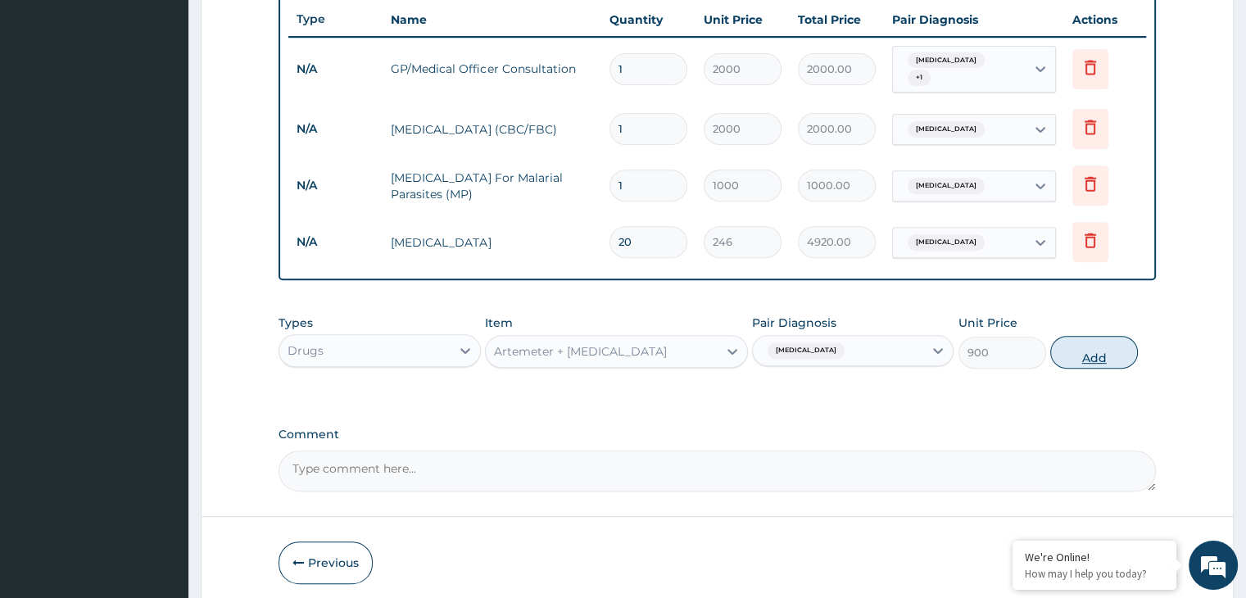
click at [1088, 344] on button "Add" at bounding box center [1094, 352] width 88 height 33
type input "0"
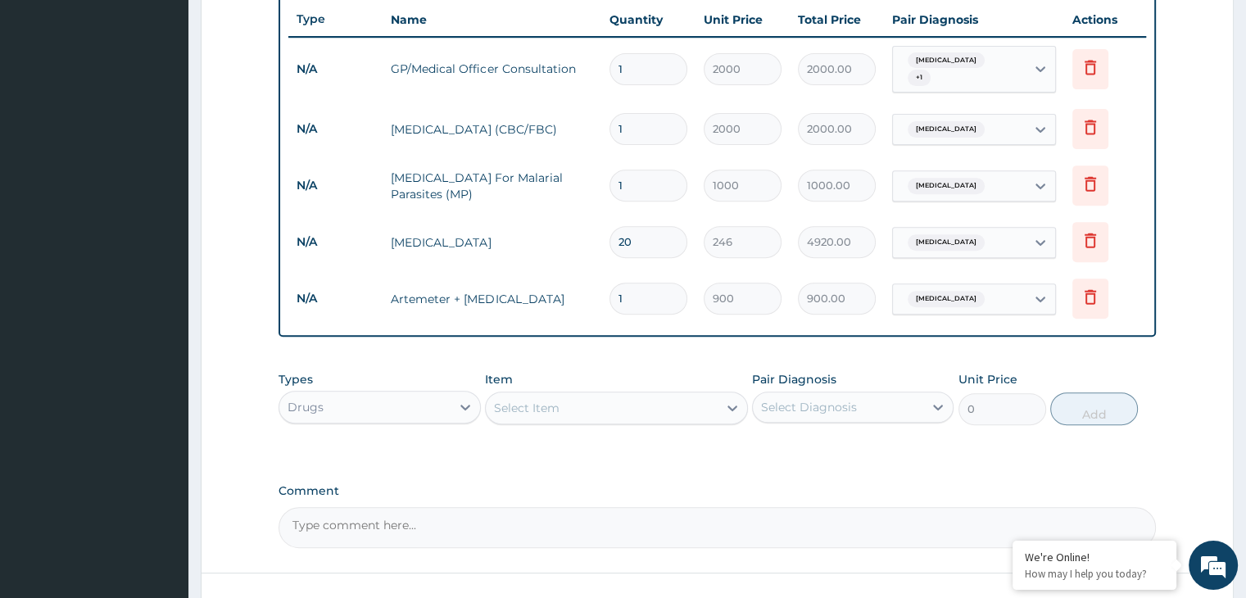
type input "0.00"
type input "6"
type input "5400.00"
type input "6"
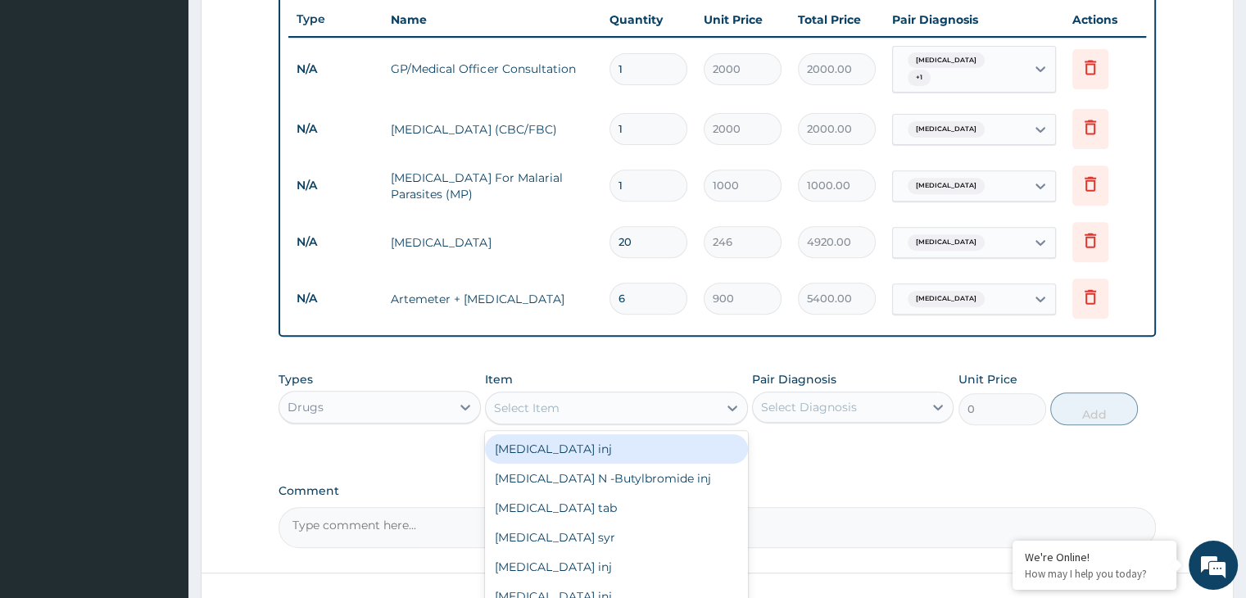
click at [635, 404] on div "Select Item" at bounding box center [602, 408] width 232 height 26
type input "PARA"
click at [573, 434] on div "Paracetamol tab" at bounding box center [616, 448] width 263 height 29
type input "6"
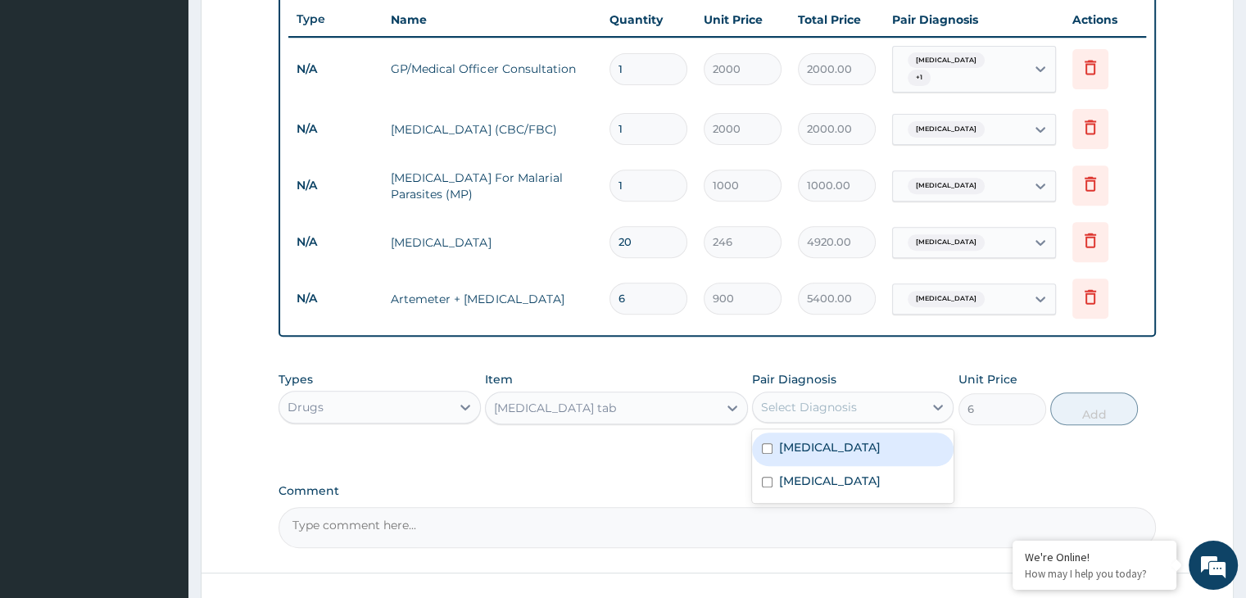
click at [835, 402] on div "Select Diagnosis" at bounding box center [809, 407] width 96 height 16
click at [783, 439] on label "Pneumonia" at bounding box center [830, 447] width 102 height 16
checkbox input "true"
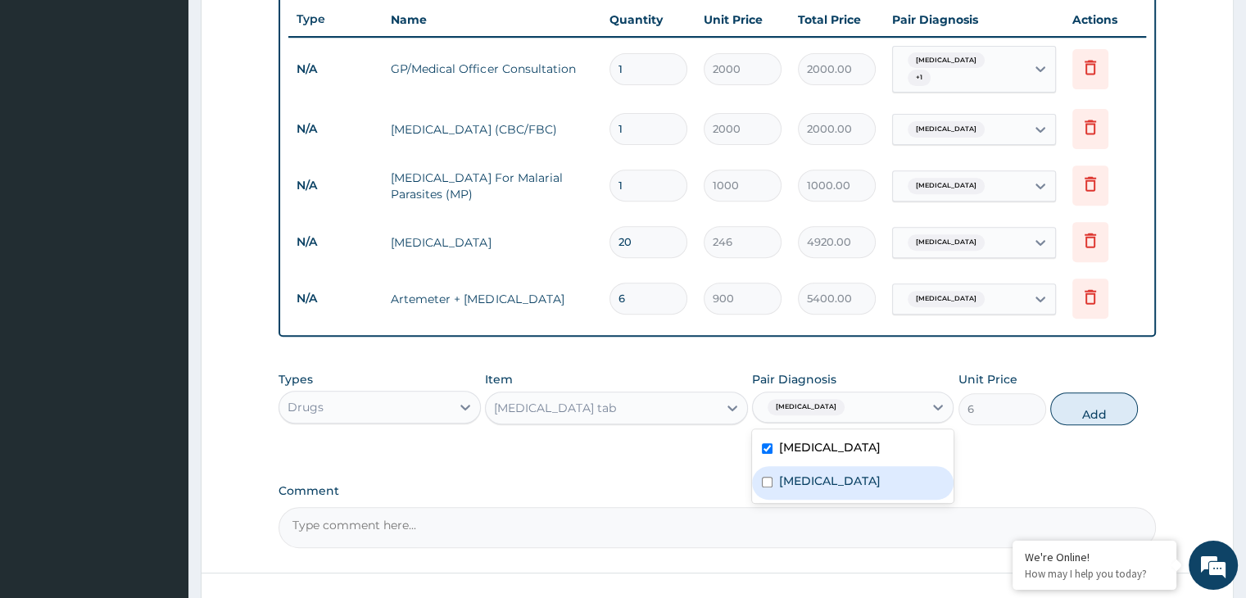
click at [766, 477] on input "checkbox" at bounding box center [767, 482] width 11 height 11
checkbox input "true"
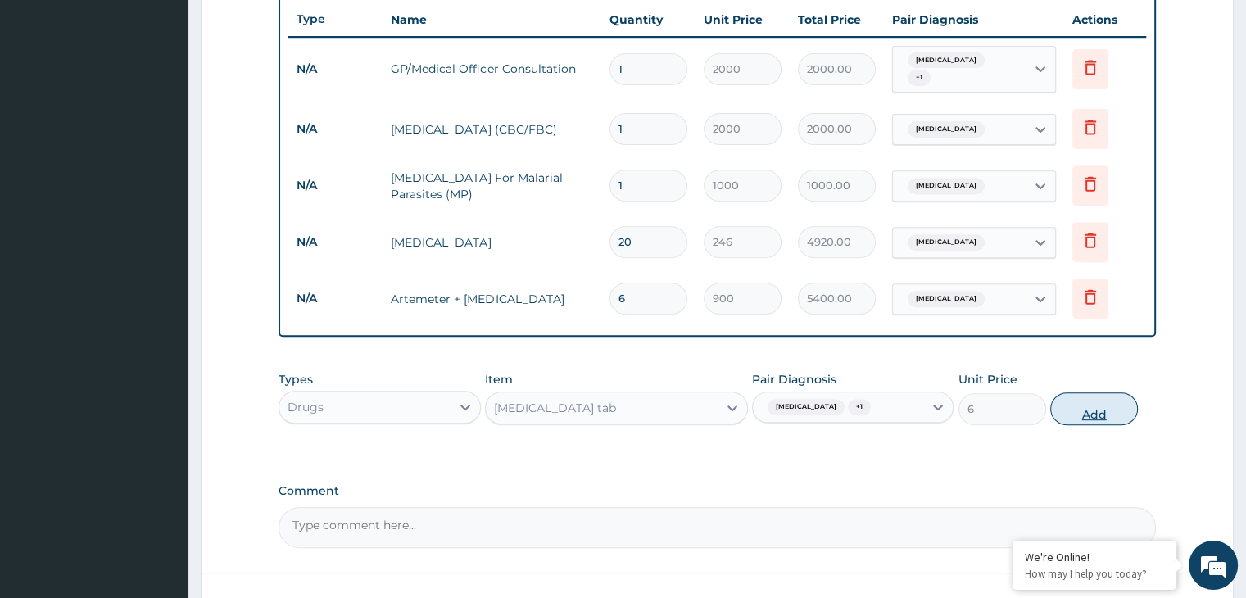
click at [1101, 398] on button "Add" at bounding box center [1094, 408] width 88 height 33
type input "0"
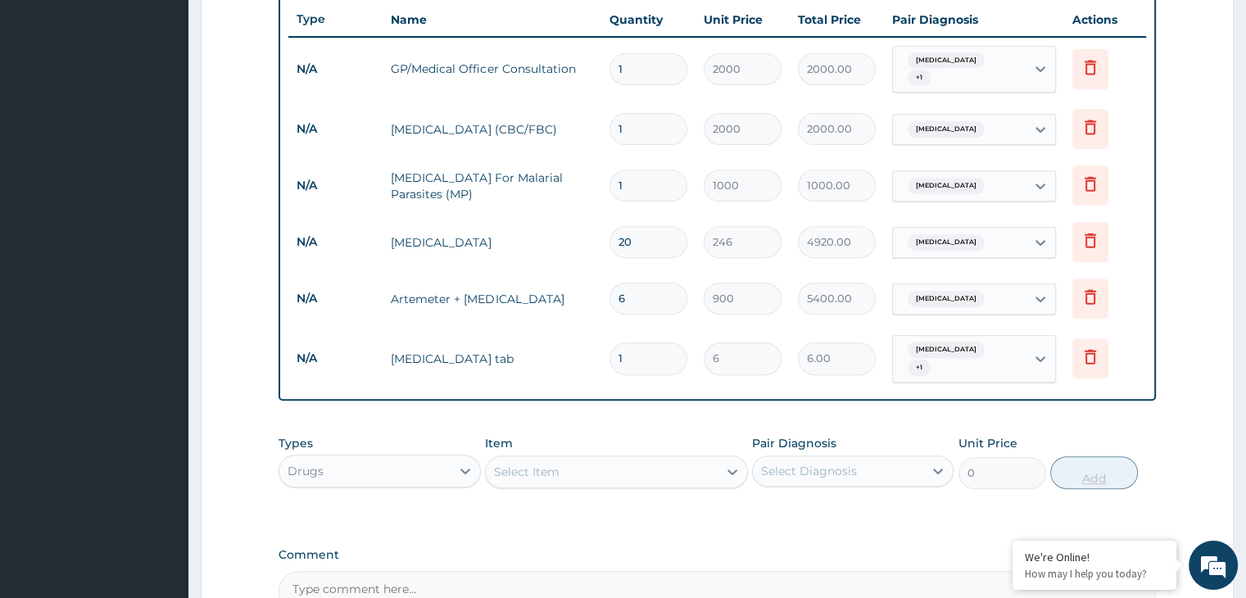
type input "18"
type input "108.00"
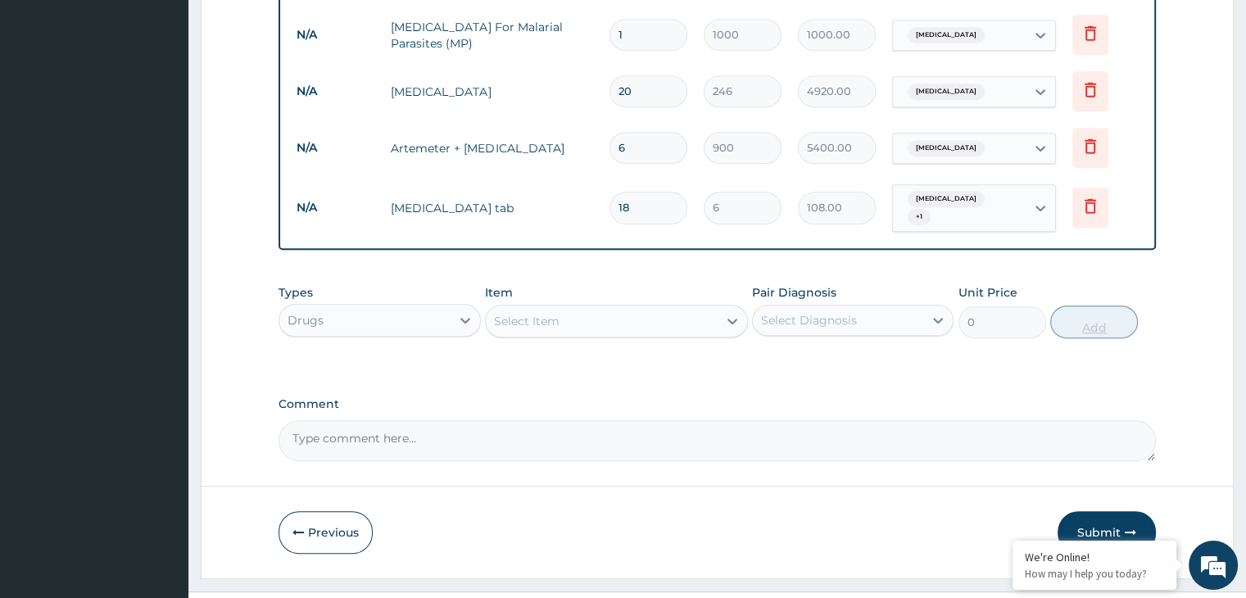
scroll to position [768, 0]
type input "18"
click at [1112, 513] on button "Submit" at bounding box center [1106, 530] width 98 height 43
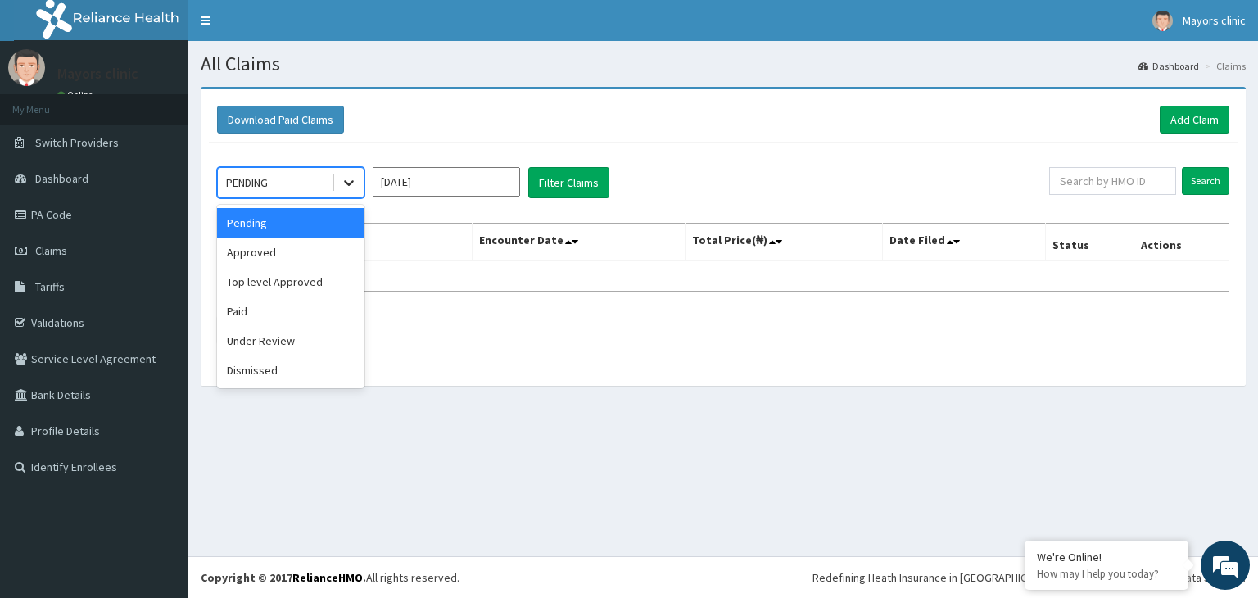
click at [345, 178] on icon at bounding box center [349, 182] width 16 height 16
click at [260, 247] on div "Approved" at bounding box center [290, 251] width 147 height 29
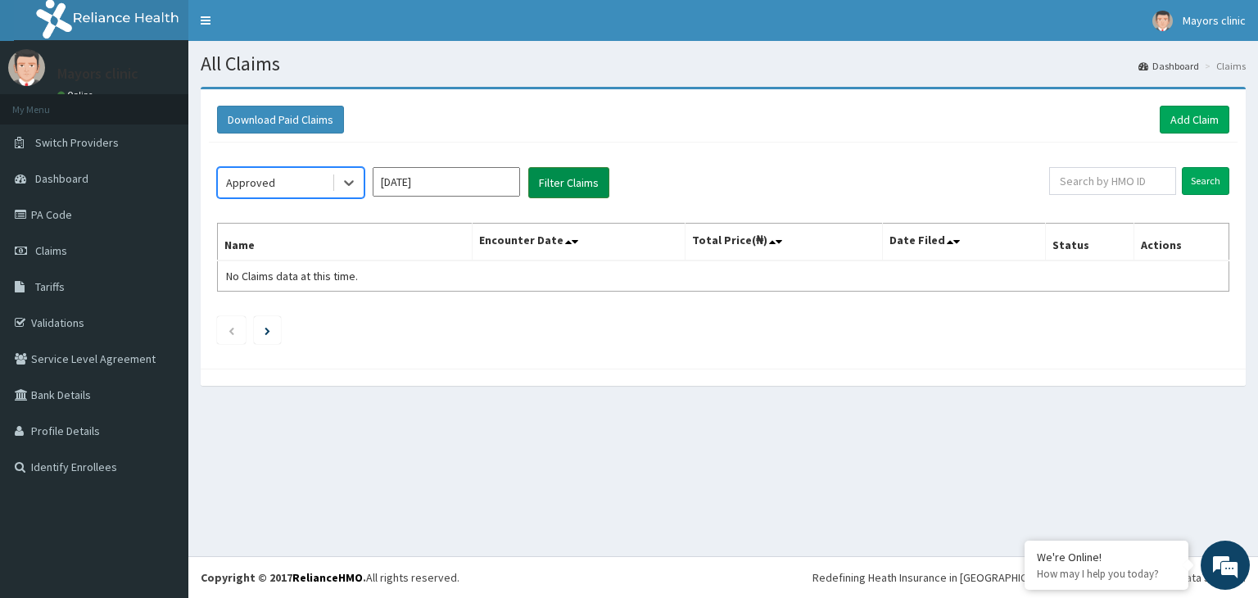
click at [534, 187] on button "Filter Claims" at bounding box center [568, 182] width 81 height 31
click at [565, 175] on button "Filter Claims" at bounding box center [568, 182] width 81 height 31
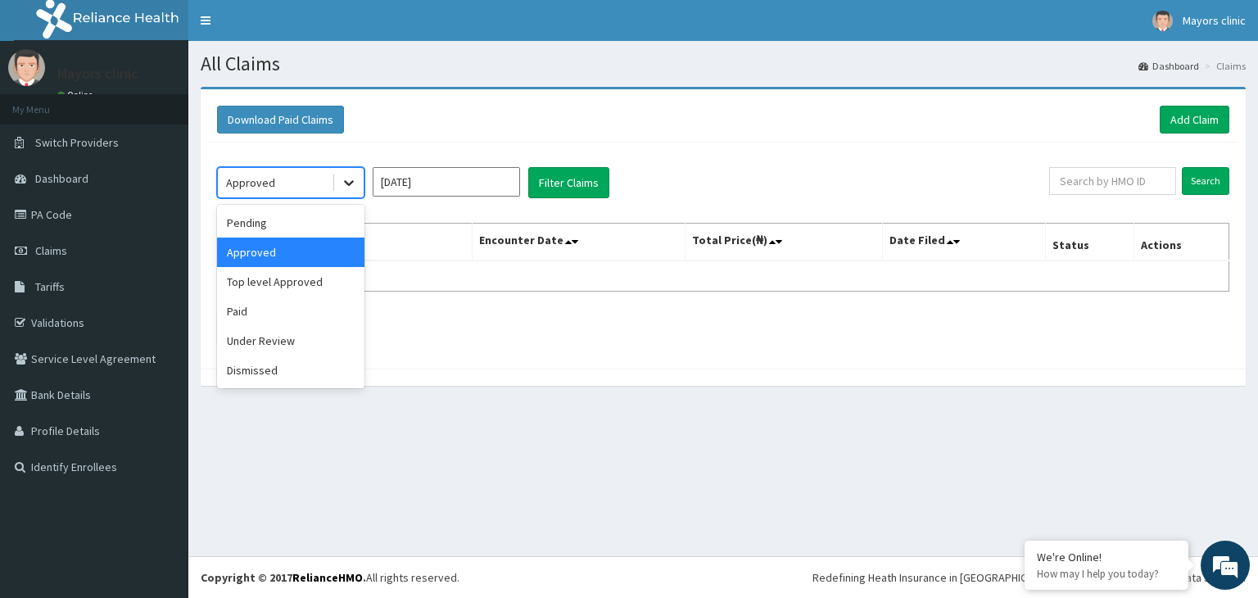
click at [347, 178] on icon at bounding box center [349, 182] width 16 height 16
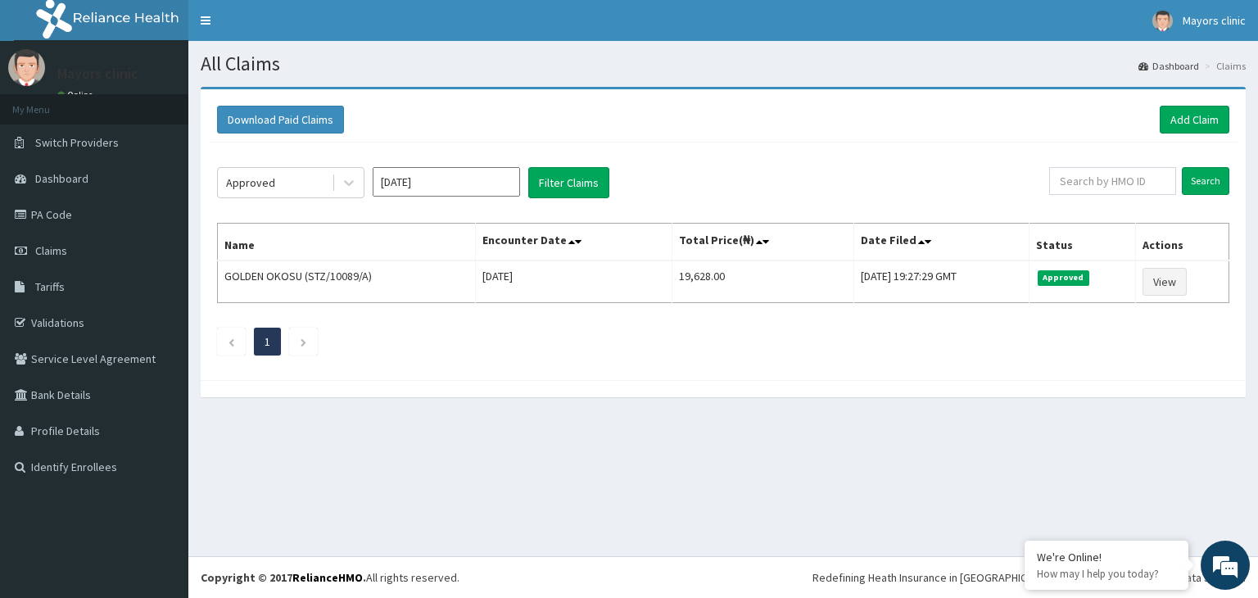
click at [455, 355] on div "Approved [DATE] Filter Claims Search Name Encounter Date Total Price(₦) Date Fi…" at bounding box center [723, 256] width 1029 height 229
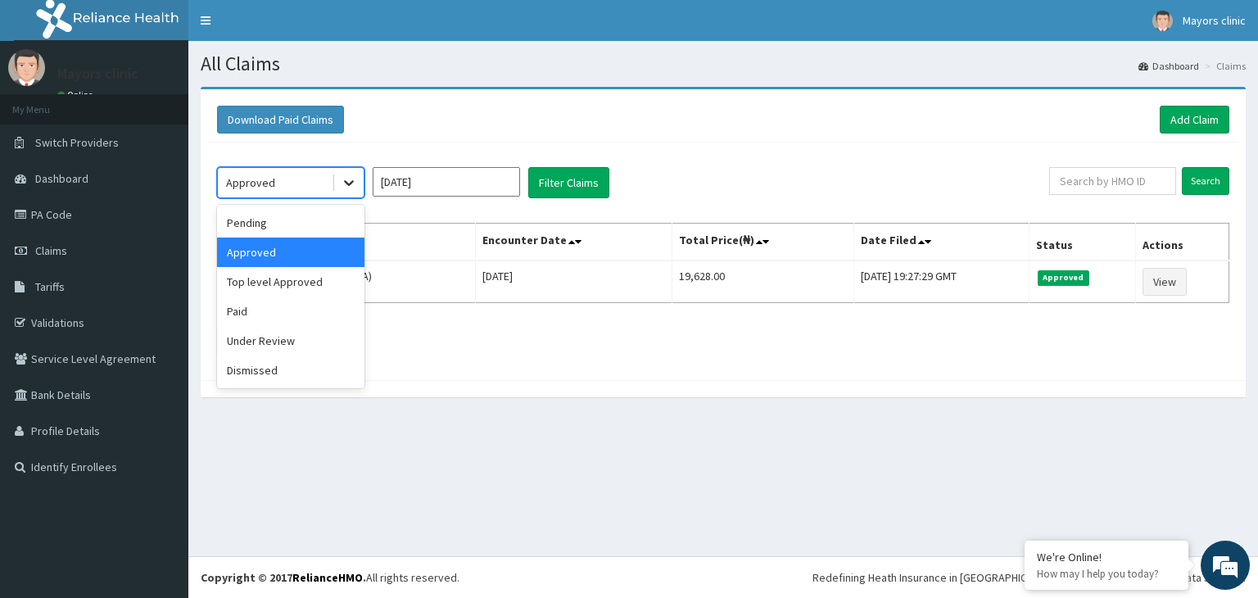
click at [350, 179] on icon at bounding box center [349, 182] width 16 height 16
click at [262, 334] on div "Under Review" at bounding box center [290, 340] width 147 height 29
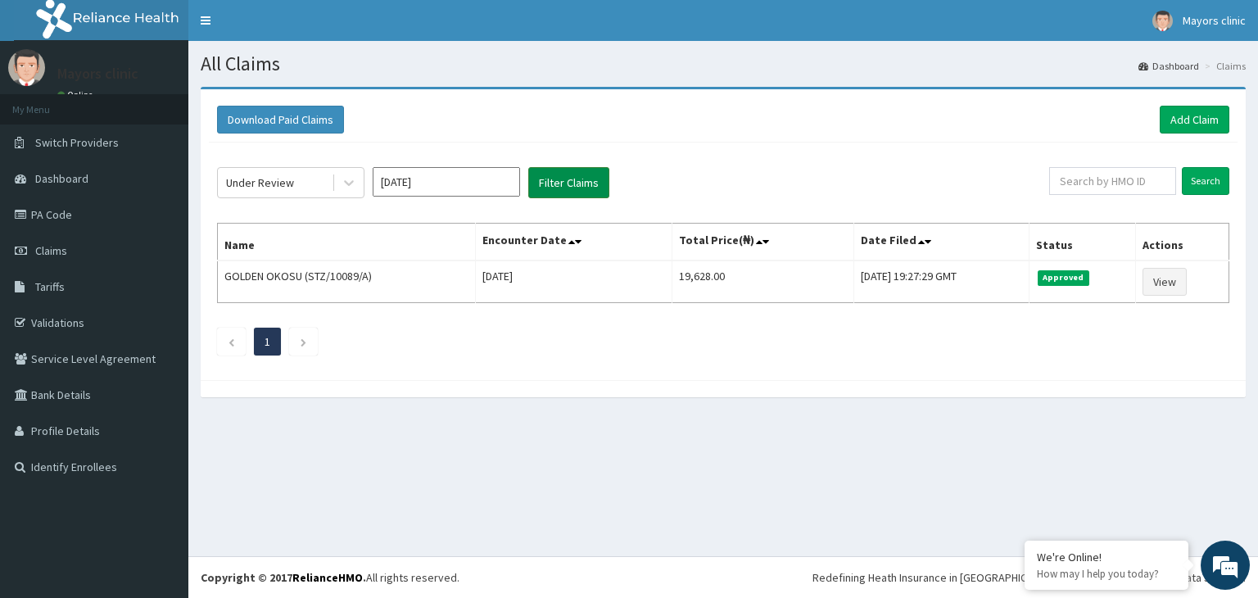
click at [561, 178] on button "Filter Claims" at bounding box center [568, 182] width 81 height 31
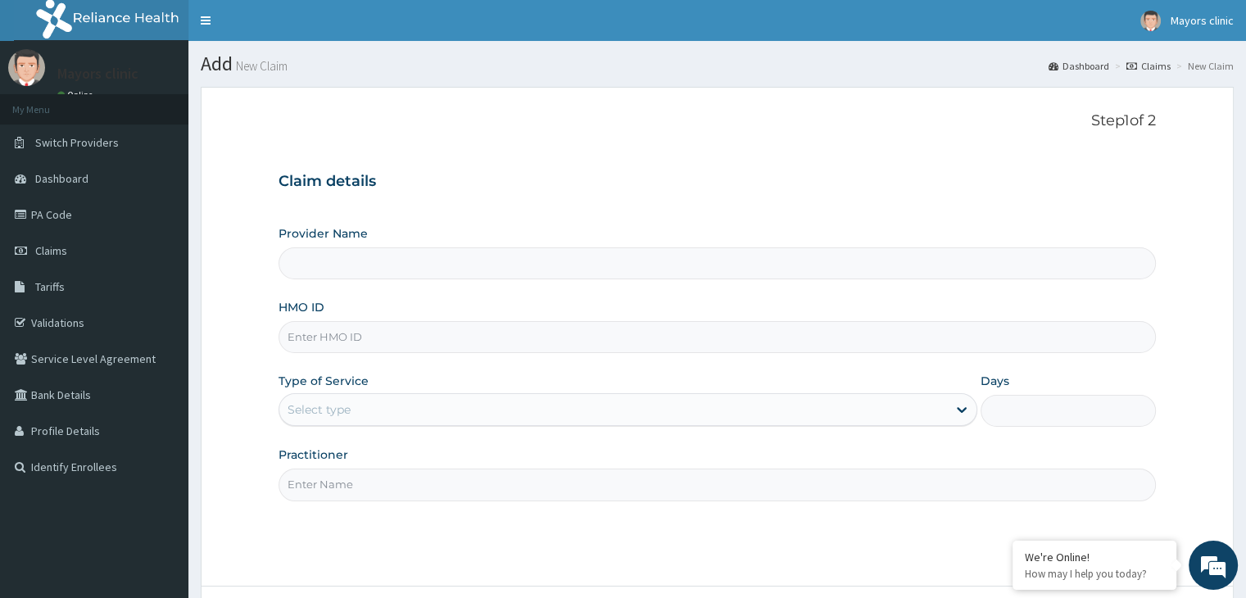
type input "Mayors Clinic"
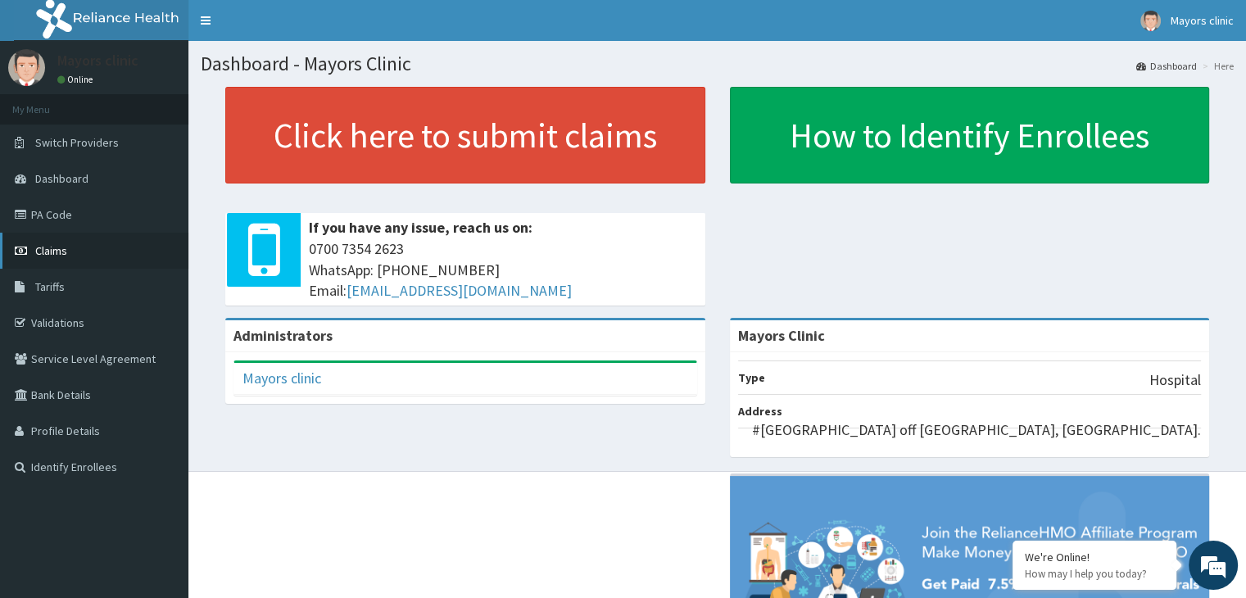
click at [58, 250] on span "Claims" at bounding box center [51, 250] width 32 height 15
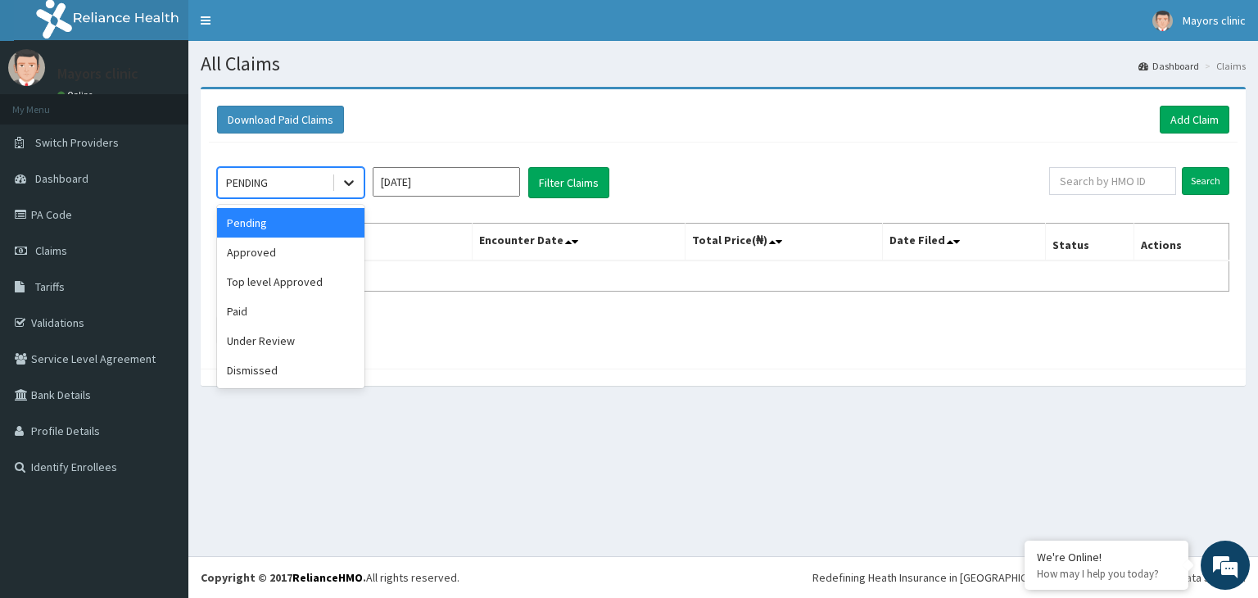
click at [350, 181] on icon at bounding box center [349, 182] width 16 height 16
click at [279, 339] on div "Under Review" at bounding box center [290, 340] width 147 height 29
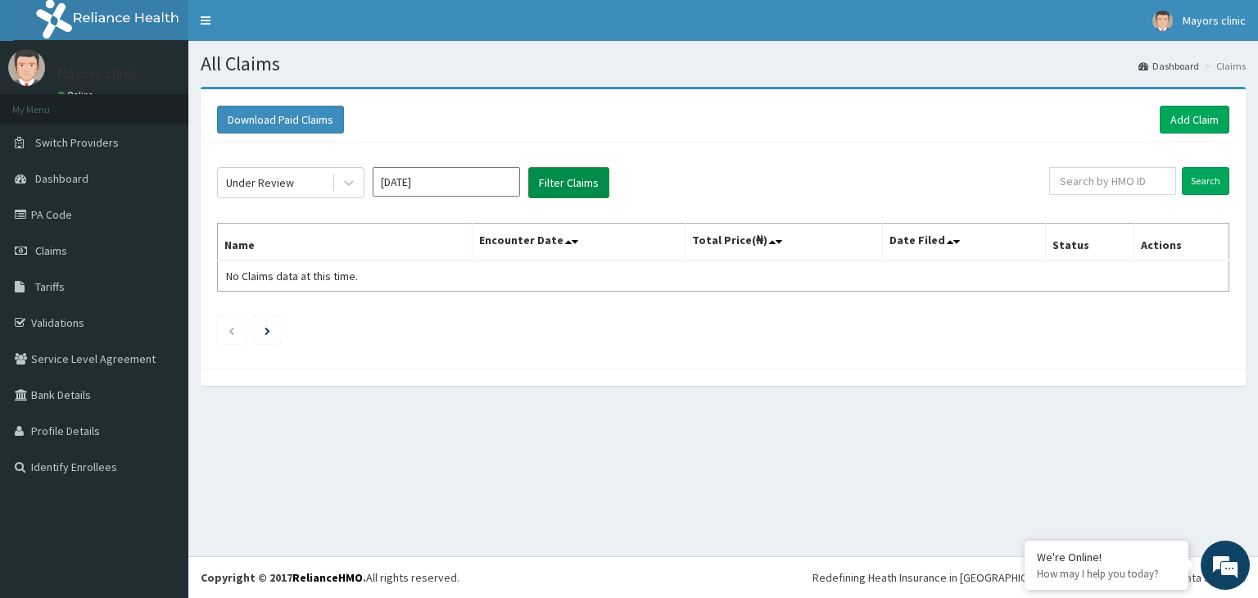
click at [560, 178] on button "Filter Claims" at bounding box center [568, 182] width 81 height 31
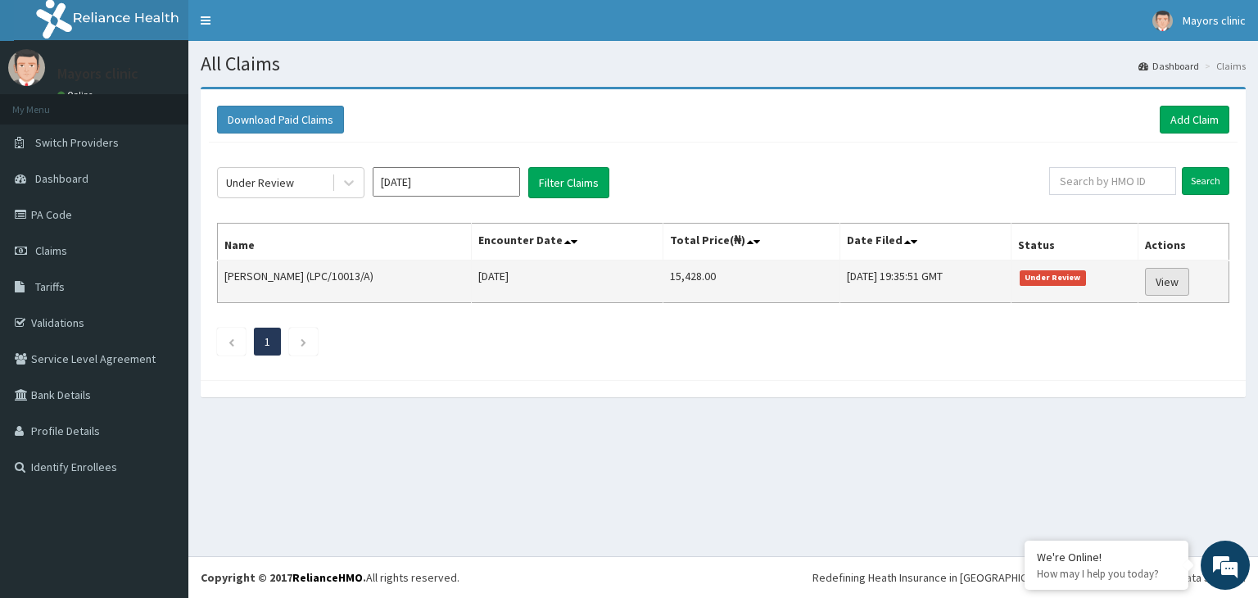
click at [1179, 273] on link "View" at bounding box center [1167, 282] width 44 height 28
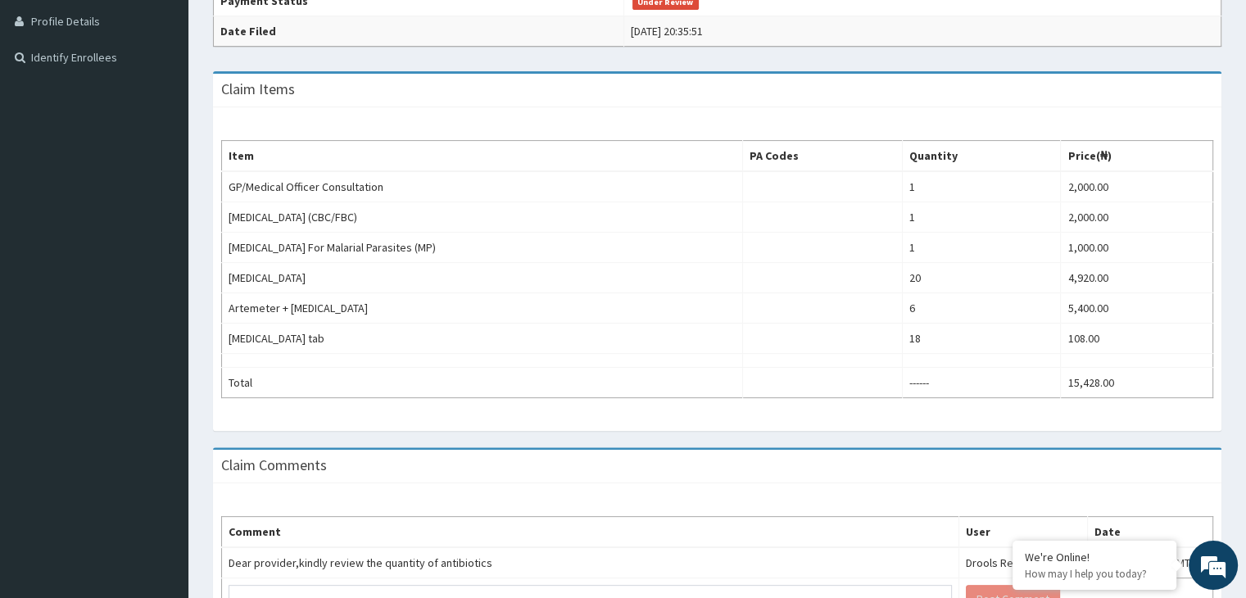
scroll to position [518, 0]
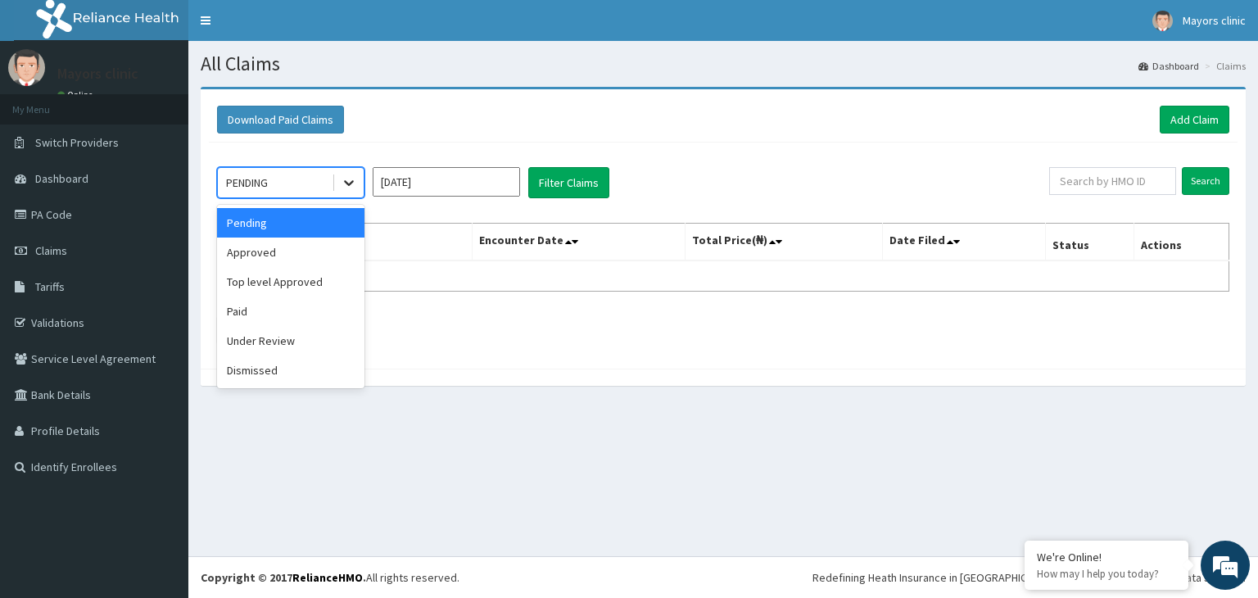
click at [346, 184] on icon at bounding box center [349, 182] width 16 height 16
click at [293, 277] on div "Top level Approved" at bounding box center [290, 281] width 147 height 29
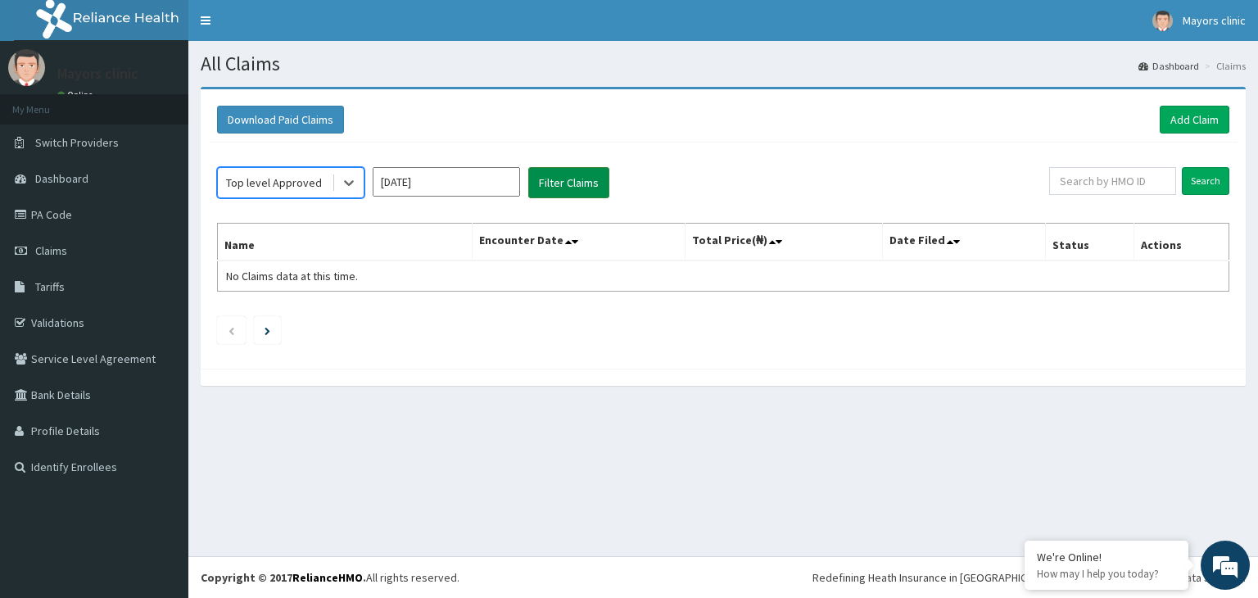
click at [577, 181] on button "Filter Claims" at bounding box center [568, 182] width 81 height 31
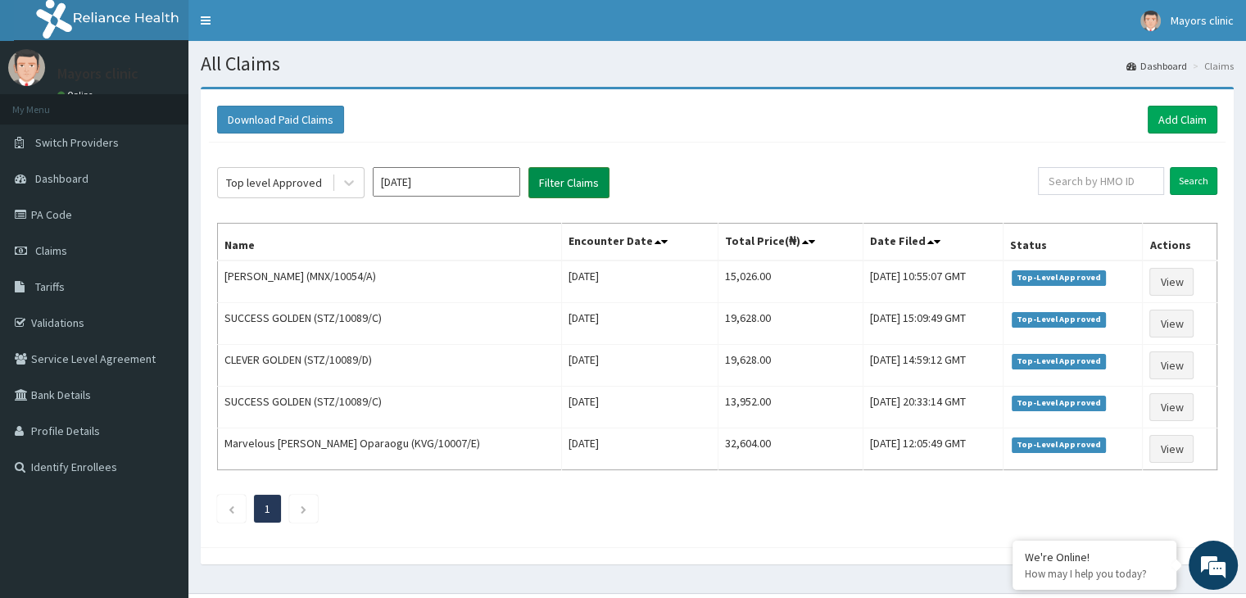
scroll to position [33, 0]
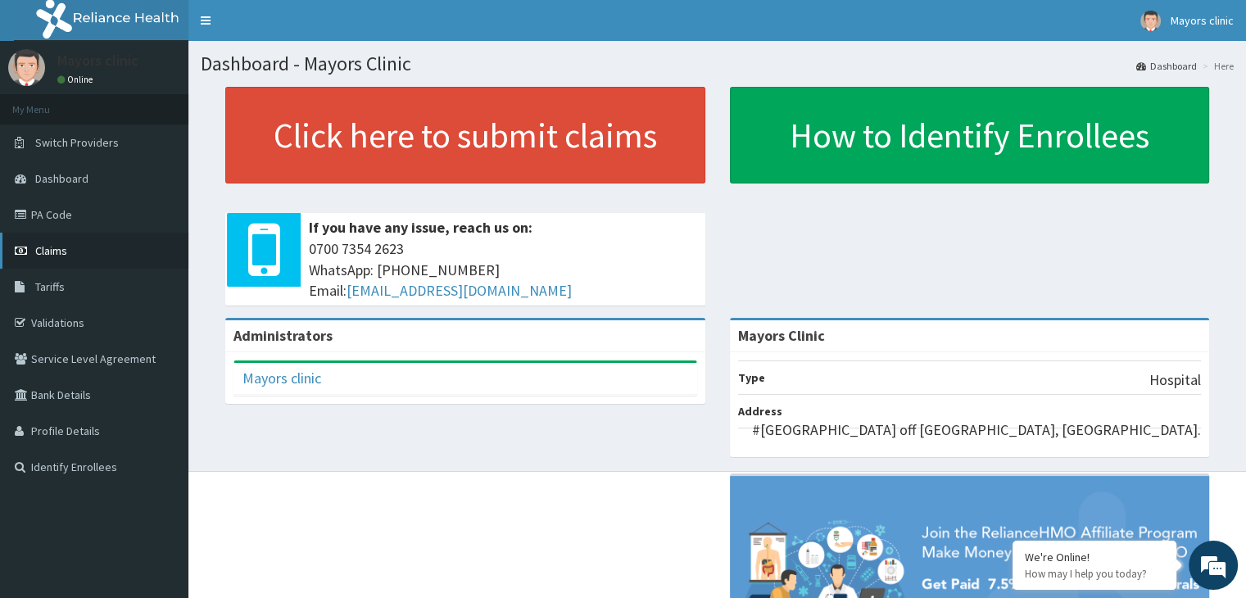
click at [67, 251] on link "Claims" at bounding box center [94, 251] width 188 height 36
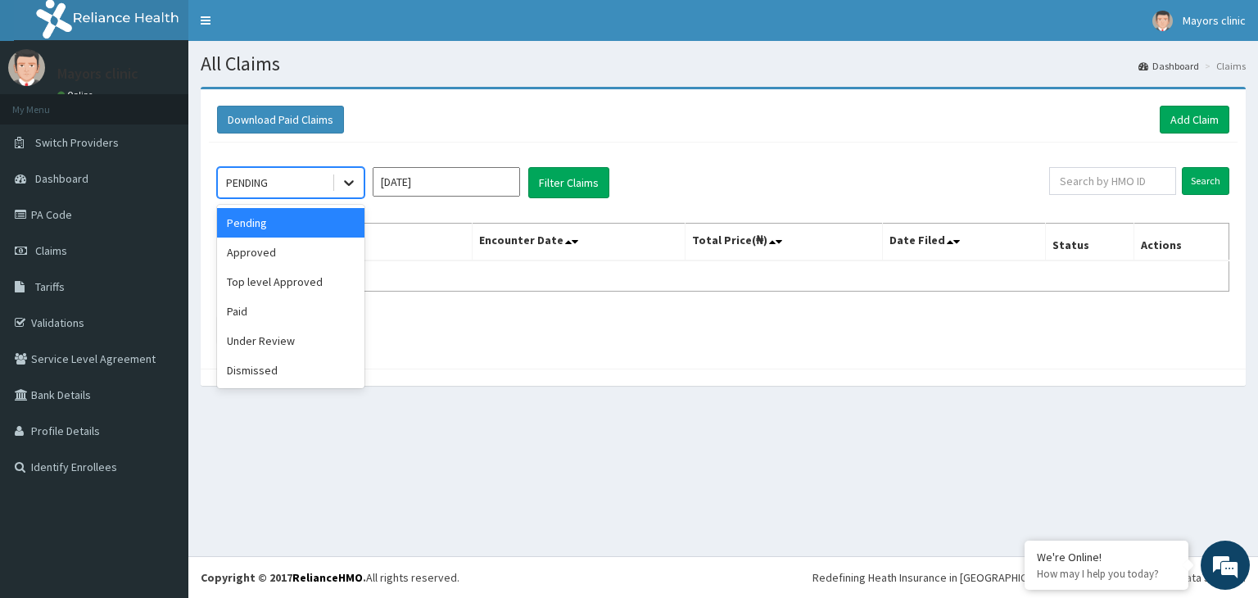
click at [348, 179] on icon at bounding box center [349, 182] width 16 height 16
click at [289, 320] on div "Paid" at bounding box center [290, 310] width 147 height 29
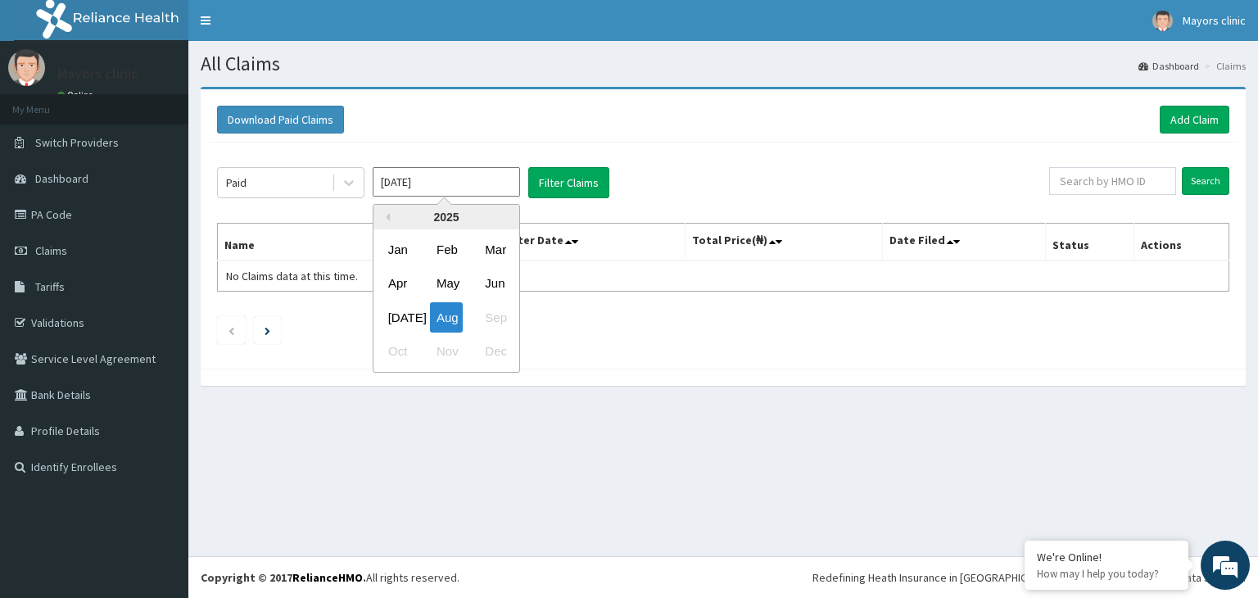
click at [472, 184] on input "[DATE]" at bounding box center [446, 181] width 147 height 29
click at [503, 274] on div "Jun" at bounding box center [494, 284] width 33 height 30
type input "Jun 2025"
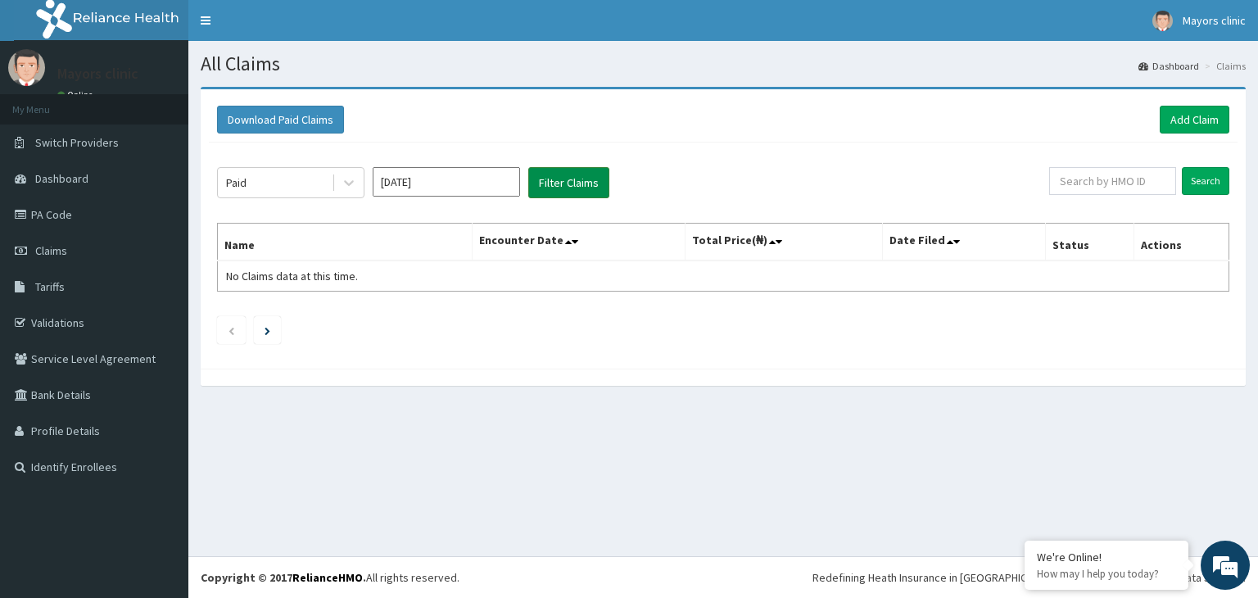
click at [577, 174] on button "Filter Claims" at bounding box center [568, 182] width 81 height 31
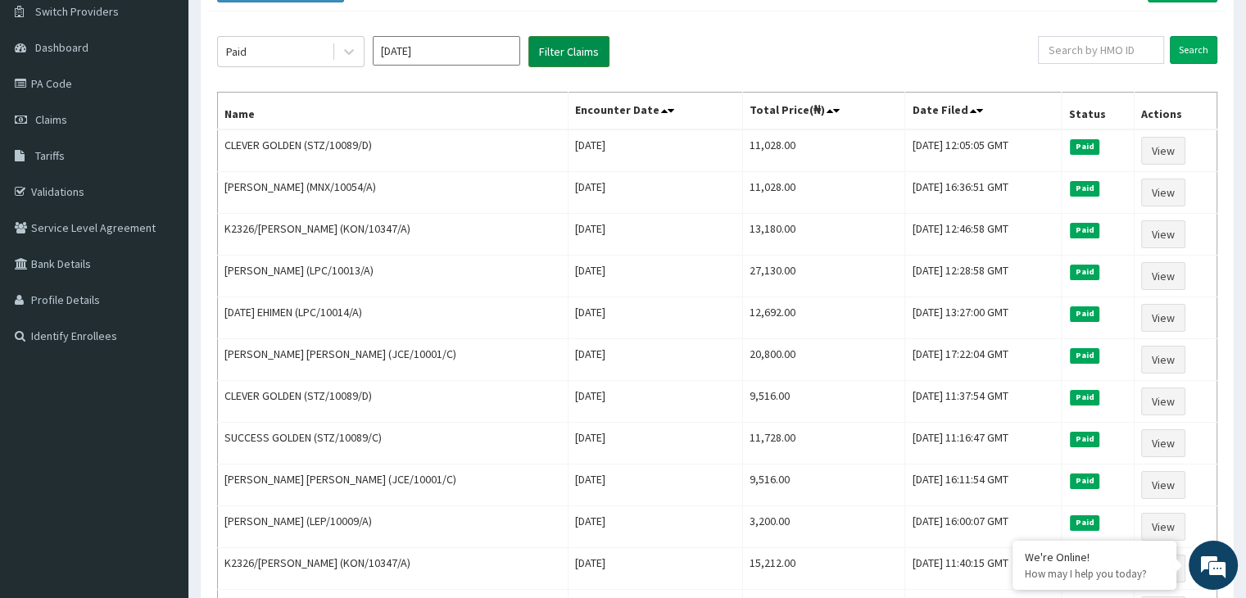
scroll to position [131, 0]
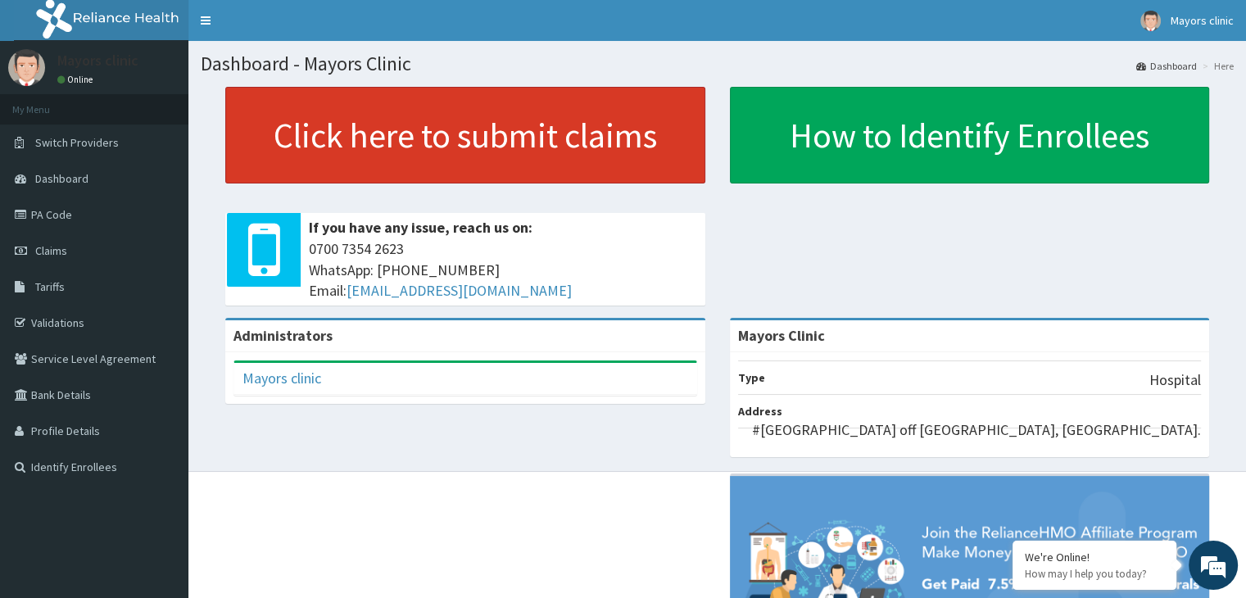
click at [297, 121] on link "Click here to submit claims" at bounding box center [465, 135] width 480 height 97
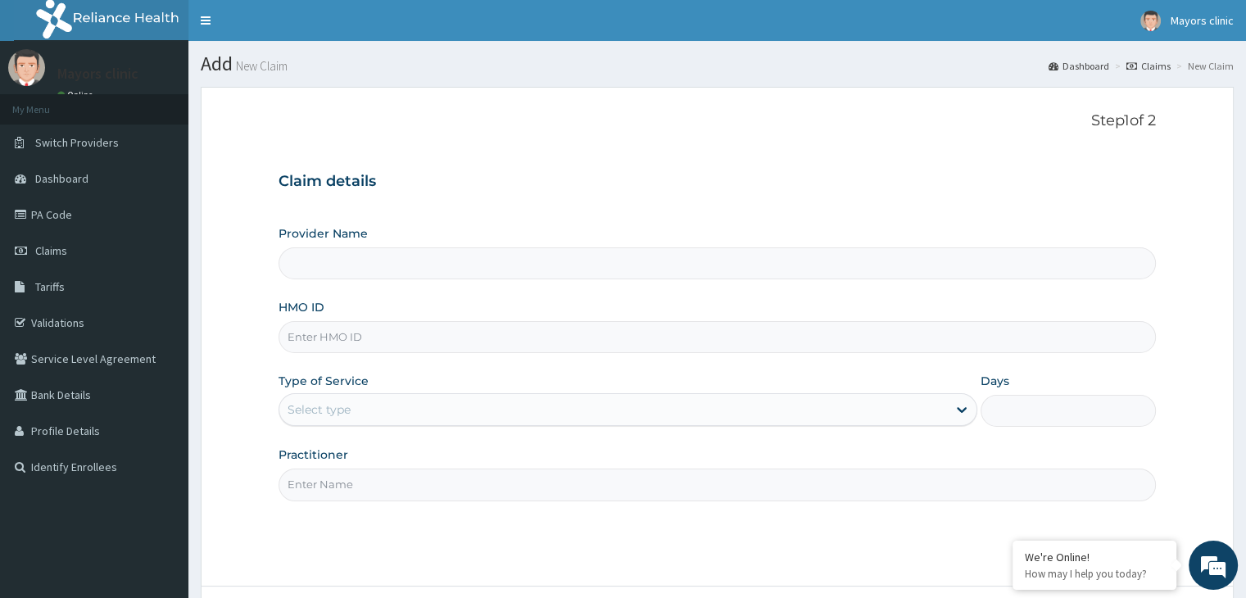
type input "Mayors Clinic"
click at [364, 329] on input "HMO ID" at bounding box center [716, 337] width 876 height 32
type input "LPC/10014/A"
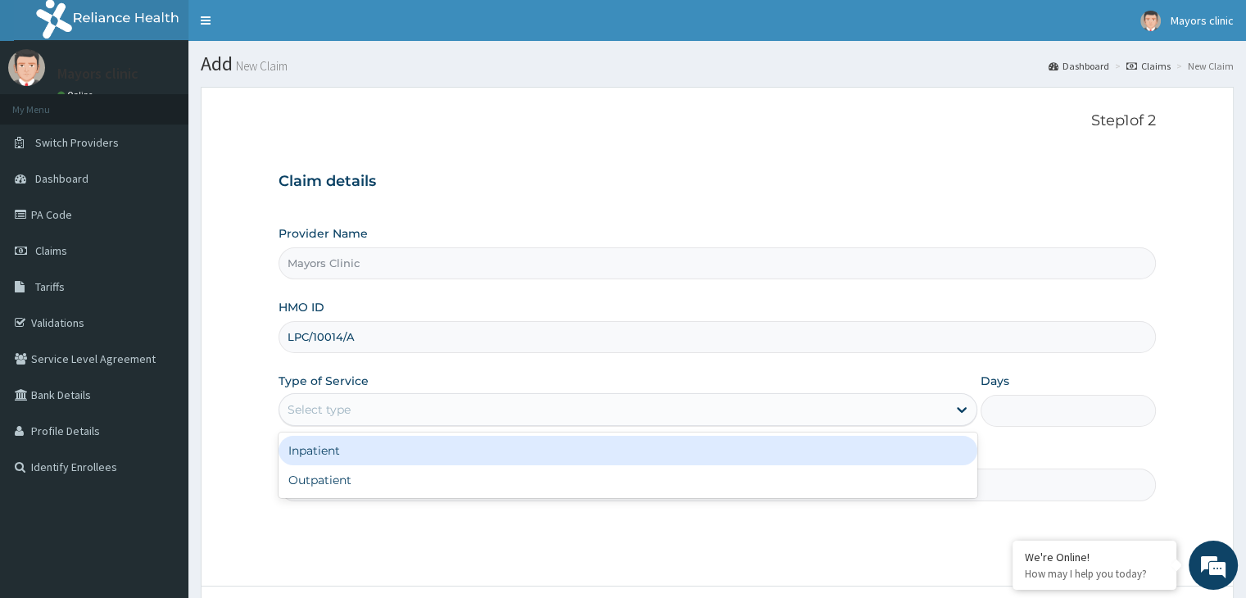
click at [350, 414] on div "Select type" at bounding box center [318, 409] width 63 height 16
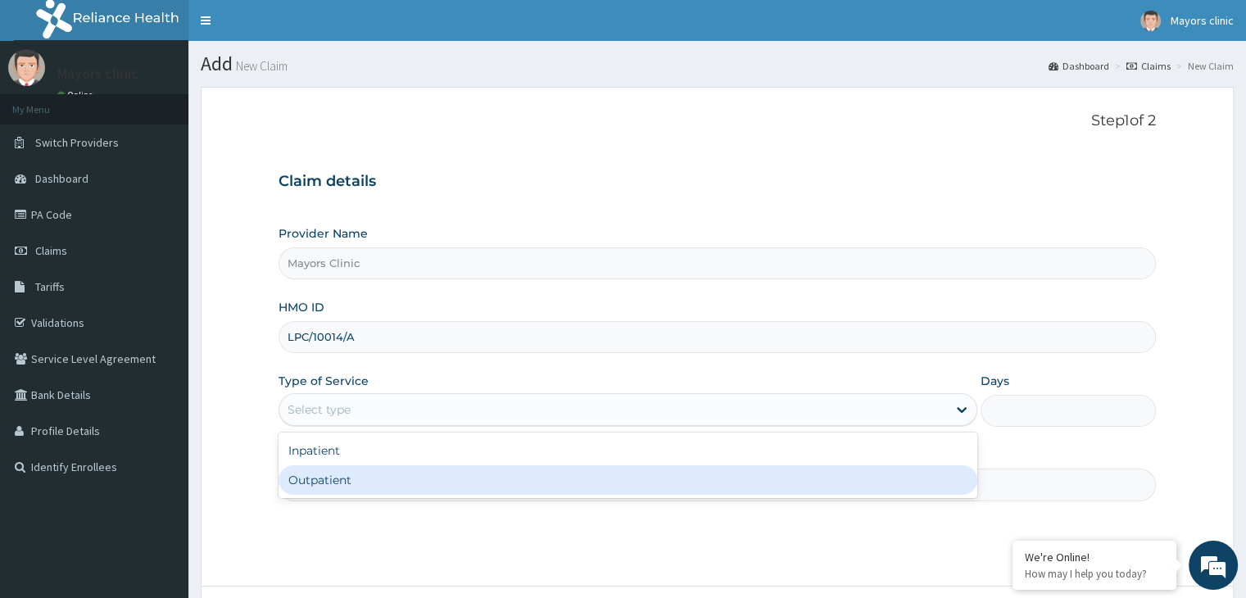
click at [328, 482] on div "Outpatient" at bounding box center [627, 479] width 699 height 29
type input "1"
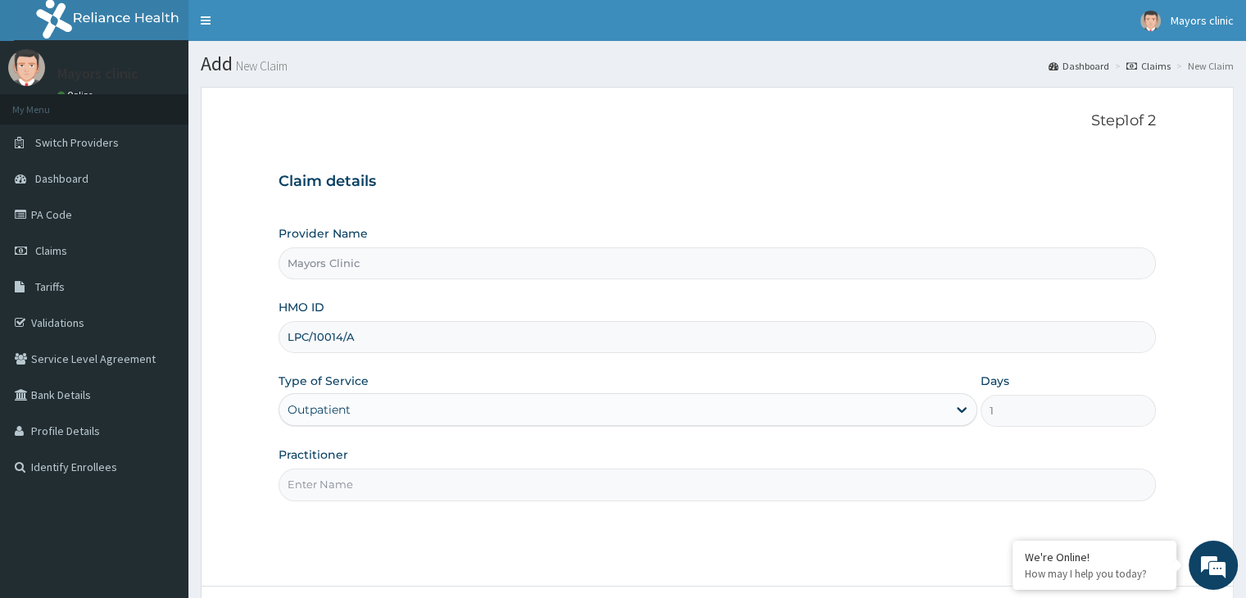
click at [360, 487] on input "Practitioner" at bounding box center [716, 484] width 876 height 32
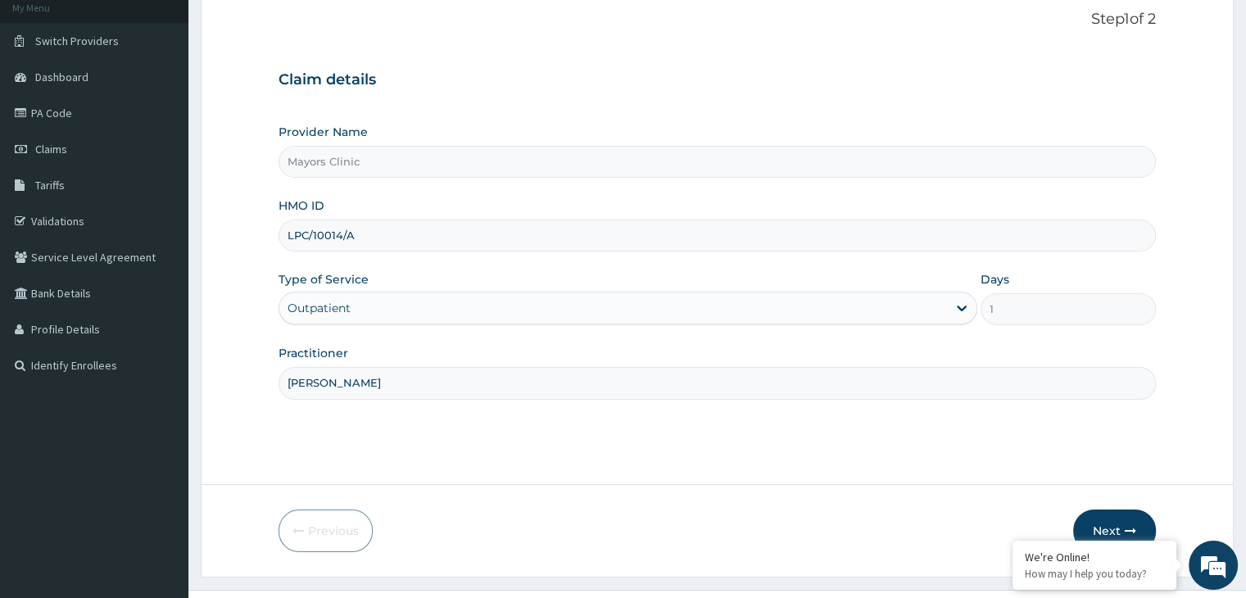
scroll to position [134, 0]
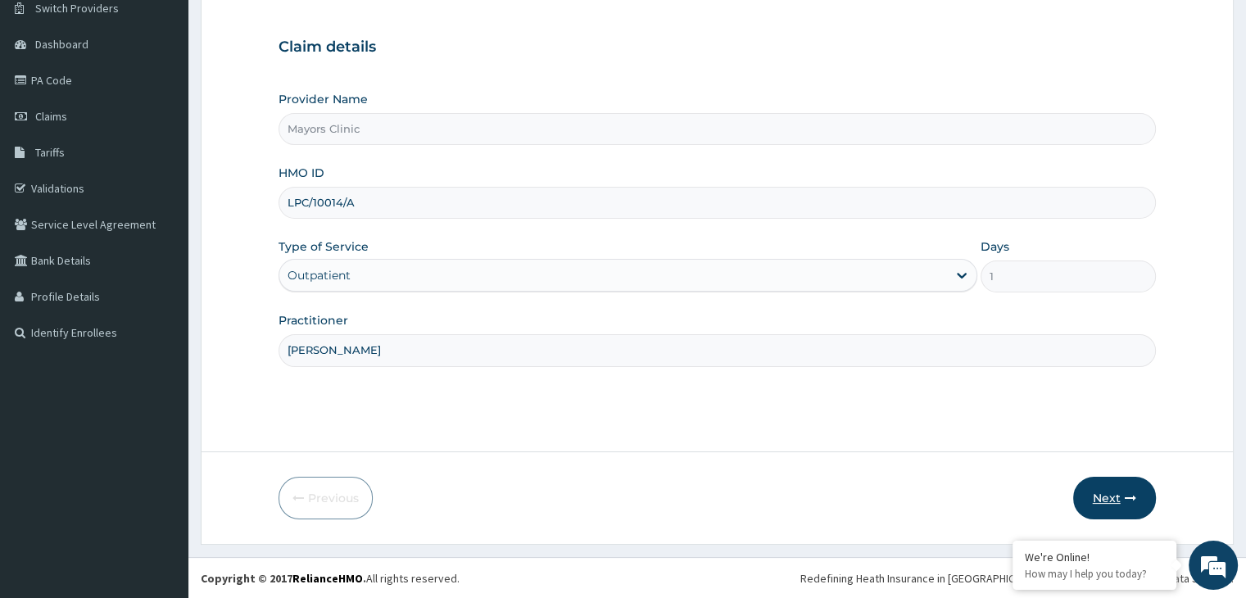
type input "DR ONUORAH REMIGIUS TOCHUKWU"
click at [1119, 492] on button "Next" at bounding box center [1114, 498] width 83 height 43
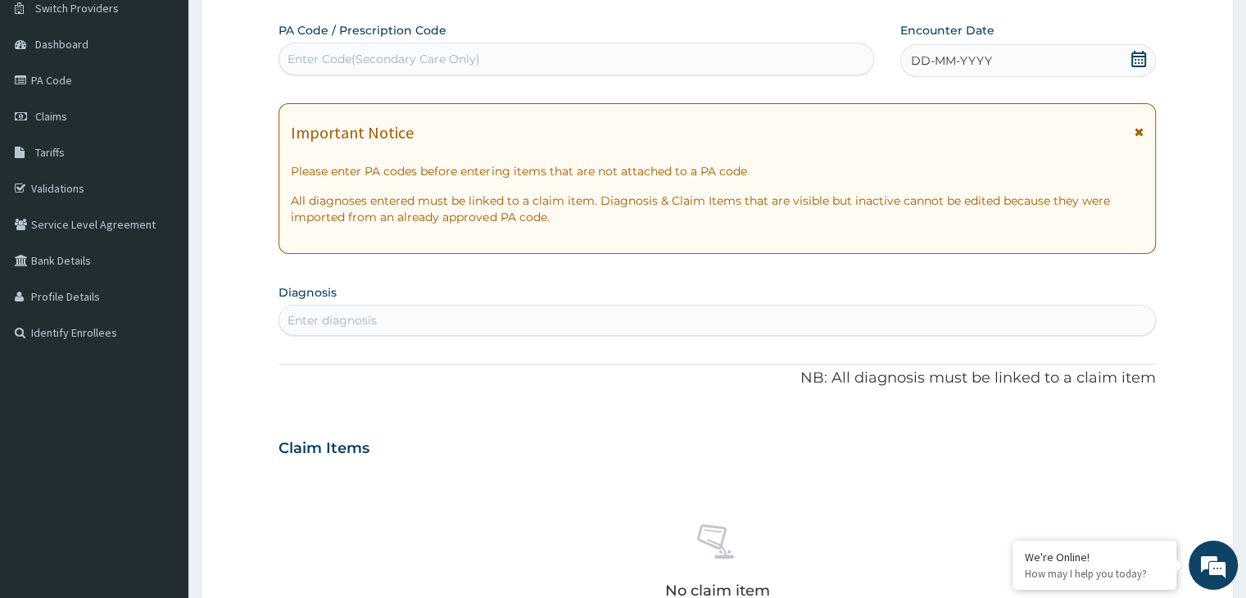
click at [983, 62] on span "DD-MM-YYYY" at bounding box center [951, 60] width 81 height 16
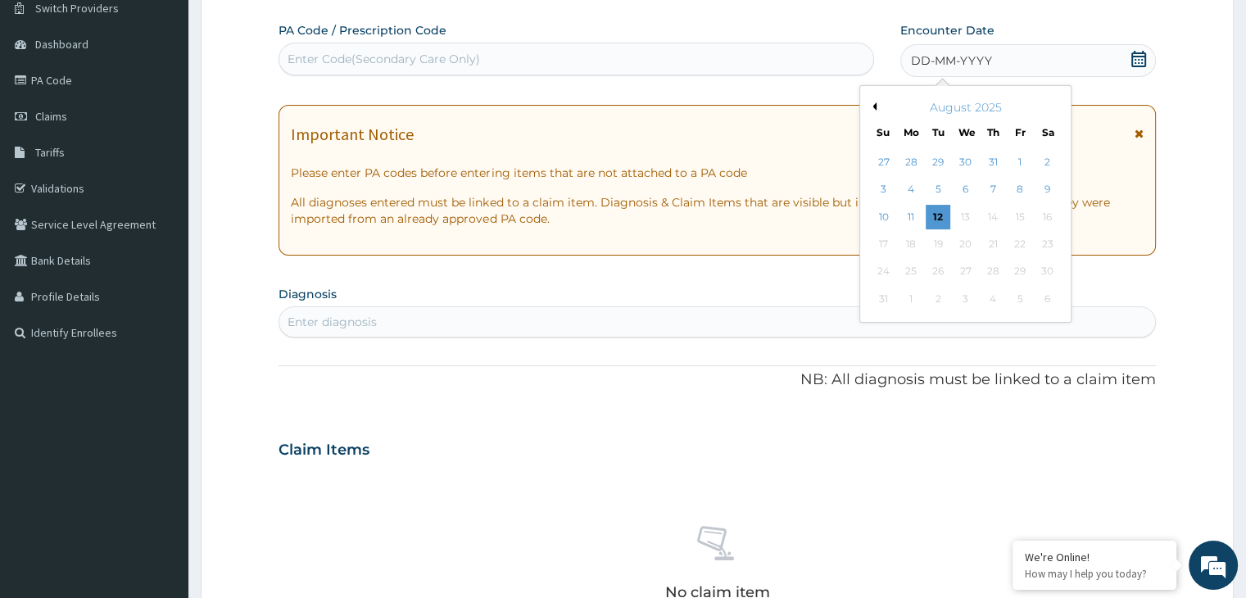
click at [878, 109] on div "August 2025" at bounding box center [964, 107] width 197 height 16
click at [1013, 162] on div "1" at bounding box center [1019, 162] width 25 height 25
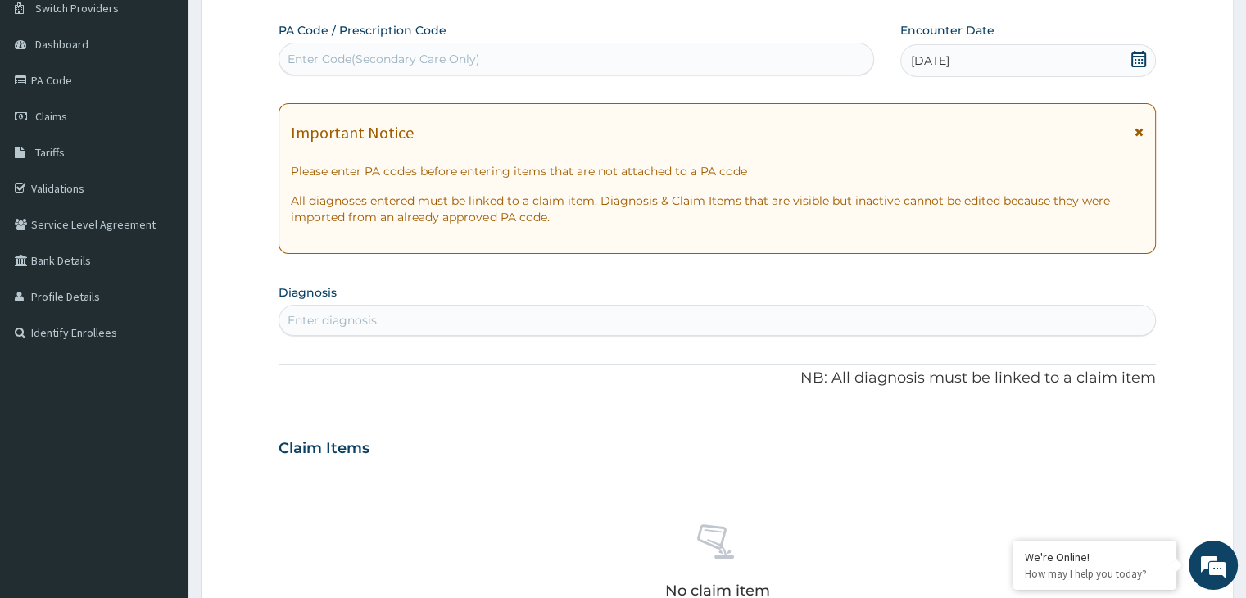
click at [449, 328] on div "Enter diagnosis" at bounding box center [716, 320] width 875 height 26
type input "MALARIA"
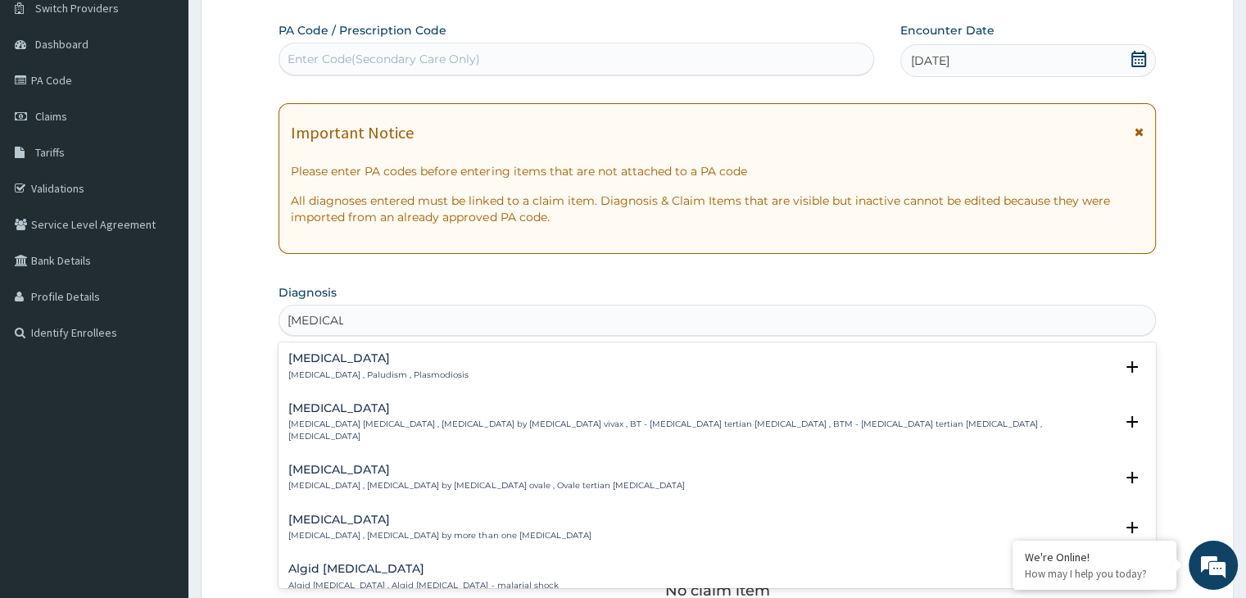
click at [347, 371] on p "Malaria , Paludism , Plasmodiosis" at bounding box center [378, 374] width 180 height 11
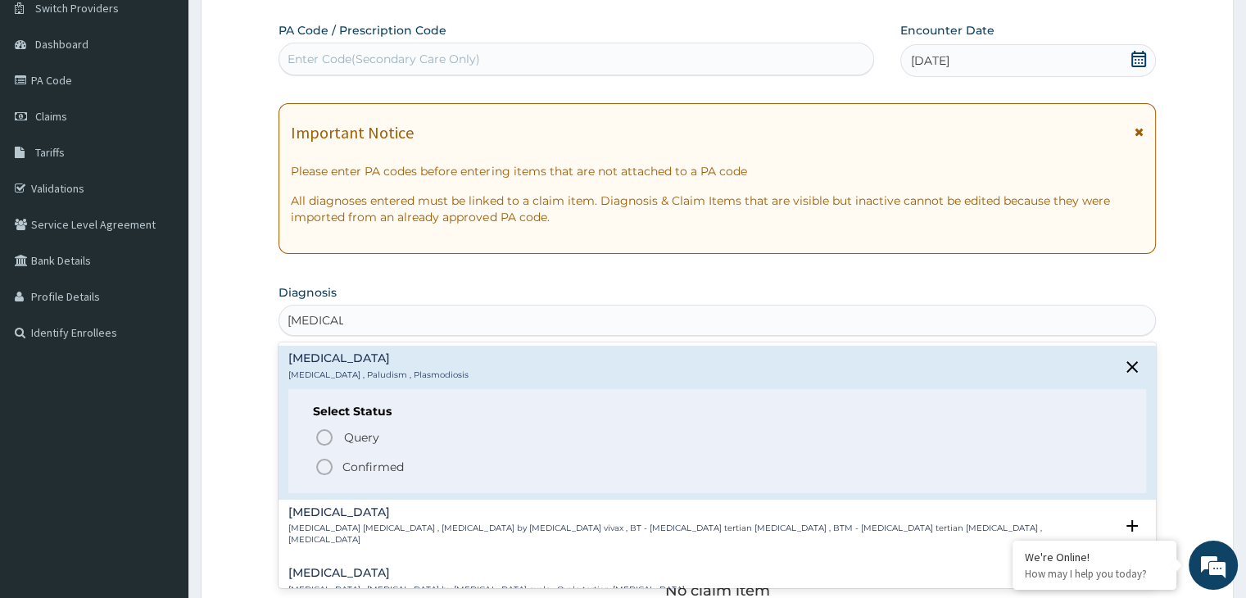
click at [321, 467] on icon "status option filled" at bounding box center [324, 467] width 20 height 20
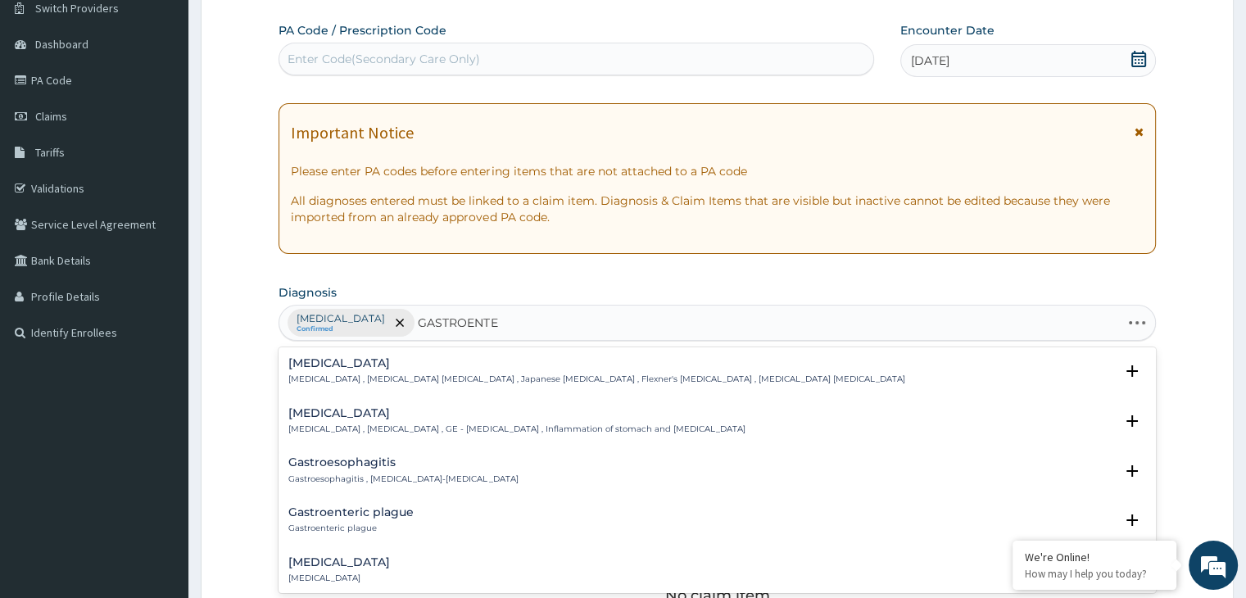
type input "GASTROENTER"
click at [328, 420] on div "Gastroenteritis Gastroenteritis , Gastroenteropathy , GE - Gastroenteritis , In…" at bounding box center [516, 421] width 456 height 29
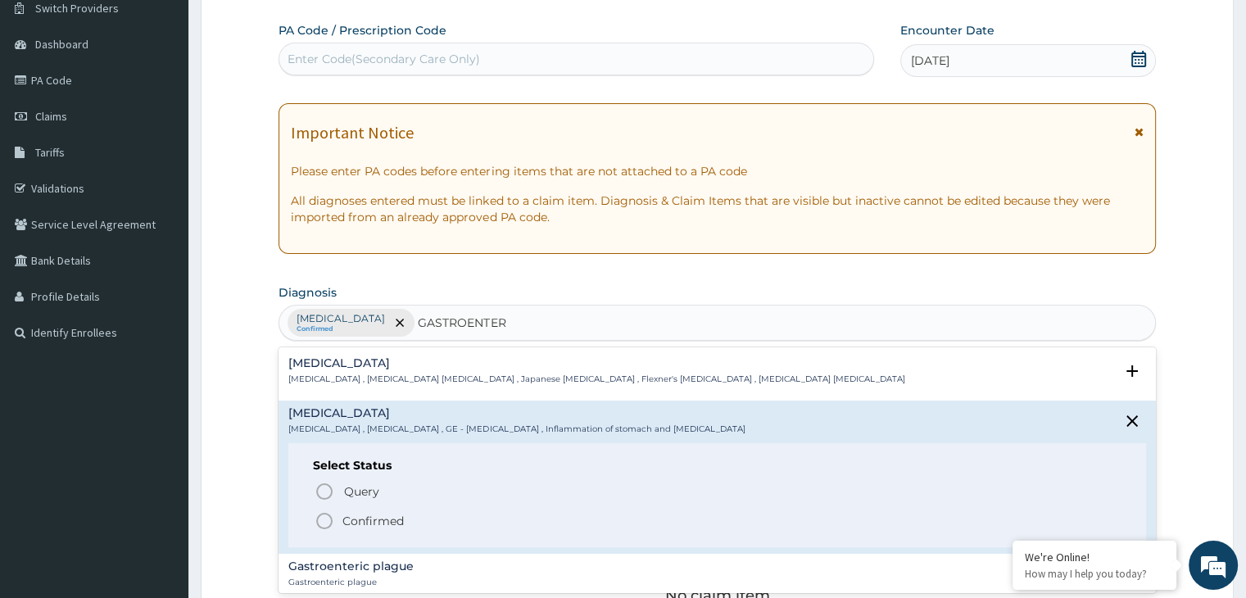
click at [323, 515] on icon "status option filled" at bounding box center [324, 521] width 20 height 20
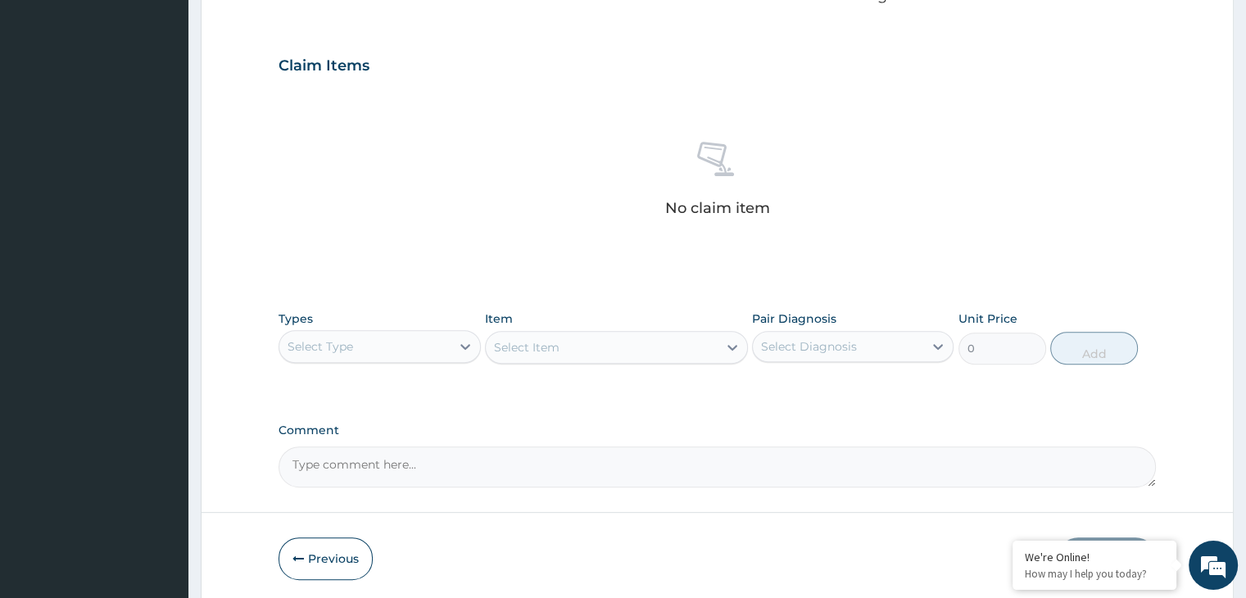
scroll to position [528, 0]
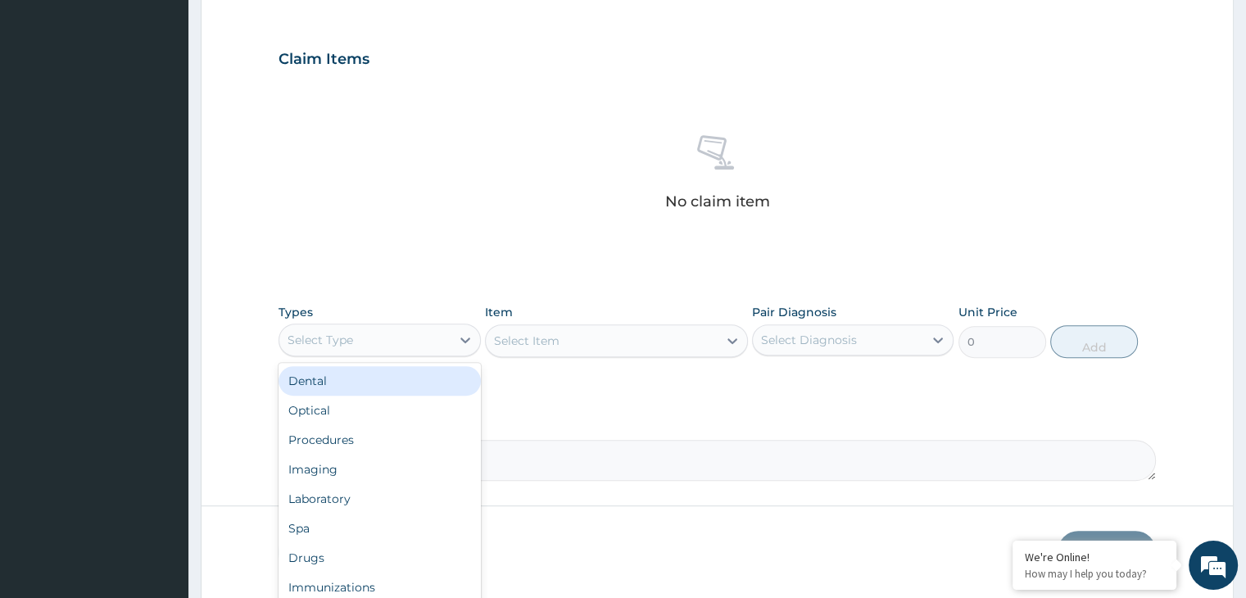
click at [428, 338] on div "Select Type" at bounding box center [364, 340] width 170 height 26
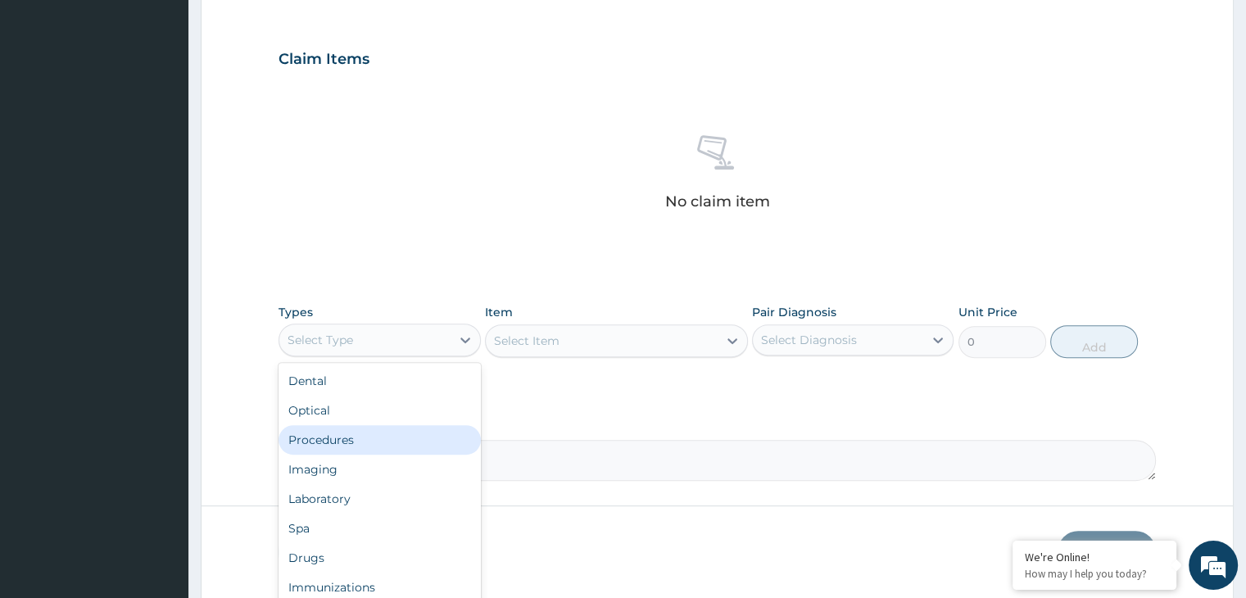
click at [359, 435] on div "Procedures" at bounding box center [378, 439] width 201 height 29
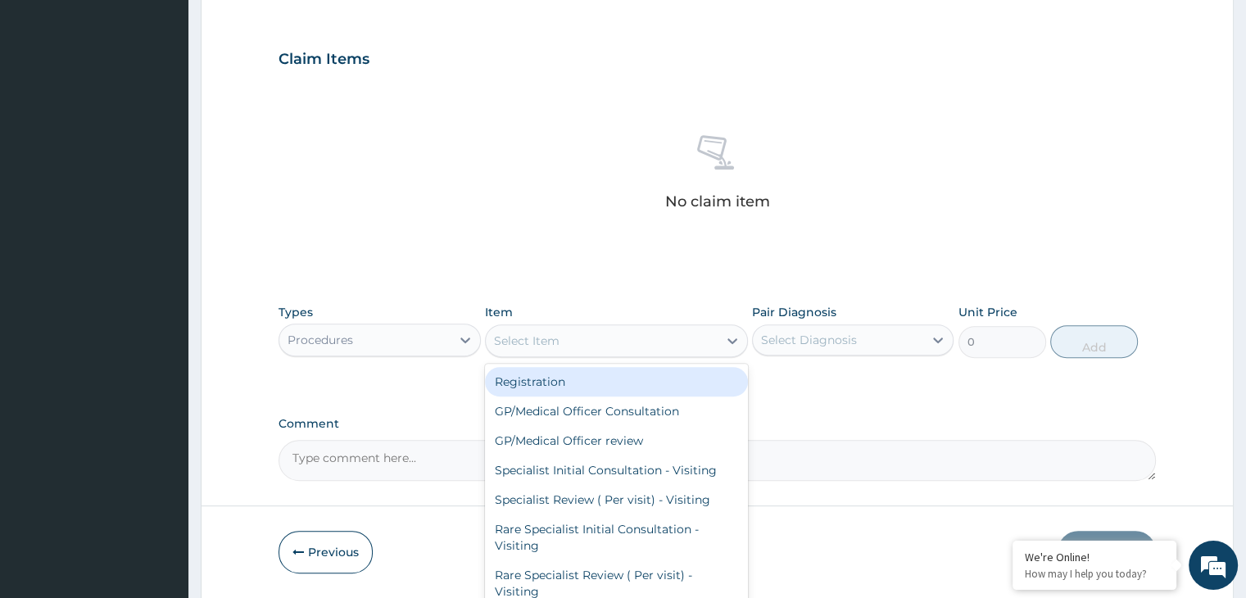
click at [629, 331] on div "Select Item" at bounding box center [602, 341] width 232 height 26
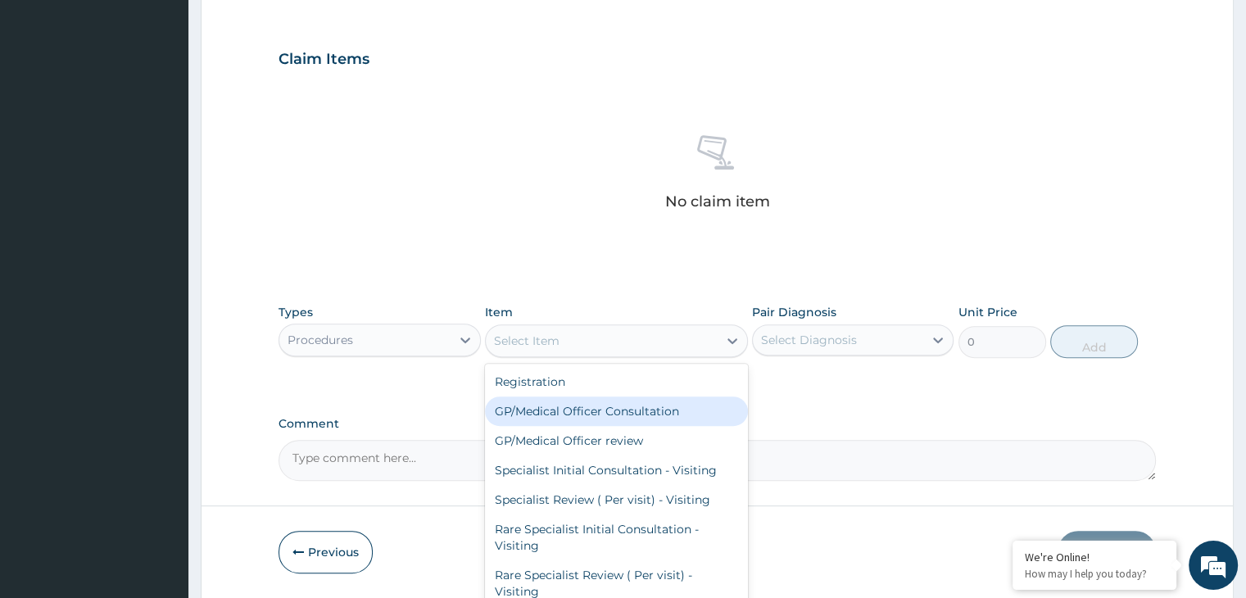
click at [612, 414] on div "GP/Medical Officer Consultation" at bounding box center [616, 410] width 263 height 29
type input "2000"
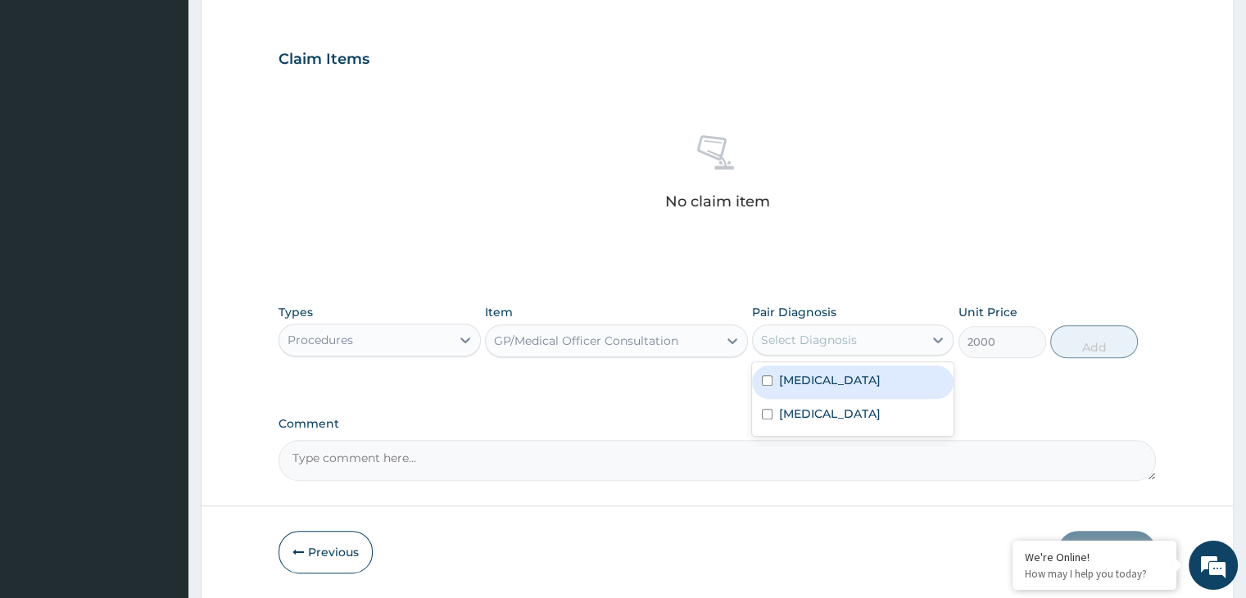
click at [833, 344] on div "Select Diagnosis" at bounding box center [809, 340] width 96 height 16
click at [809, 372] on label "Malaria" at bounding box center [830, 380] width 102 height 16
checkbox input "true"
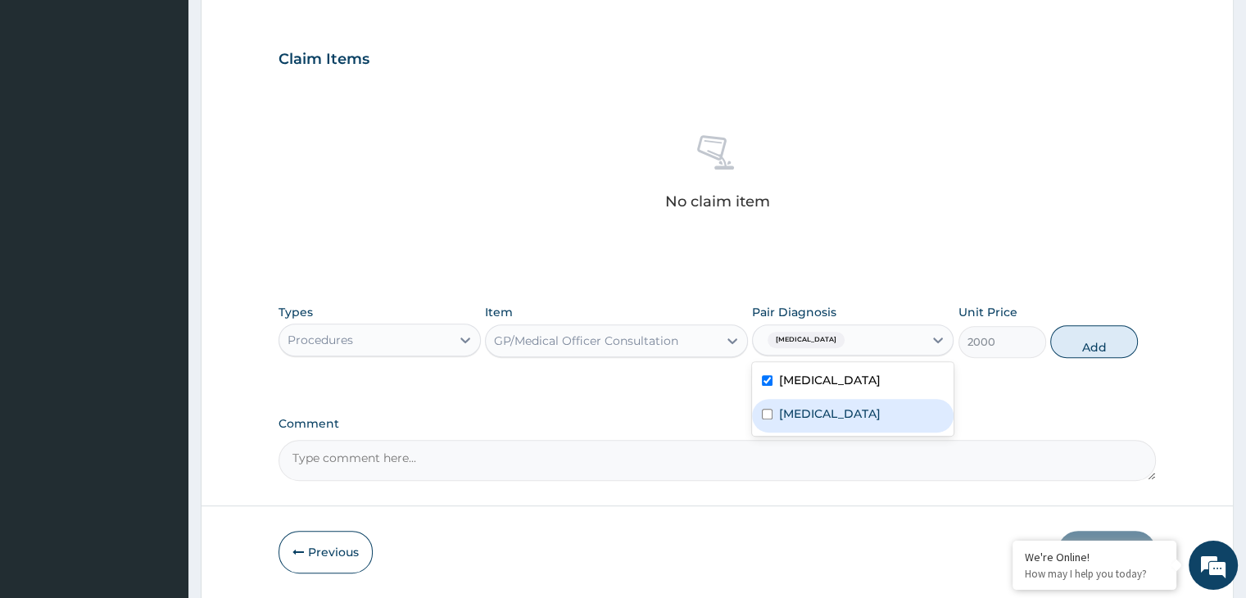
click at [786, 400] on div "Gastroenteritis" at bounding box center [852, 416] width 201 height 34
checkbox input "true"
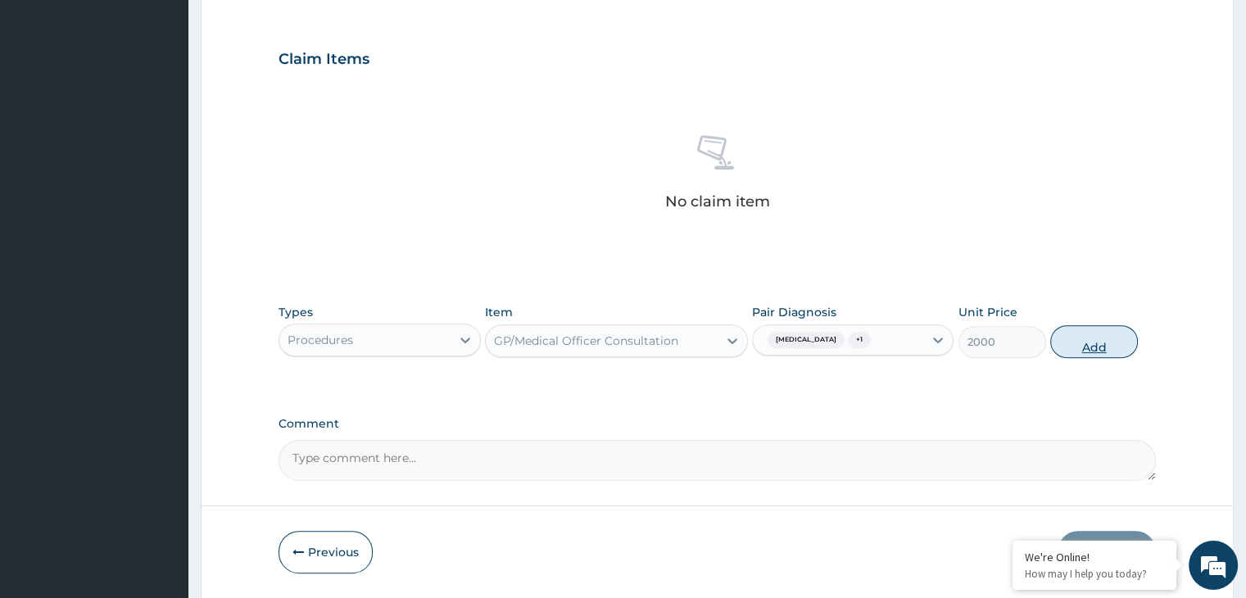
click at [1096, 339] on button "Add" at bounding box center [1094, 341] width 88 height 33
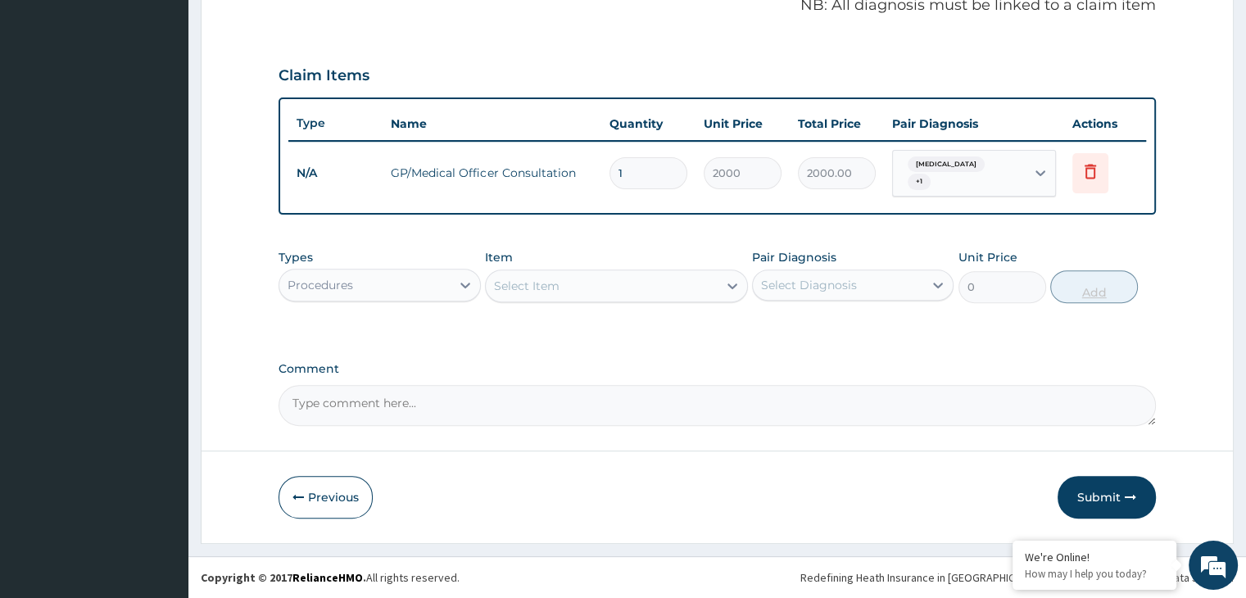
scroll to position [503, 0]
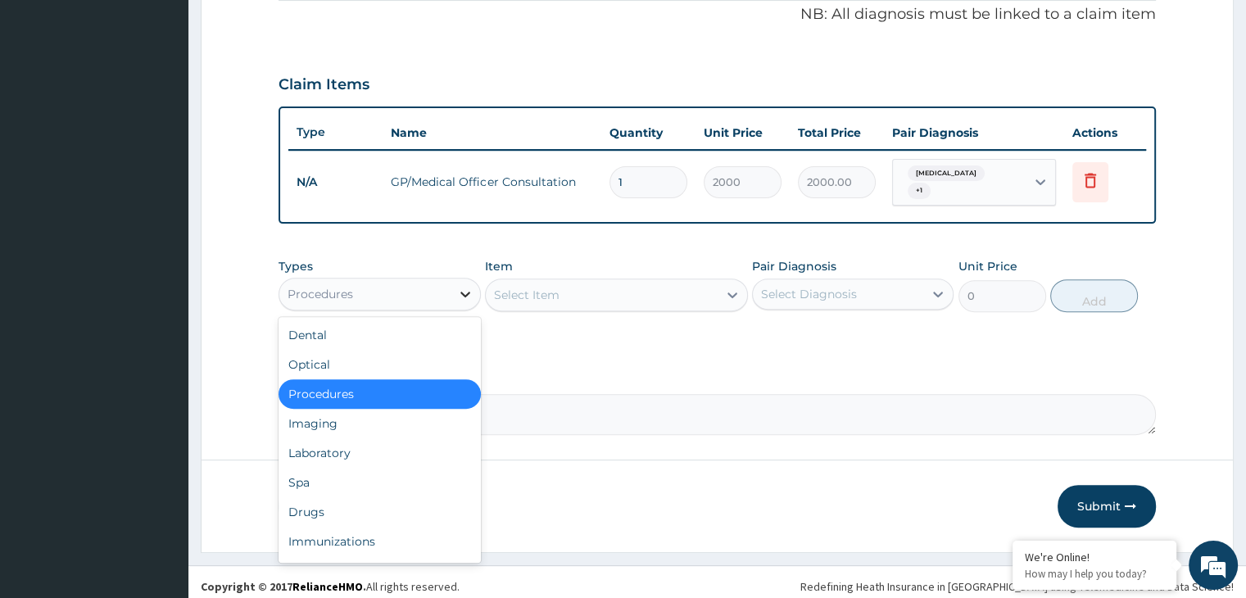
click at [467, 289] on icon at bounding box center [465, 294] width 16 height 16
click at [355, 443] on div "Laboratory" at bounding box center [378, 452] width 201 height 29
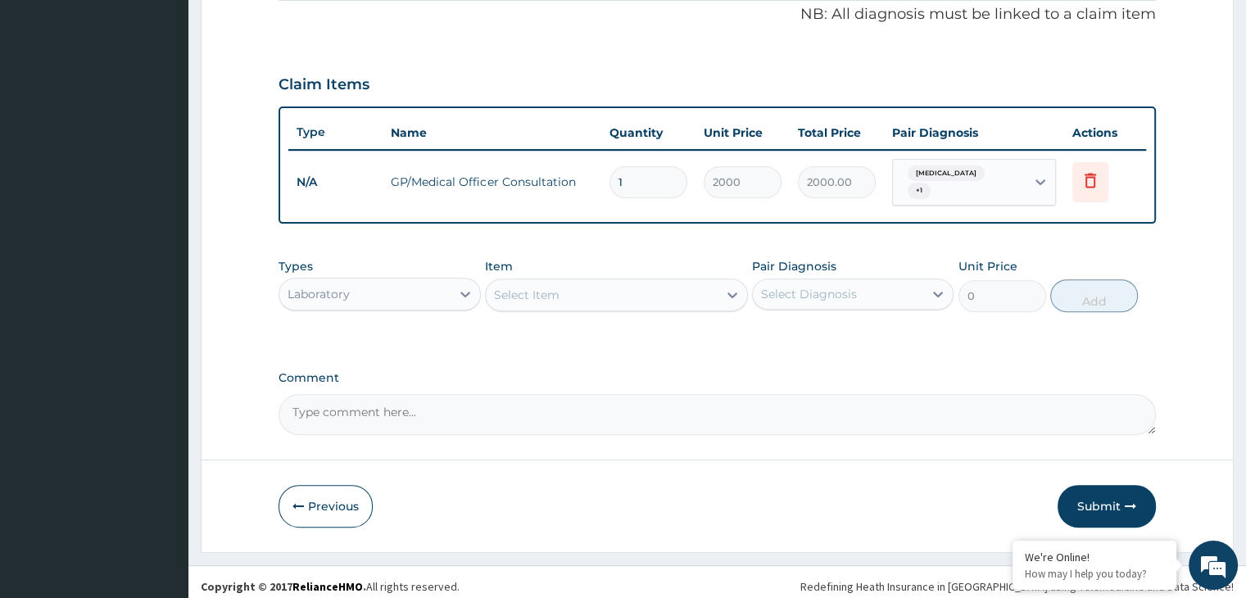
click at [590, 289] on div "Select Item" at bounding box center [602, 295] width 232 height 26
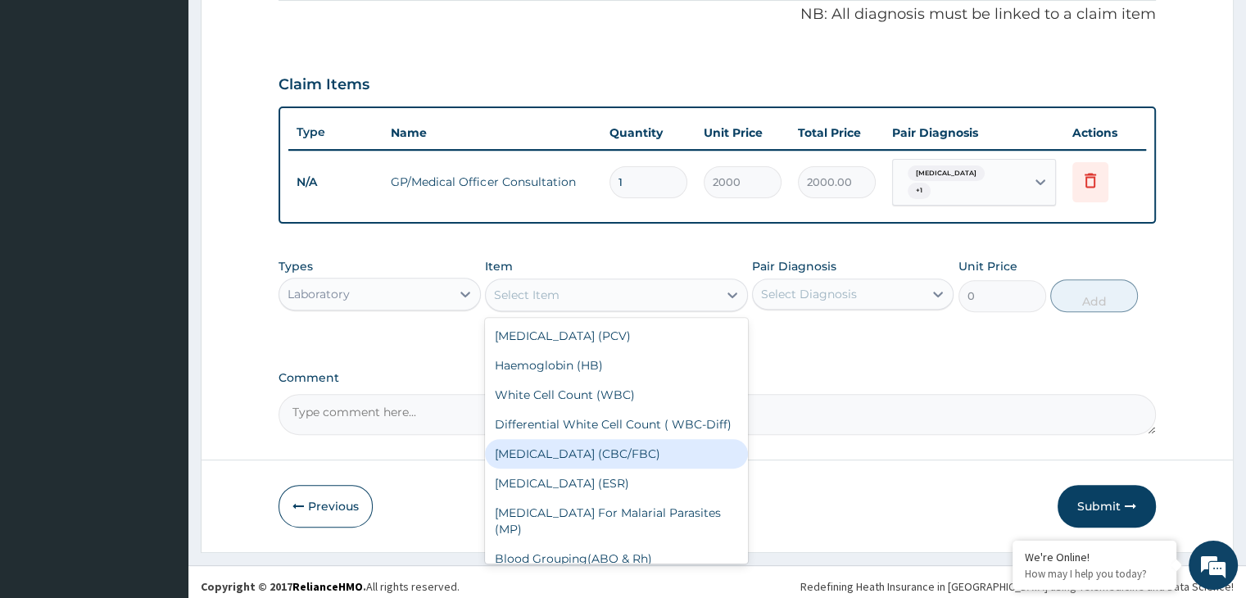
click at [572, 463] on div "Complete Blood Count (CBC/FBC)" at bounding box center [616, 453] width 263 height 29
type input "2000"
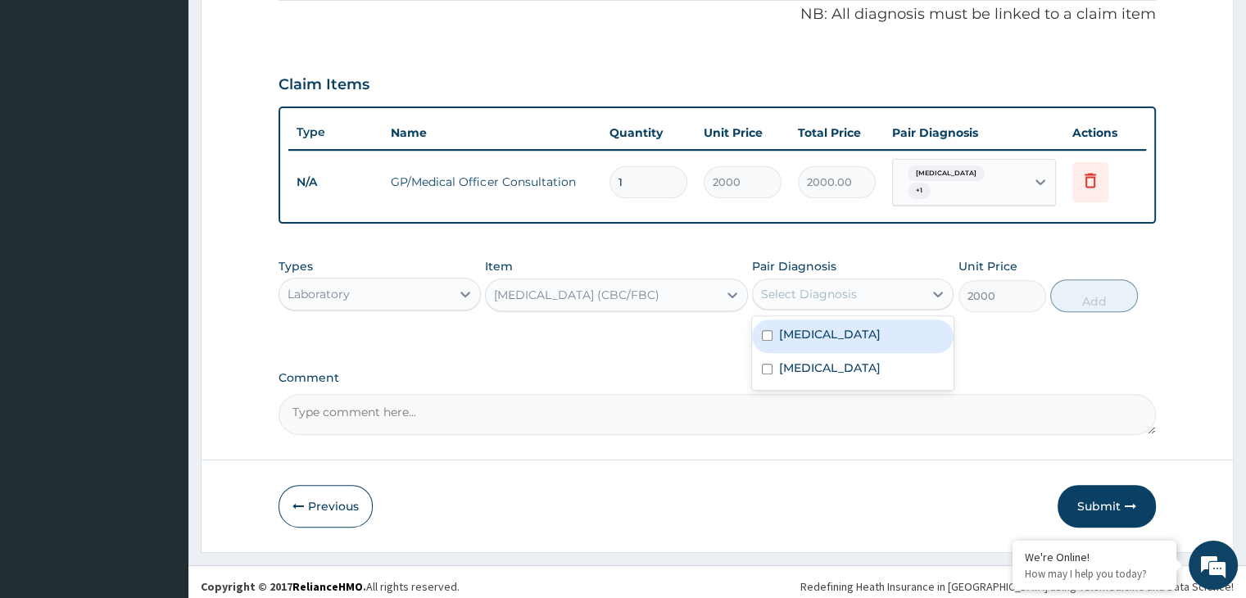
click at [836, 286] on div "Select Diagnosis" at bounding box center [809, 294] width 96 height 16
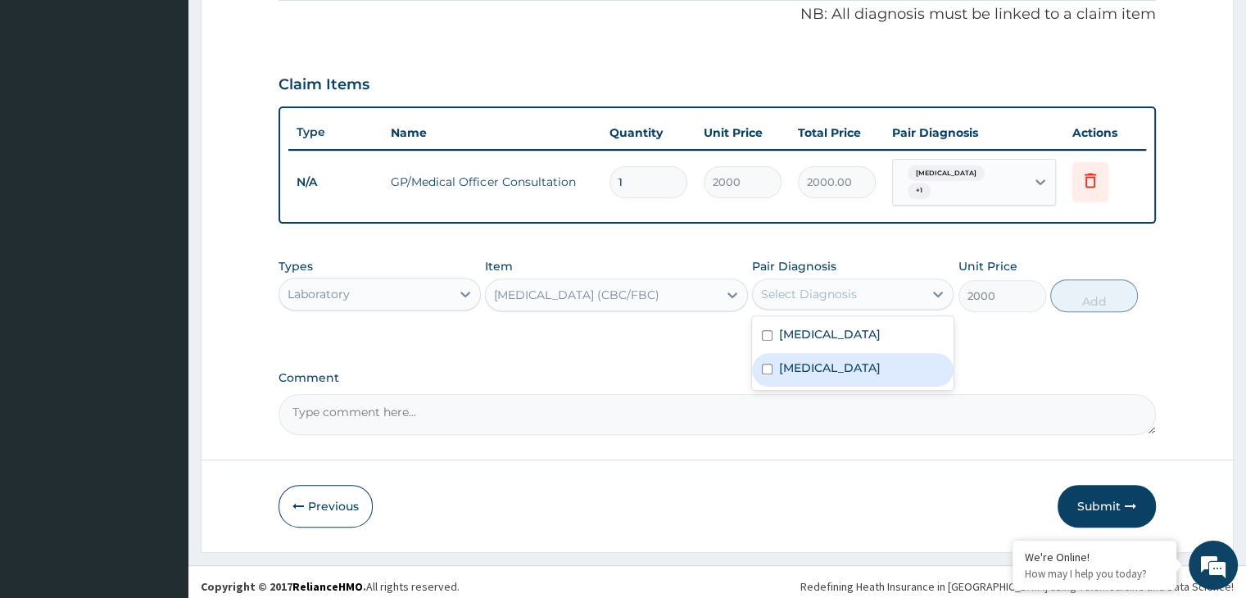
click at [776, 360] on div "Gastroenteritis" at bounding box center [852, 370] width 201 height 34
checkbox input "true"
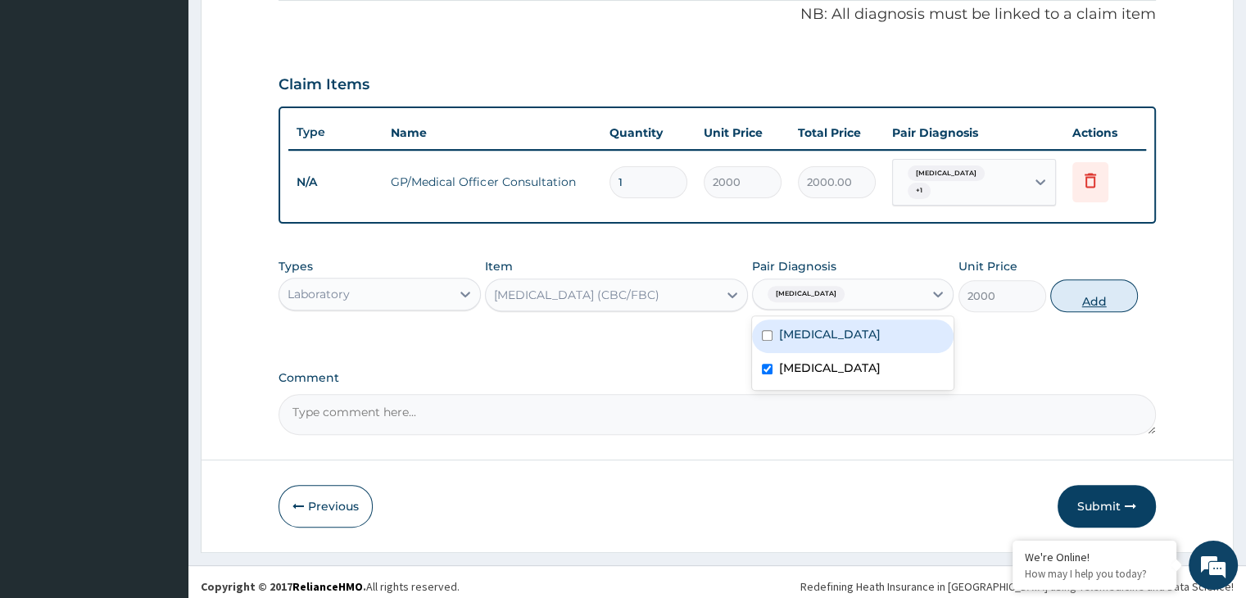
click at [1083, 287] on button "Add" at bounding box center [1094, 295] width 88 height 33
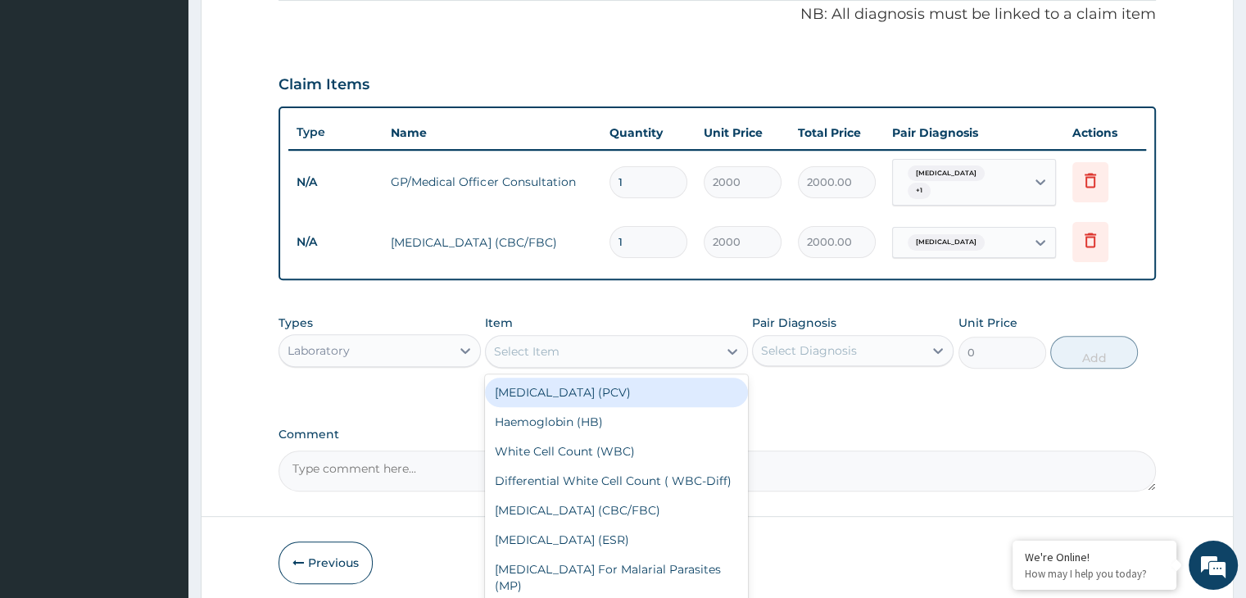
click at [611, 350] on div "Select Item" at bounding box center [602, 351] width 232 height 26
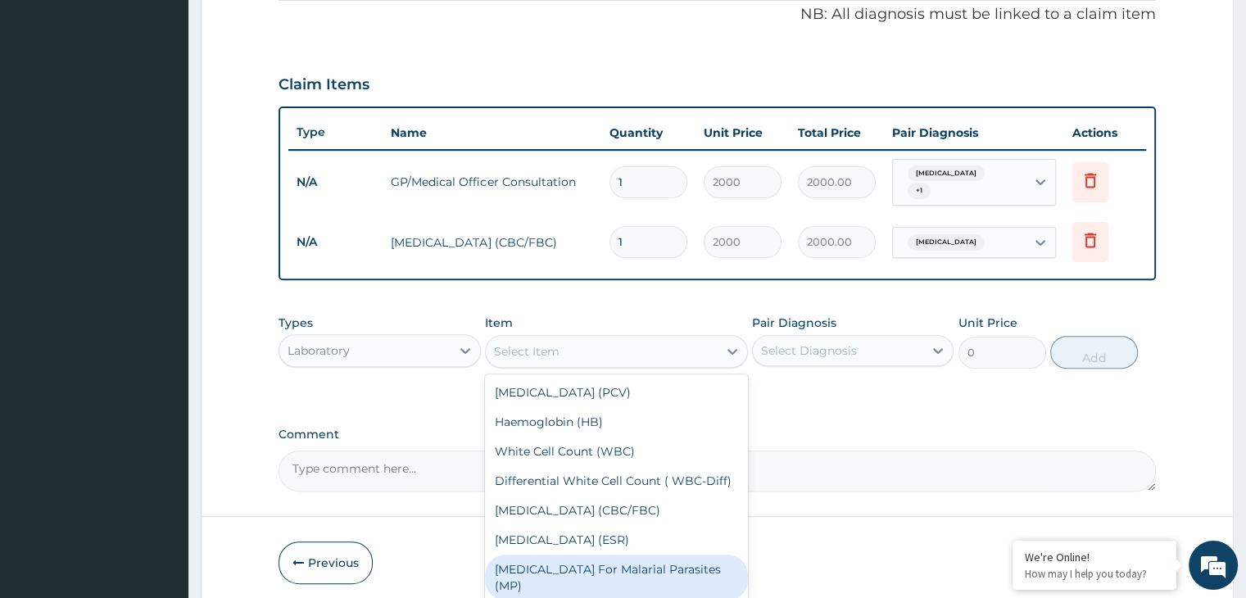
click at [549, 579] on div "Blood Film For Malarial Parasites (MP)" at bounding box center [616, 577] width 263 height 46
type input "1000"
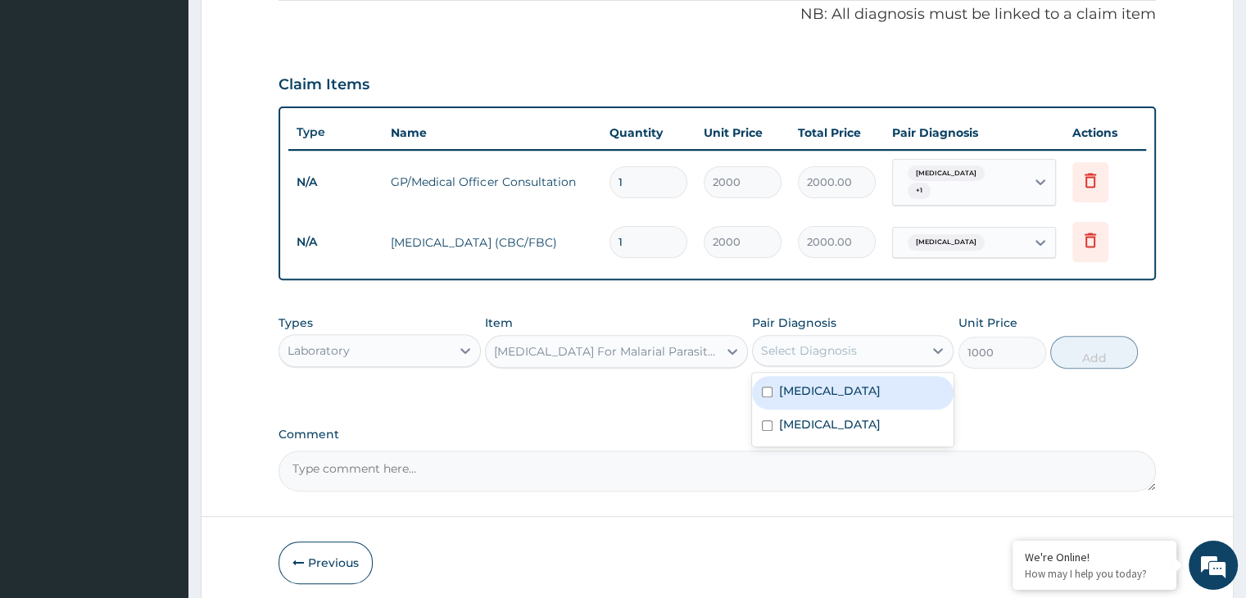
click at [905, 341] on div "Select Diagnosis" at bounding box center [838, 350] width 170 height 26
click at [822, 416] on label "Gastroenteritis" at bounding box center [830, 424] width 102 height 16
checkbox input "true"
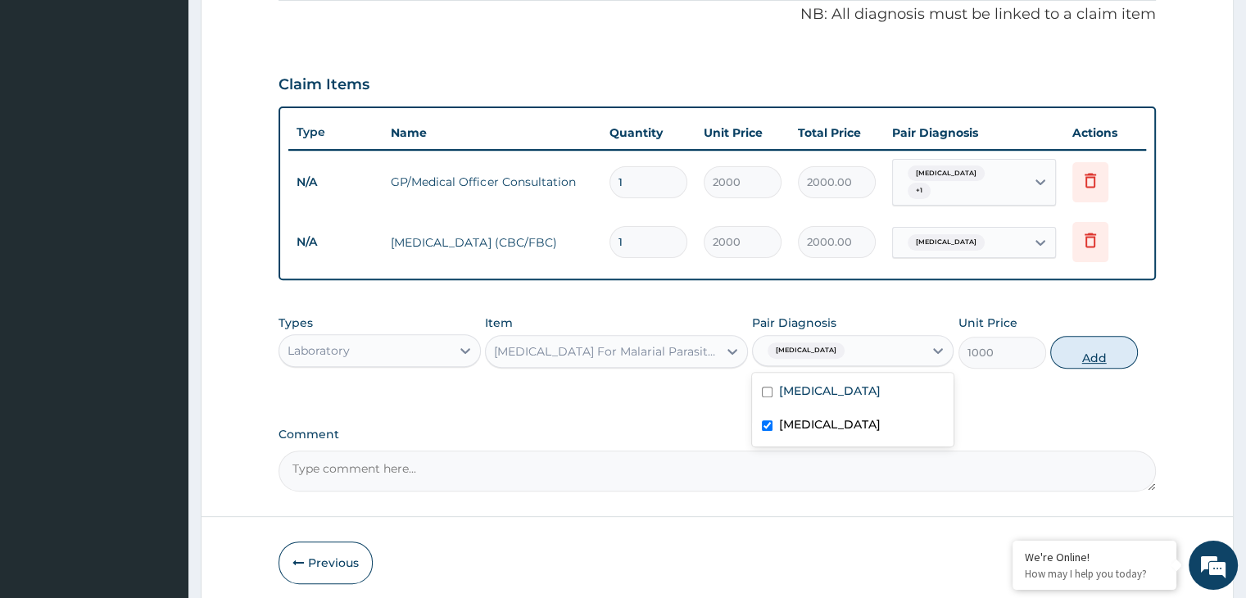
click at [1094, 342] on button "Add" at bounding box center [1094, 352] width 88 height 33
type input "0"
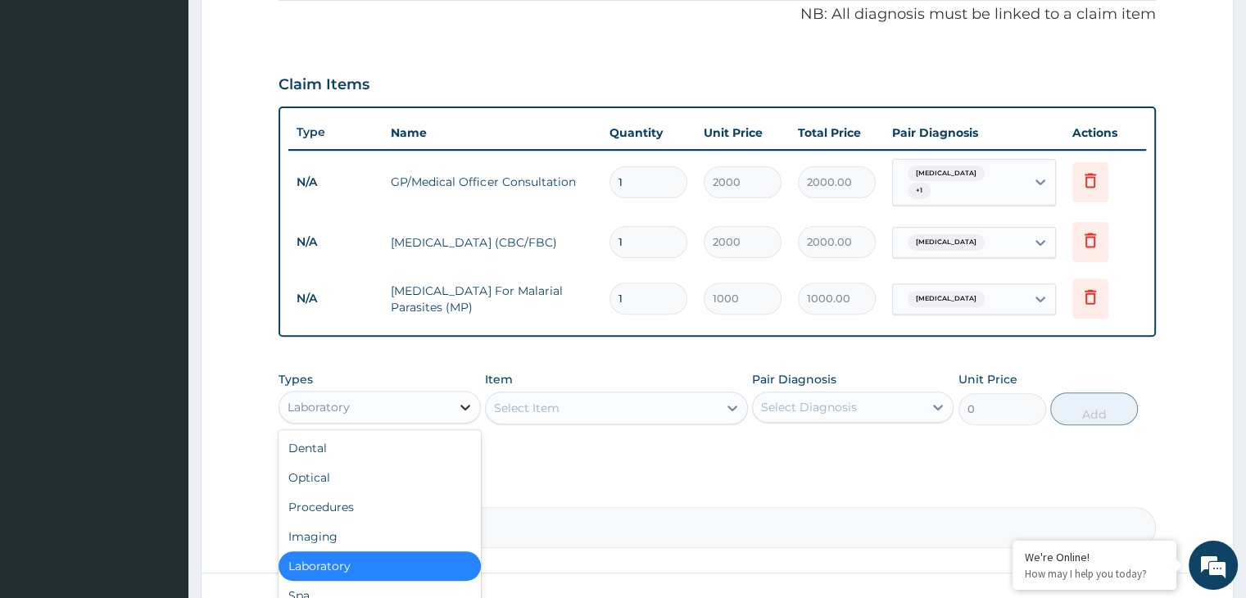
click at [466, 399] on icon at bounding box center [465, 407] width 16 height 16
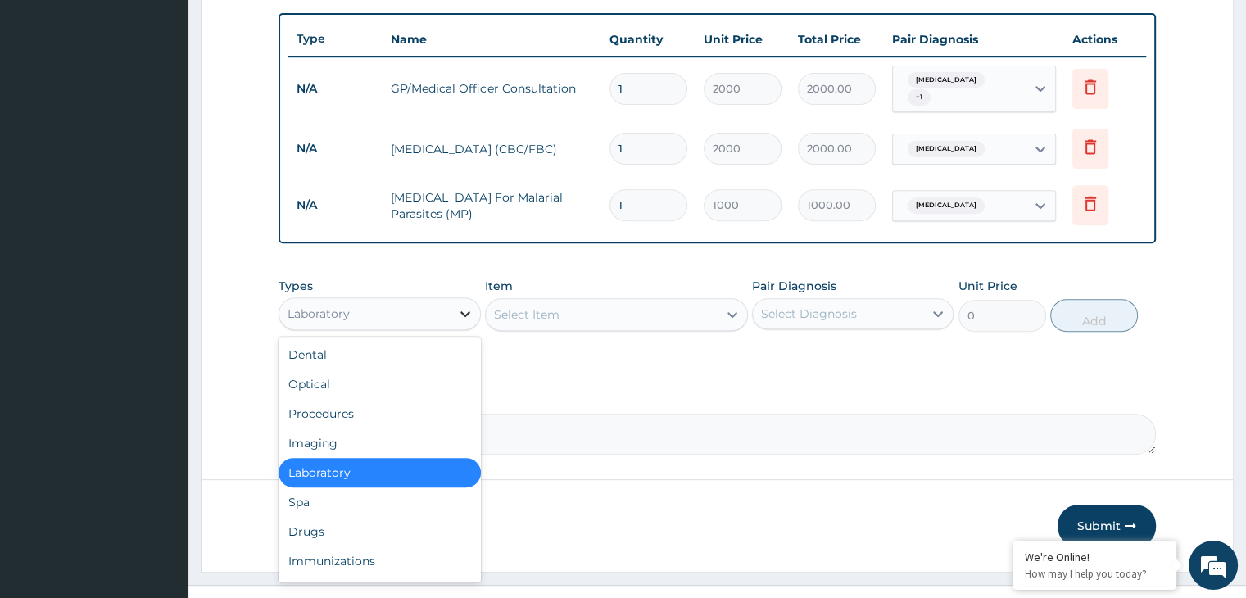
scroll to position [616, 0]
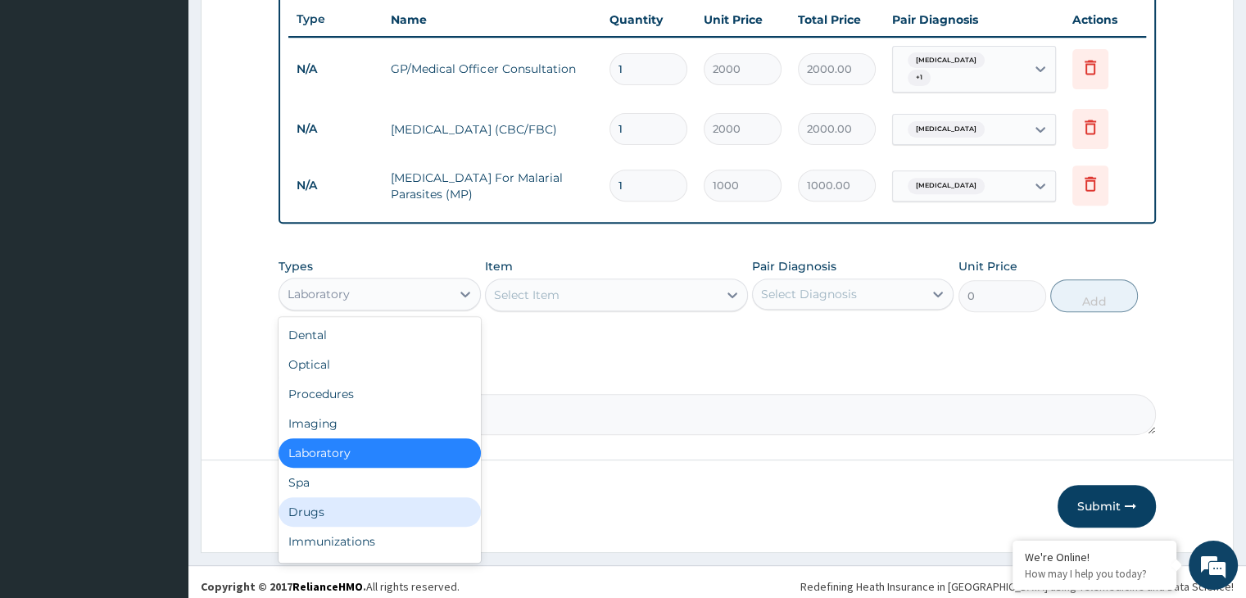
click at [326, 507] on div "Drugs" at bounding box center [378, 511] width 201 height 29
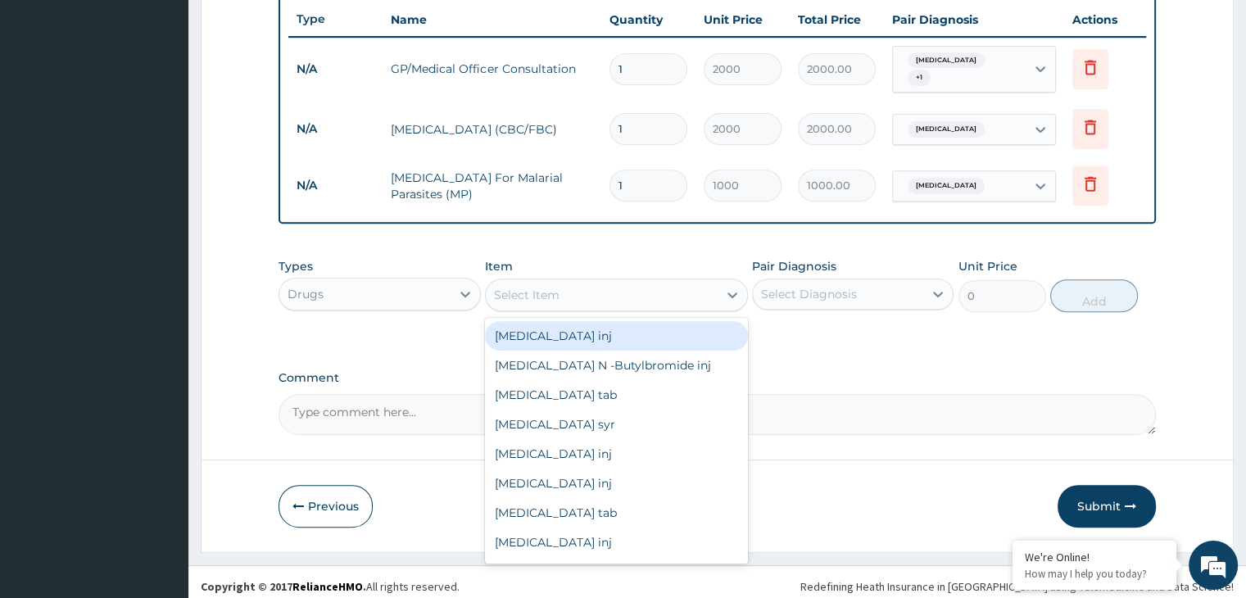
click at [676, 283] on div "Select Item" at bounding box center [602, 295] width 232 height 26
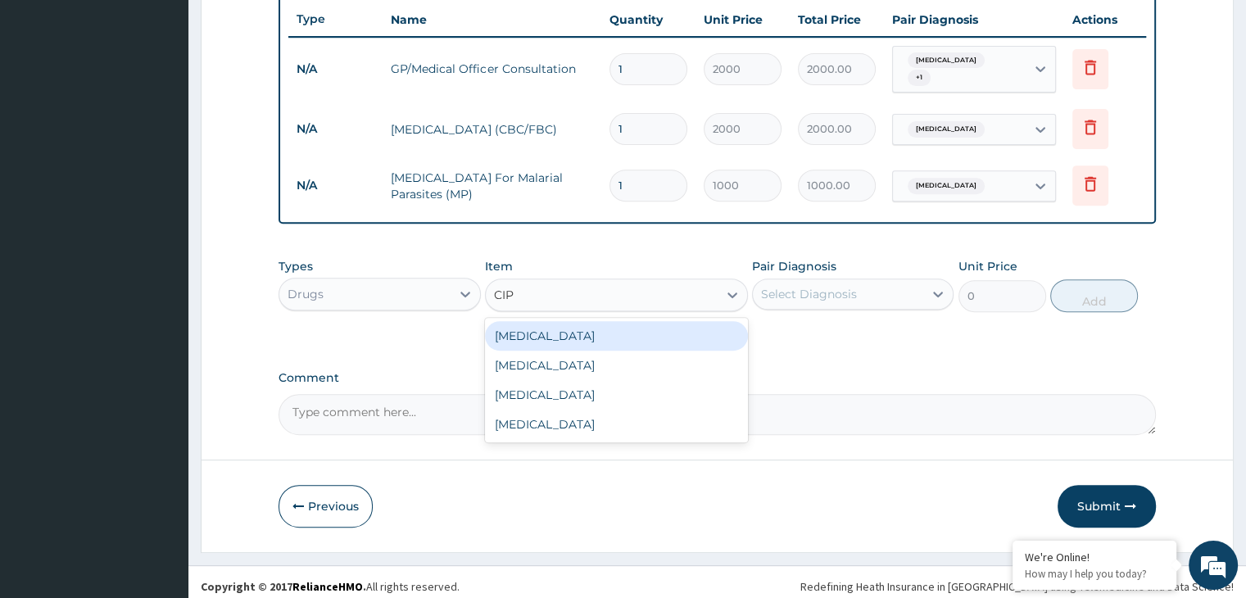
type input "CIPR"
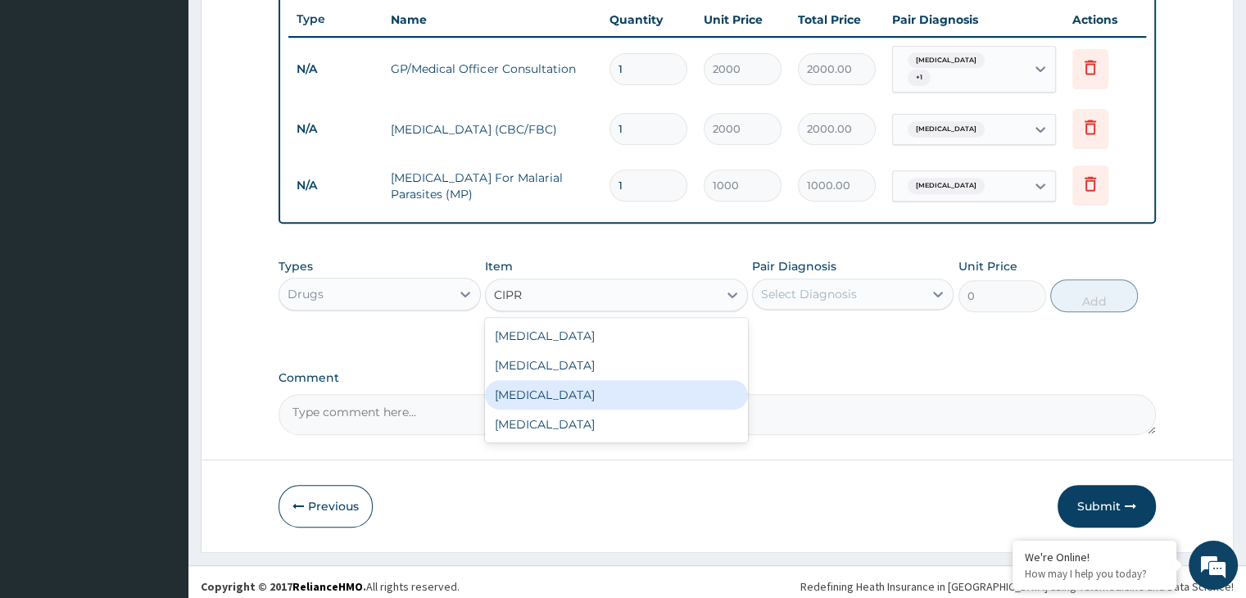
click at [539, 380] on div "Ciprofloxacin" at bounding box center [616, 394] width 263 height 29
type input "288"
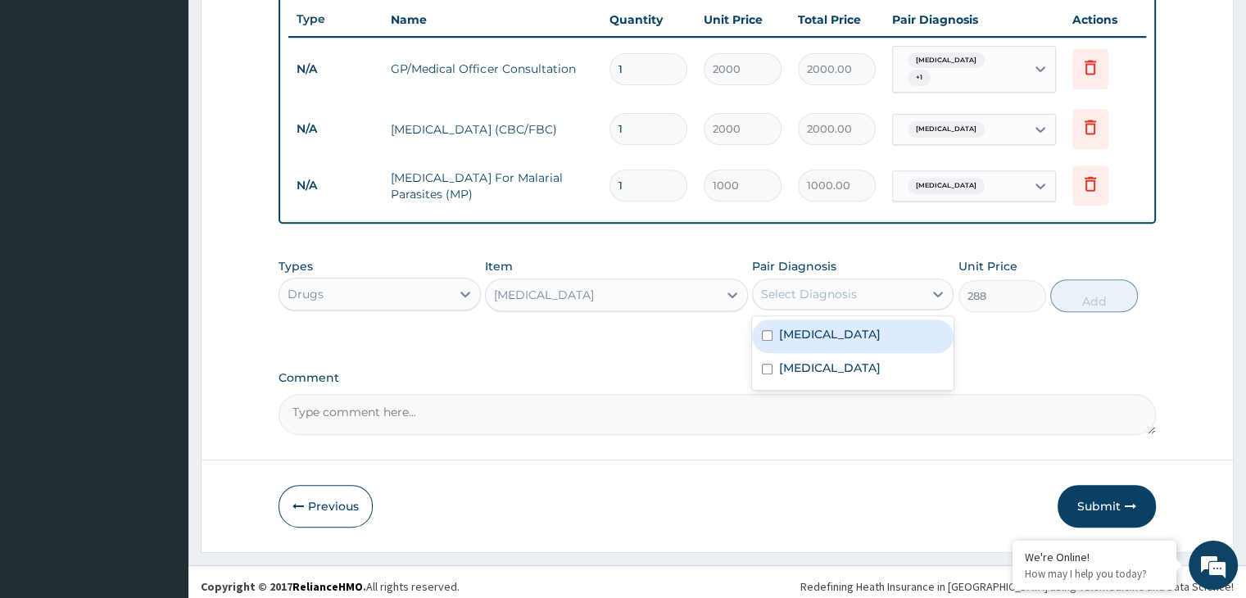
click at [898, 288] on div "Select Diagnosis" at bounding box center [838, 294] width 170 height 26
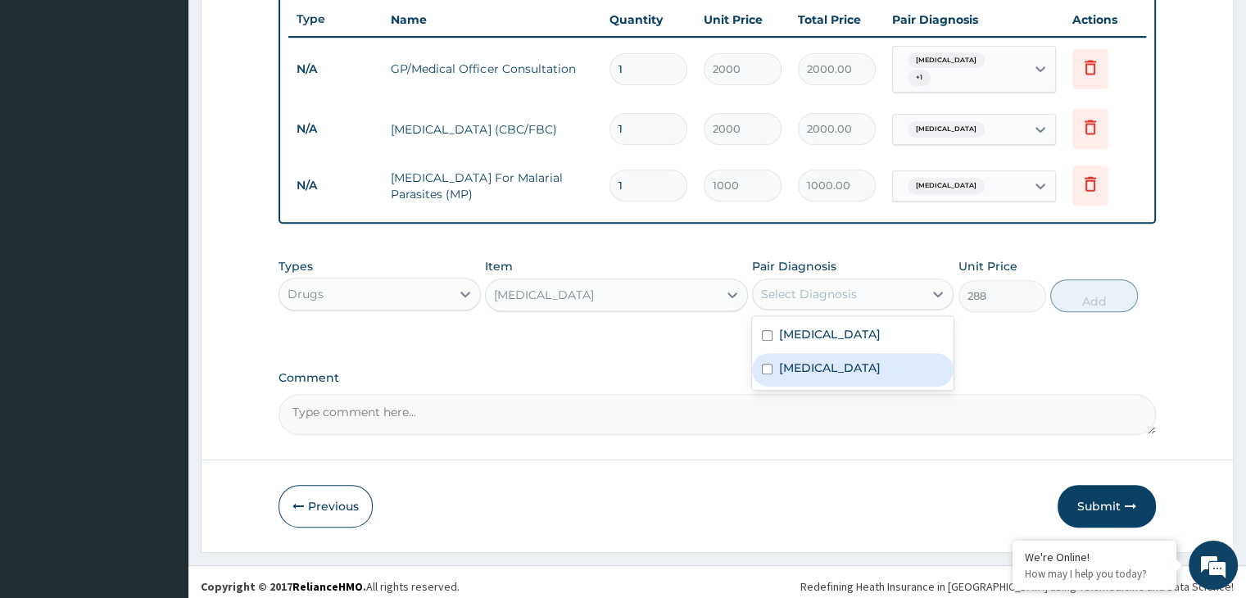
click at [822, 353] on div "Gastroenteritis" at bounding box center [852, 370] width 201 height 34
checkbox input "true"
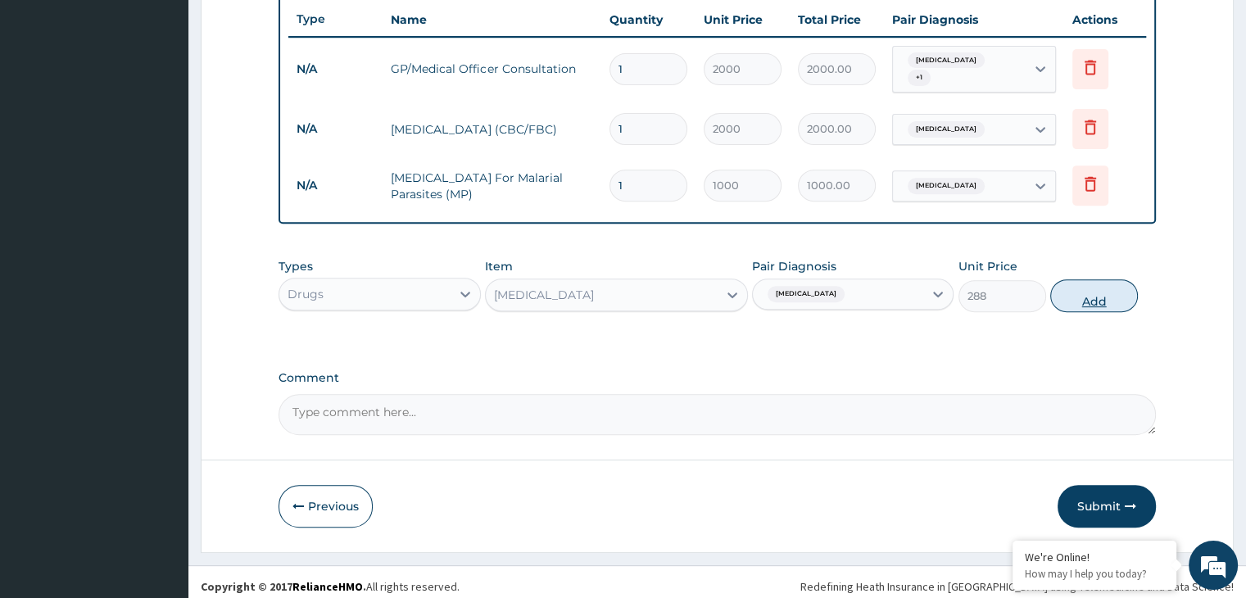
click at [1100, 279] on button "Add" at bounding box center [1094, 295] width 88 height 33
type input "0"
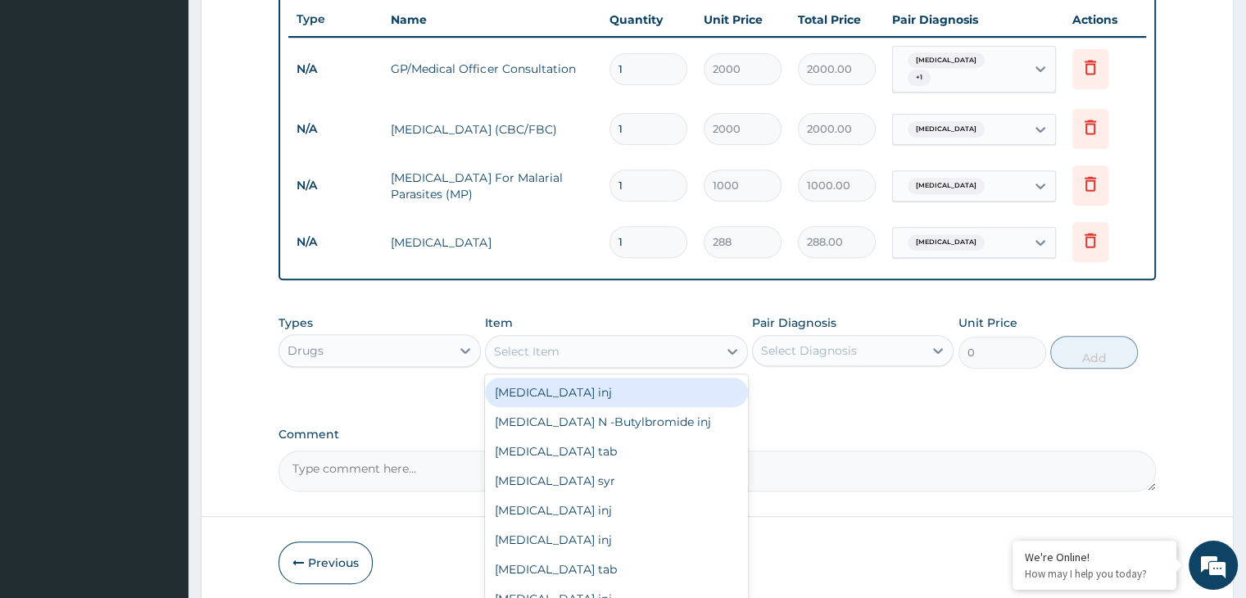
click at [574, 355] on div "Select Item" at bounding box center [616, 351] width 263 height 33
type input "METRONIDAZOLE"
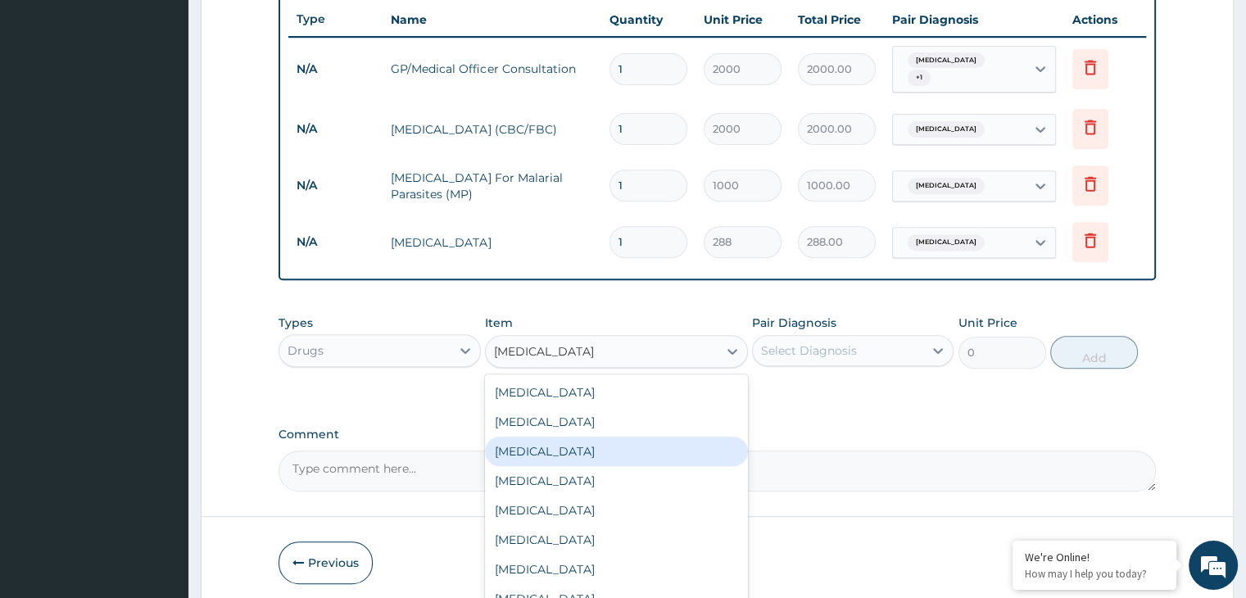
click at [558, 442] on div "Metronidazole" at bounding box center [616, 450] width 263 height 29
type input "240"
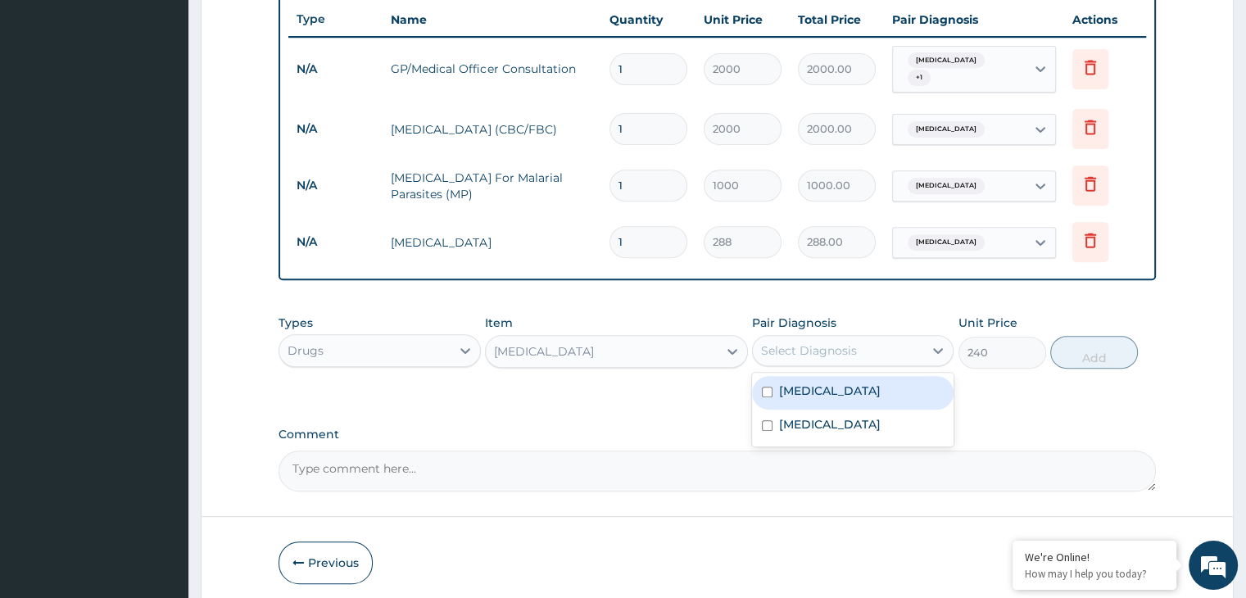
click at [860, 341] on div "Select Diagnosis" at bounding box center [838, 350] width 170 height 26
click at [792, 417] on label "Gastroenteritis" at bounding box center [830, 424] width 102 height 16
checkbox input "true"
click at [1109, 340] on button "Add" at bounding box center [1094, 352] width 88 height 33
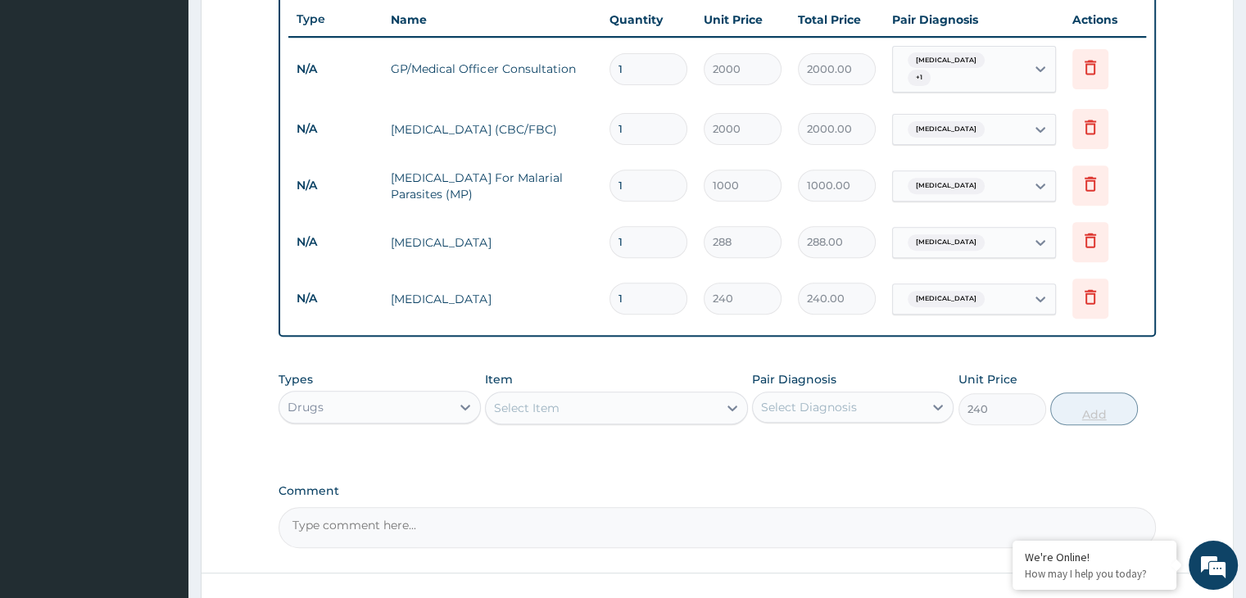
type input "0"
click at [645, 226] on input "1" at bounding box center [648, 242] width 78 height 32
type input "0.00"
type input "2"
type input "576.00"
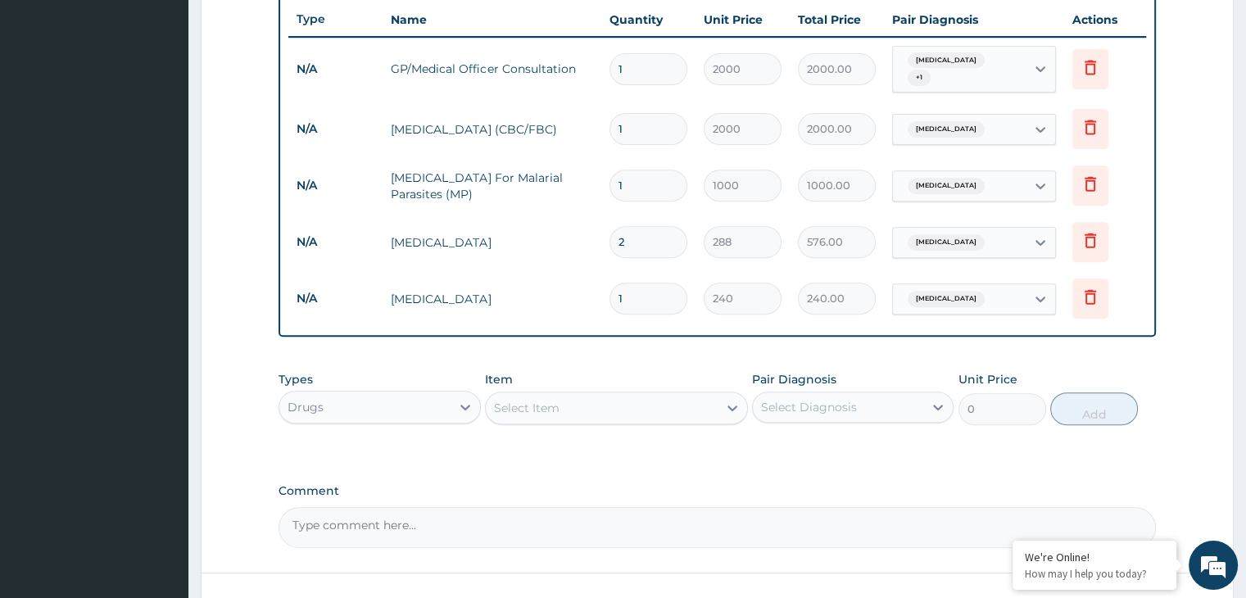
type input "20"
type input "5760.00"
type input "204"
type input "58752.00"
type input "20"
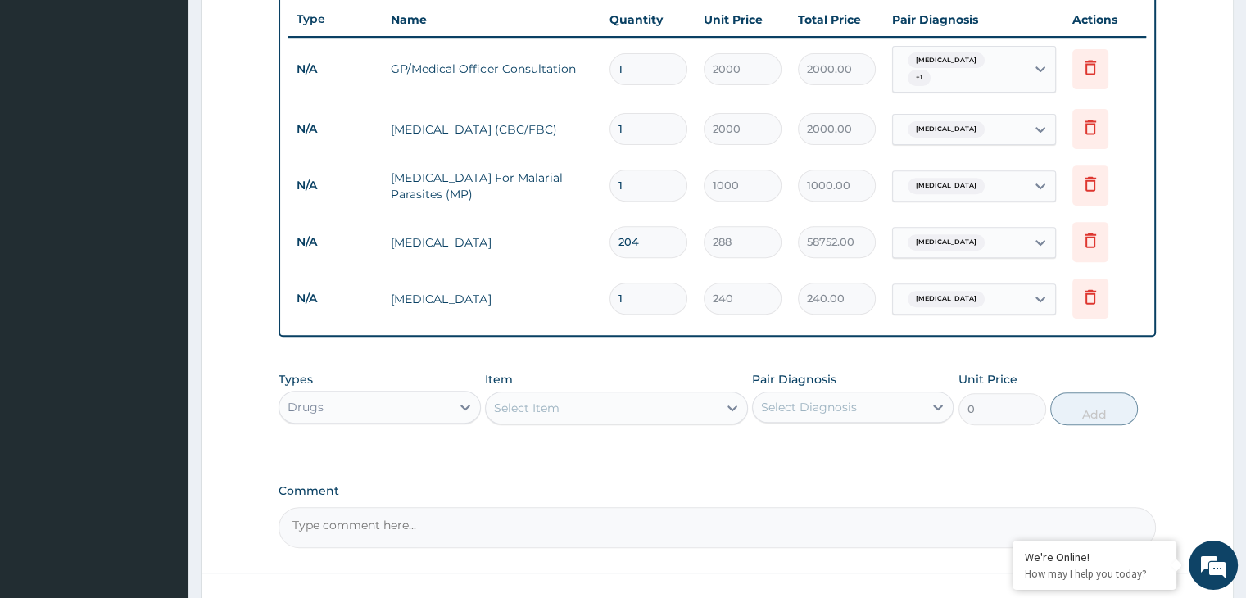
type input "5760.00"
type input "20"
click at [629, 289] on input "1" at bounding box center [648, 299] width 78 height 32
type input "14"
type input "3360.00"
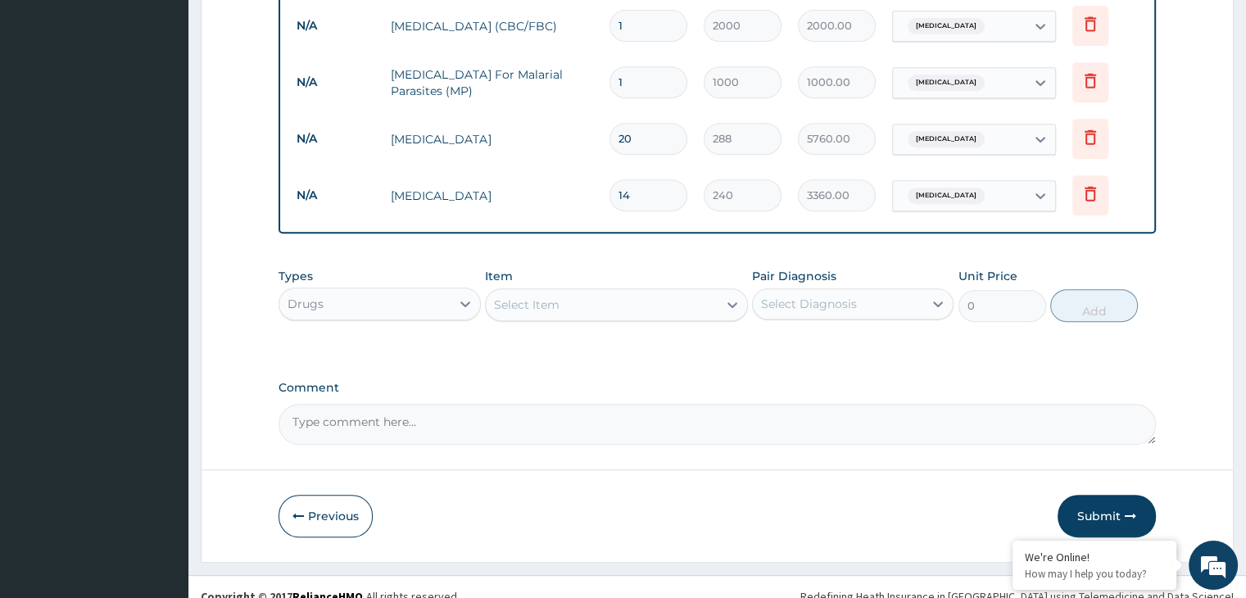
scroll to position [728, 0]
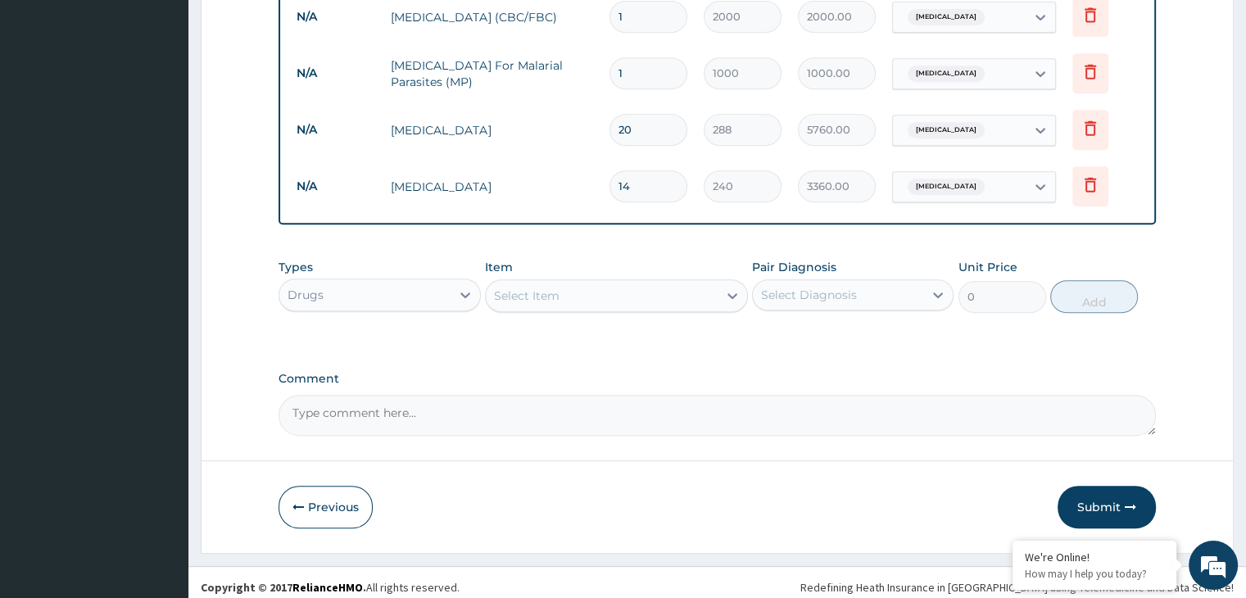
type input "14"
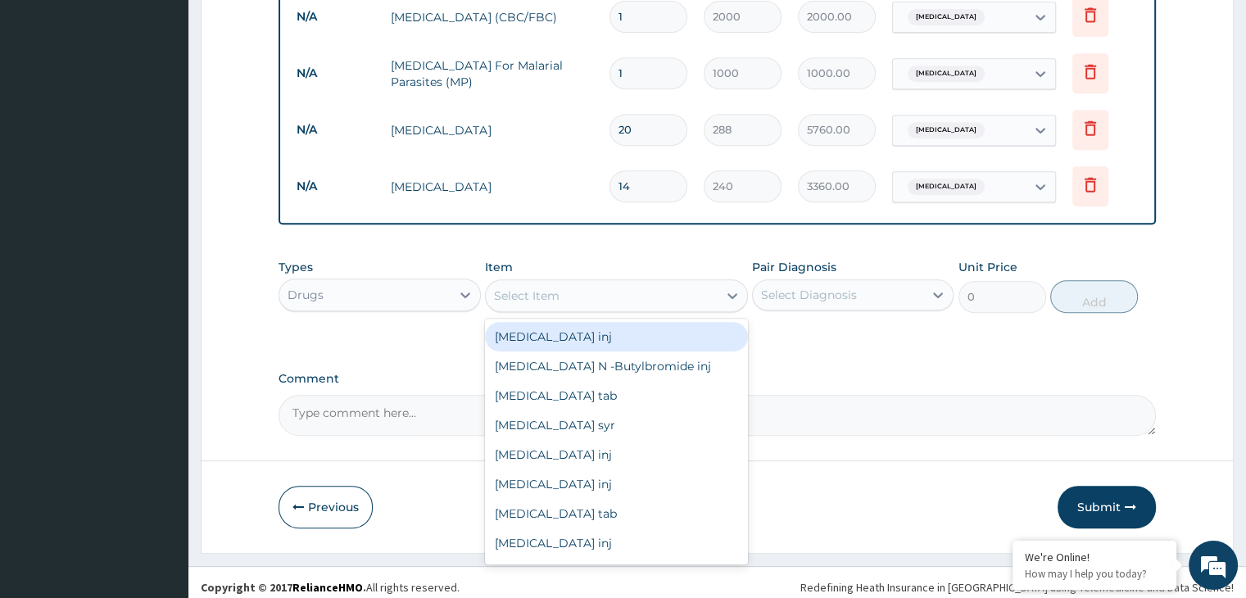
click at [563, 283] on div "Select Item" at bounding box center [602, 296] width 232 height 26
type input "ART"
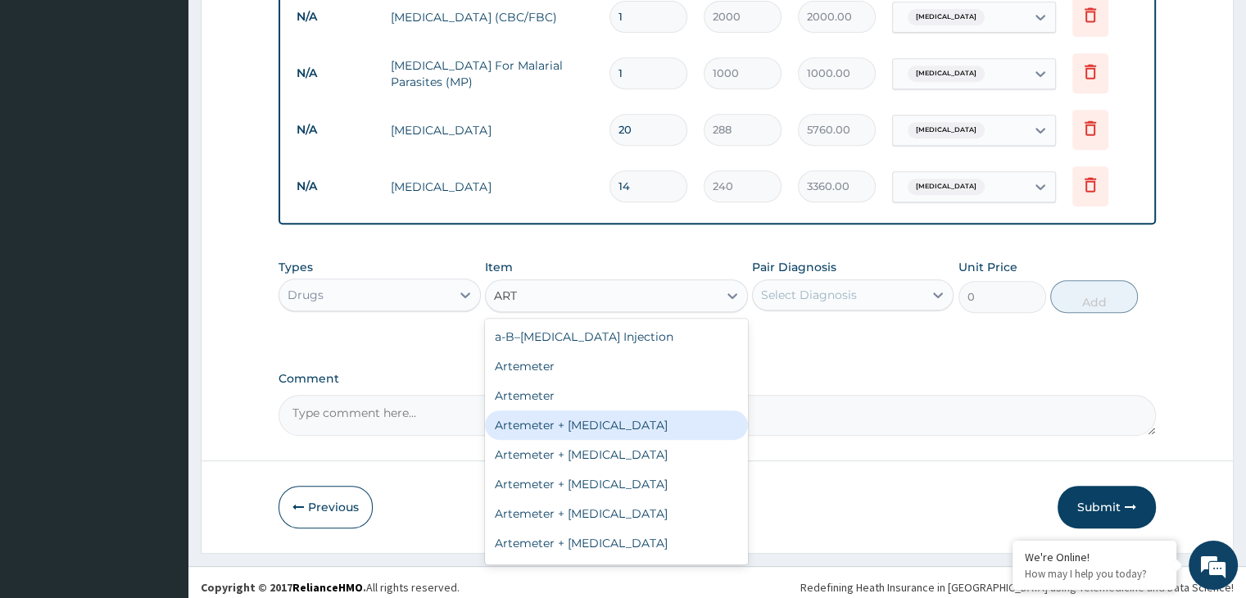
click at [571, 410] on div "Artemeter + Lumefantrine" at bounding box center [616, 424] width 263 height 29
type input "900"
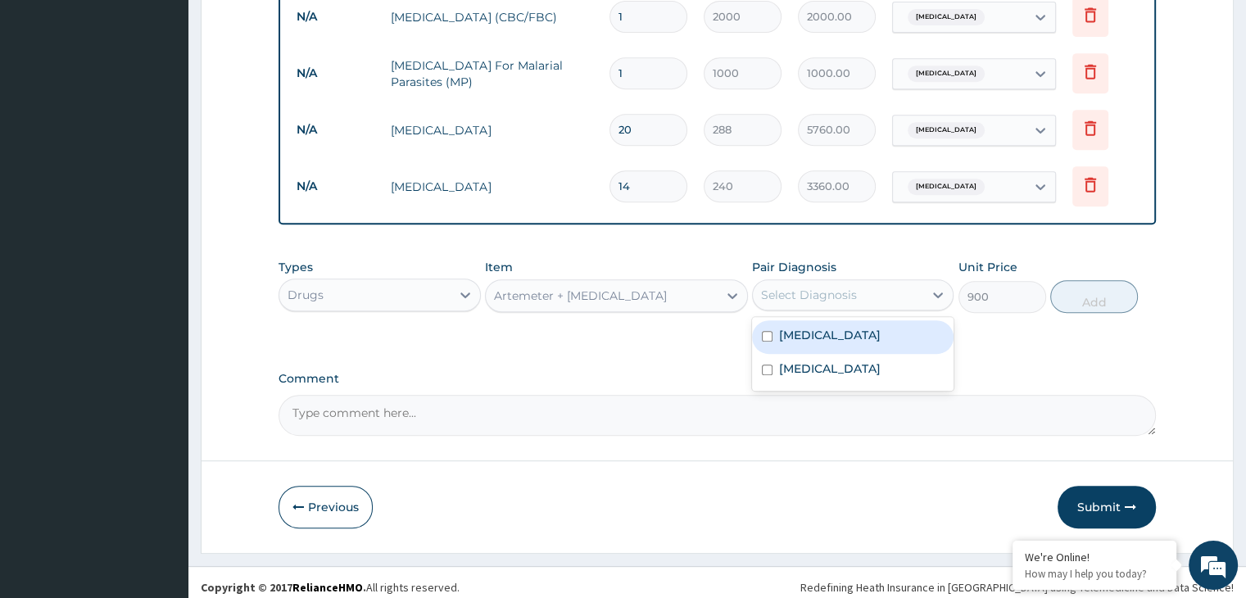
click at [898, 282] on div "Select Diagnosis" at bounding box center [838, 295] width 170 height 26
click at [848, 328] on div "Malaria" at bounding box center [852, 337] width 201 height 34
checkbox input "true"
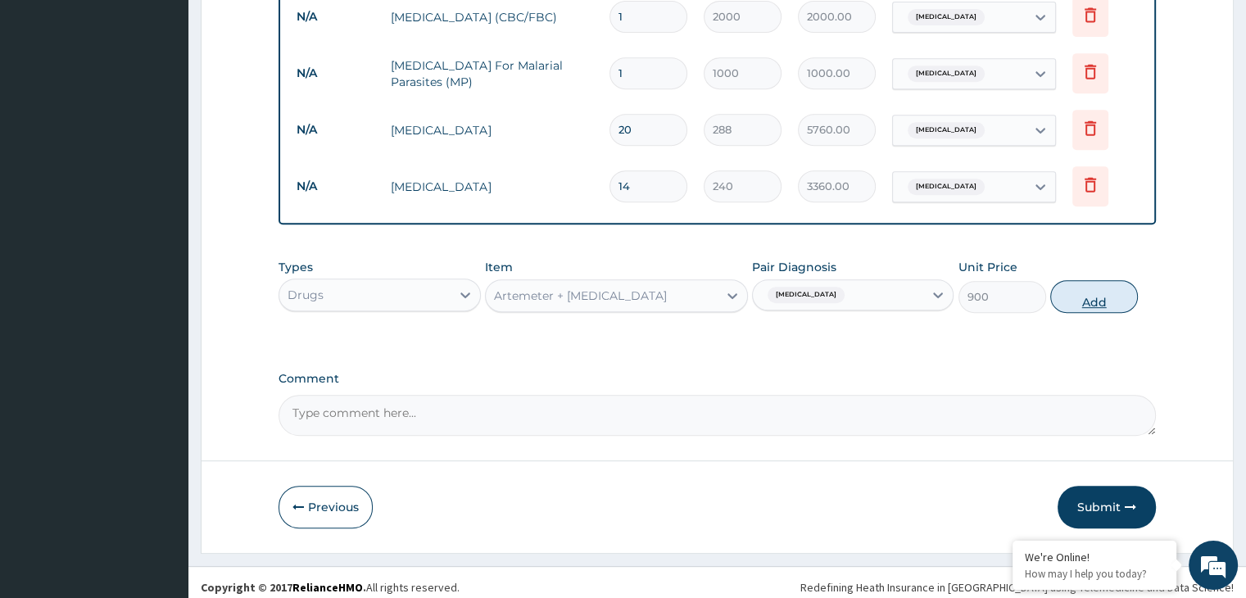
click at [1092, 283] on button "Add" at bounding box center [1094, 296] width 88 height 33
type input "0"
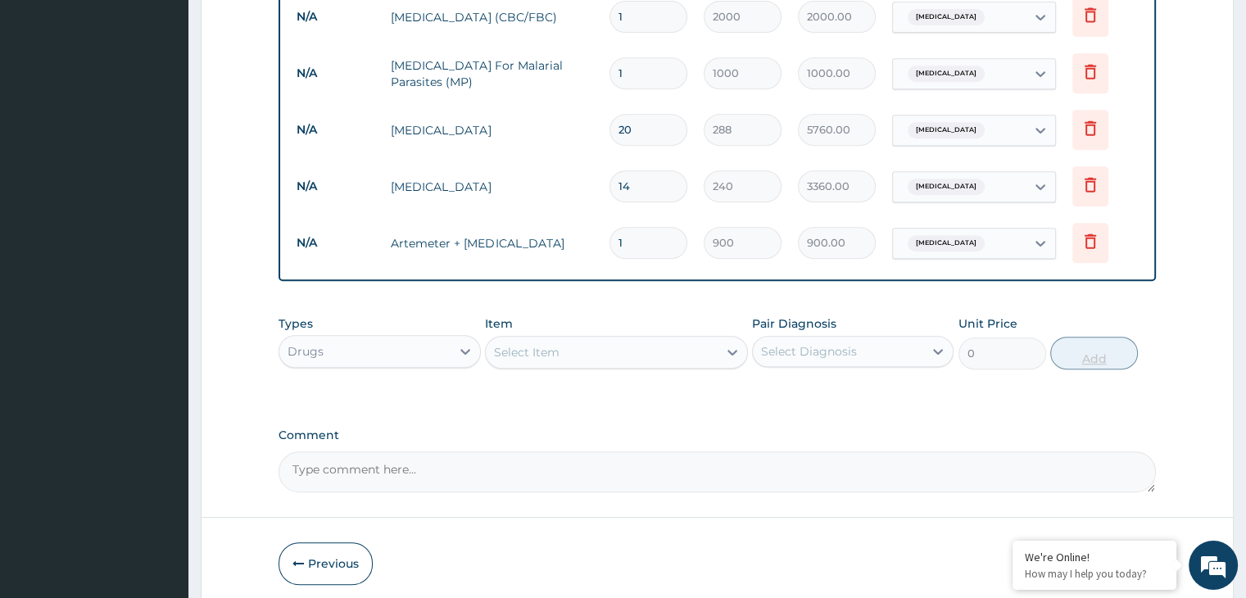
type input "0.00"
type input "6"
type input "5400.00"
type input "6"
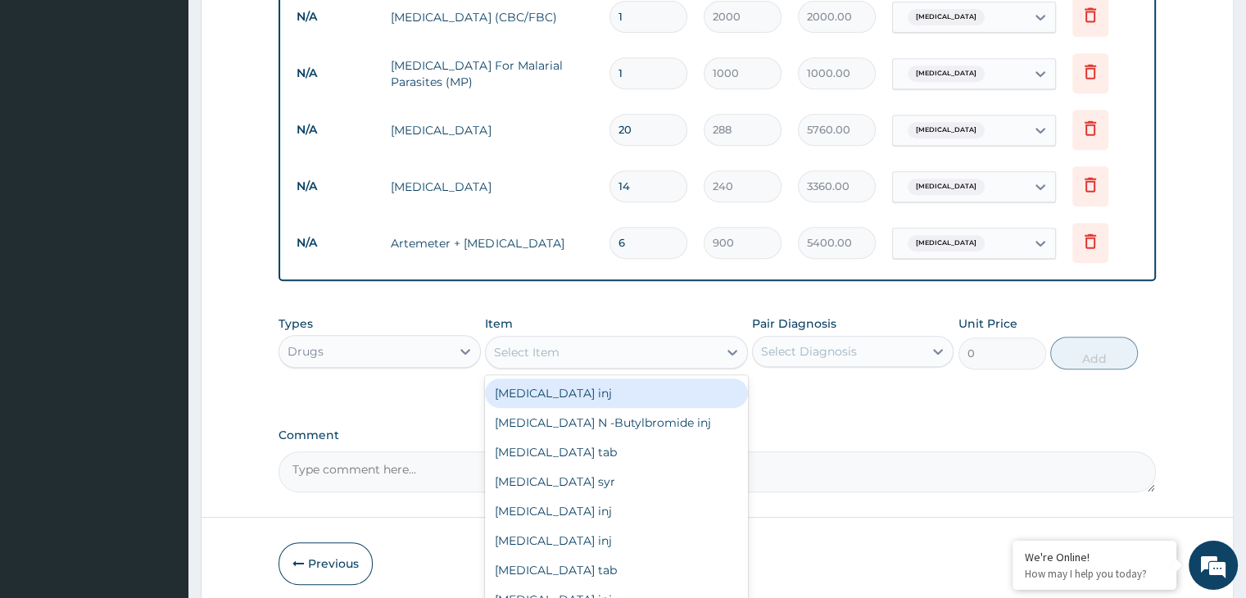
click at [660, 341] on div "Select Item" at bounding box center [602, 352] width 232 height 26
type input "PARA"
click at [555, 391] on div "Paracetamol tab" at bounding box center [616, 392] width 263 height 29
type input "6"
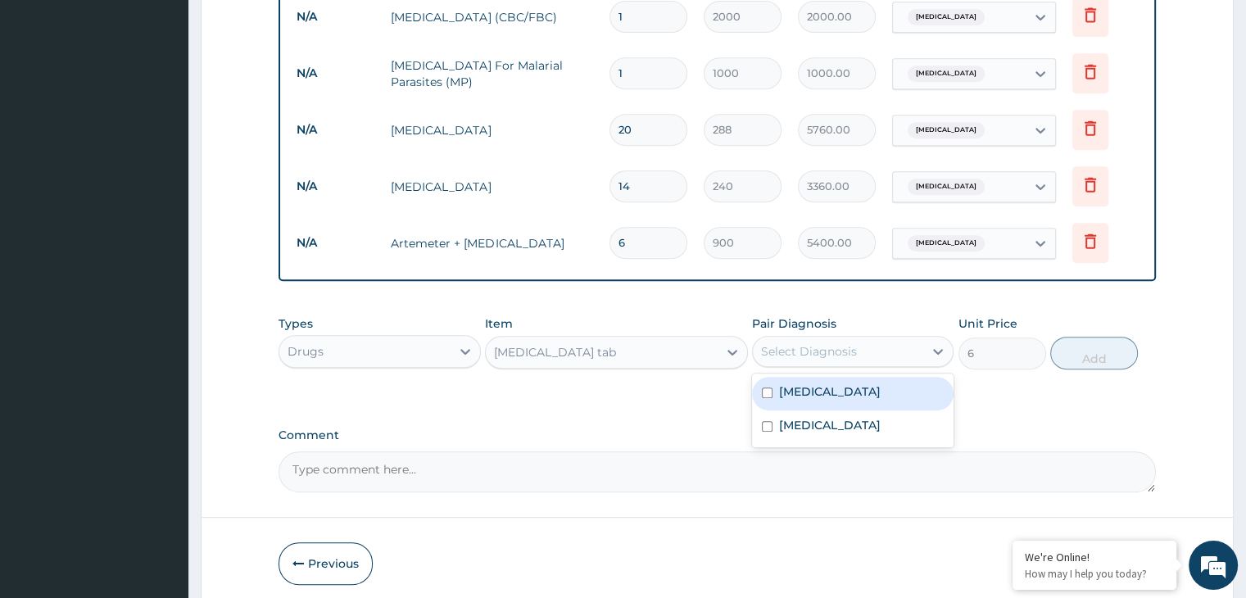
click at [872, 338] on div "Select Diagnosis" at bounding box center [838, 351] width 170 height 26
click at [807, 387] on label "Malaria" at bounding box center [830, 391] width 102 height 16
checkbox input "true"
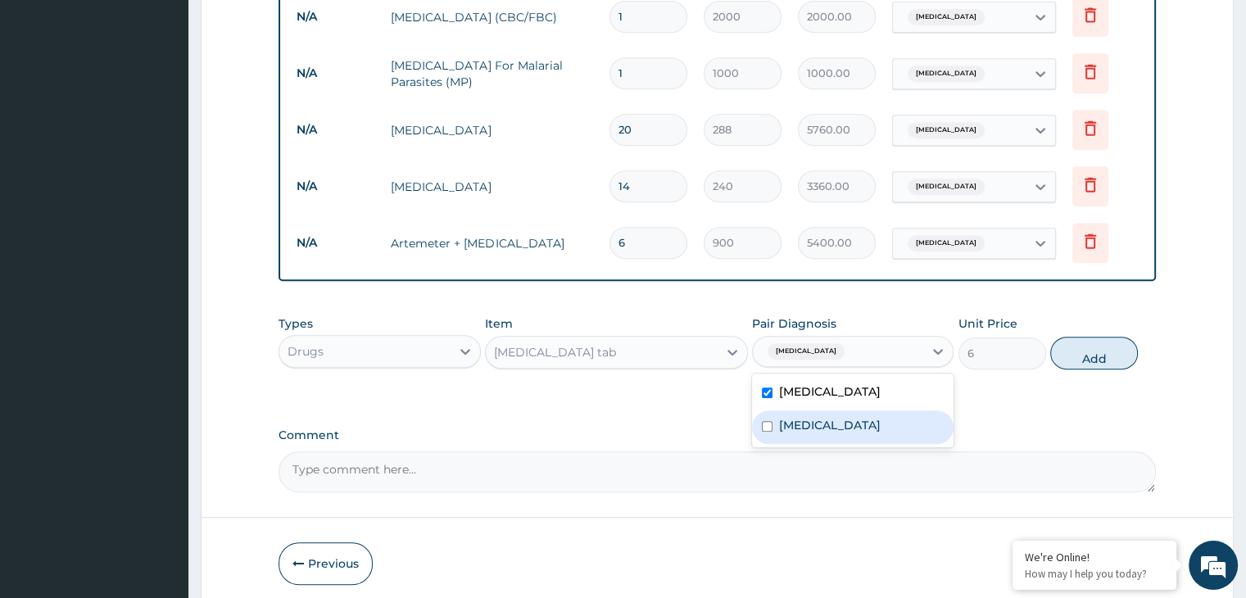
click at [806, 417] on label "Gastroenteritis" at bounding box center [830, 425] width 102 height 16
checkbox input "true"
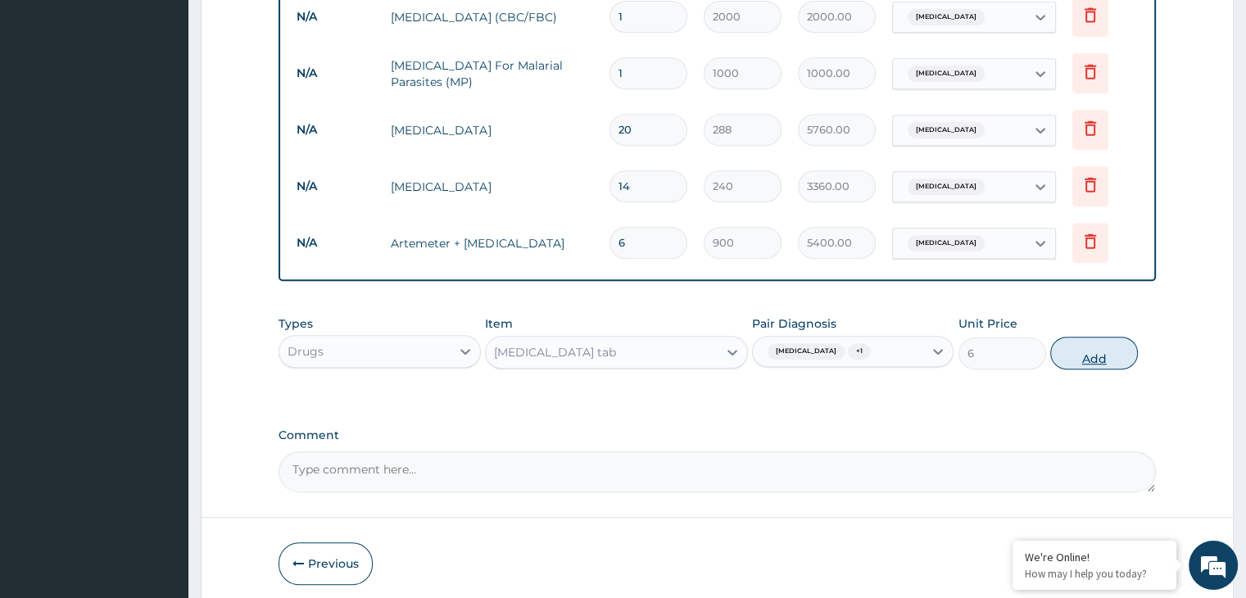
click at [1104, 339] on button "Add" at bounding box center [1094, 353] width 88 height 33
type input "0"
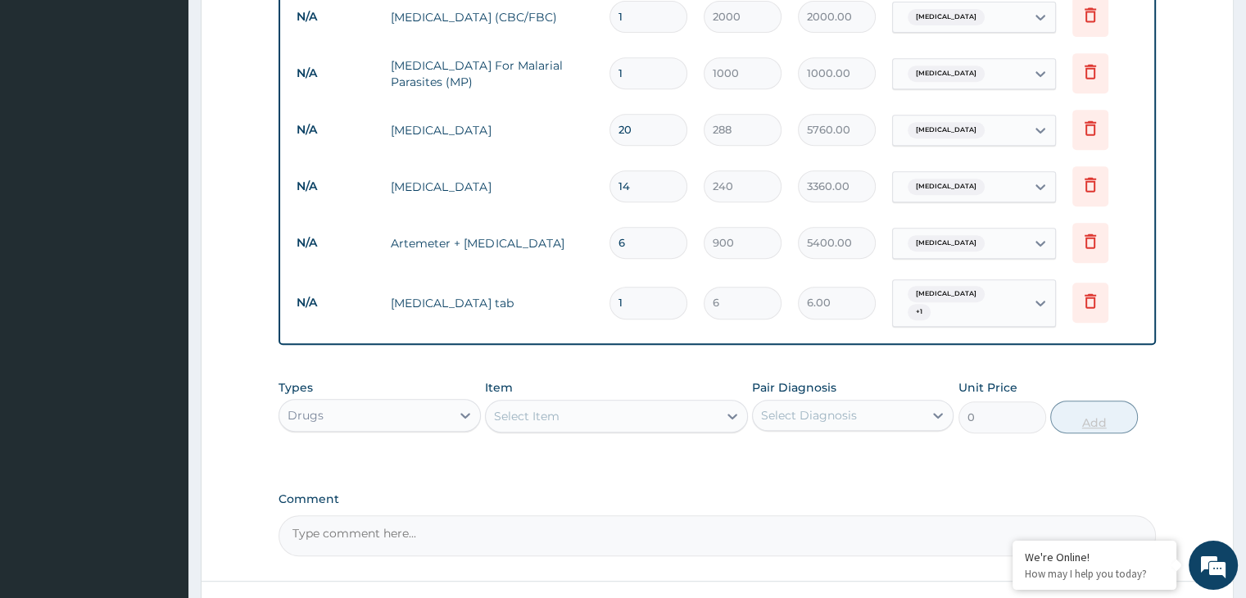
type input "18"
type input "108.00"
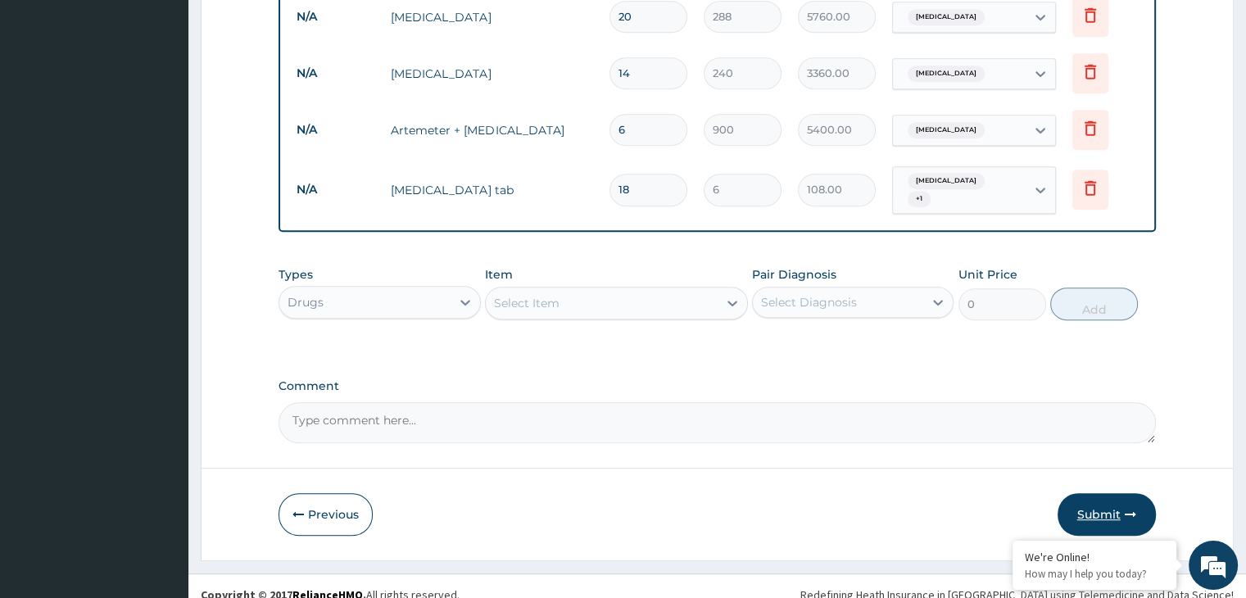
type input "18"
click at [1091, 493] on button "Submit" at bounding box center [1106, 514] width 98 height 43
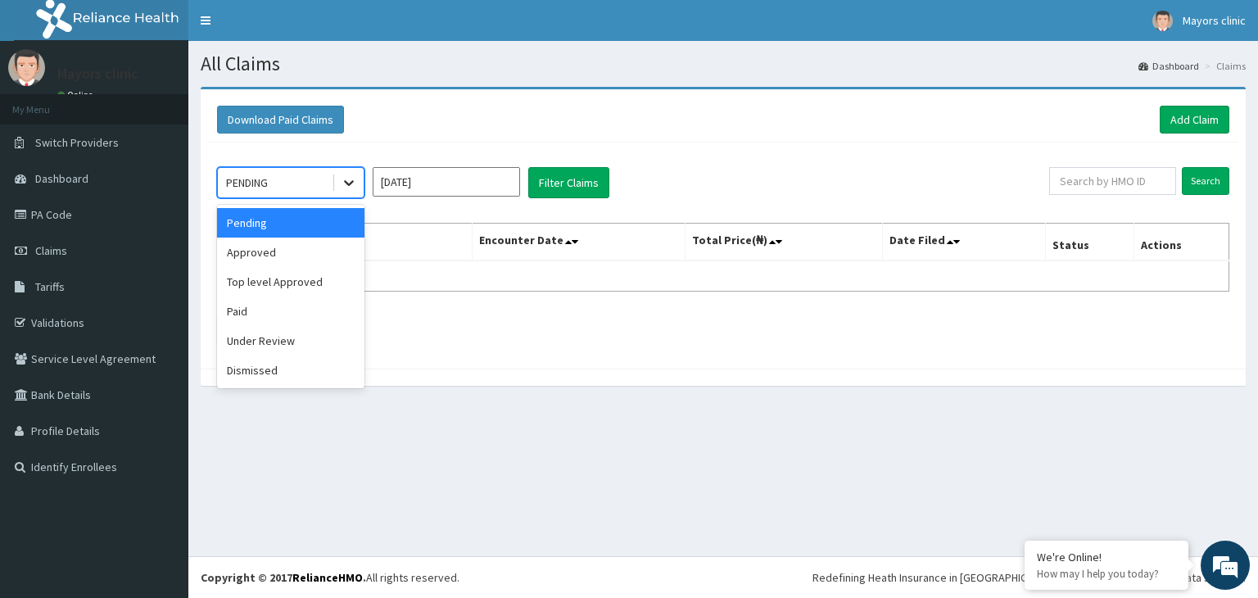
click at [347, 181] on icon at bounding box center [349, 184] width 10 height 6
click at [282, 252] on div "Approved" at bounding box center [290, 251] width 147 height 29
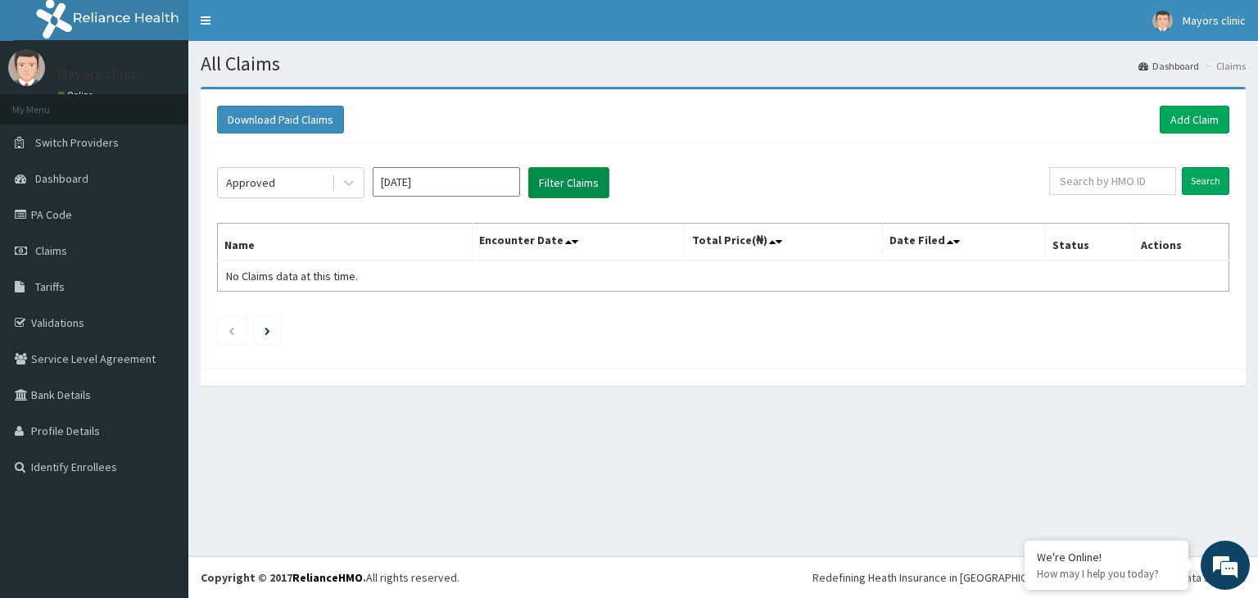
click at [573, 177] on button "Filter Claims" at bounding box center [568, 182] width 81 height 31
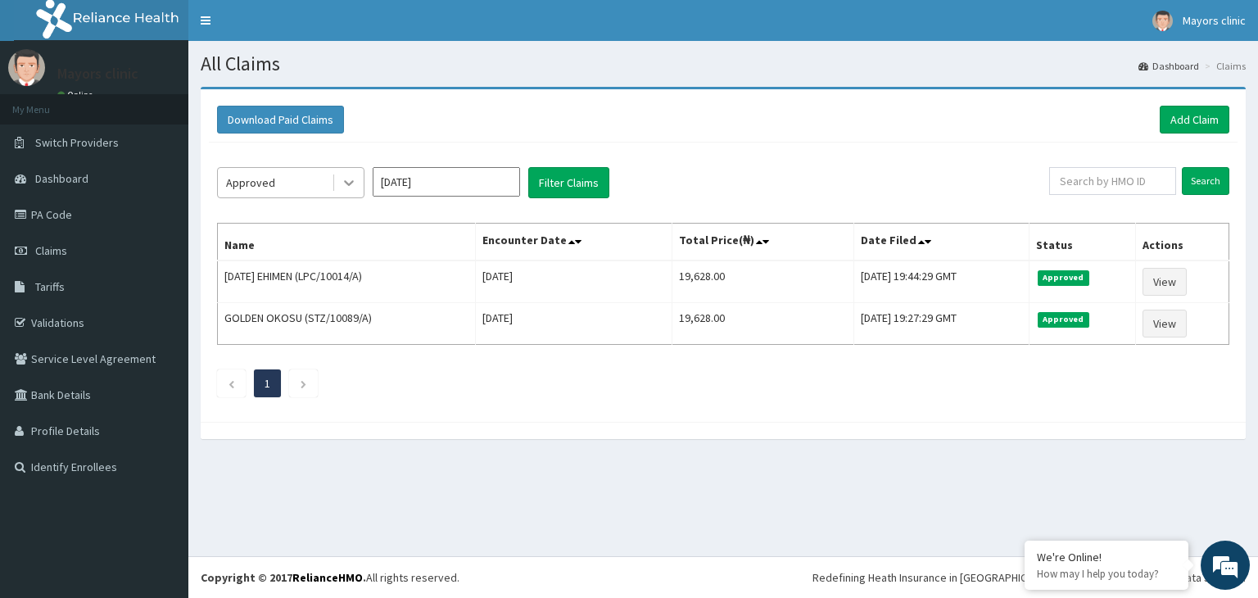
click at [351, 188] on icon at bounding box center [349, 182] width 16 height 16
click at [442, 132] on div "Download Paid Claims Add Claim" at bounding box center [723, 120] width 1012 height 28
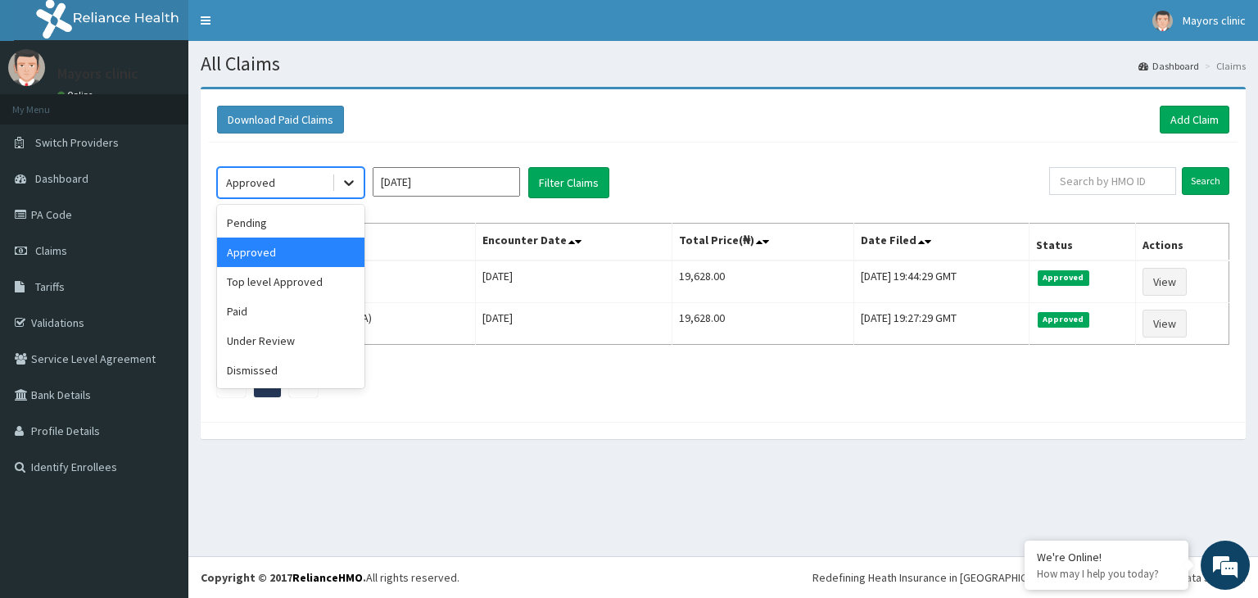
click at [348, 181] on icon at bounding box center [349, 182] width 16 height 16
click at [319, 287] on div "Top level Approved" at bounding box center [290, 281] width 147 height 29
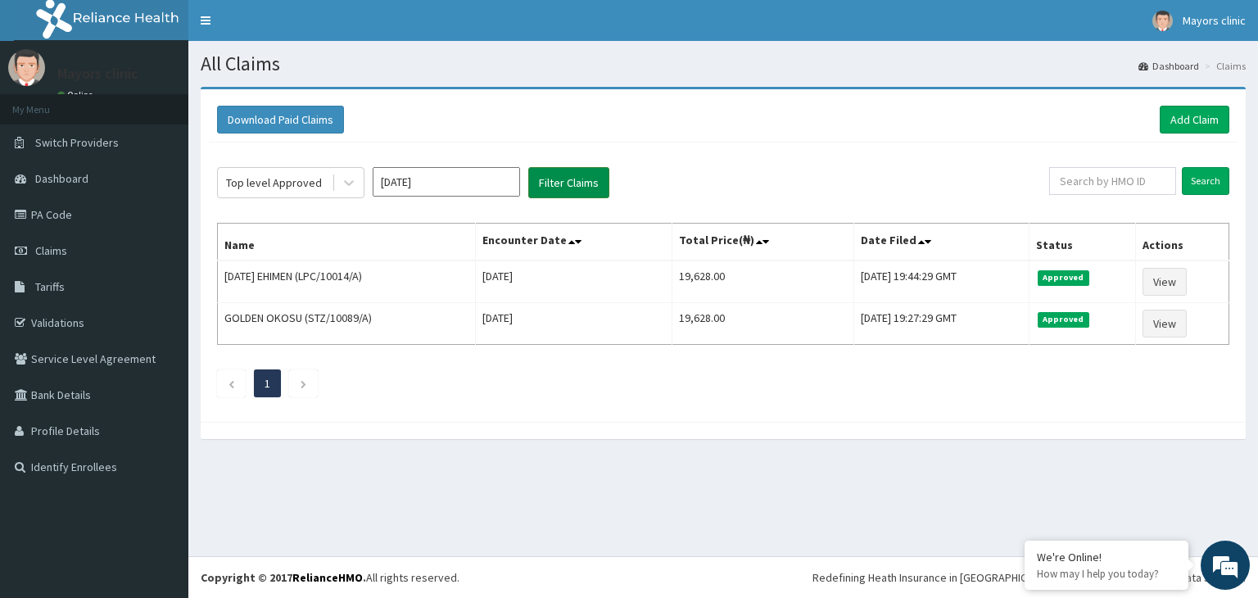
click at [558, 184] on button "Filter Claims" at bounding box center [568, 182] width 81 height 31
